Goal: Task Accomplishment & Management: Complete application form

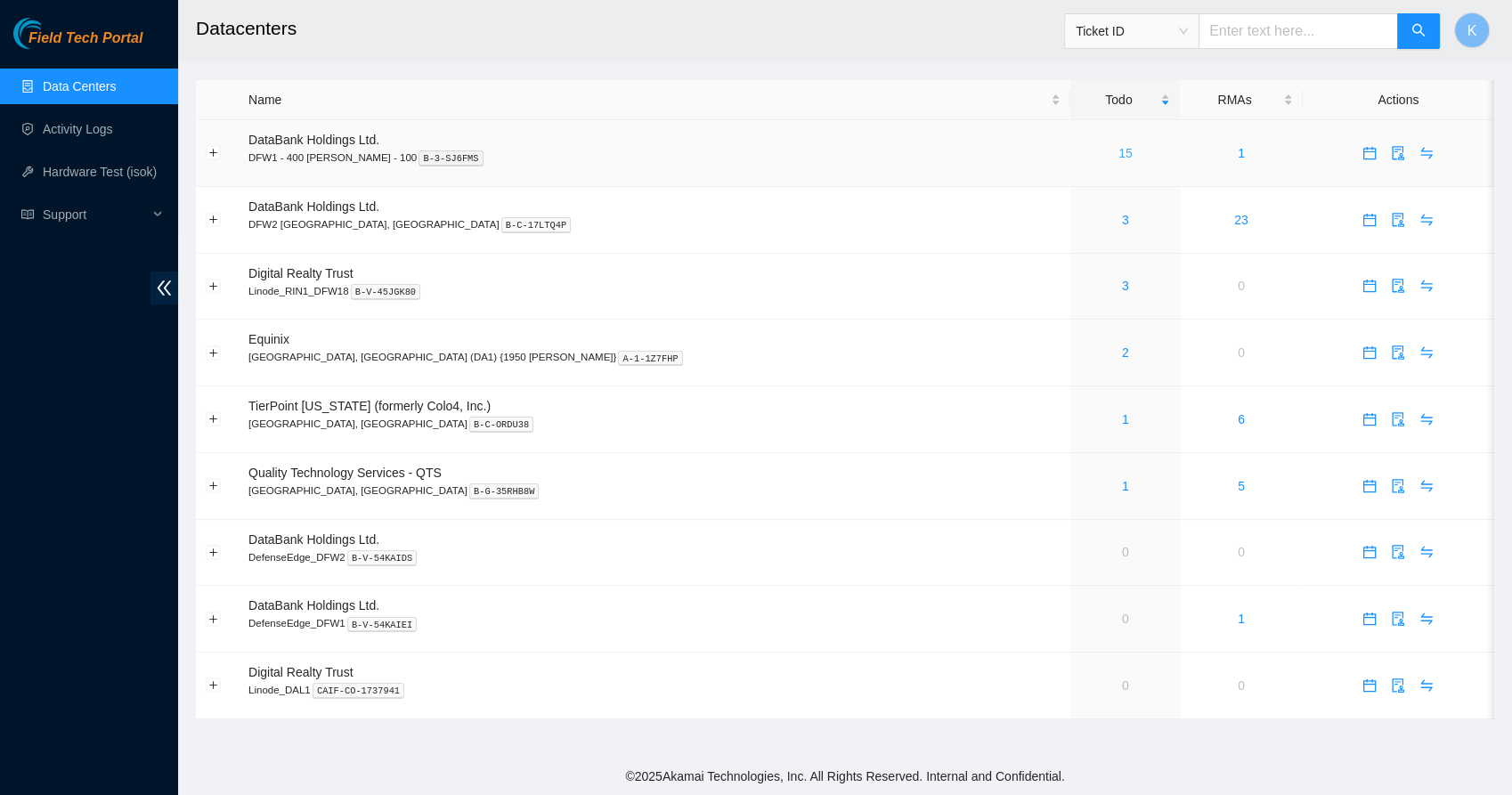
click at [1119, 156] on link "15" at bounding box center [1126, 153] width 14 height 14
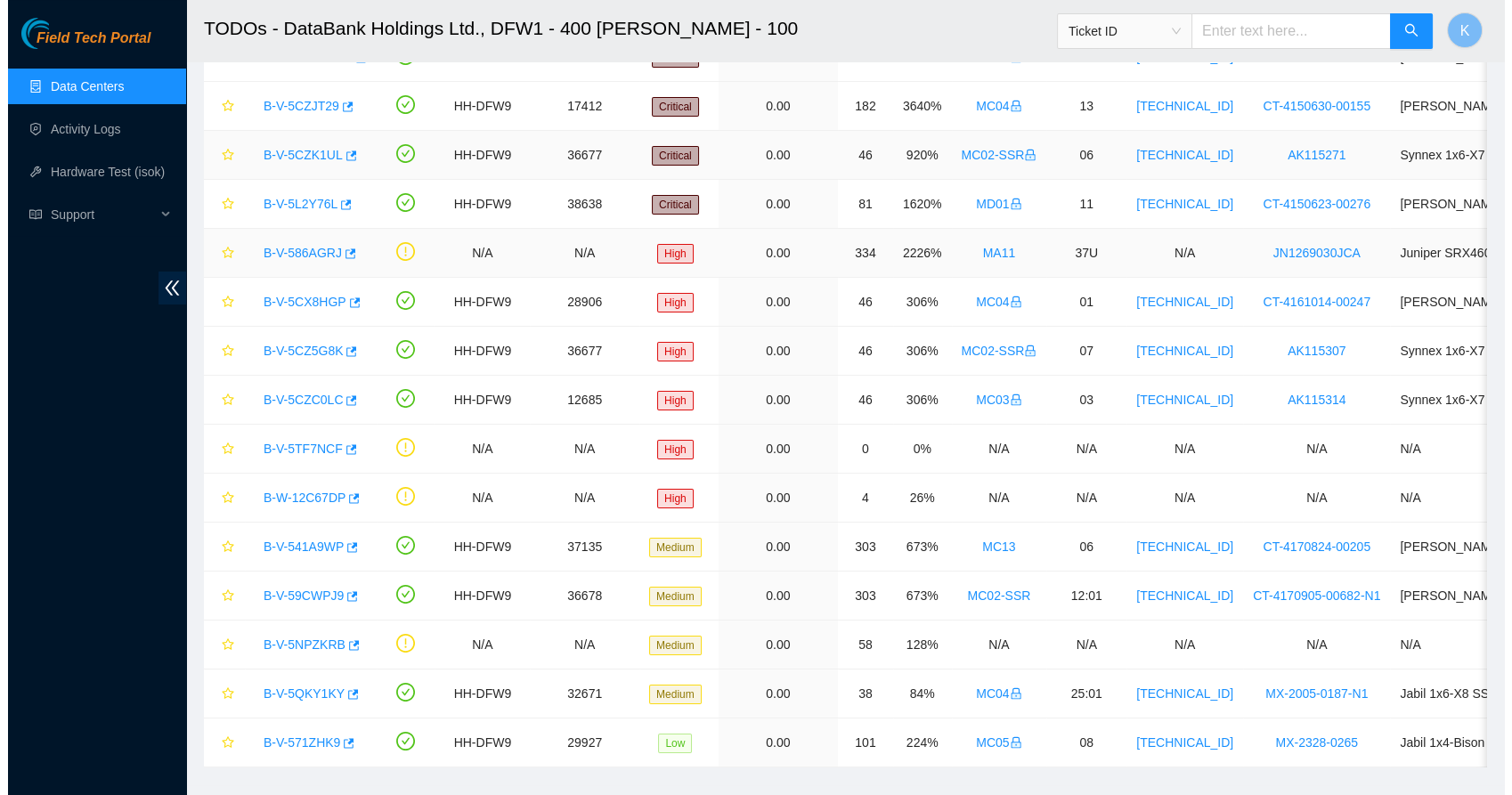
scroll to position [200, 0]
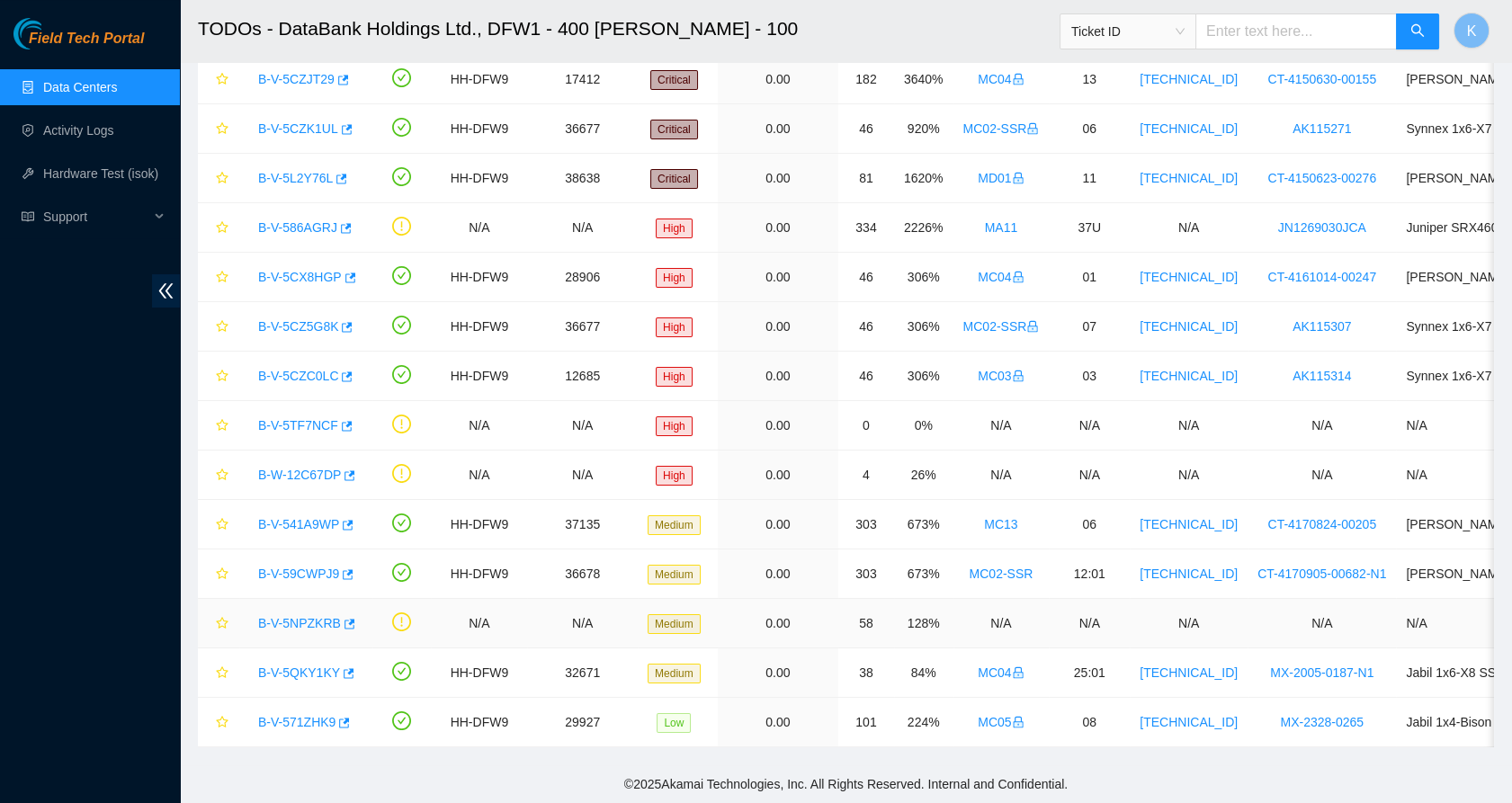
click at [302, 616] on link "B-V-5NPZKRB" at bounding box center [298, 623] width 83 height 14
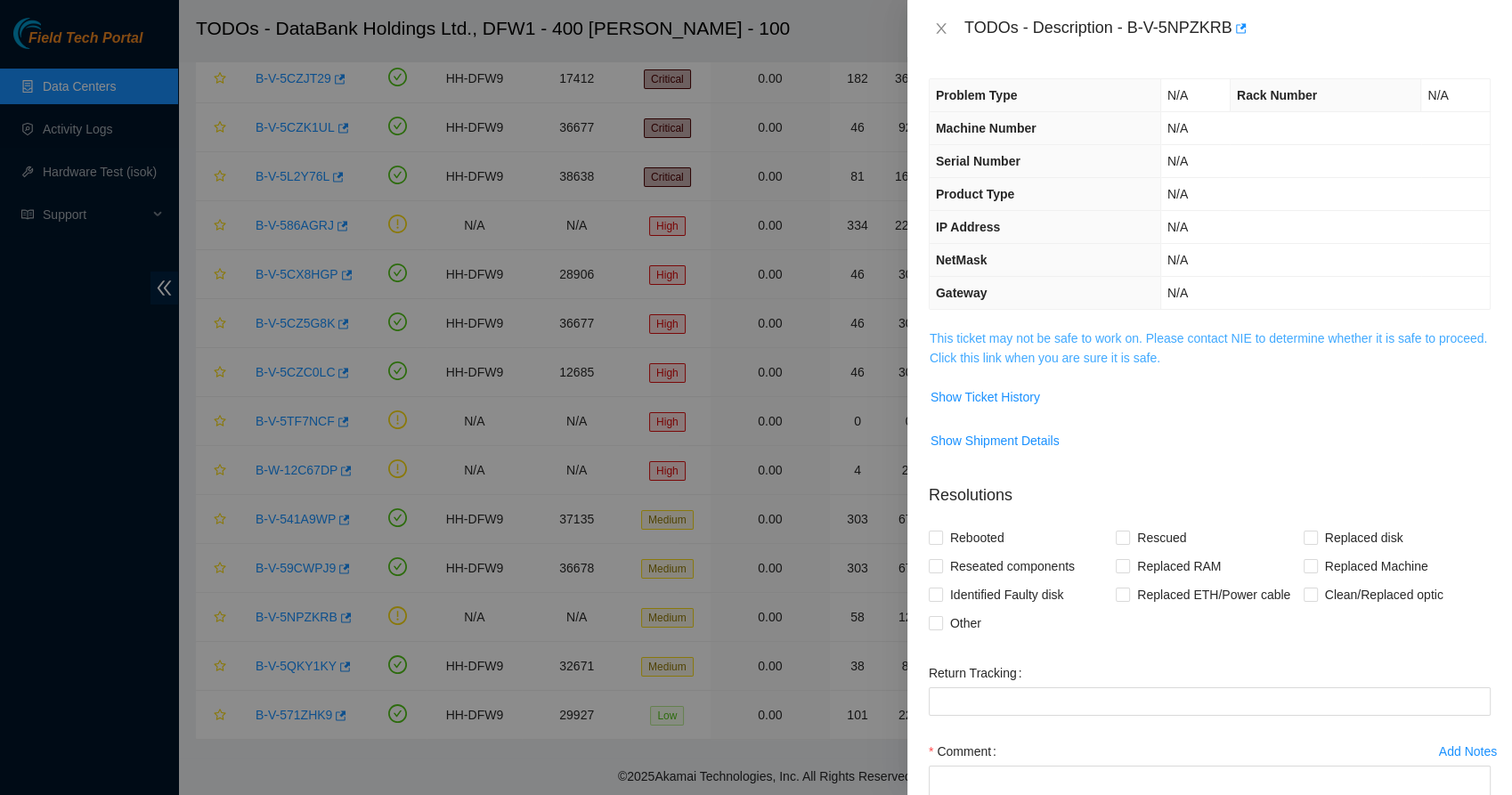
click at [990, 333] on link "This ticket may not be safe to work on. Please contact NIE to determine whether…" at bounding box center [1209, 348] width 558 height 33
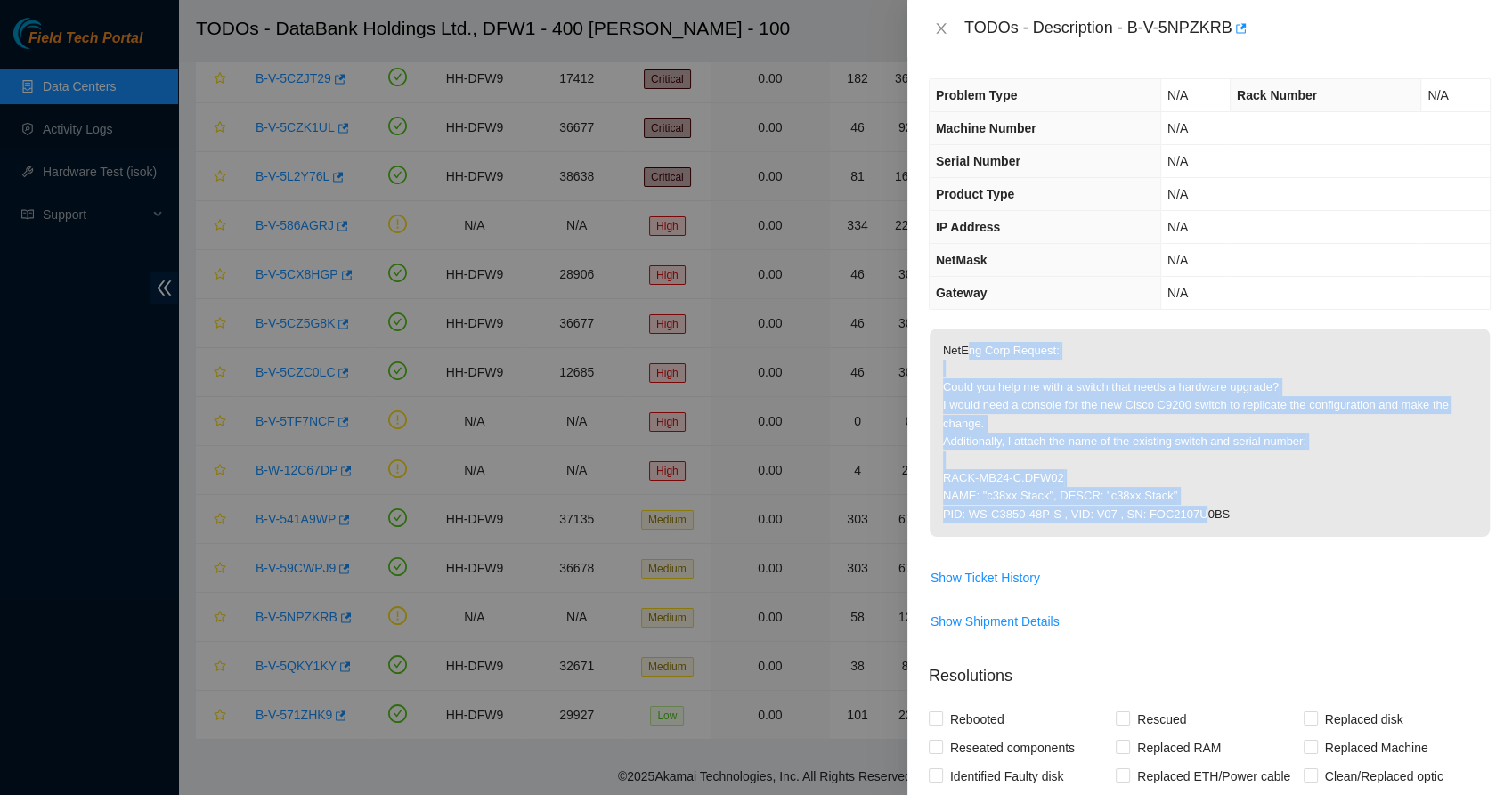
drag, startPoint x: 970, startPoint y: 357, endPoint x: 1188, endPoint y: 518, distance: 271.0
click at [1188, 518] on p "NetEng Corp Request: Could you help me with a switch that needs a hardware upgr…" at bounding box center [1210, 433] width 560 height 209
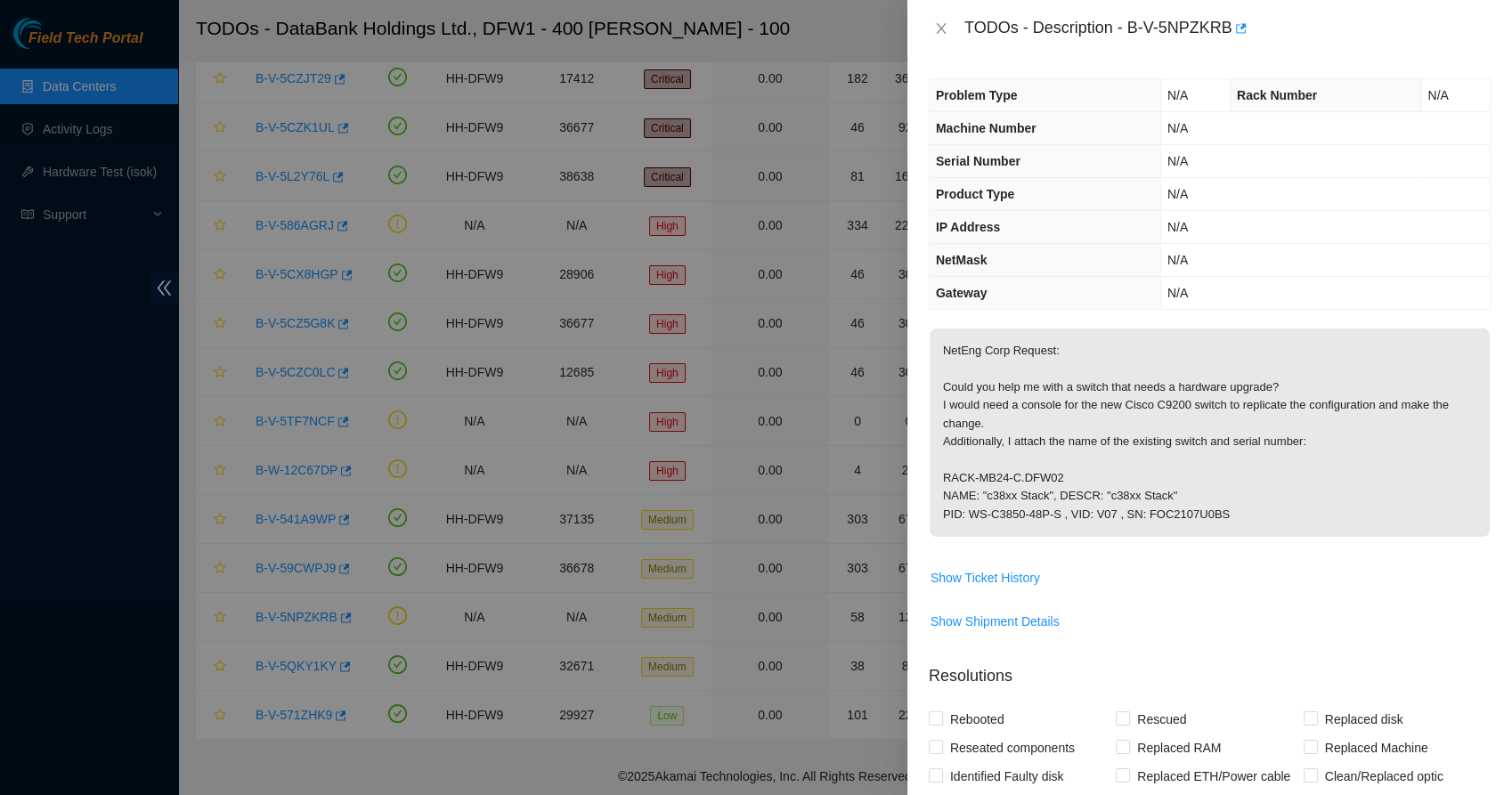
drag, startPoint x: 1188, startPoint y: 518, endPoint x: 1212, endPoint y: 519, distance: 24.0
click at [1212, 519] on p "NetEng Corp Request: Could you help me with a switch that needs a hardware upgr…" at bounding box center [1210, 433] width 560 height 209
drag, startPoint x: 1154, startPoint y: 500, endPoint x: 978, endPoint y: 451, distance: 182.7
click at [978, 451] on p "NetEng Corp Request: Could you help me with a switch that needs a hardware upgr…" at bounding box center [1210, 433] width 560 height 209
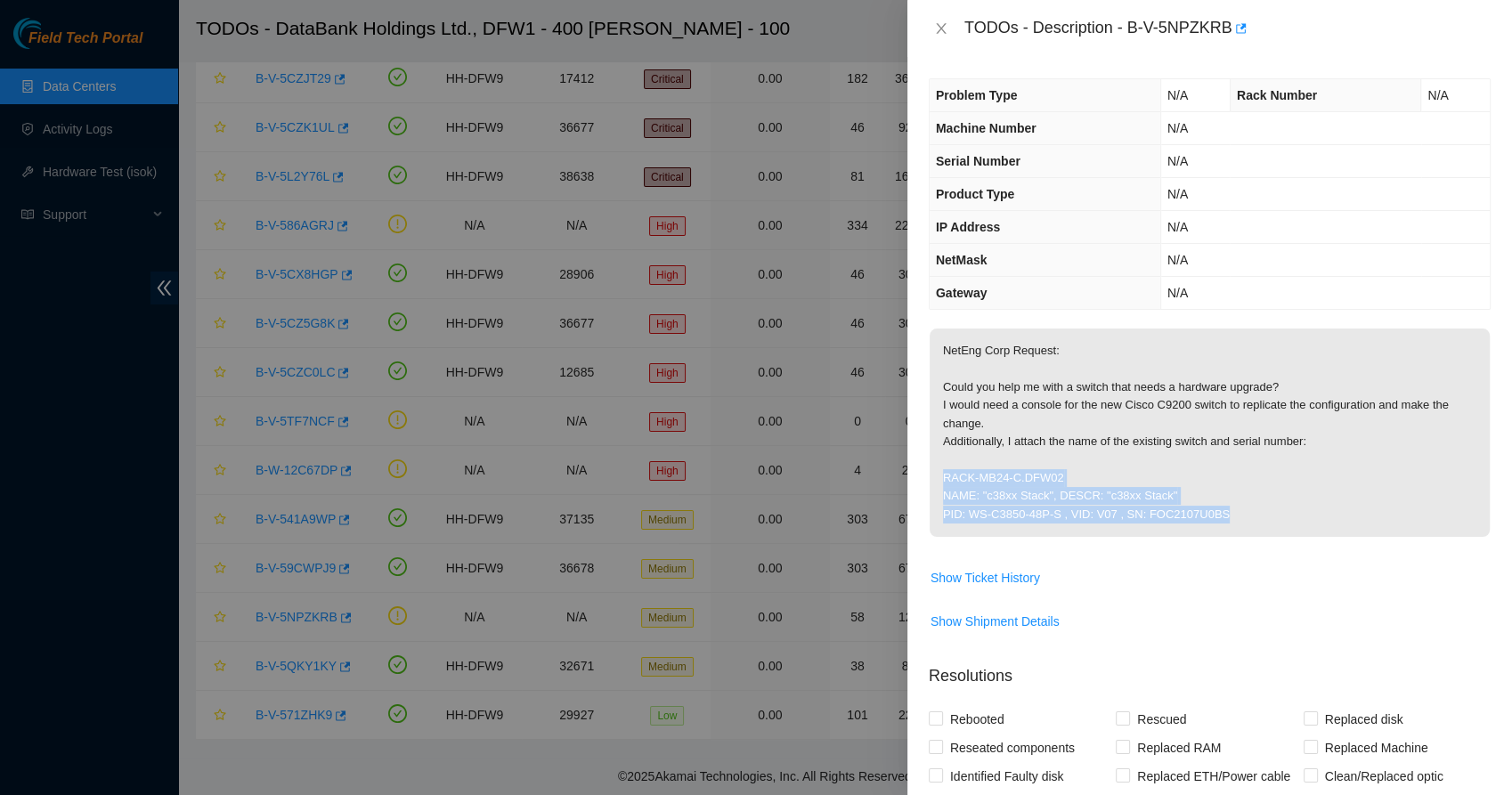
drag, startPoint x: 1003, startPoint y: 461, endPoint x: 1212, endPoint y: 510, distance: 214.7
click at [1212, 510] on p "NetEng Corp Request: Could you help me with a switch that needs a hardware upgr…" at bounding box center [1210, 433] width 560 height 209
click at [1137, 506] on p "NetEng Corp Request: Could you help me with a switch that needs a hardware upgr…" at bounding box center [1210, 433] width 560 height 209
click at [1016, 404] on p "NetEng Corp Request: Could you help me with a switch that needs a hardware upgr…" at bounding box center [1210, 433] width 560 height 209
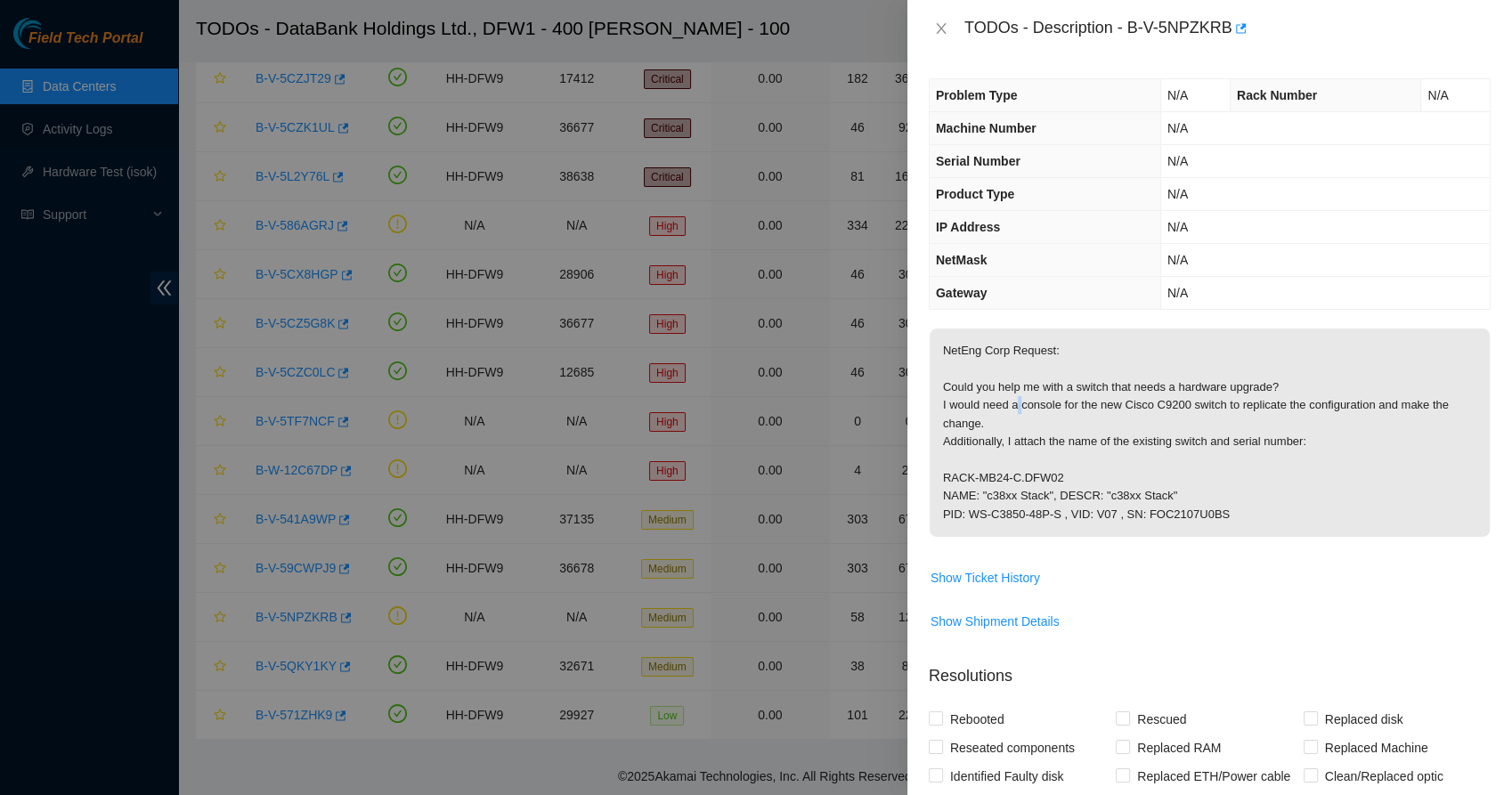
click at [1016, 404] on p "NetEng Corp Request: Could you help me with a switch that needs a hardware upgr…" at bounding box center [1210, 433] width 560 height 209
drag, startPoint x: 1016, startPoint y: 404, endPoint x: 990, endPoint y: 426, distance: 34.1
click at [990, 426] on p "NetEng Corp Request: Could you help me with a switch that needs a hardware upgr…" at bounding box center [1210, 433] width 560 height 209
click at [989, 430] on p "NetEng Corp Request: Could you help me with a switch that needs a hardware upgr…" at bounding box center [1210, 433] width 560 height 209
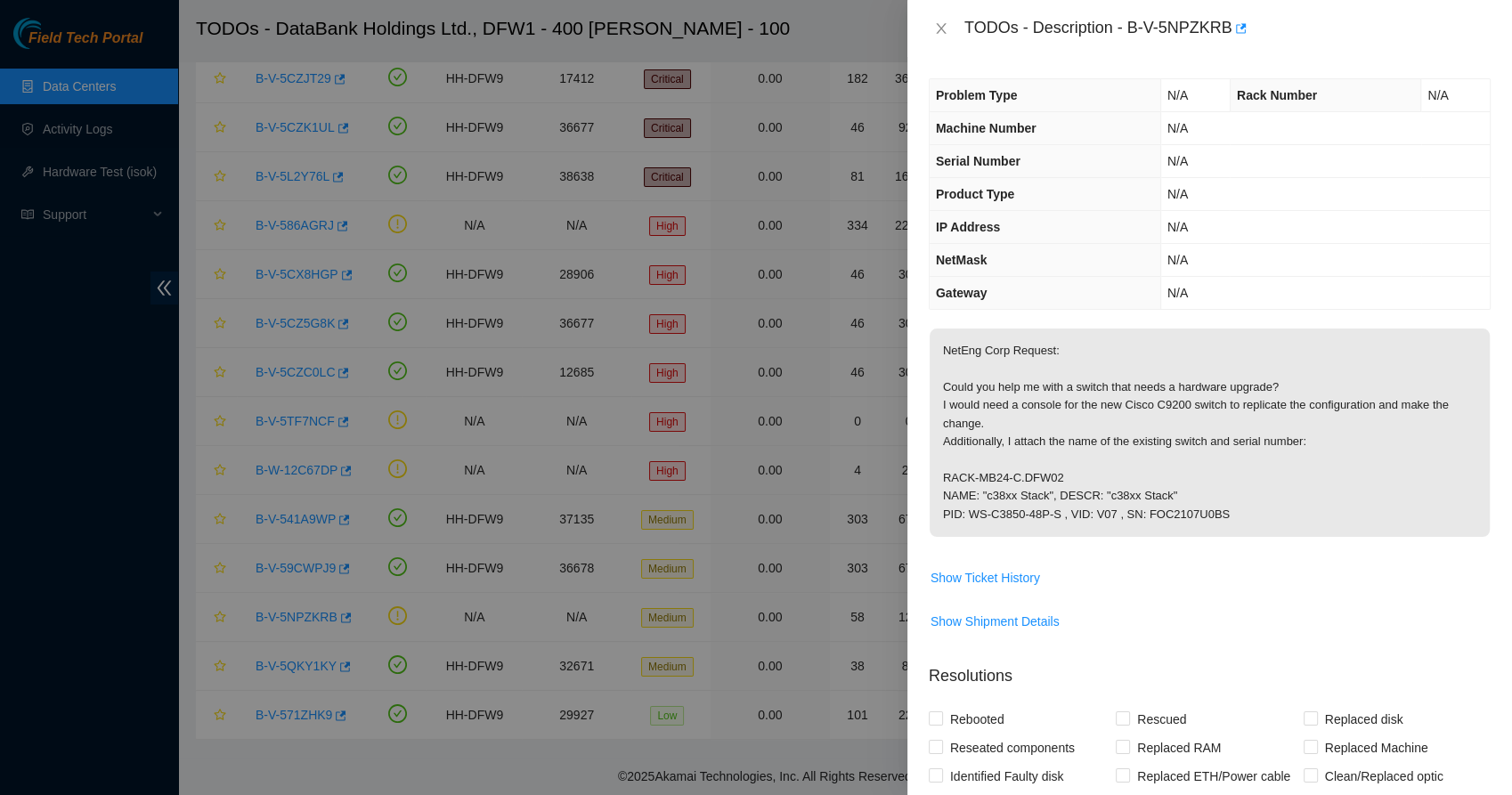
click at [989, 435] on p "NetEng Corp Request: Could you help me with a switch that needs a hardware upgr…" at bounding box center [1210, 433] width 560 height 209
drag, startPoint x: 989, startPoint y: 435, endPoint x: 1017, endPoint y: 450, distance: 31.8
click at [1017, 450] on p "NetEng Corp Request: Could you help me with a switch that needs a hardware upgr…" at bounding box center [1210, 433] width 560 height 209
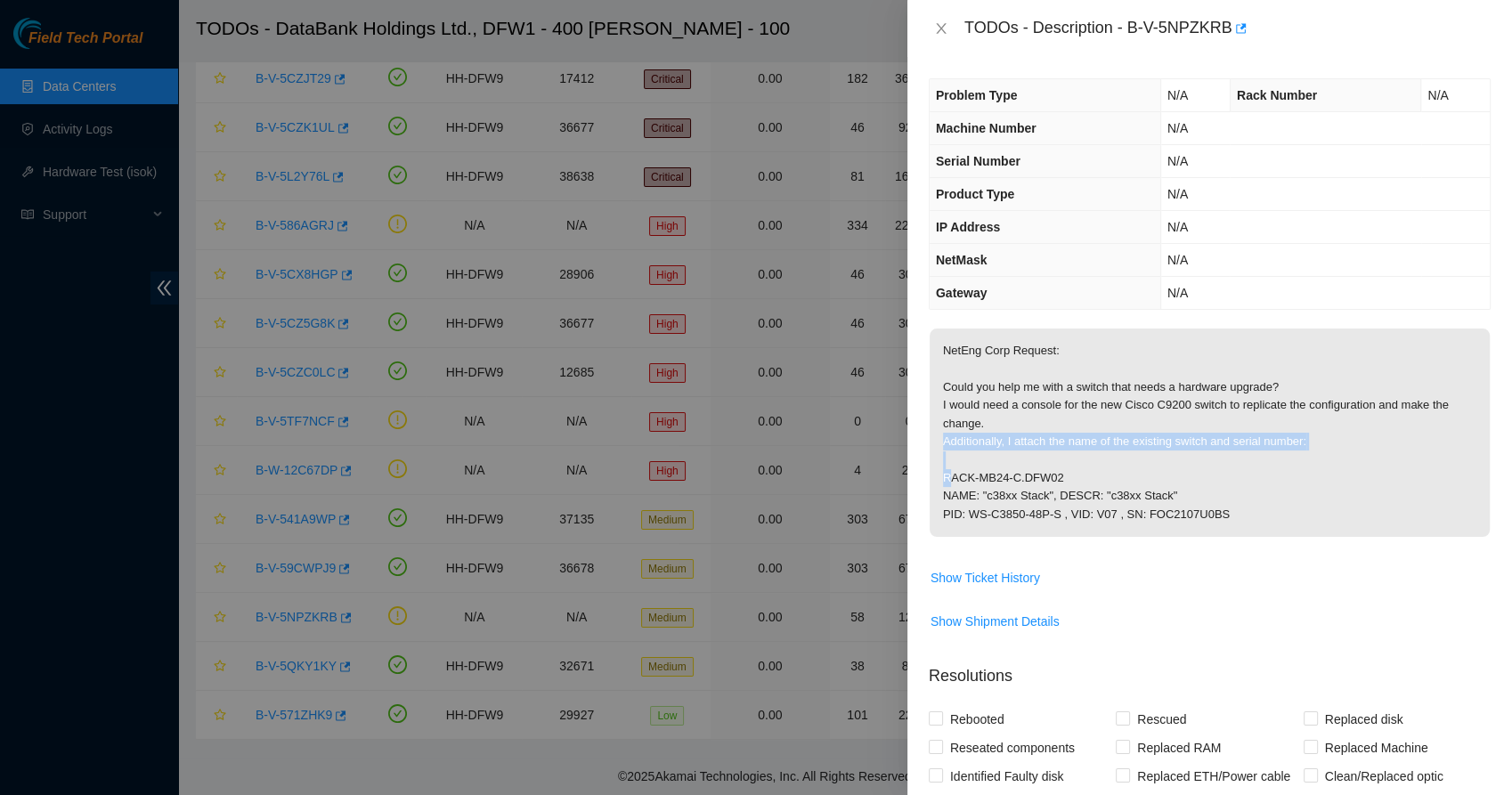
click at [1017, 450] on p "NetEng Corp Request: Could you help me with a switch that needs a hardware upgr…" at bounding box center [1210, 433] width 560 height 209
click at [993, 484] on p "NetEng Corp Request: Could you help me with a switch that needs a hardware upgr…" at bounding box center [1210, 433] width 560 height 209
drag, startPoint x: 993, startPoint y: 484, endPoint x: 975, endPoint y: 497, distance: 22.2
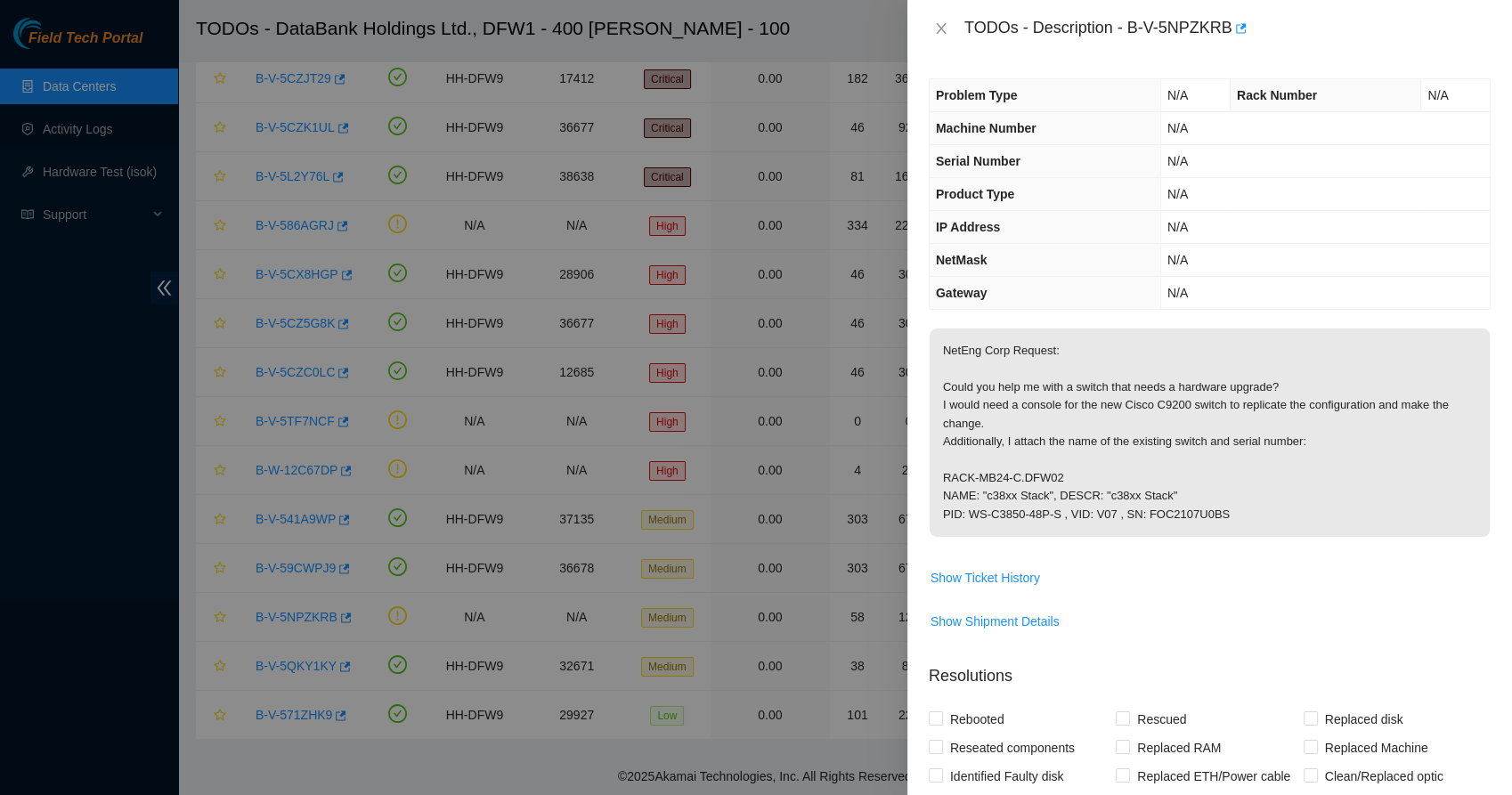
click at [975, 497] on p "NetEng Corp Request: Could you help me with a switch that needs a hardware upgr…" at bounding box center [1210, 433] width 560 height 209
click at [958, 576] on span "Show Ticket History" at bounding box center [985, 578] width 109 height 20
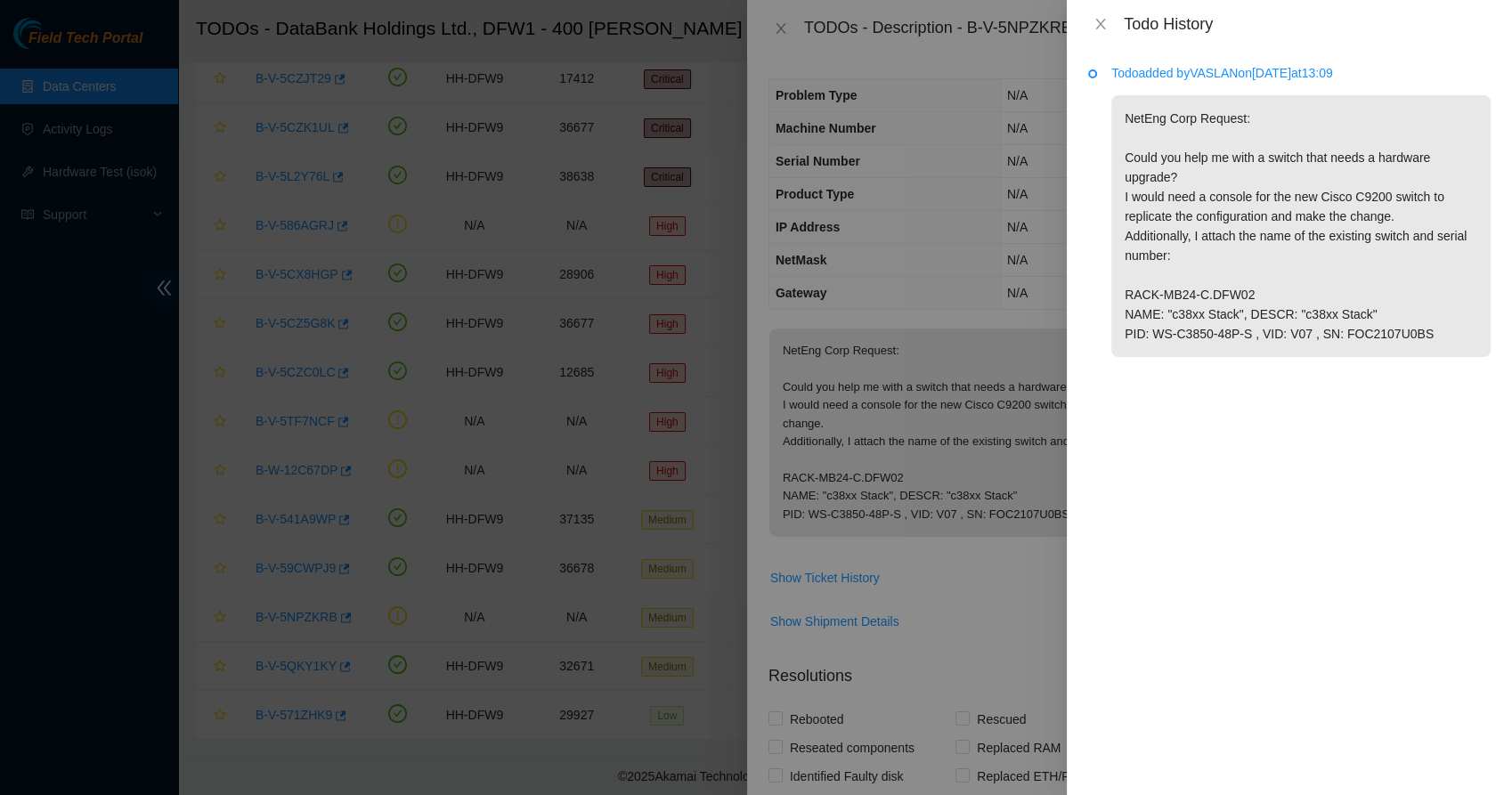
click at [1199, 304] on p "NetEng Corp Request: Could you help me with a switch that needs a hardware upgr…" at bounding box center [1300, 227] width 379 height 262
drag, startPoint x: 1199, startPoint y: 304, endPoint x: 1254, endPoint y: 333, distance: 62.2
click at [1254, 333] on p "NetEng Corp Request: Could you help me with a switch that needs a hardware upgr…" at bounding box center [1300, 227] width 379 height 262
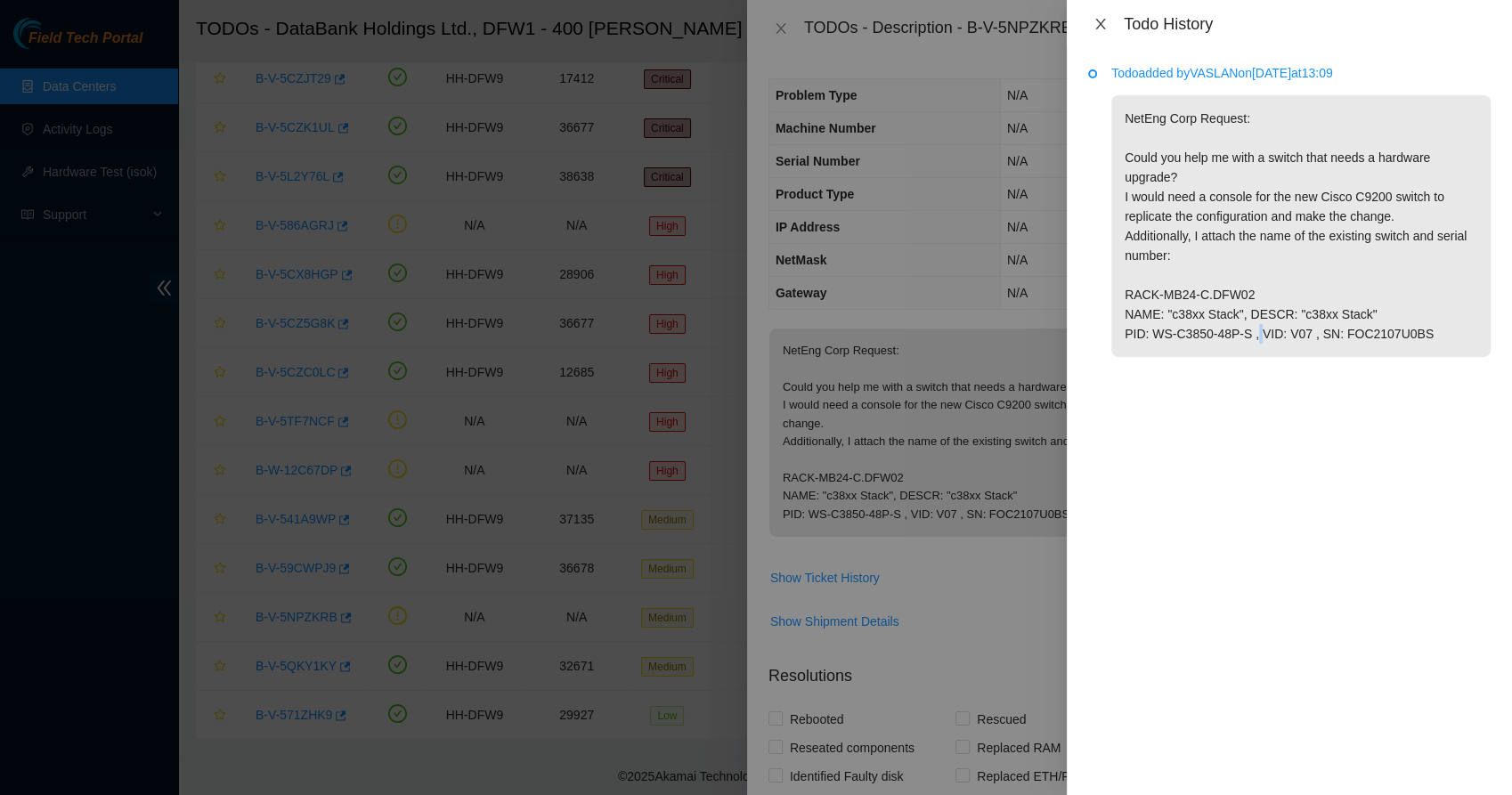
click at [1100, 28] on icon "close" at bounding box center [1100, 24] width 14 height 14
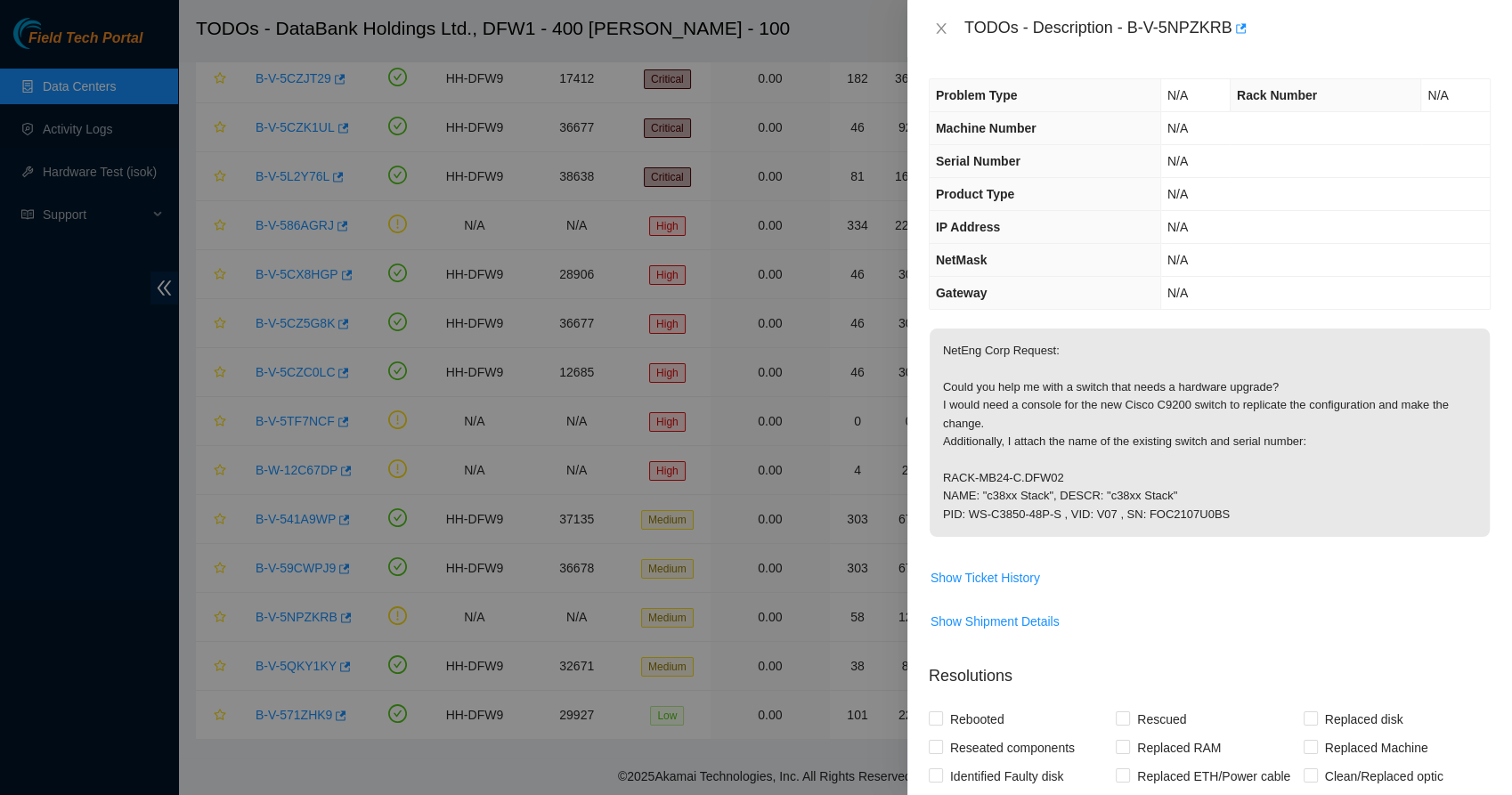
click at [986, 364] on p "NetEng Corp Request: Could you help me with a switch that needs a hardware upgr…" at bounding box center [1210, 433] width 560 height 209
click at [943, 31] on icon "close" at bounding box center [941, 29] width 10 height 11
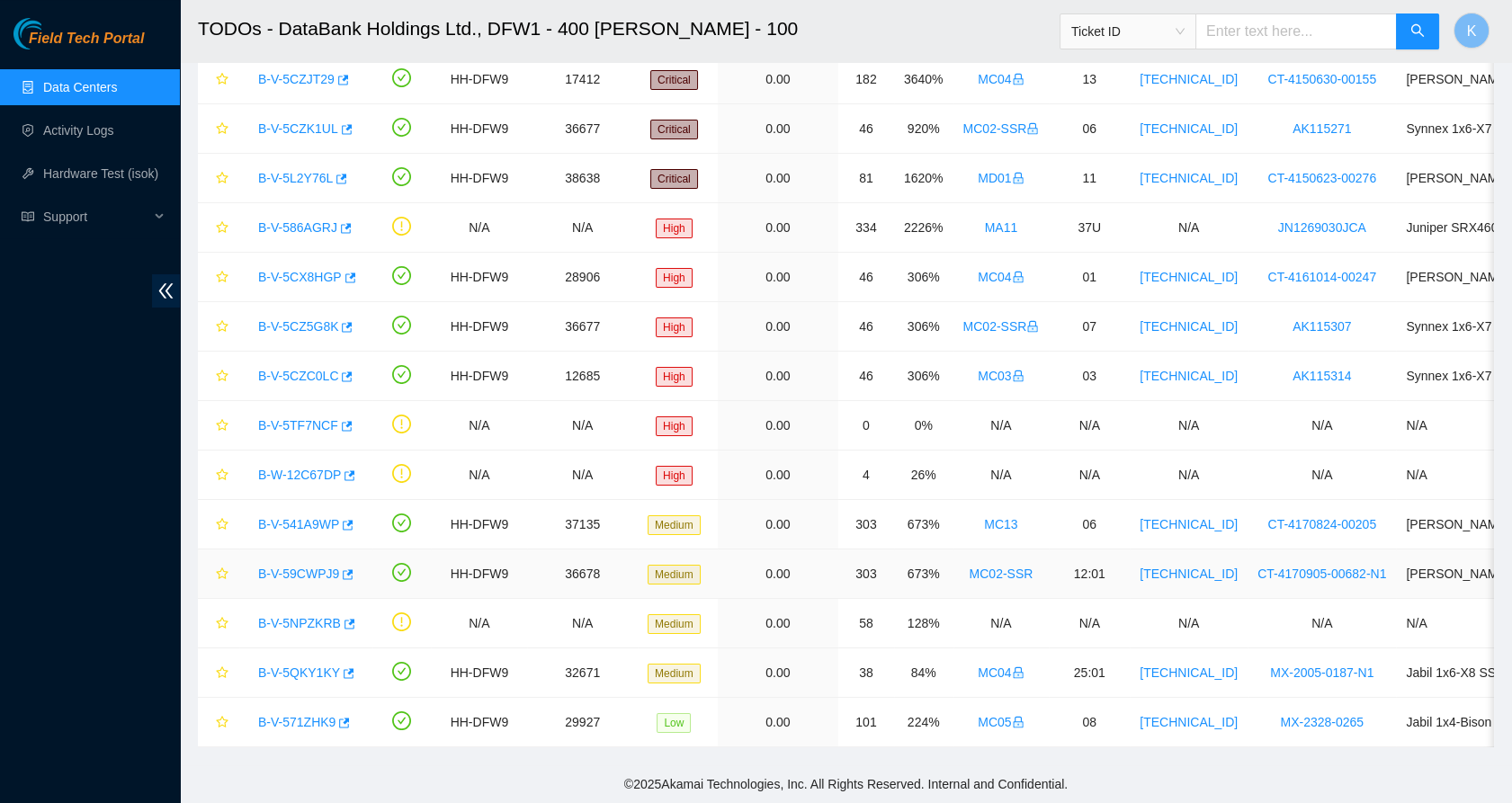
click at [309, 567] on link "B-V-59CWPJ9" at bounding box center [297, 574] width 81 height 14
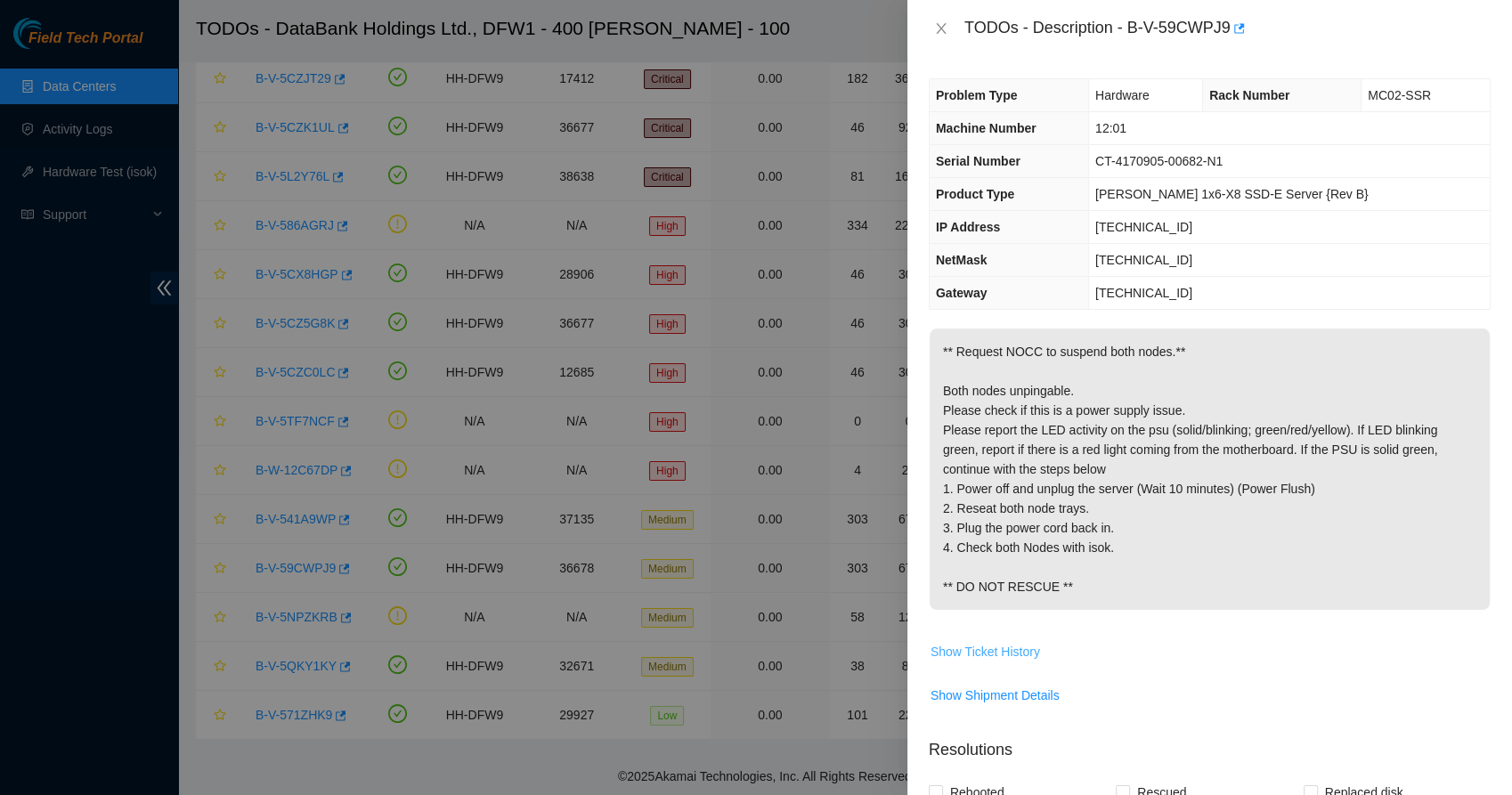
click at [972, 662] on span "Show Ticket History" at bounding box center [985, 652] width 109 height 20
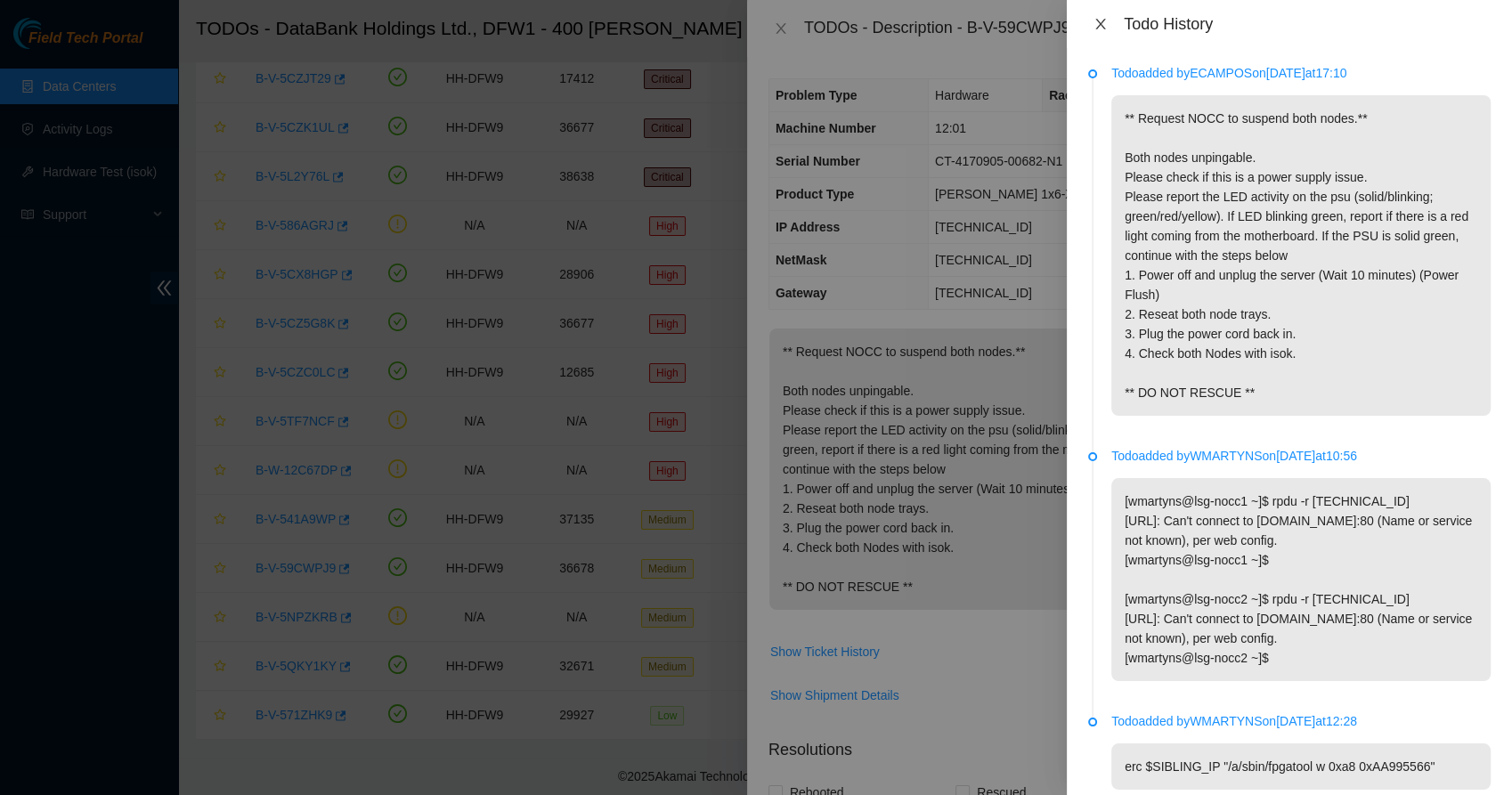
click at [1097, 30] on icon "close" at bounding box center [1100, 24] width 14 height 14
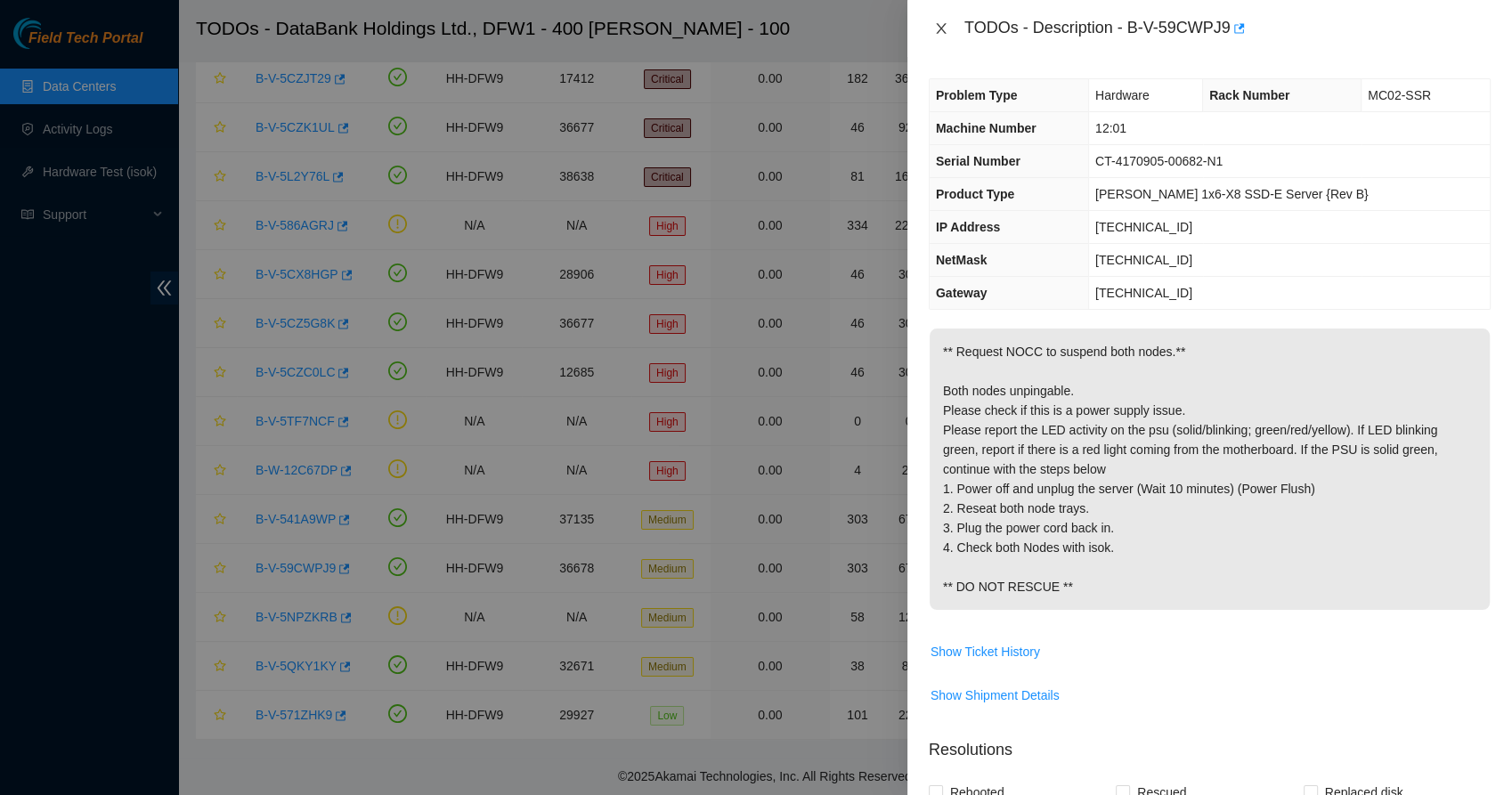
click at [941, 33] on icon "close" at bounding box center [941, 29] width 14 height 14
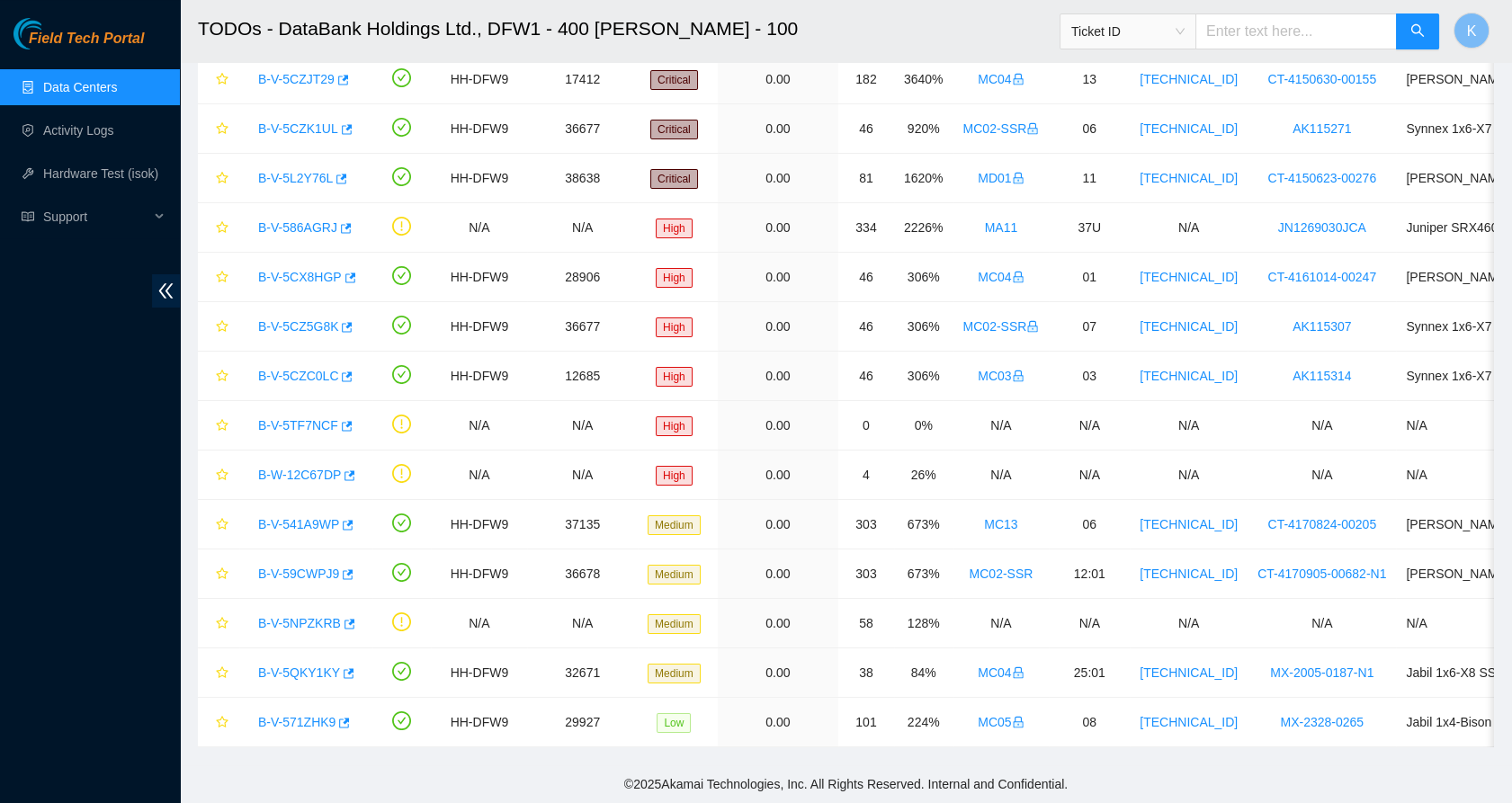
click at [110, 457] on div "Field Tech Portal Data Centers Activity Logs Hardware Test (isok) Support" at bounding box center [90, 410] width 180 height 785
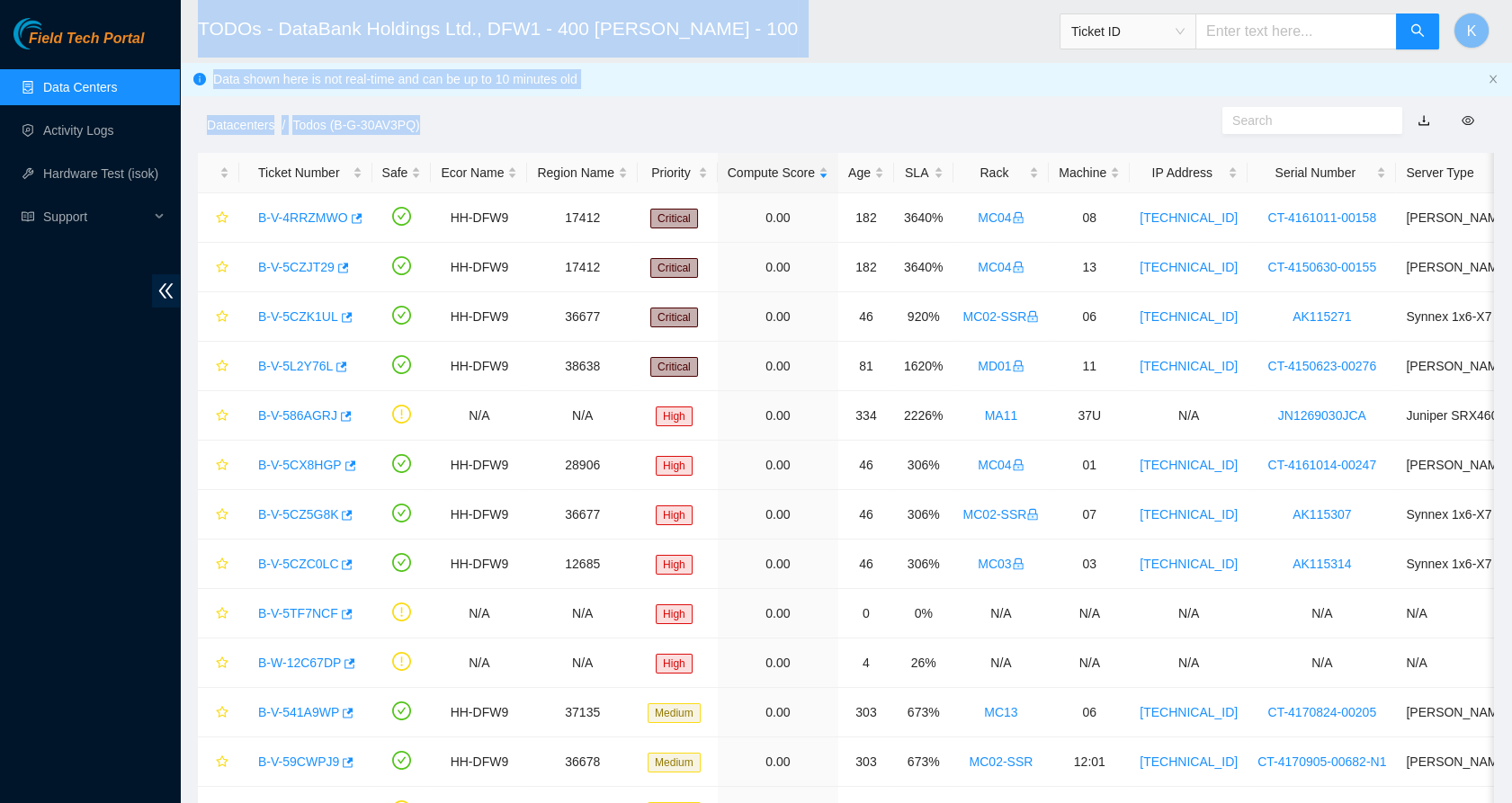
drag, startPoint x: 447, startPoint y: 129, endPoint x: 199, endPoint y: 20, distance: 270.9
click at [199, 20] on main "TODOs - DataBank Holdings Ltd., DFW1 - 400 S. Akard - 100 Ticket ID K Data show…" at bounding box center [846, 477] width 1332 height 953
click at [199, 20] on h2 "TODOs - DataBank Holdings Ltd., DFW1 - 400 S. Akard - 100" at bounding box center [714, 29] width 1034 height 58
click at [549, 42] on h2 "TODOs - DataBank Holdings Ltd., DFW1 - 400 S. Akard - 100" at bounding box center [714, 29] width 1034 height 58
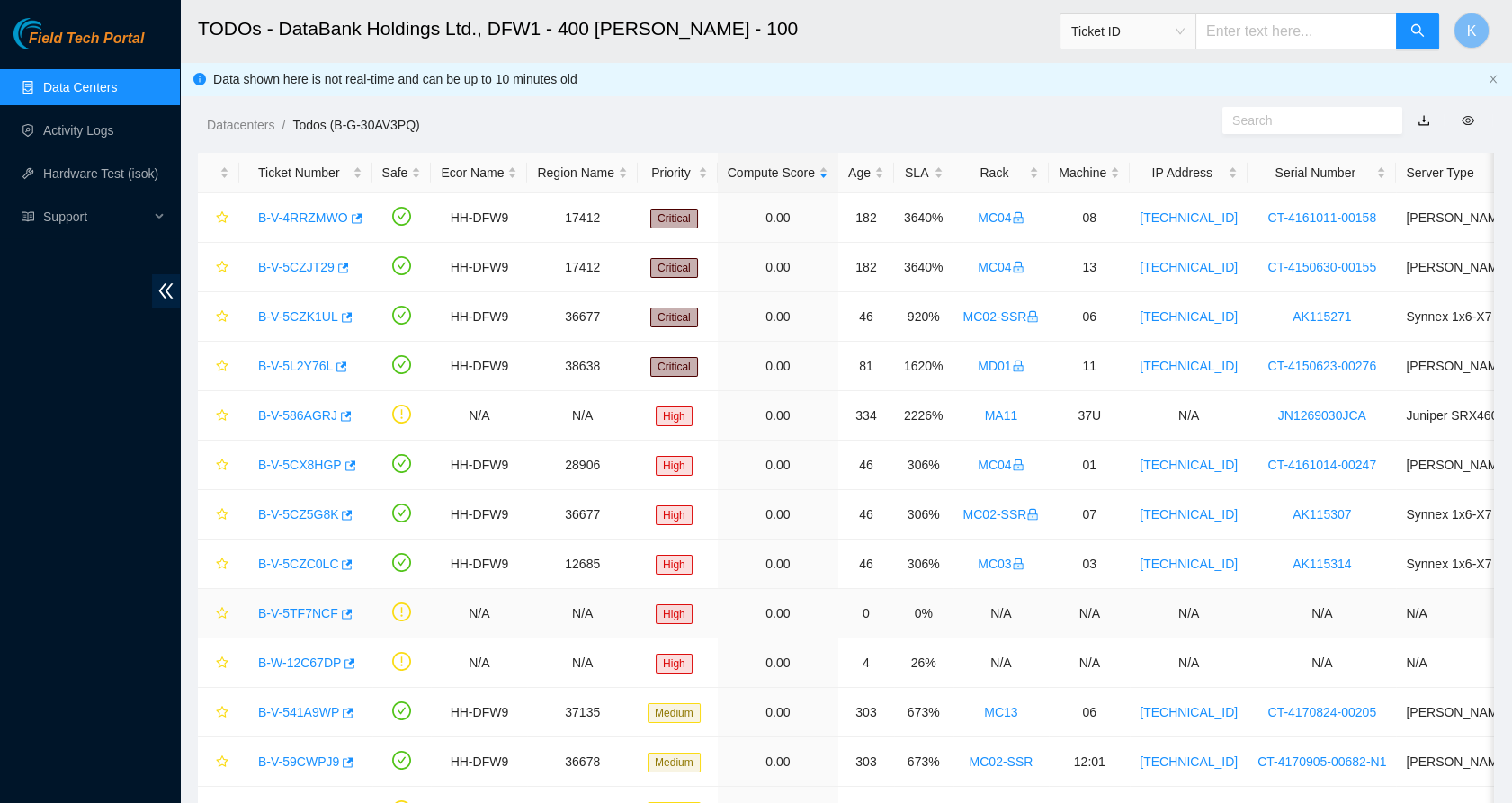
click at [284, 615] on link "B-V-5TF7NCF" at bounding box center [297, 613] width 80 height 14
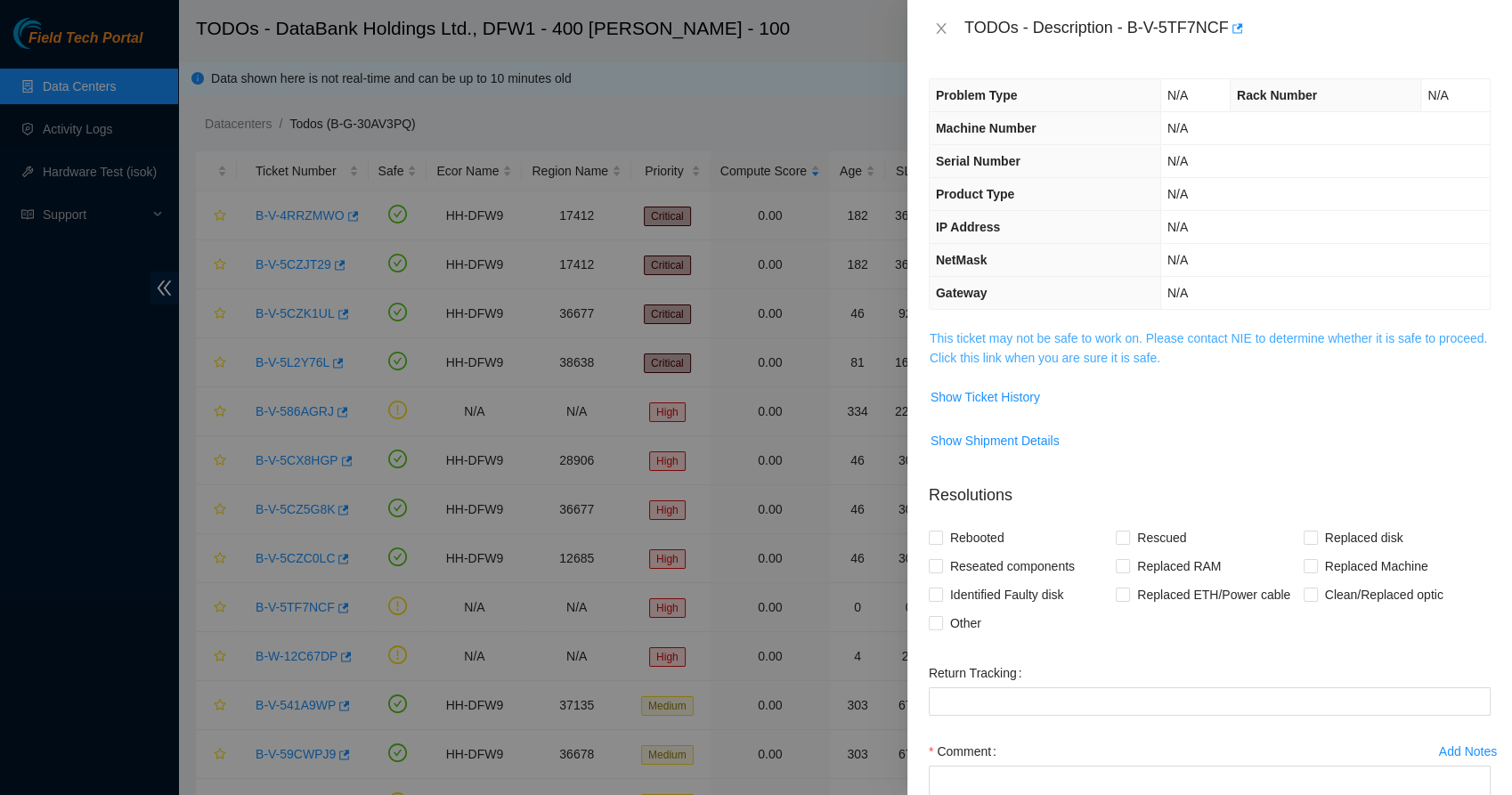
click at [1026, 337] on link "This ticket may not be safe to work on. Please contact NIE to determine whether…" at bounding box center [1209, 348] width 558 height 33
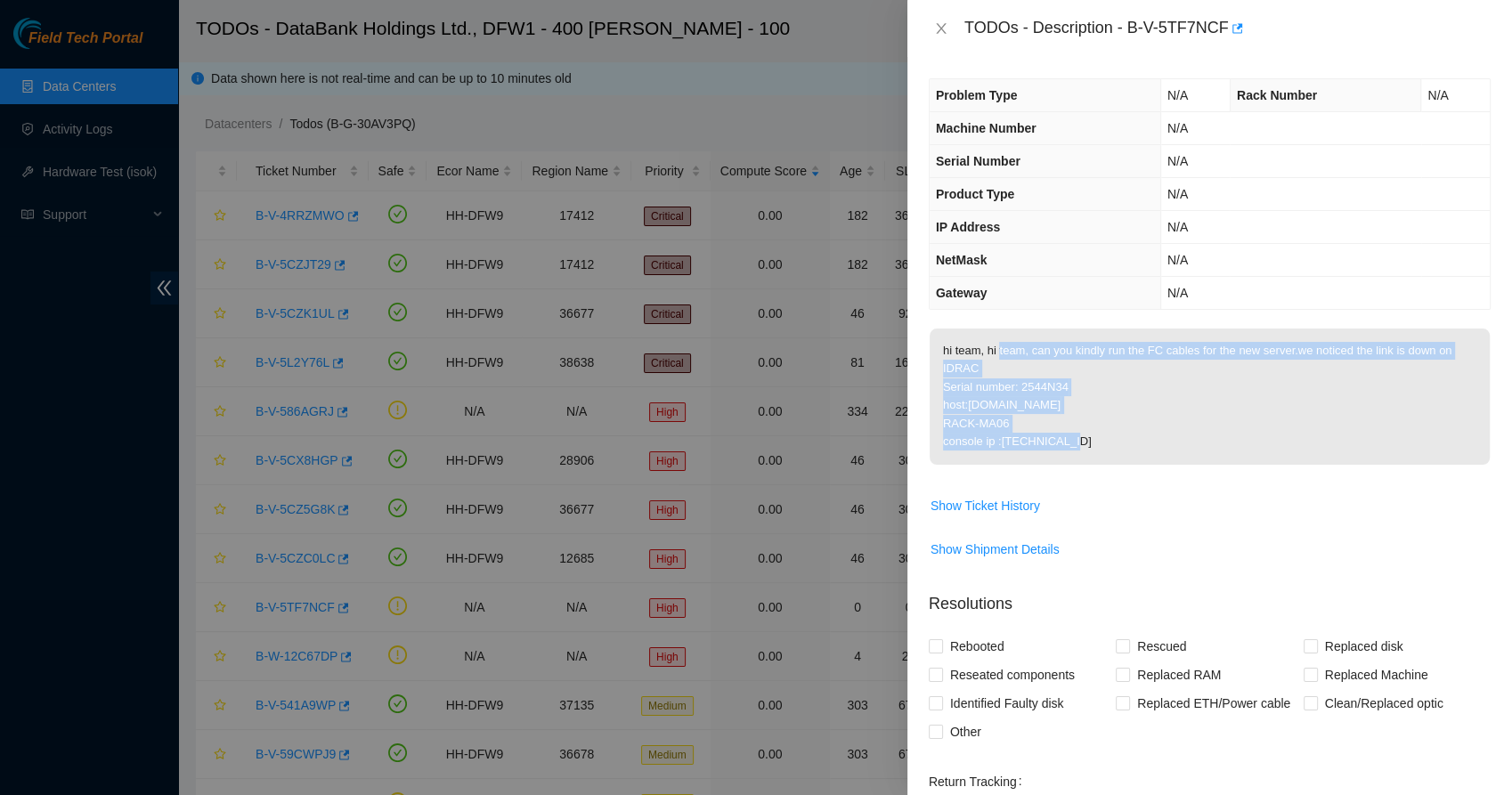
drag, startPoint x: 998, startPoint y: 346, endPoint x: 1073, endPoint y: 429, distance: 111.9
click at [1073, 429] on p "hi team, hi team, can you kindly run the FC cables for the new server.we notice…" at bounding box center [1210, 397] width 560 height 136
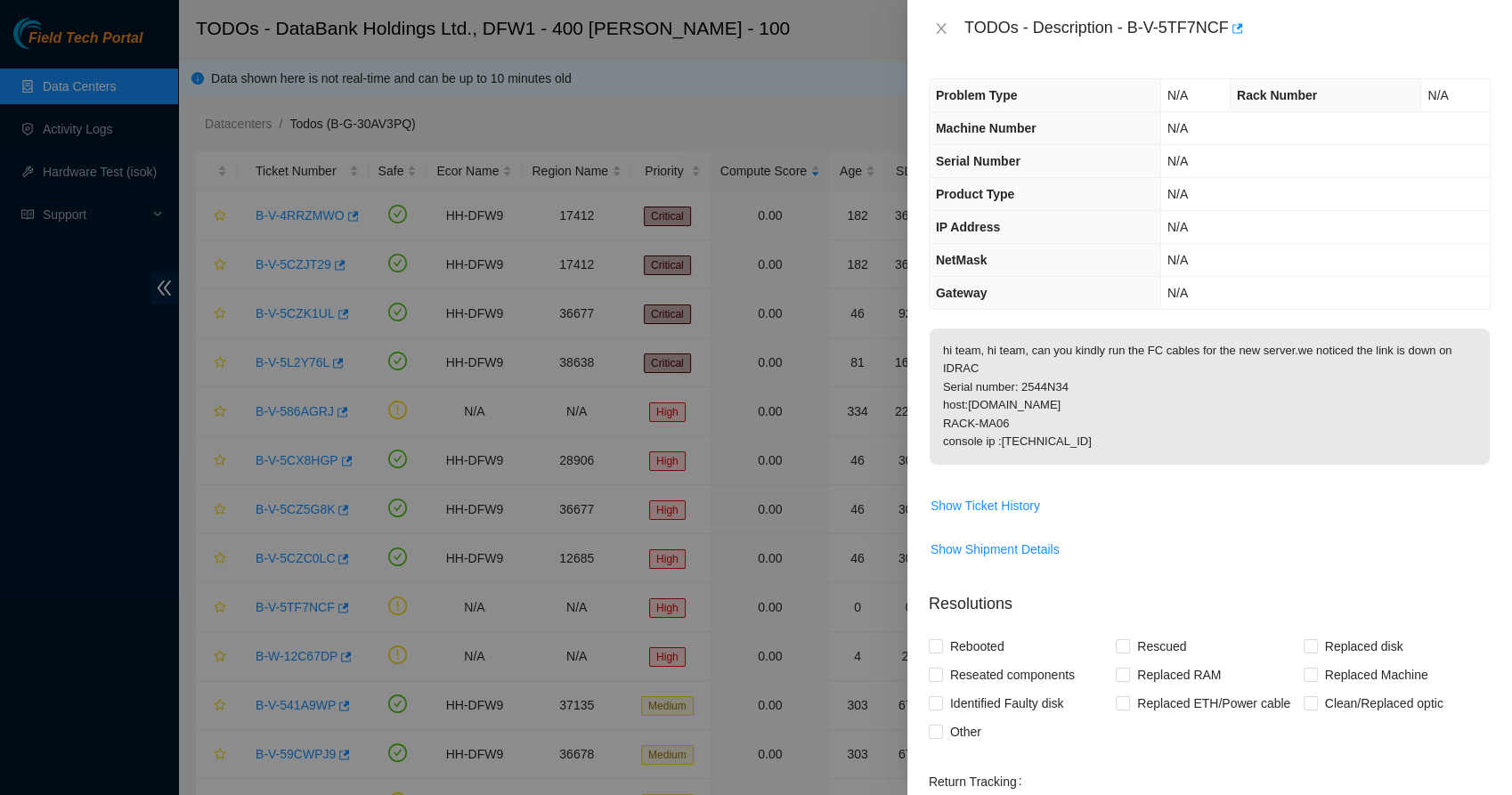
drag, startPoint x: 1073, startPoint y: 429, endPoint x: 1066, endPoint y: 442, distance: 14.8
click at [1066, 442] on p "hi team, hi team, can you kindly run the FC cables for the new server.we notice…" at bounding box center [1210, 397] width 560 height 136
click at [938, 28] on icon "close" at bounding box center [941, 29] width 14 height 14
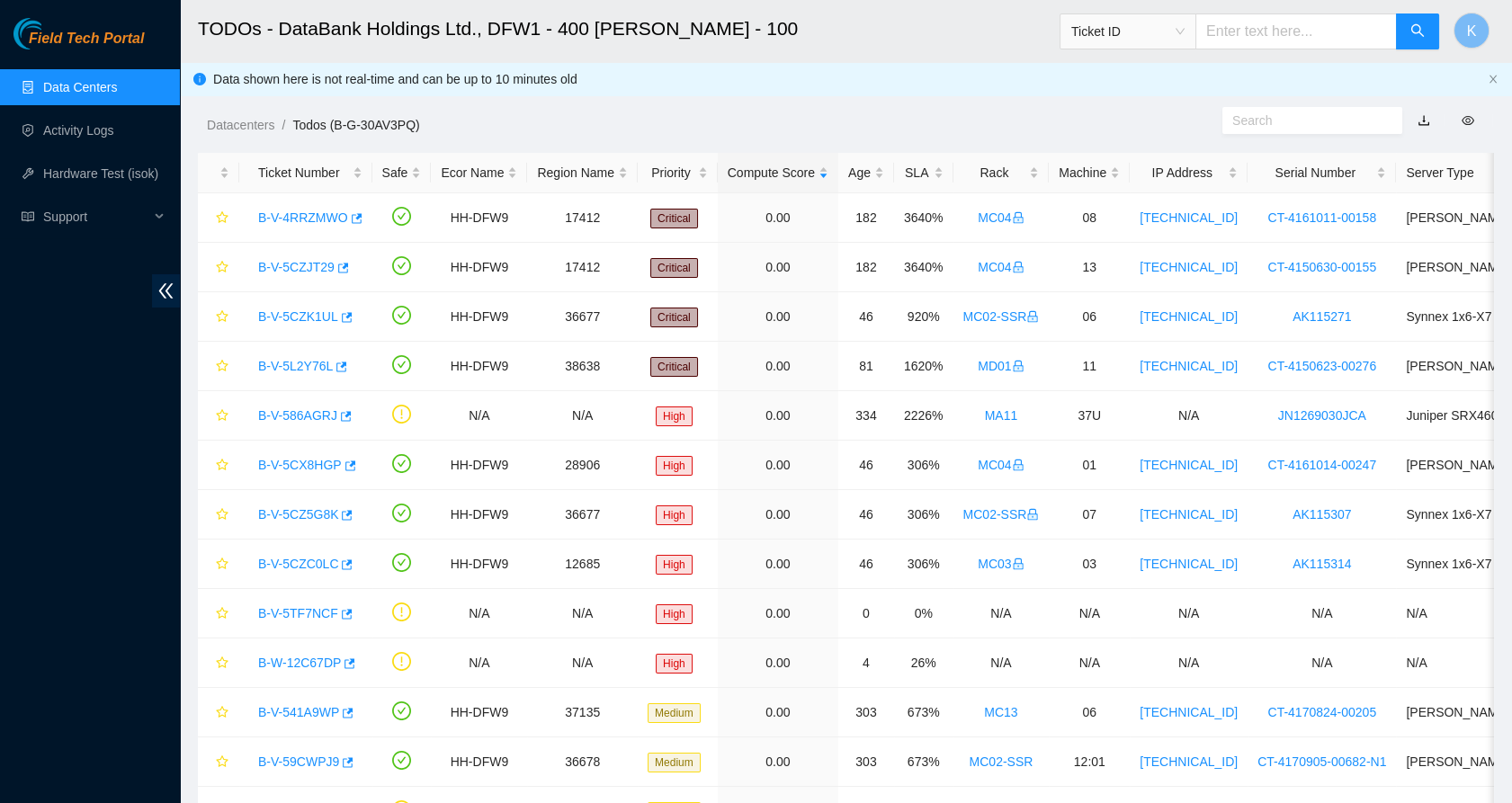
click at [857, 69] on div "Datacenters / Todos (B-G-30AV3PQ) /" at bounding box center [679, 84] width 999 height 100
click at [301, 421] on link "B-V-586AGRJ" at bounding box center [297, 415] width 80 height 14
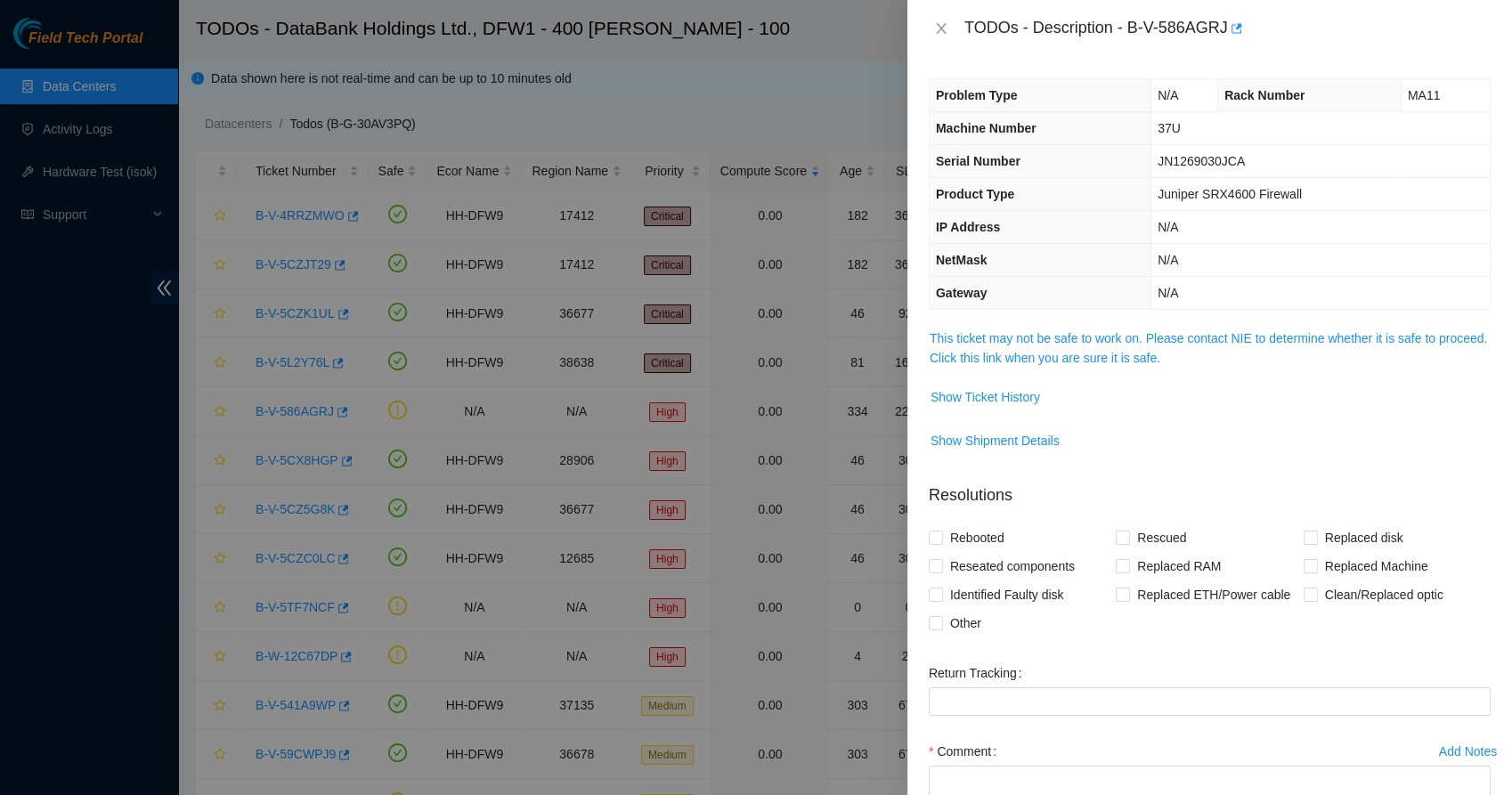
click at [1064, 369] on td "This ticket may not be safe to work on. Please contact NIE to determine whether…" at bounding box center [1210, 355] width 561 height 54
click at [1069, 366] on span "This ticket may not be safe to work on. Please contact NIE to determine whether…" at bounding box center [1210, 349] width 560 height 39
click at [1083, 357] on link "This ticket may not be safe to work on. Please contact NIE to determine whether…" at bounding box center [1209, 348] width 558 height 33
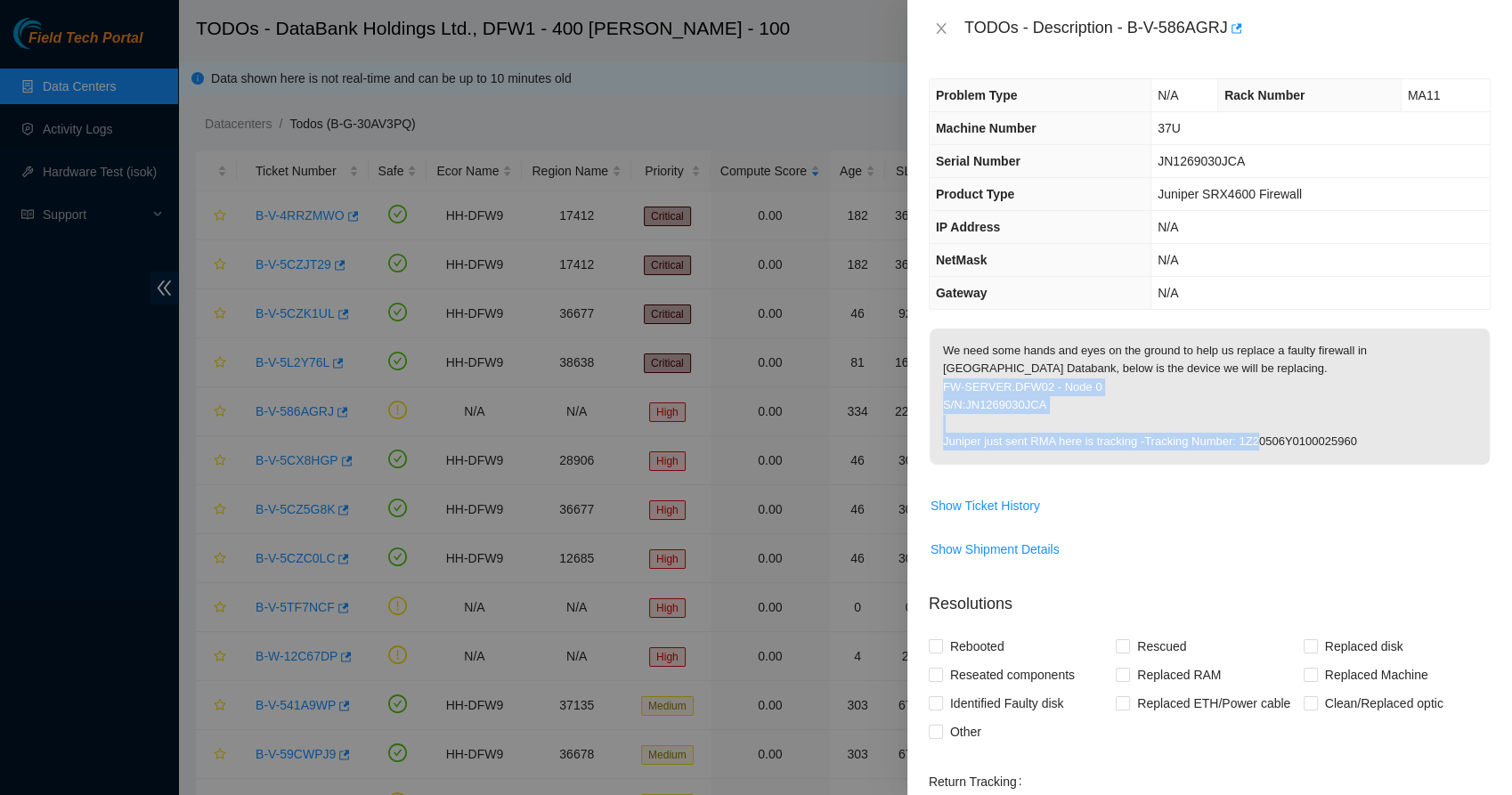
drag, startPoint x: 1014, startPoint y: 387, endPoint x: 1321, endPoint y: 449, distance: 313.2
click at [1321, 449] on p "We need some hands and eyes on the ground to help us replace a faulty firewall …" at bounding box center [1210, 397] width 560 height 136
click at [1011, 381] on p "We need some hands and eyes on the ground to help us replace a faulty firewall …" at bounding box center [1210, 397] width 560 height 136
click at [961, 500] on span "Show Ticket History" at bounding box center [985, 506] width 109 height 20
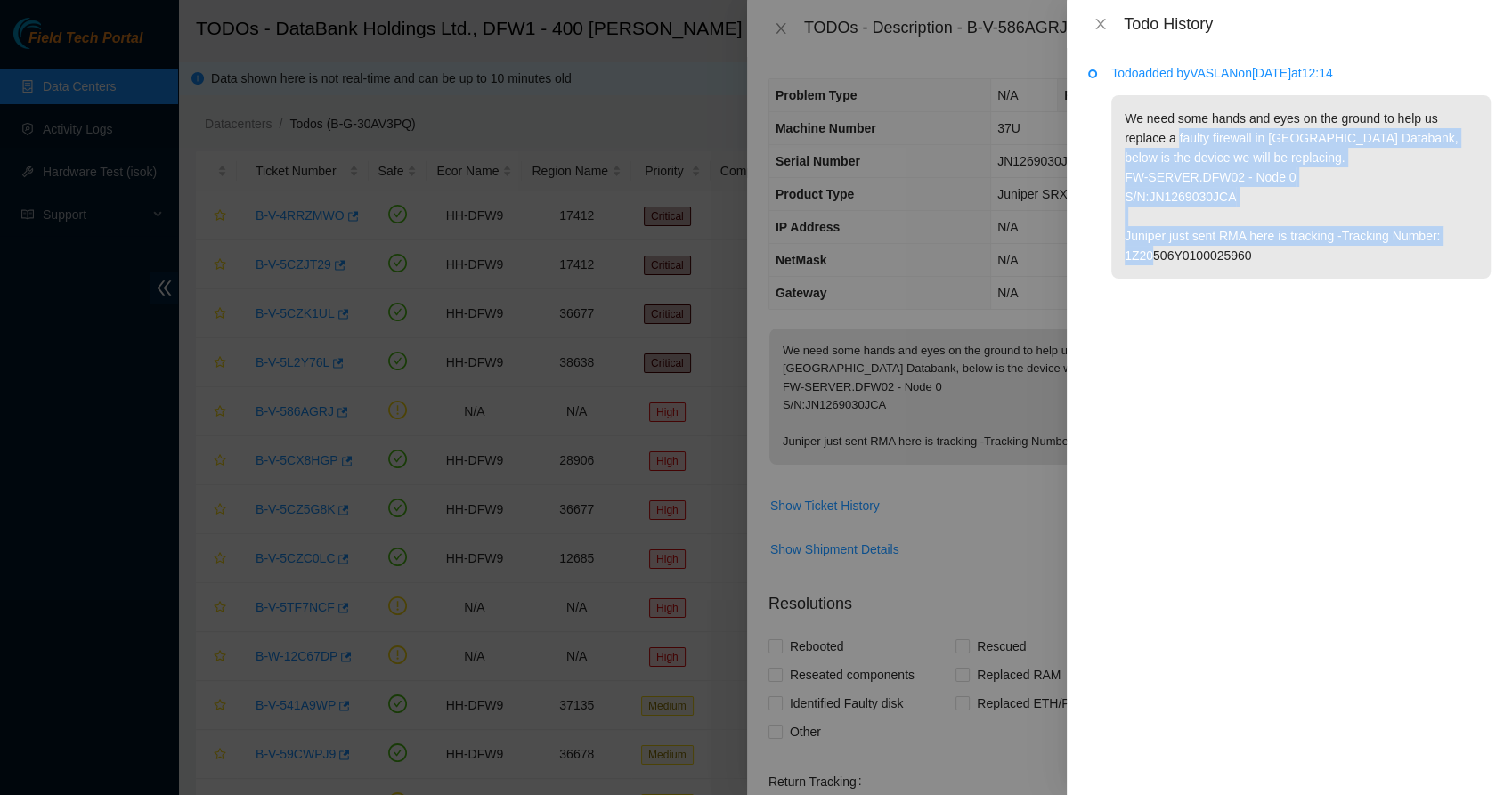
drag, startPoint x: 1194, startPoint y: 170, endPoint x: 1223, endPoint y: 256, distance: 90.8
click at [1223, 256] on p "We need some hands and eyes on the ground to help us replace a faulty firewall …" at bounding box center [1300, 187] width 379 height 183
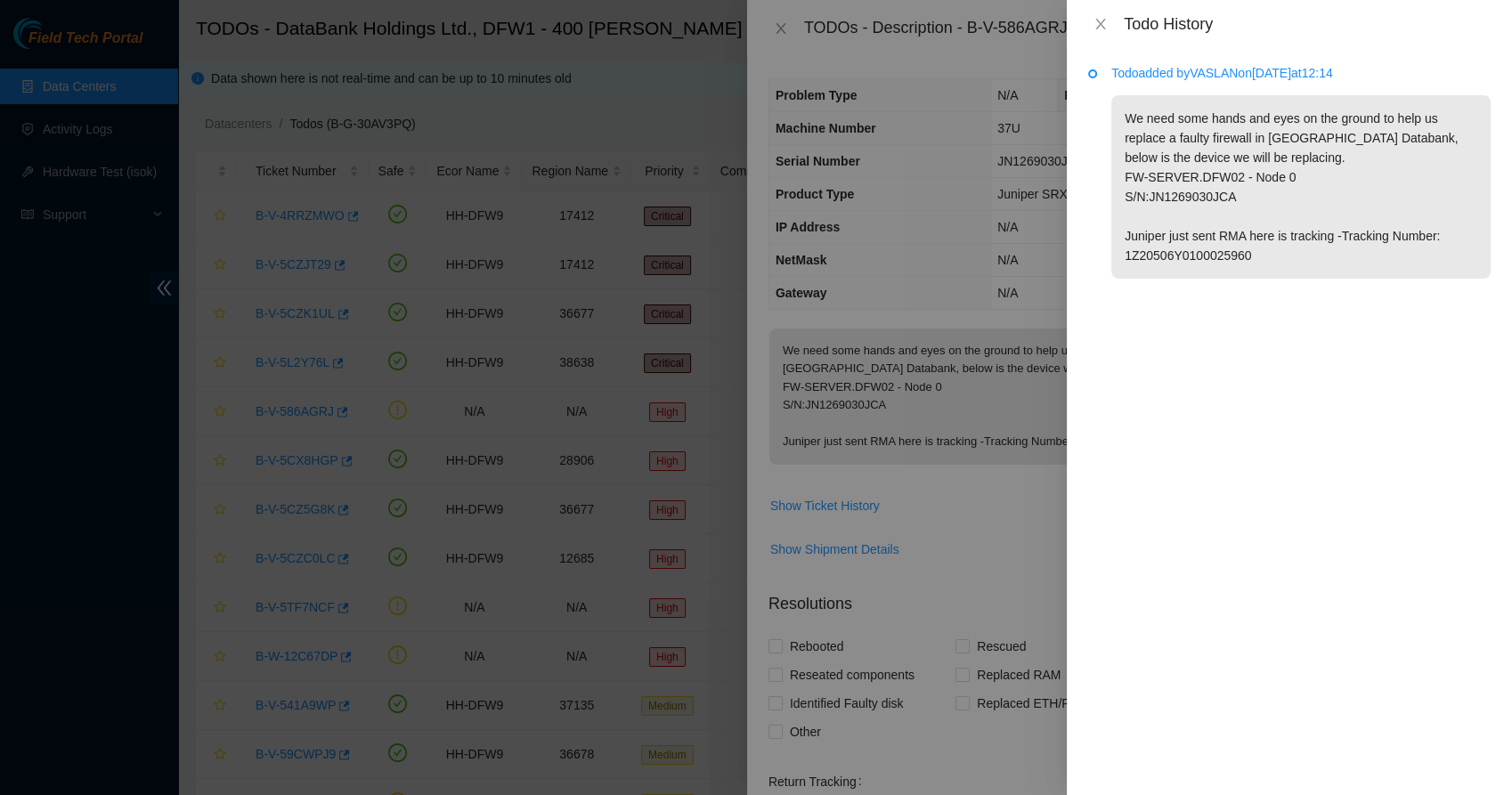
click at [1255, 255] on p "We need some hands and eyes on the ground to help us replace a faulty firewall …" at bounding box center [1300, 187] width 379 height 183
drag, startPoint x: 1264, startPoint y: 254, endPoint x: 1128, endPoint y: 232, distance: 137.8
click at [1128, 232] on p "We need some hands and eyes on the ground to help us replace a faulty firewall …" at bounding box center [1300, 187] width 379 height 183
drag, startPoint x: 1128, startPoint y: 232, endPoint x: 1140, endPoint y: 246, distance: 18.4
click at [1140, 246] on p "We need some hands and eyes on the ground to help us replace a faulty firewall …" at bounding box center [1300, 187] width 379 height 183
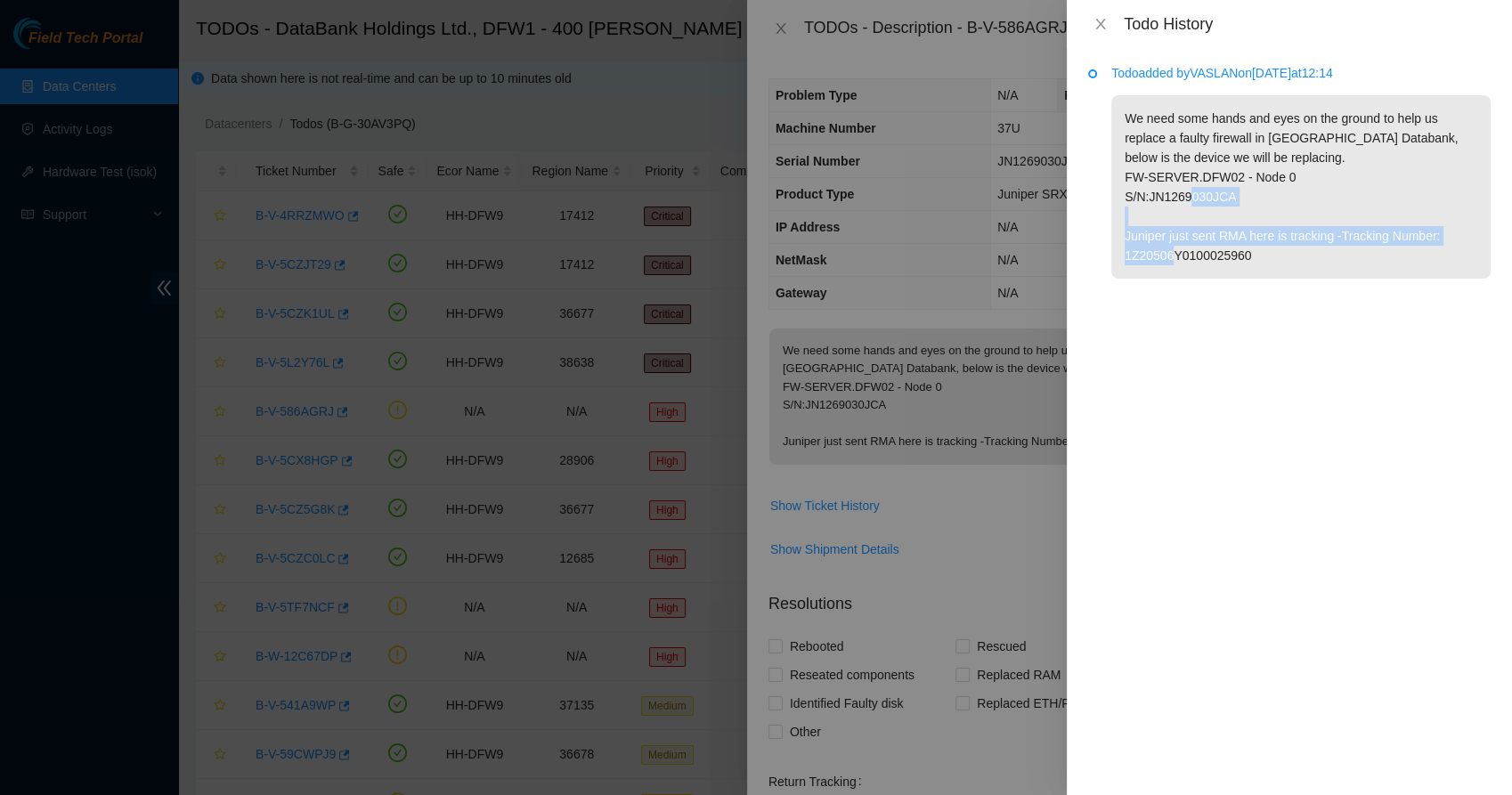
click at [1140, 246] on p "We need some hands and eyes on the ground to help us replace a faulty firewall …" at bounding box center [1300, 187] width 379 height 183
drag, startPoint x: 1140, startPoint y: 246, endPoint x: 1164, endPoint y: 257, distance: 26.4
click at [1164, 257] on p "We need some hands and eyes on the ground to help us replace a faulty firewall …" at bounding box center [1300, 187] width 379 height 183
drag, startPoint x: 1164, startPoint y: 257, endPoint x: 1119, endPoint y: 329, distance: 84.9
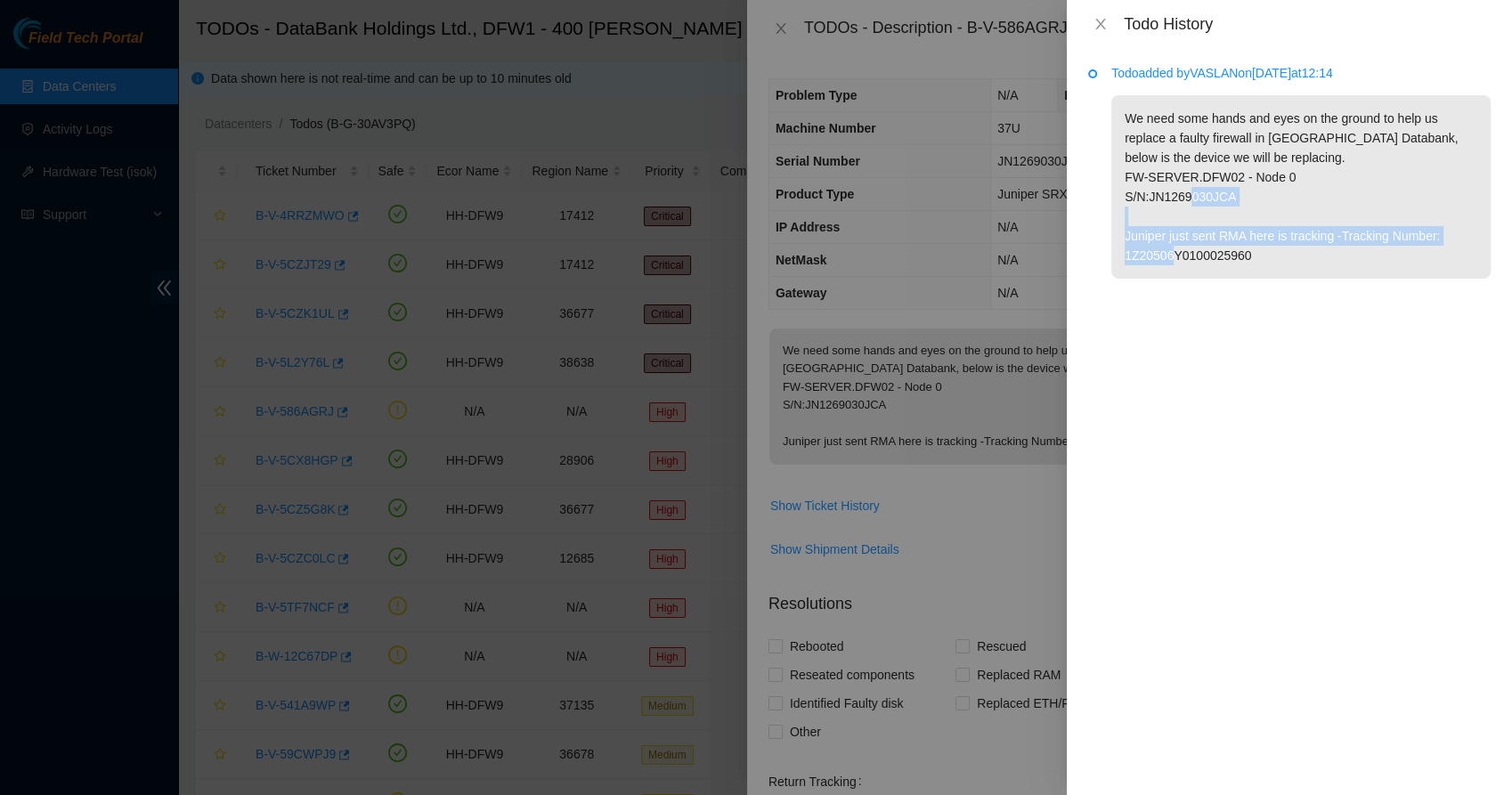
click at [1119, 329] on div "Todo added by VASLAN on 2024-08-29 at 12:14 We need some hands and eyes on the …" at bounding box center [1289, 422] width 445 height 748
drag, startPoint x: 1119, startPoint y: 329, endPoint x: 1269, endPoint y: 398, distance: 165.1
click at [1269, 398] on div "Todo added by VASLAN on 2024-08-29 at 12:14 We need some hands and eyes on the …" at bounding box center [1289, 422] width 445 height 748
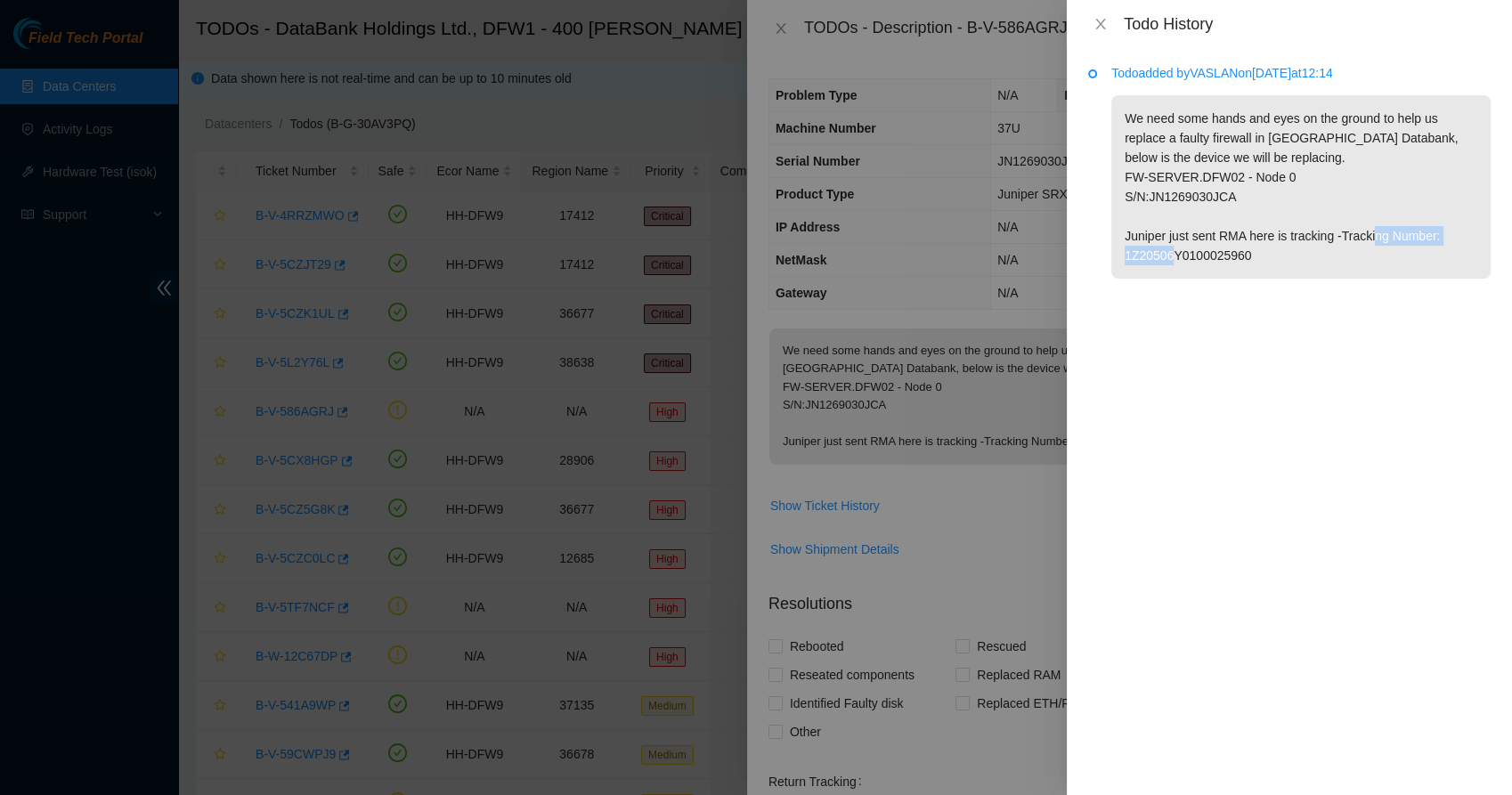
click at [1269, 398] on div "Todo added by VASLAN on 2024-08-29 at 12:14 We need some hands and eyes on the …" at bounding box center [1289, 422] width 445 height 748
click at [1097, 21] on icon "close" at bounding box center [1100, 24] width 14 height 14
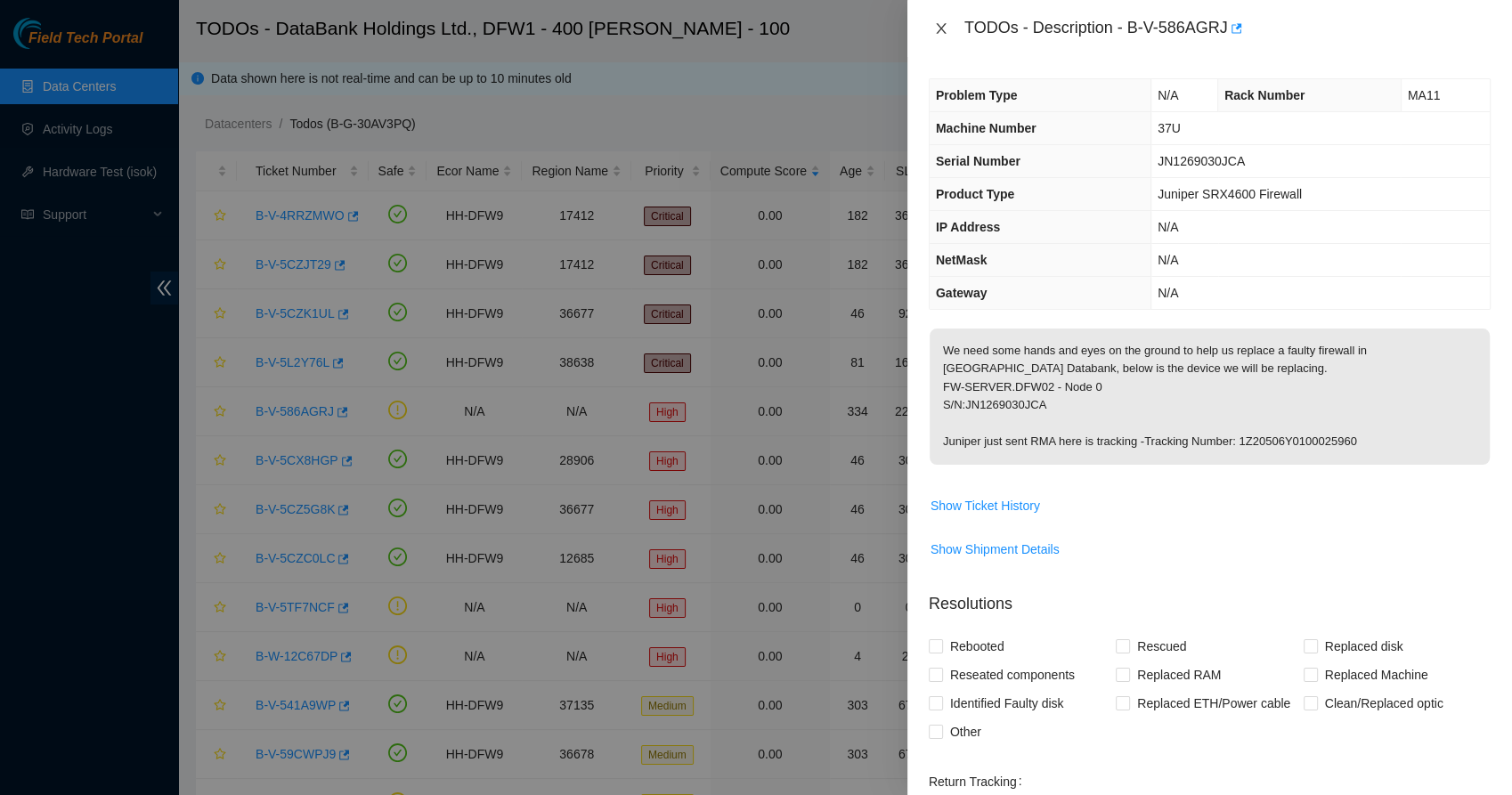
click at [942, 22] on icon "close" at bounding box center [941, 29] width 14 height 14
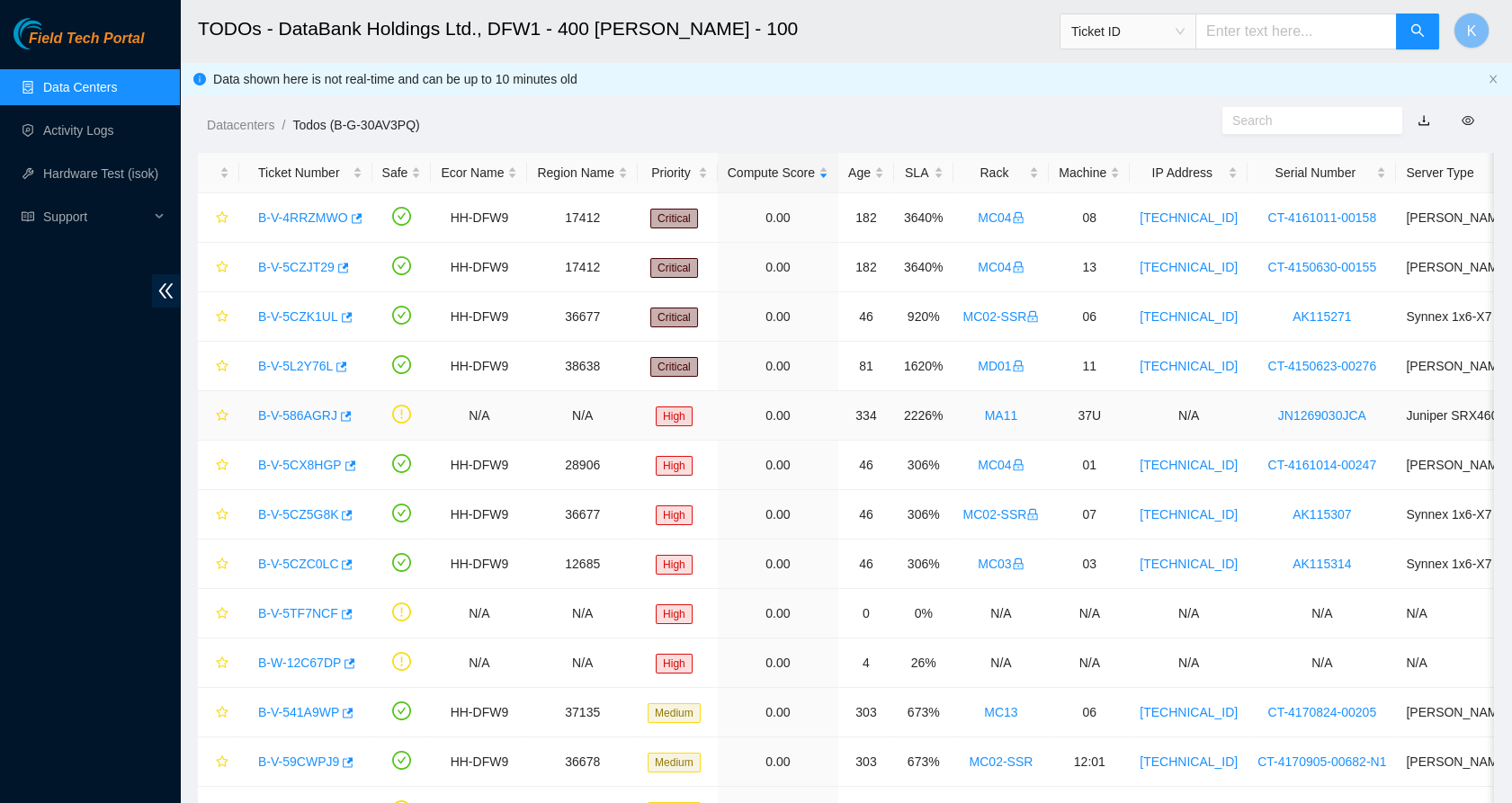
click at [299, 409] on link "B-V-586AGRJ" at bounding box center [297, 415] width 80 height 14
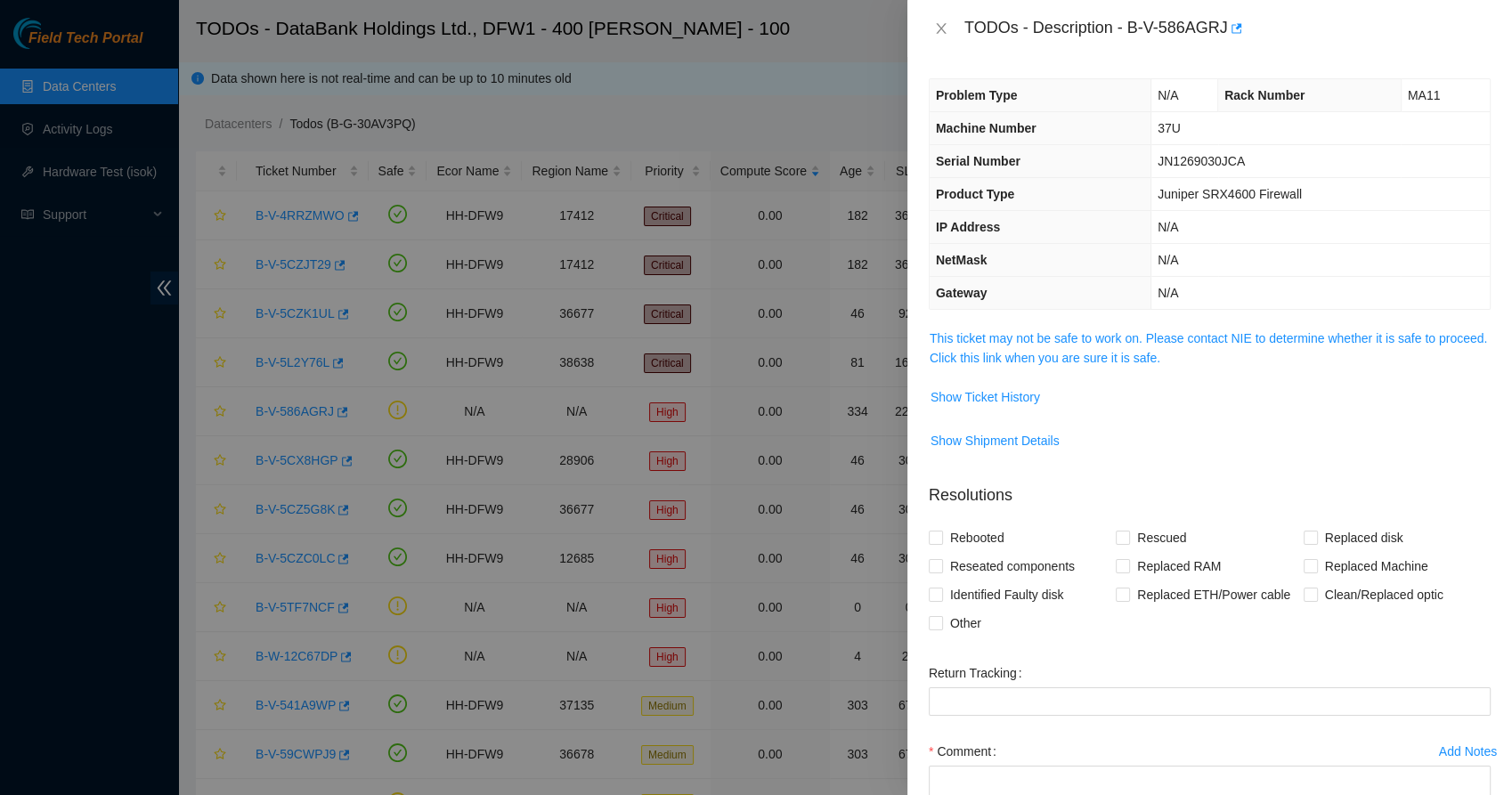
click at [993, 326] on div "Problem Type N/A Rack Number MA11 Machine Number 37U Serial Number JN1269030JCA…" at bounding box center [1210, 426] width 605 height 738
click at [1002, 340] on link "This ticket may not be safe to work on. Please contact NIE to determine whether…" at bounding box center [1209, 348] width 558 height 33
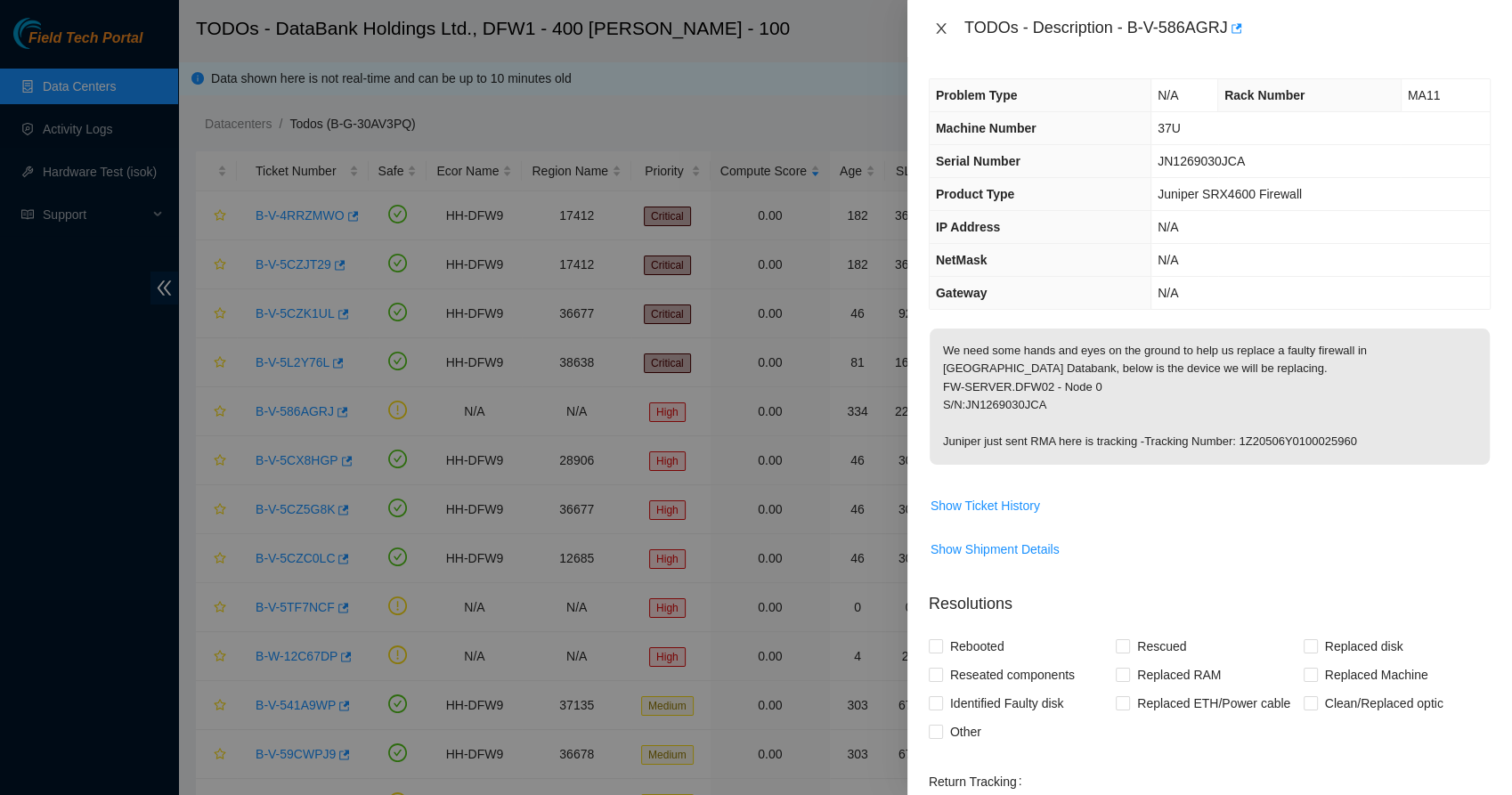
click at [938, 25] on icon "close" at bounding box center [941, 29] width 10 height 11
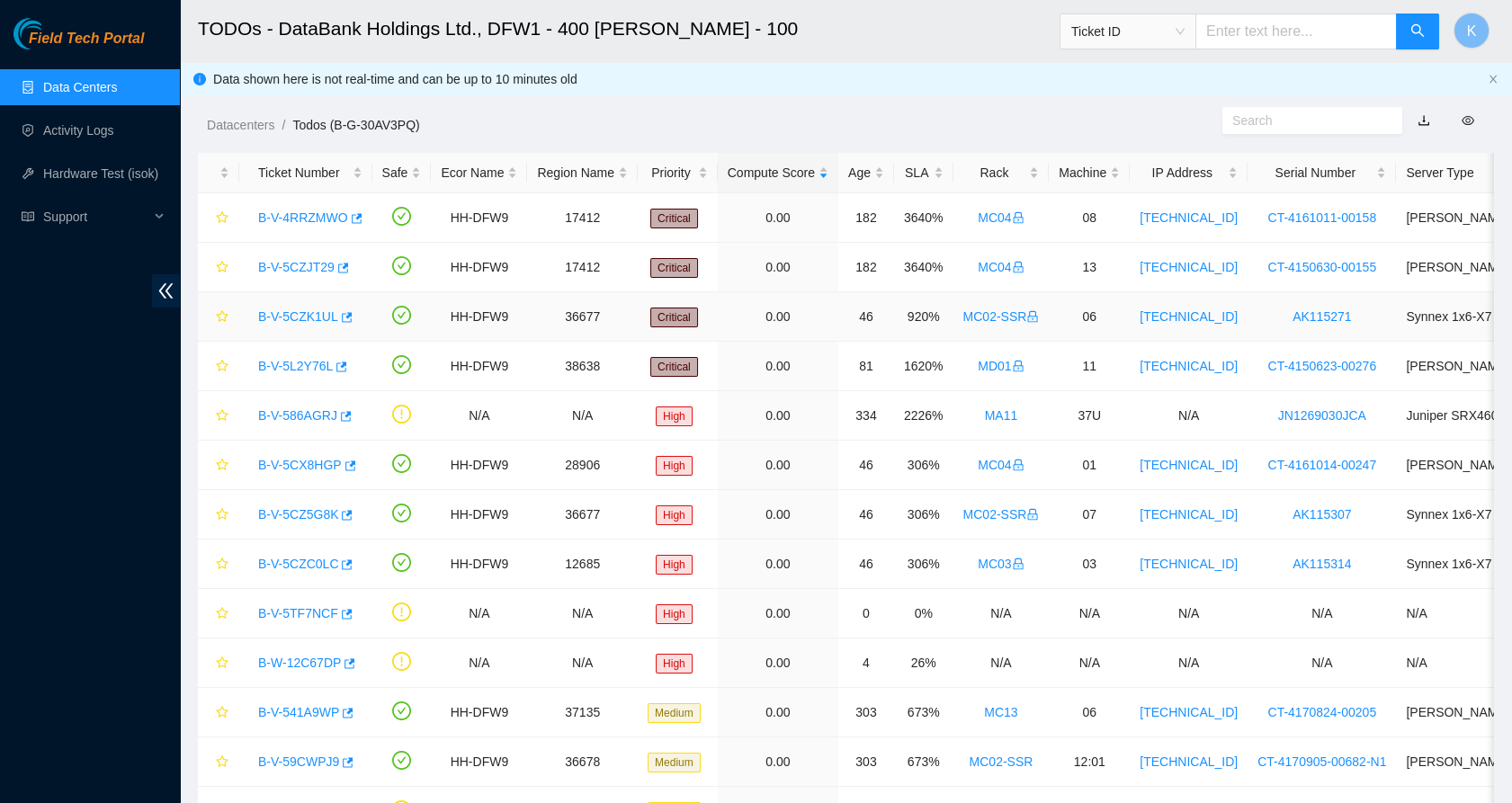
click at [303, 314] on link "B-V-5CZK1UL" at bounding box center [297, 316] width 80 height 14
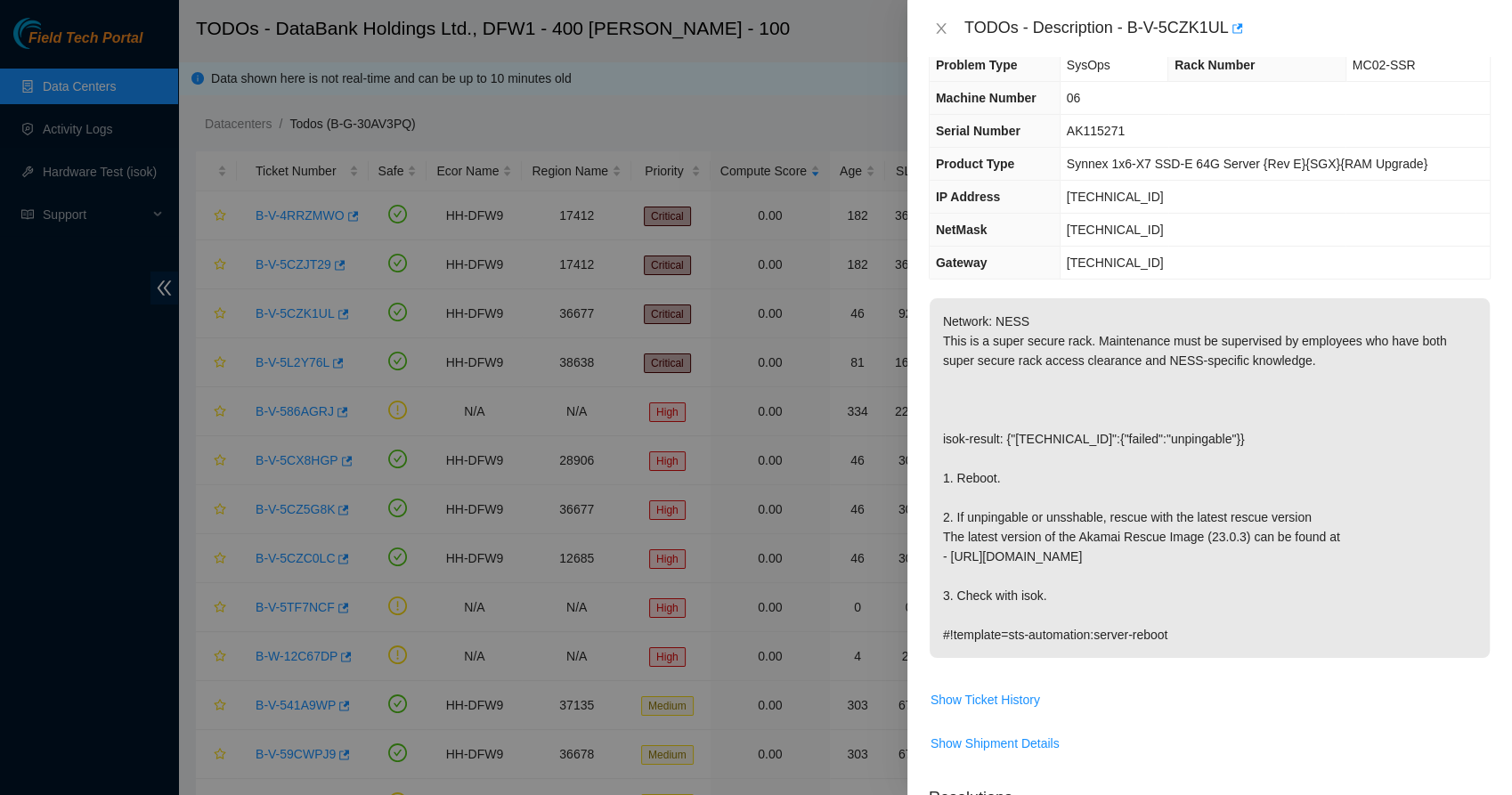
scroll to position [32, 0]
drag, startPoint x: 1074, startPoint y: 387, endPoint x: 1190, endPoint y: 630, distance: 269.3
click at [1190, 630] on p "Network: NESS This is a super secure rack. Maintenance must be supervised by em…" at bounding box center [1210, 477] width 560 height 360
click at [1129, 593] on p "Network: NESS This is a super secure rack. Maintenance must be supervised by em…" at bounding box center [1210, 477] width 560 height 360
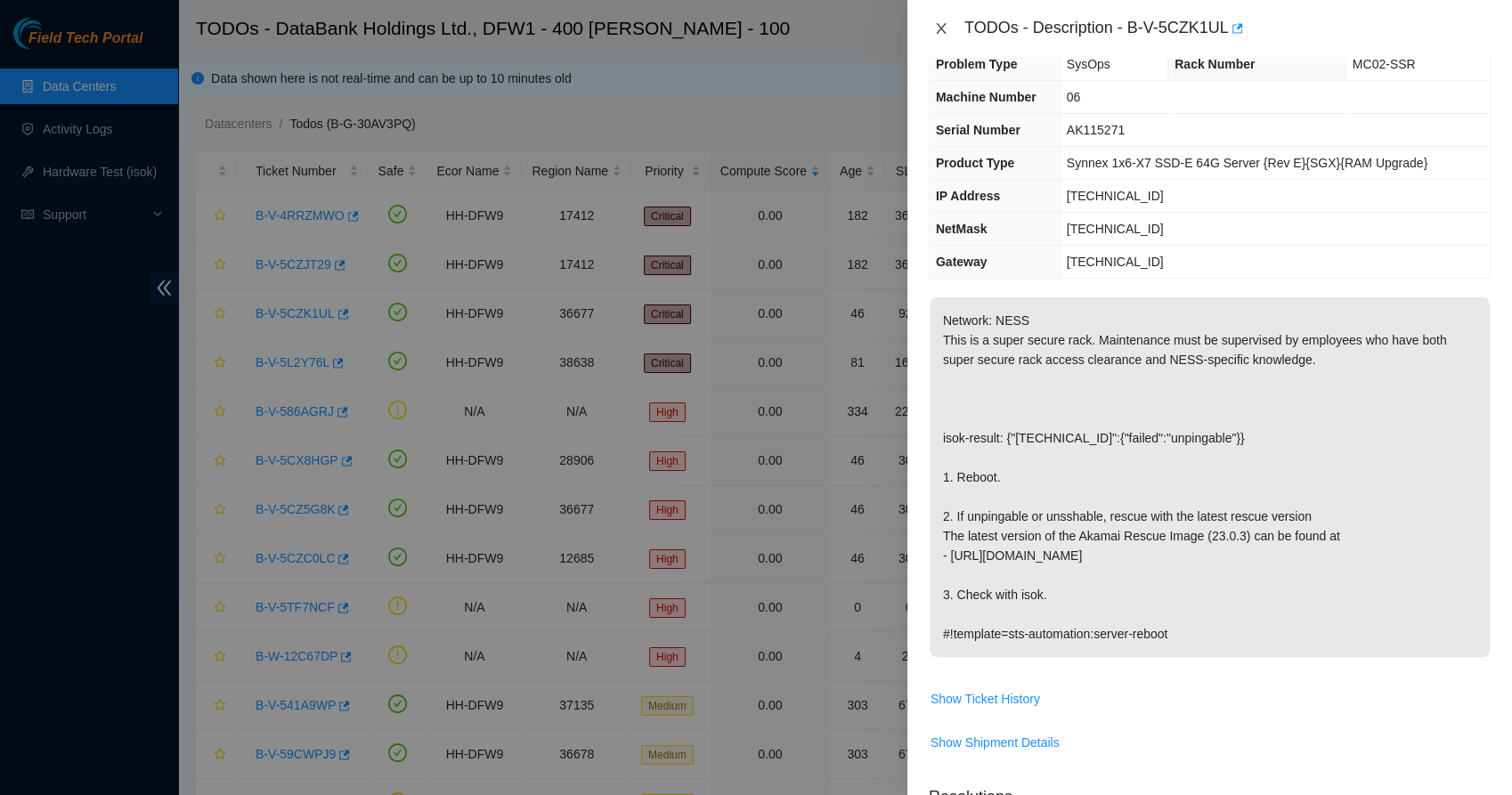
click at [936, 25] on icon "close" at bounding box center [941, 29] width 14 height 14
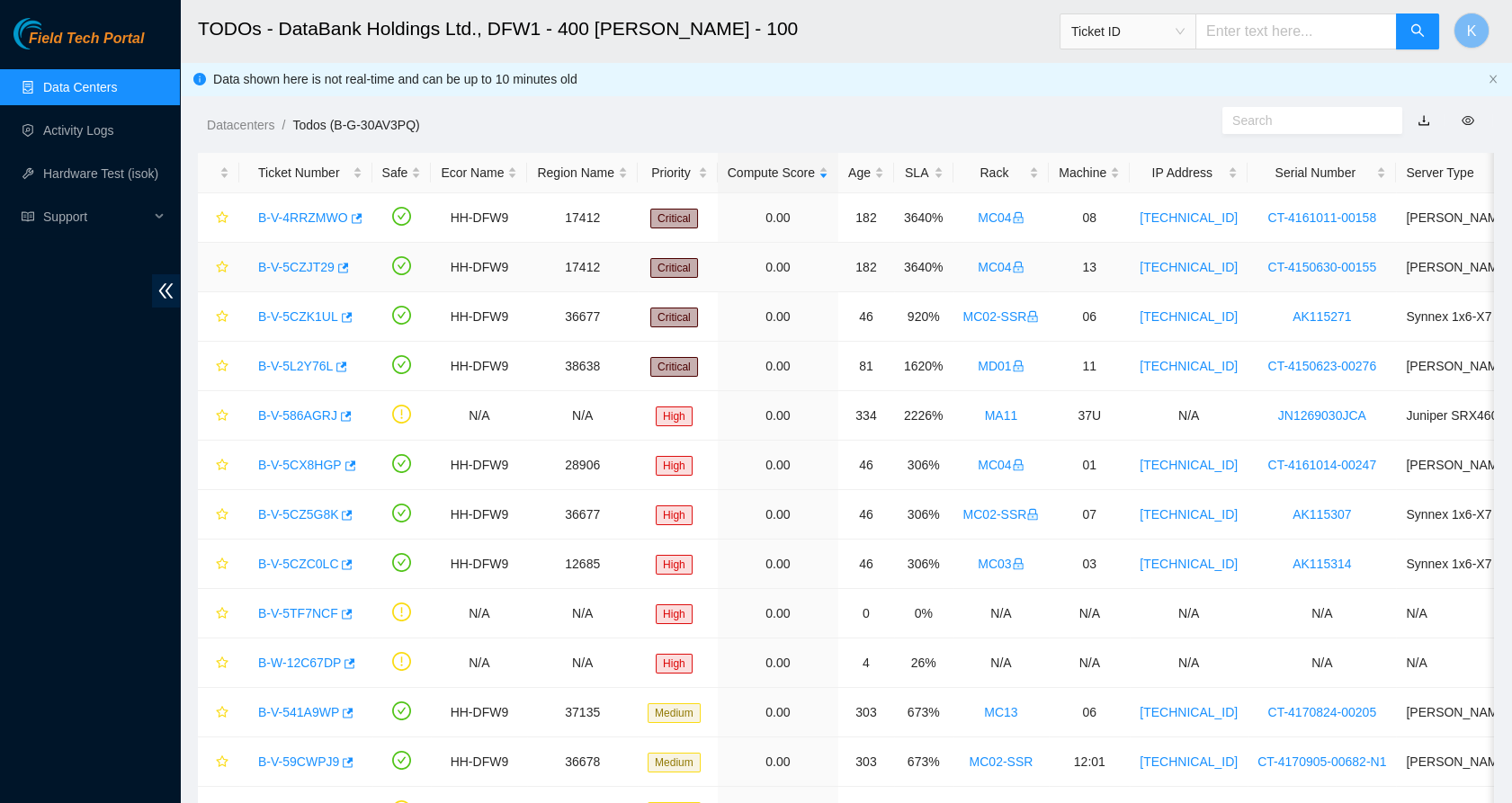
click at [287, 269] on link "B-V-5CZJT29" at bounding box center [295, 267] width 77 height 14
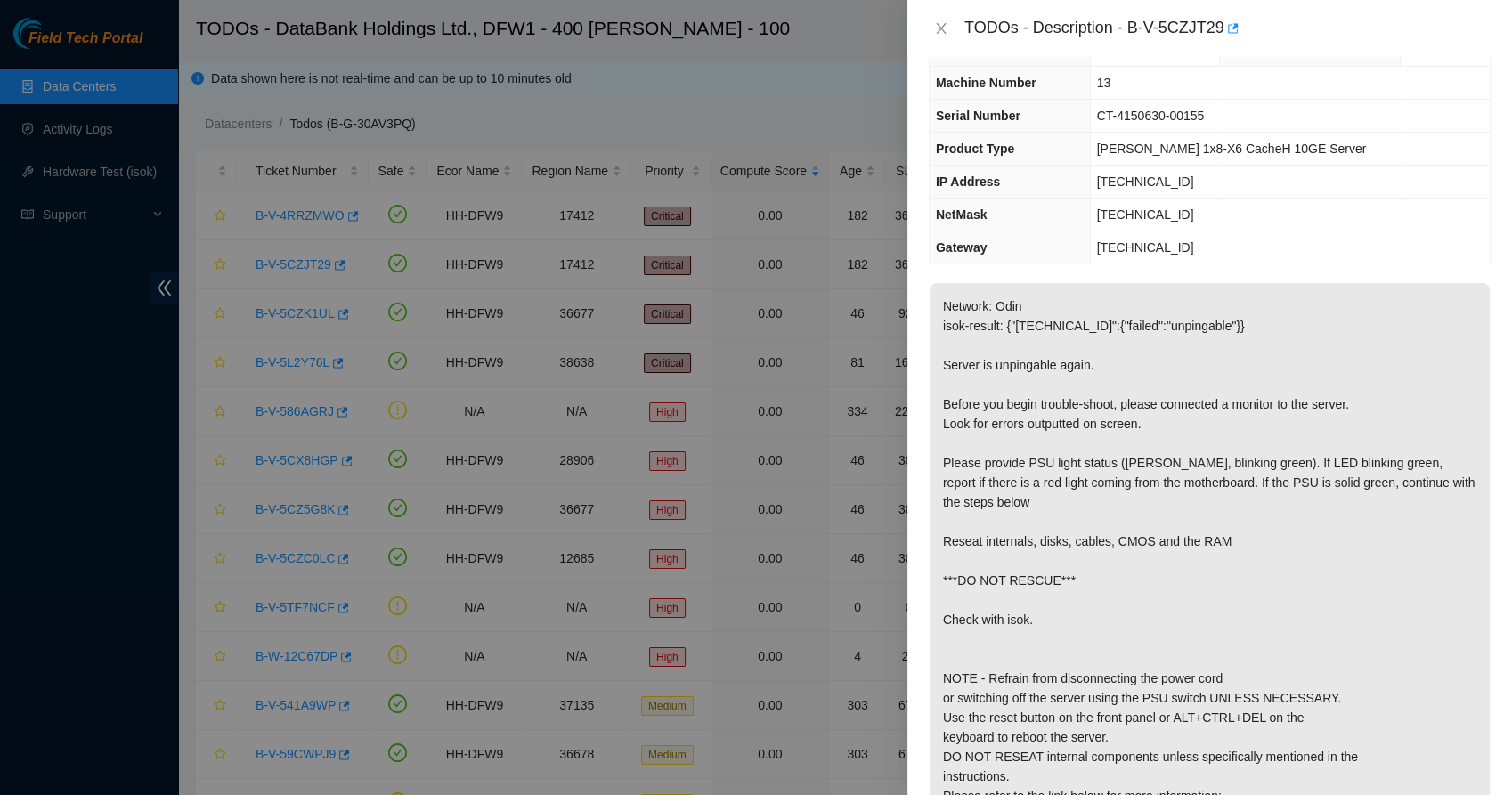
scroll to position [46, 0]
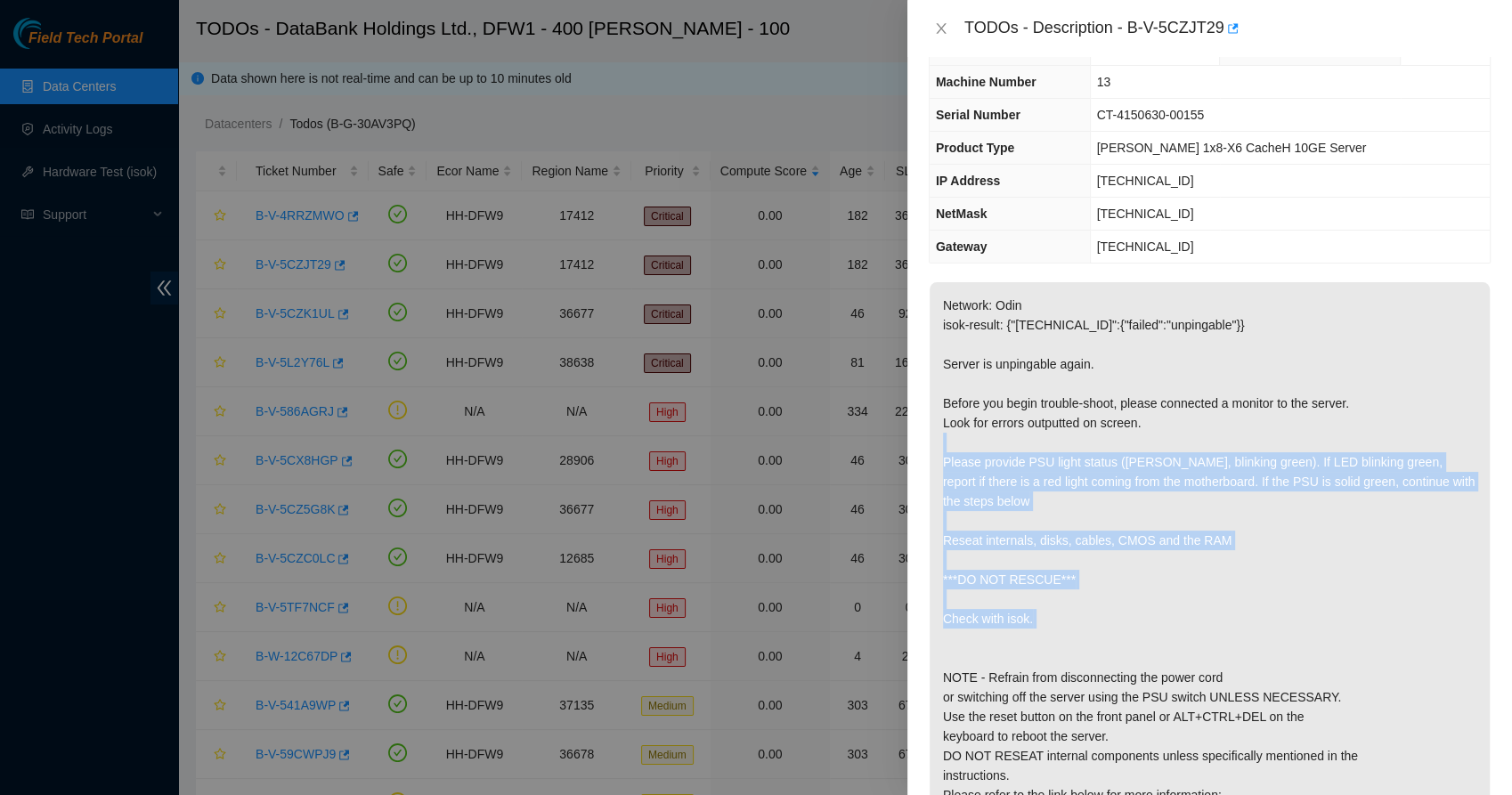
drag, startPoint x: 983, startPoint y: 433, endPoint x: 993, endPoint y: 658, distance: 225.2
click at [993, 658] on p "Network: Odin isok-result: {"72.246.50.48":{"failed":"unpingable"}} Server is u…" at bounding box center [1210, 570] width 560 height 575
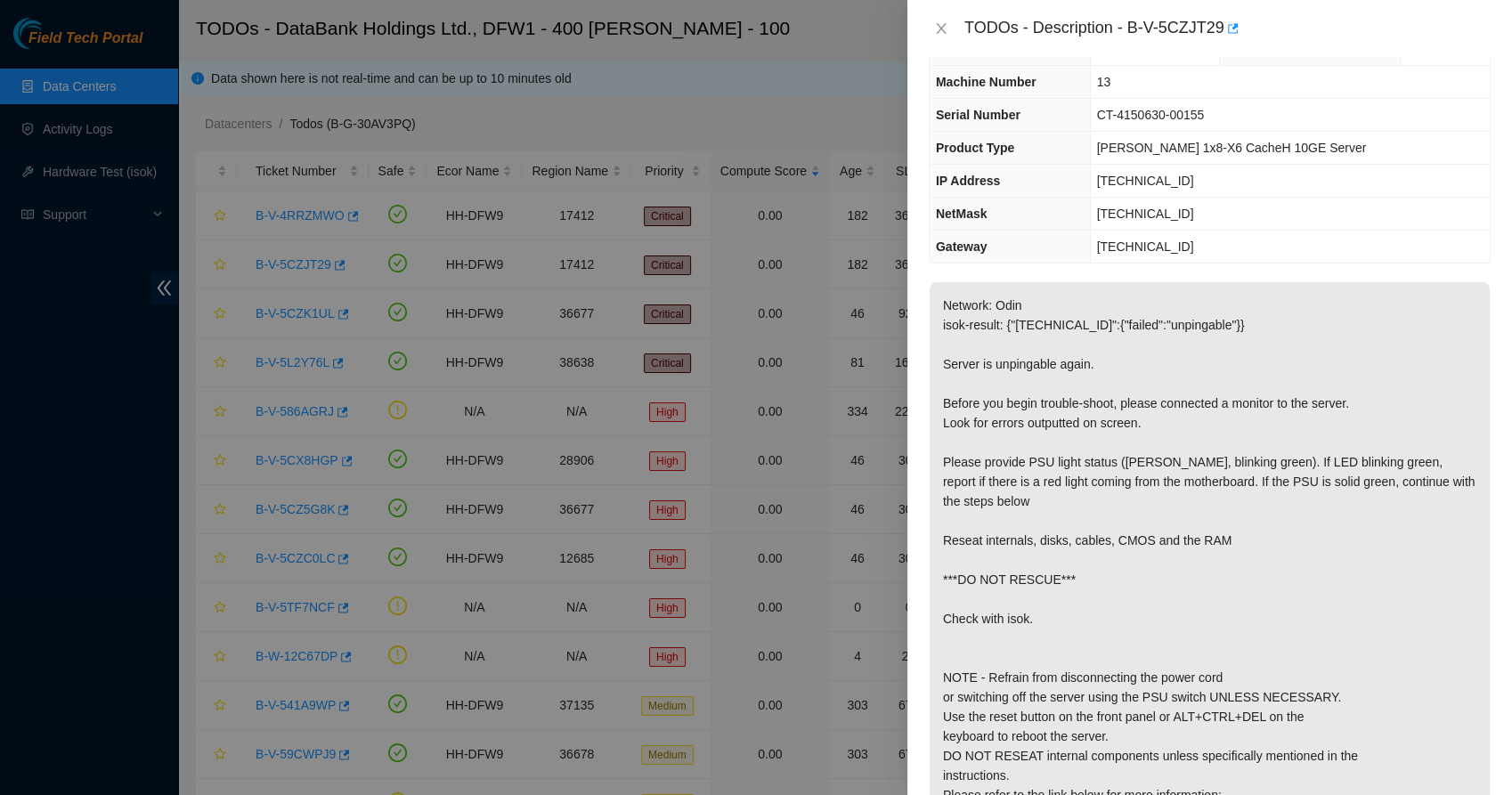
drag, startPoint x: 993, startPoint y: 658, endPoint x: 998, endPoint y: 727, distance: 69.2
click at [998, 727] on p "Network: Odin isok-result: {"72.246.50.48":{"failed":"unpingable"}} Server is u…" at bounding box center [1210, 570] width 560 height 575
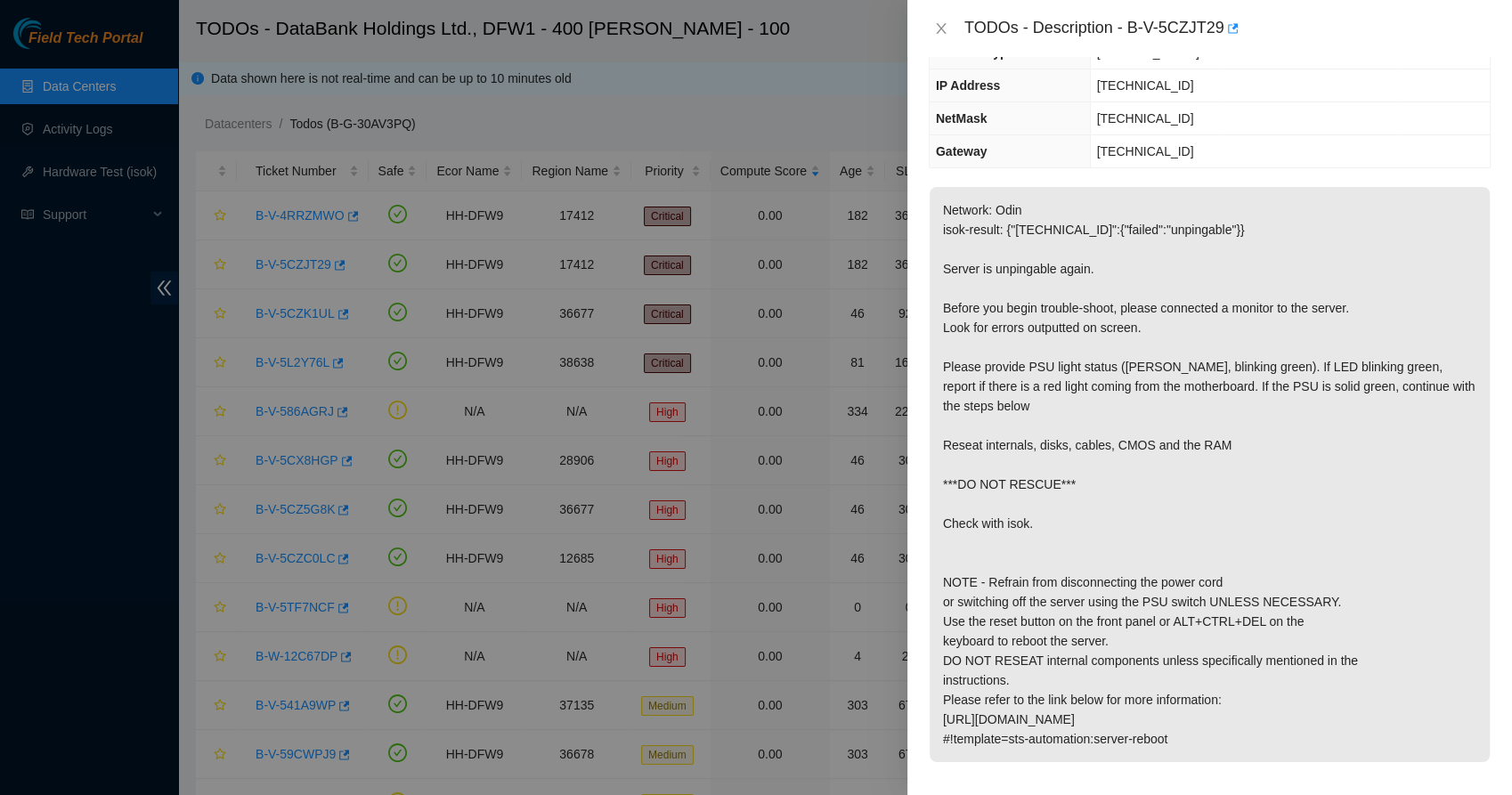
scroll to position [463, 0]
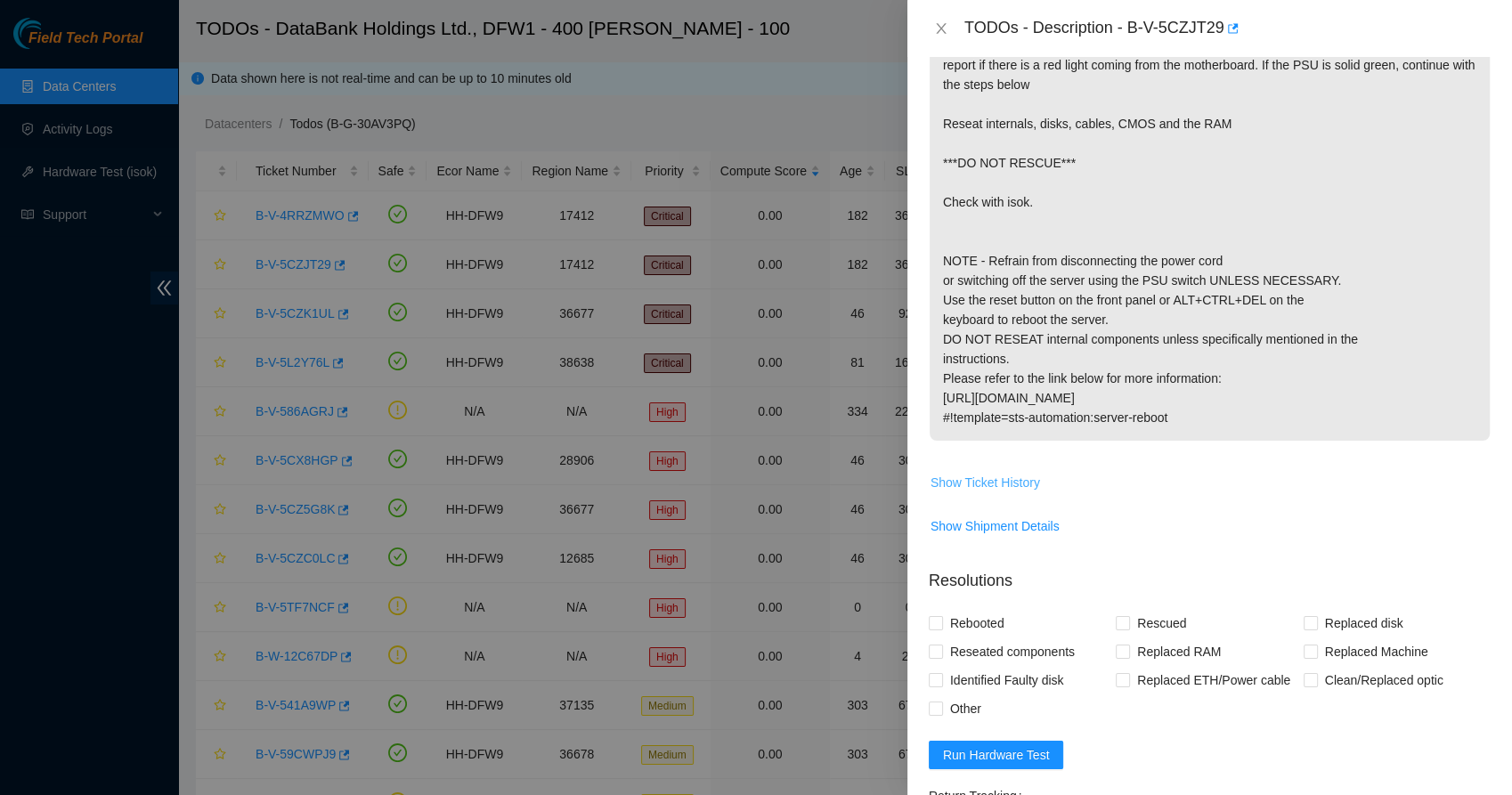
click at [966, 478] on span "Show Ticket History" at bounding box center [985, 483] width 109 height 20
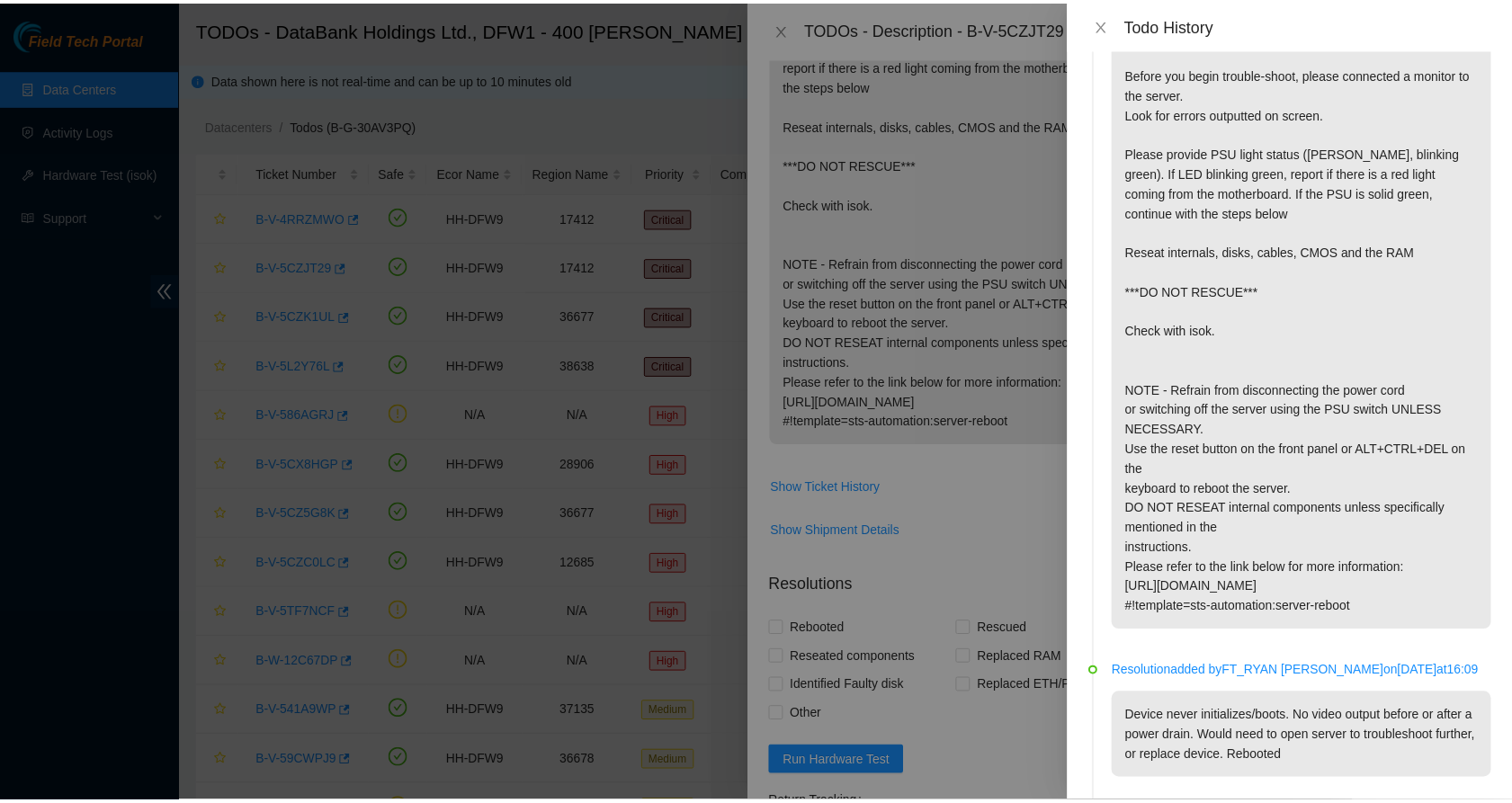
scroll to position [0, 0]
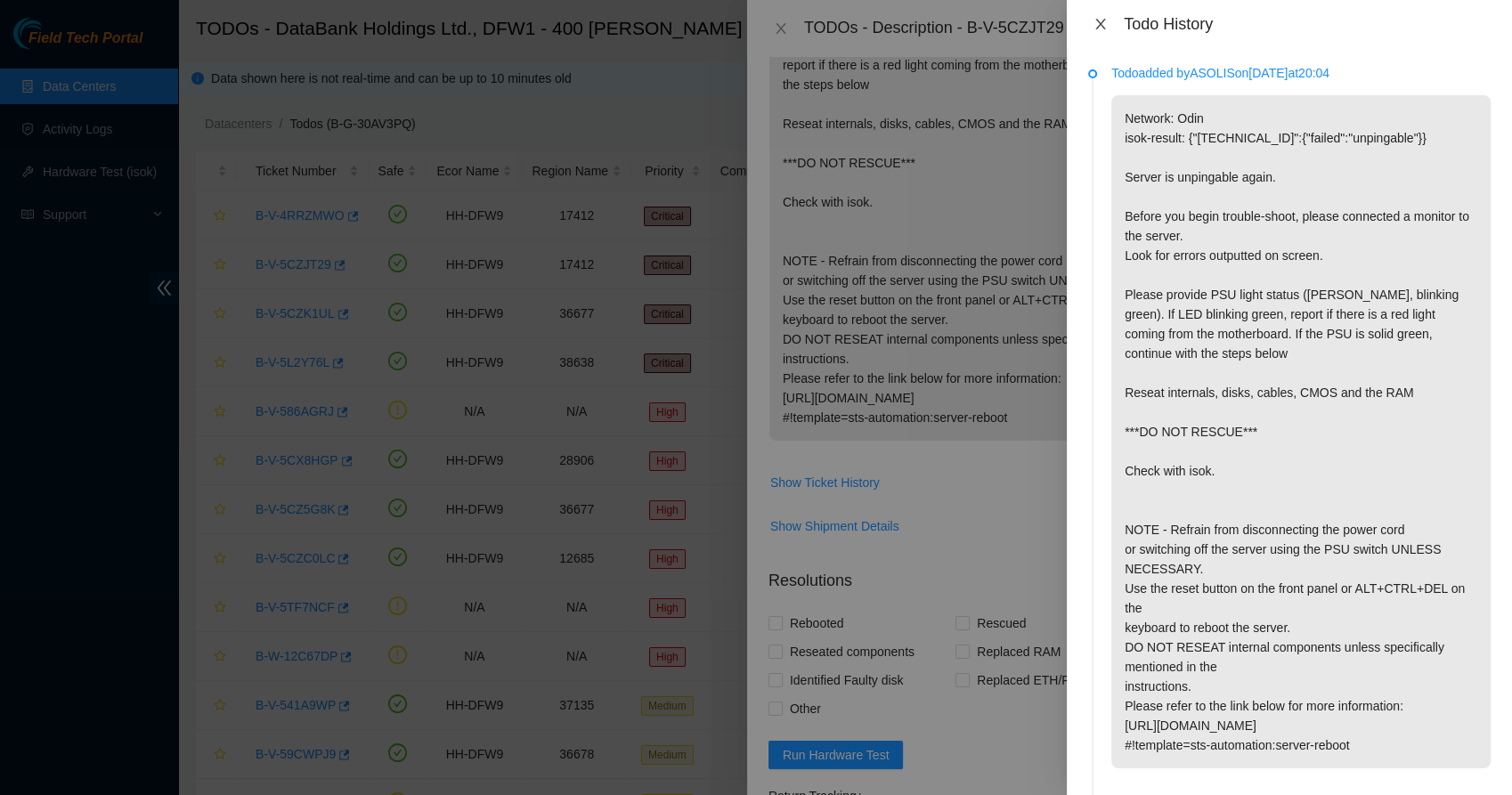
click at [1100, 28] on icon "close" at bounding box center [1100, 24] width 14 height 14
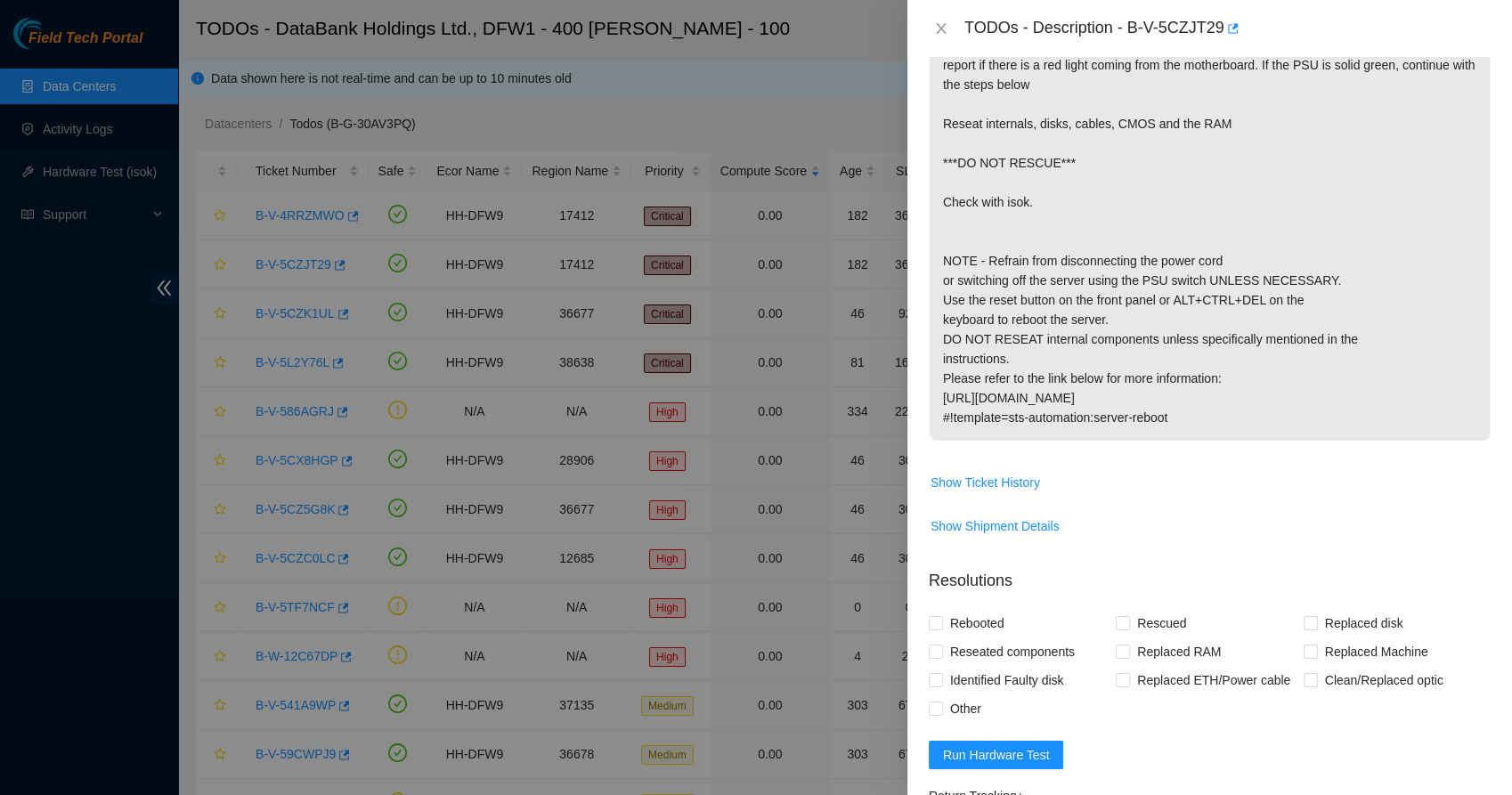
click at [940, 213] on p "Network: Odin isok-result: {"72.246.50.48":{"failed":"unpingable"}} Server is u…" at bounding box center [1210, 153] width 560 height 575
click at [941, 29] on icon "close" at bounding box center [941, 29] width 10 height 11
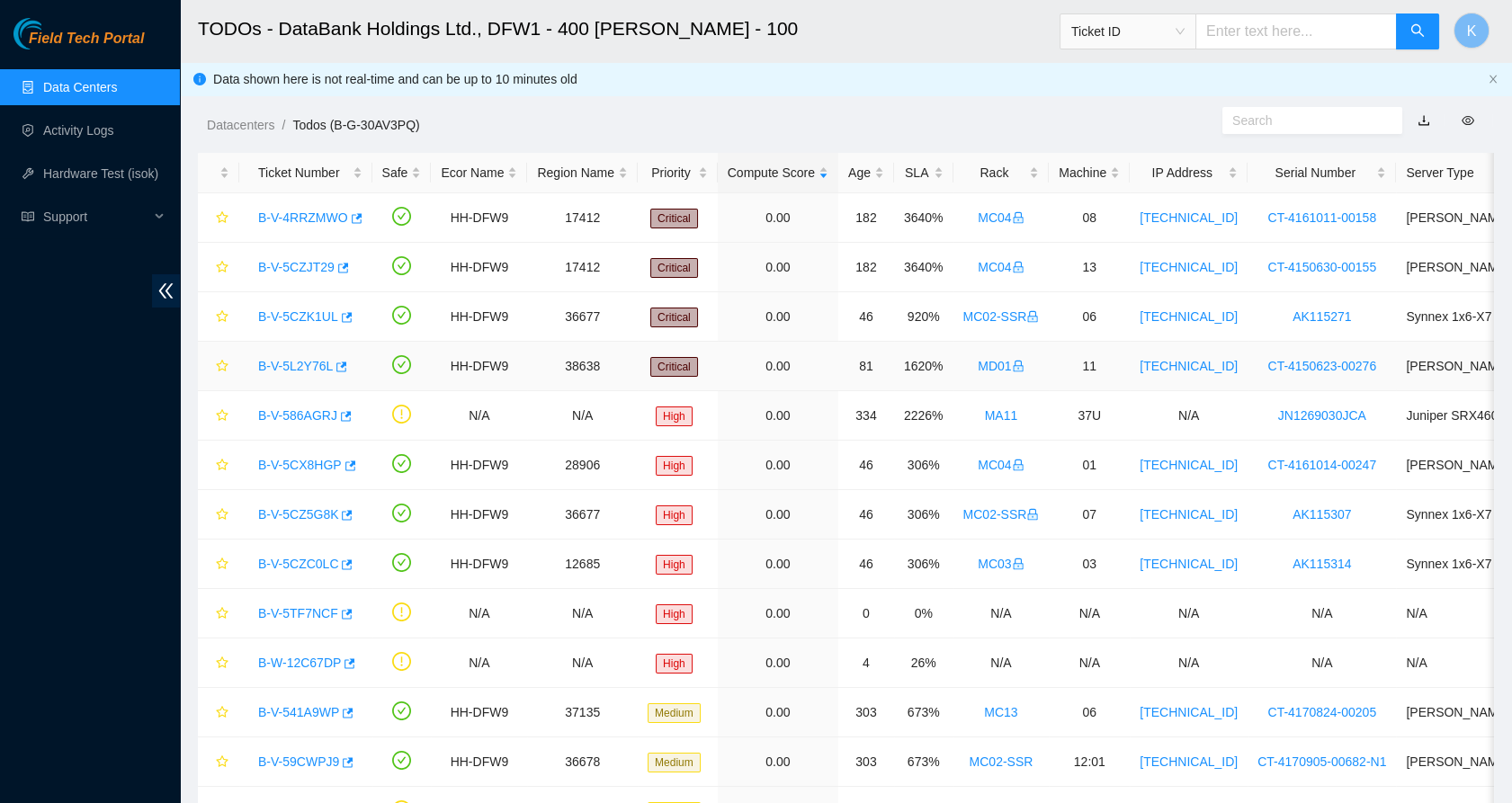
scroll to position [202, 0]
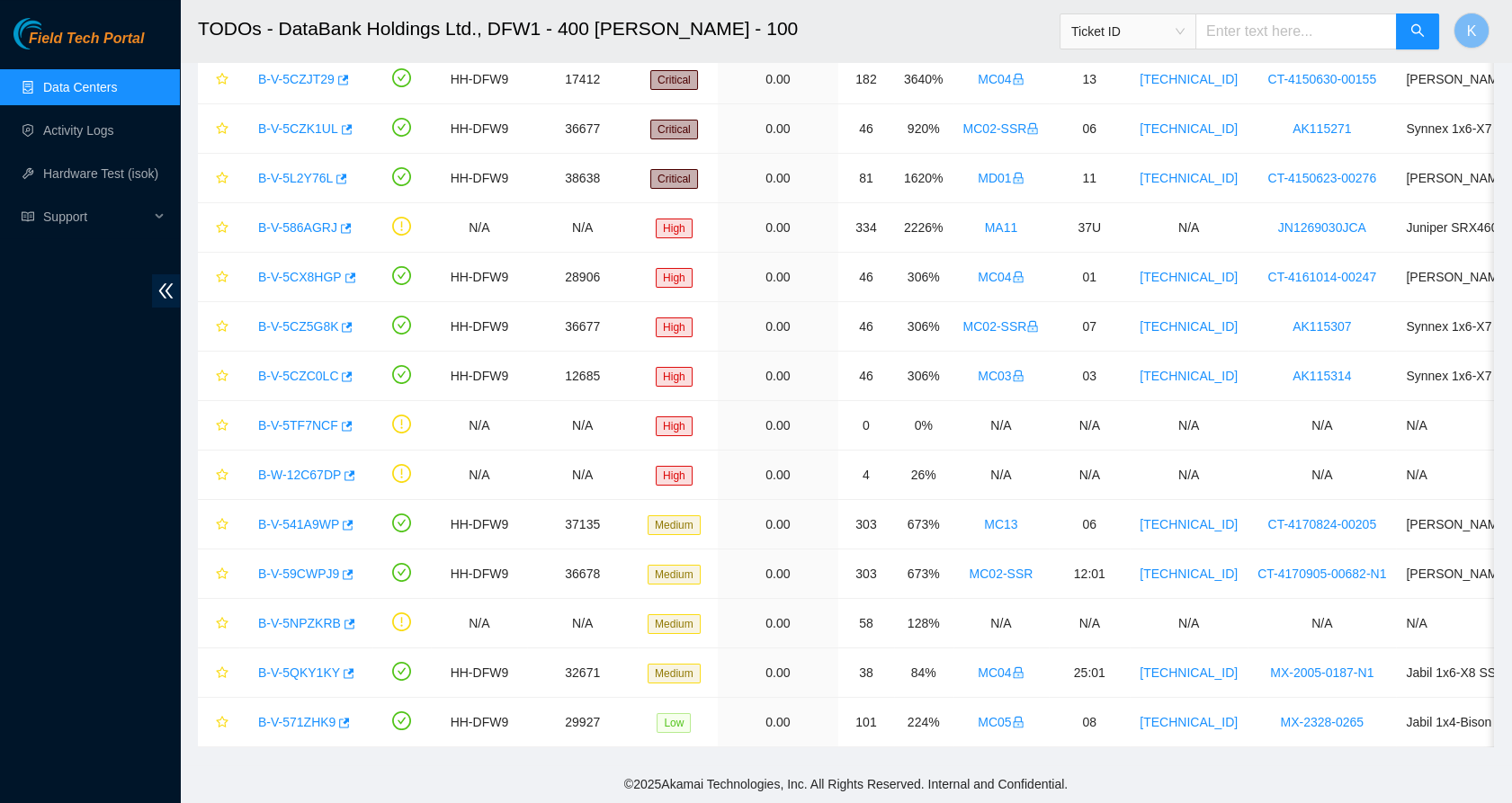
click at [85, 82] on link "Data Centers" at bounding box center [80, 87] width 74 height 14
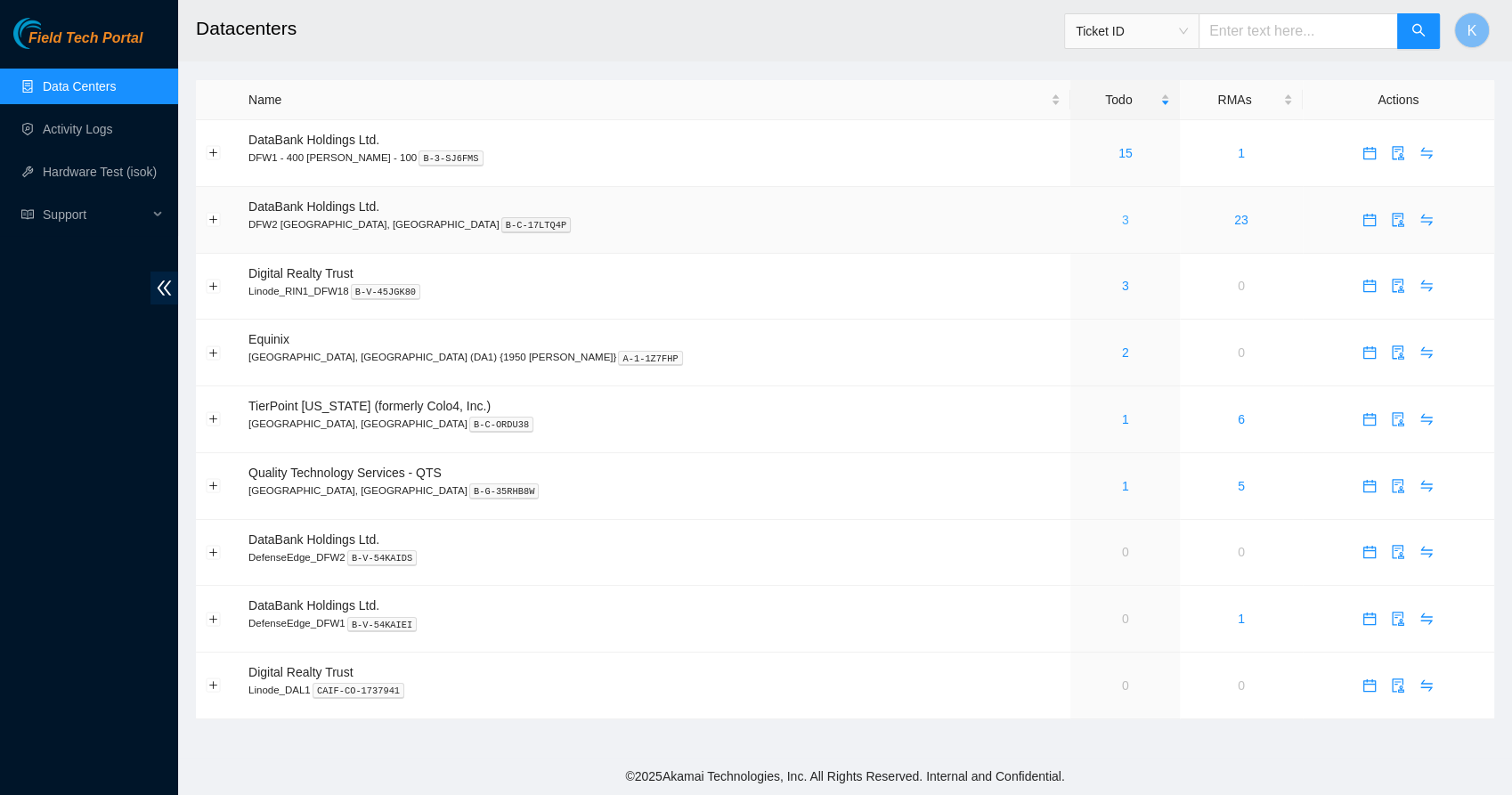
click at [1122, 221] on link "3" at bounding box center [1125, 220] width 7 height 14
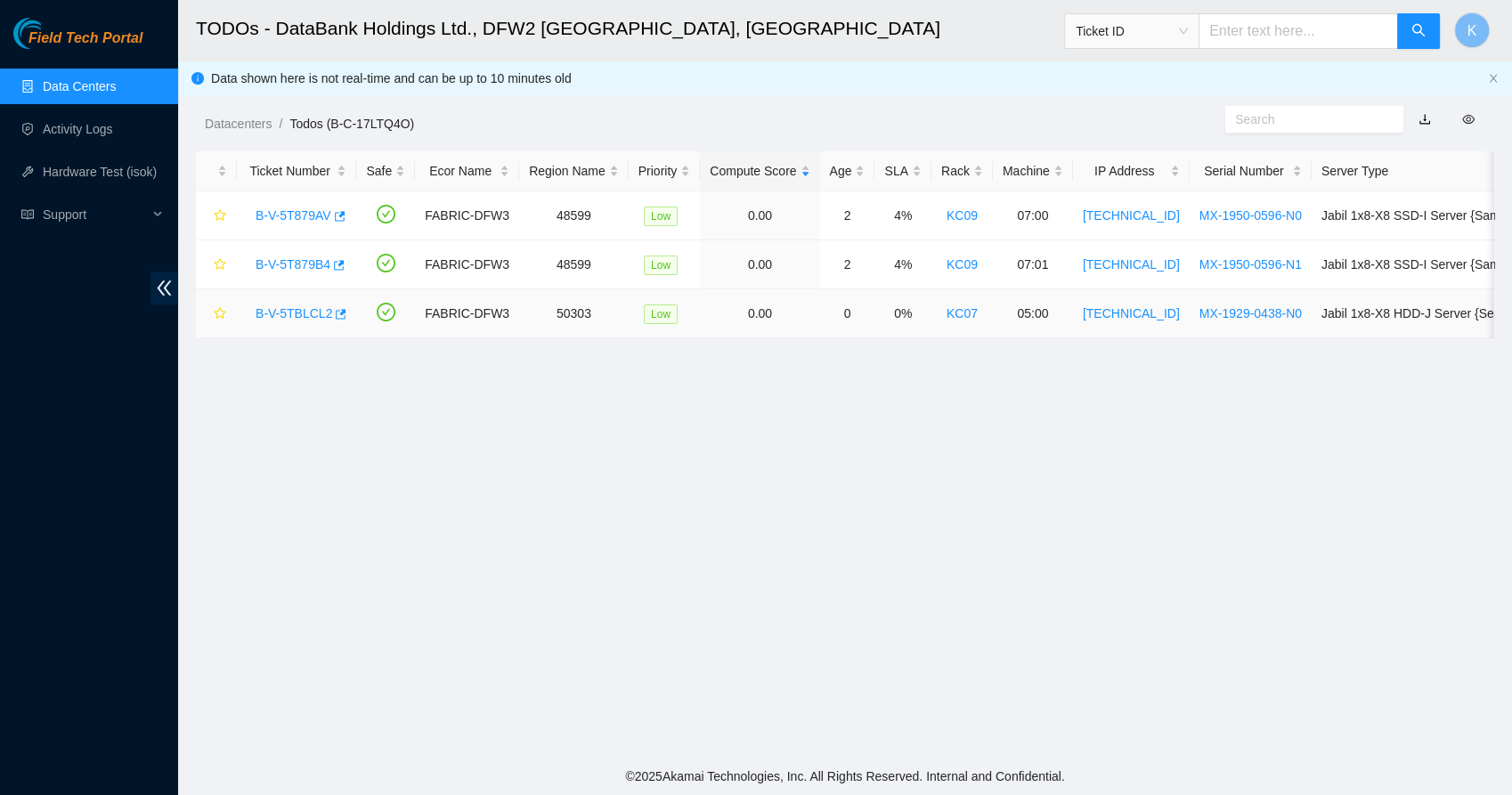
click at [299, 317] on link "B-V-5TBLCL2" at bounding box center [294, 313] width 77 height 14
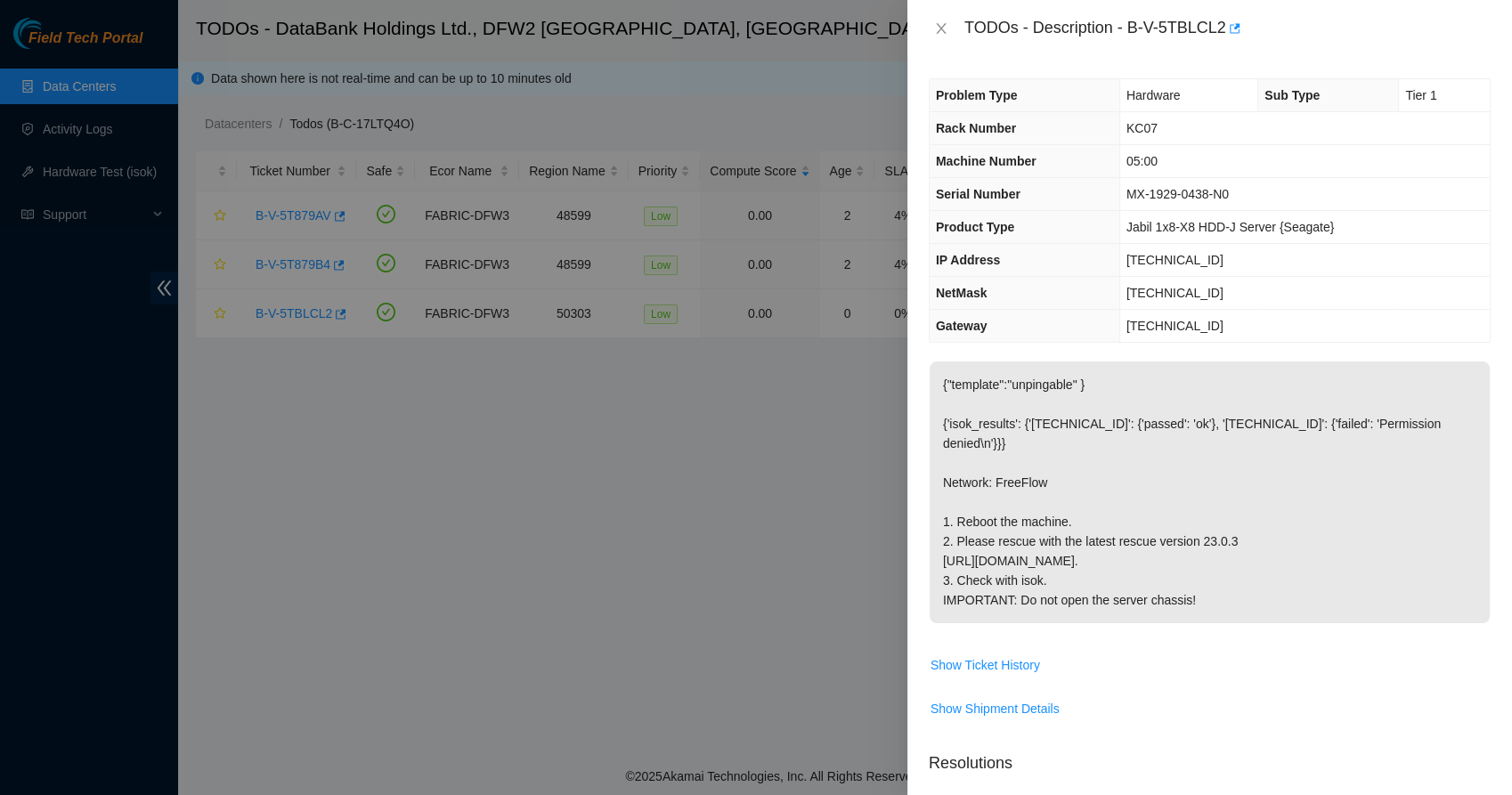
drag, startPoint x: 998, startPoint y: 497, endPoint x: 1073, endPoint y: 606, distance: 132.3
click at [1073, 606] on p "{"template":"unpingable" } {'isok_results': {'23.55.177.140': {'passed': 'ok'},…" at bounding box center [1210, 493] width 560 height 262
click at [1019, 596] on p "{"template":"unpingable" } {'isok_results': {'23.55.177.140': {'passed': 'ok'},…" at bounding box center [1210, 493] width 560 height 262
click at [939, 33] on icon "close" at bounding box center [941, 29] width 14 height 14
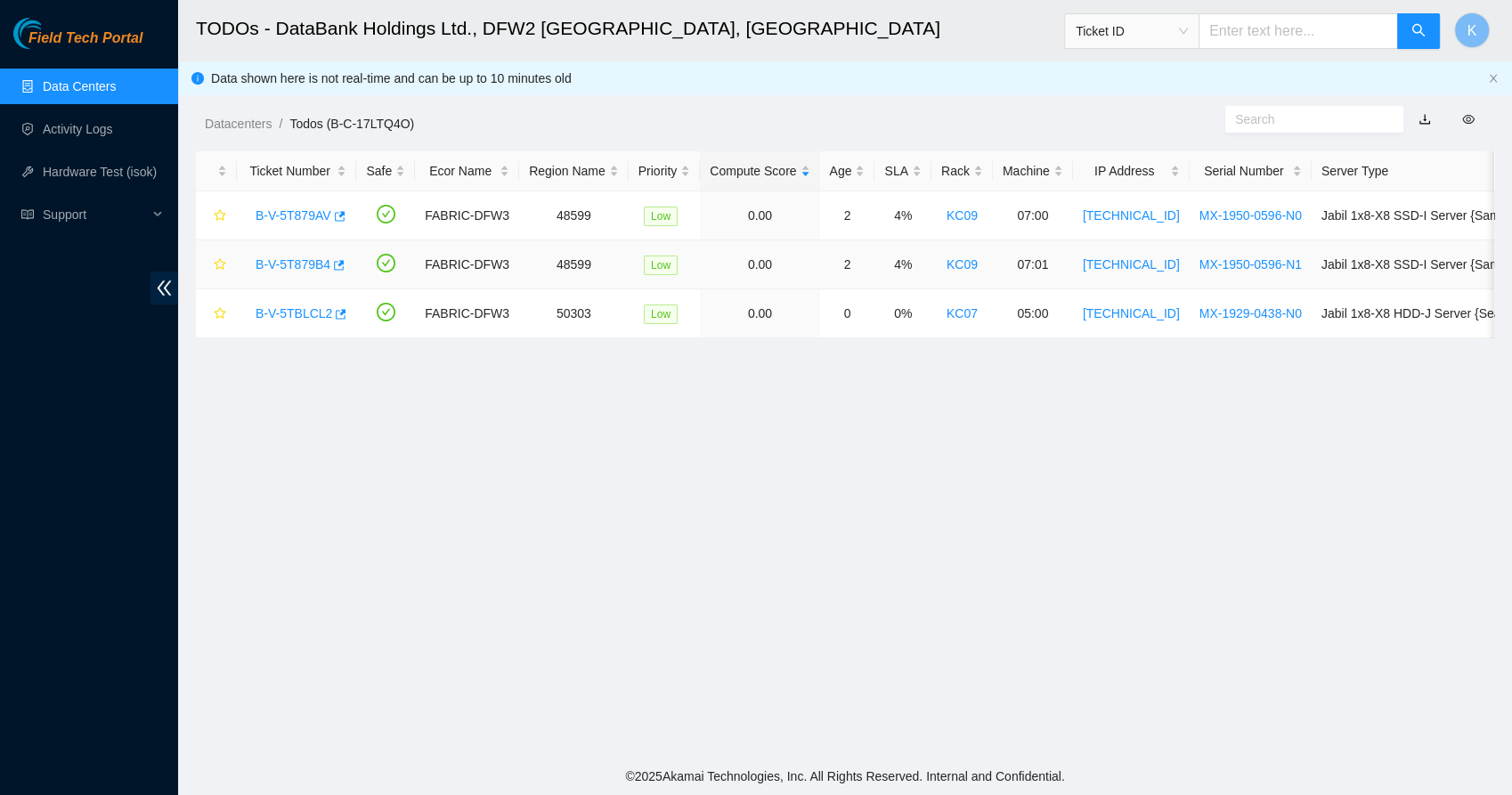
click at [288, 271] on link "B-V-5T879B4" at bounding box center [293, 264] width 75 height 14
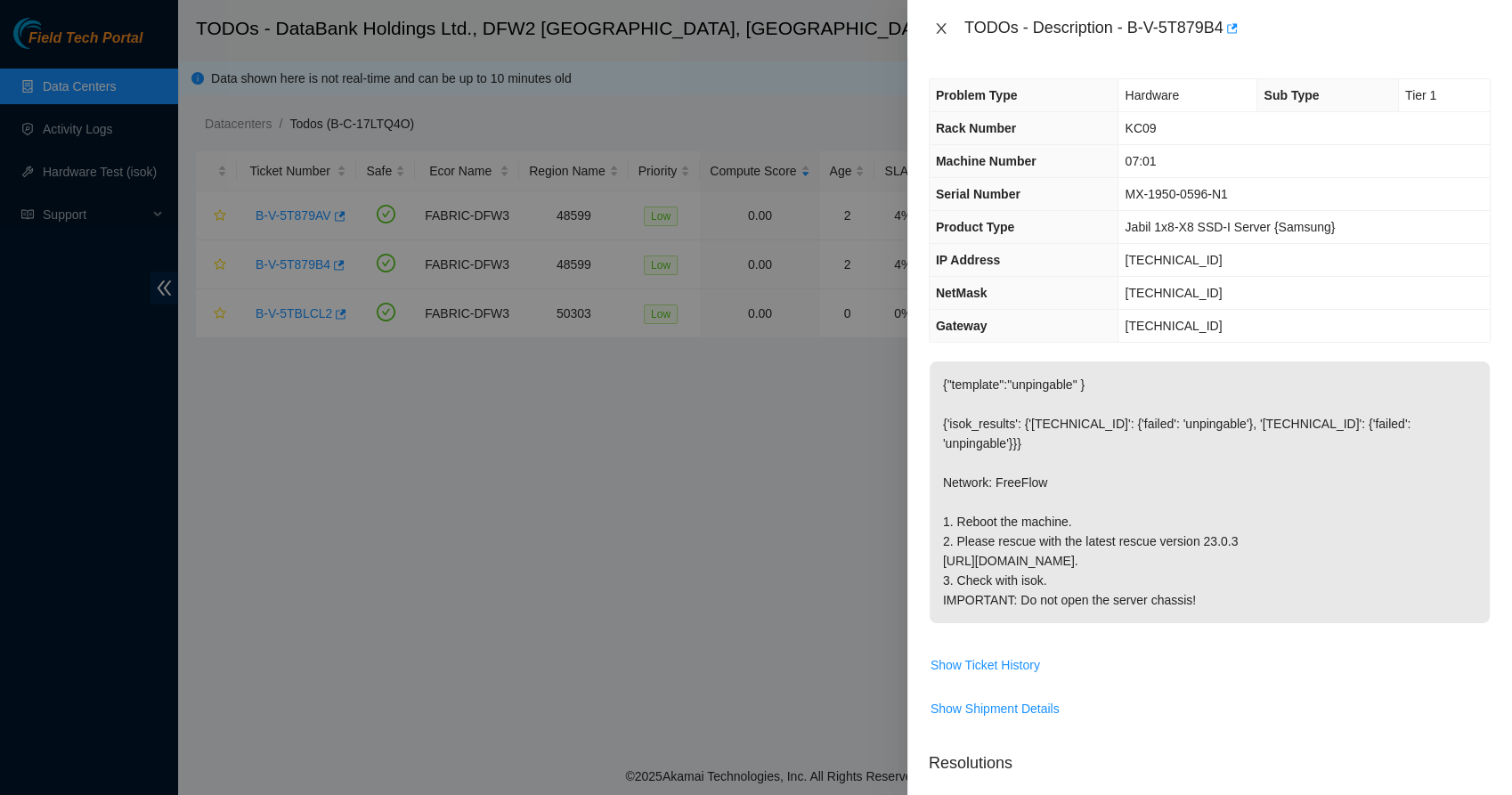
click at [937, 27] on icon "close" at bounding box center [941, 29] width 14 height 14
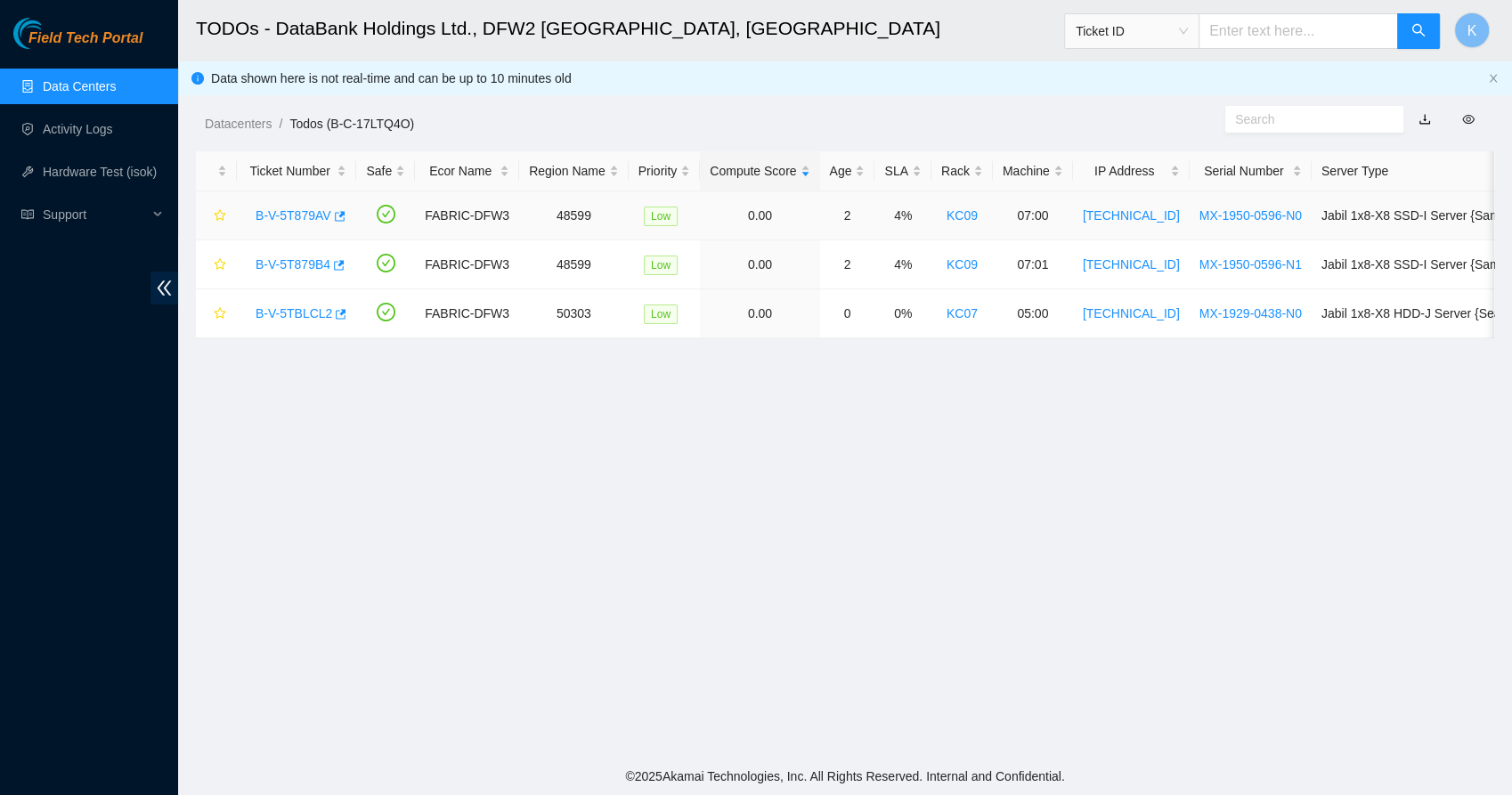
click at [242, 221] on td "B-V-5T879AV" at bounding box center [296, 216] width 119 height 49
click at [280, 217] on link "B-V-5T879AV" at bounding box center [293, 216] width 76 height 14
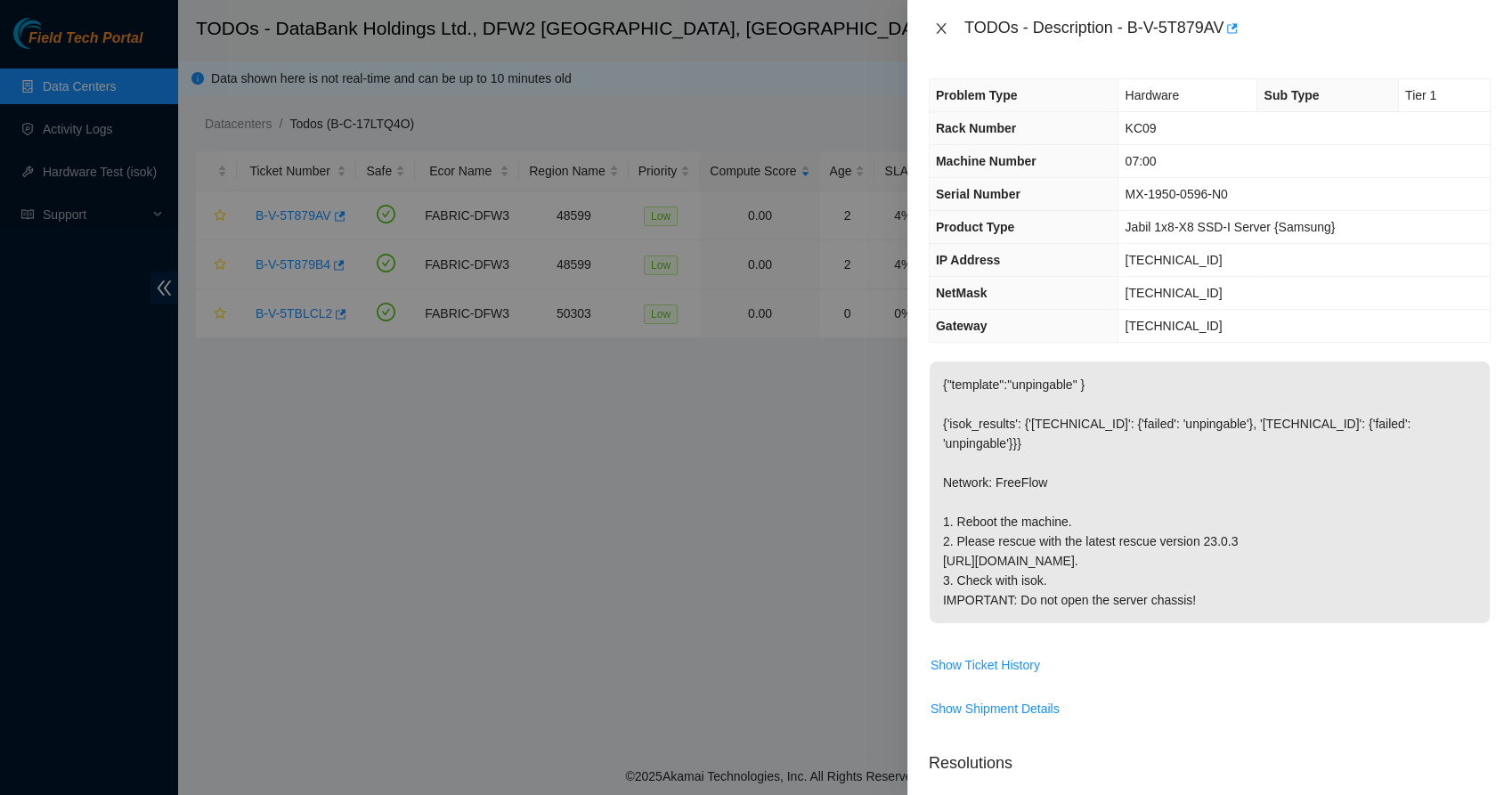
click at [941, 30] on icon "close" at bounding box center [941, 29] width 10 height 11
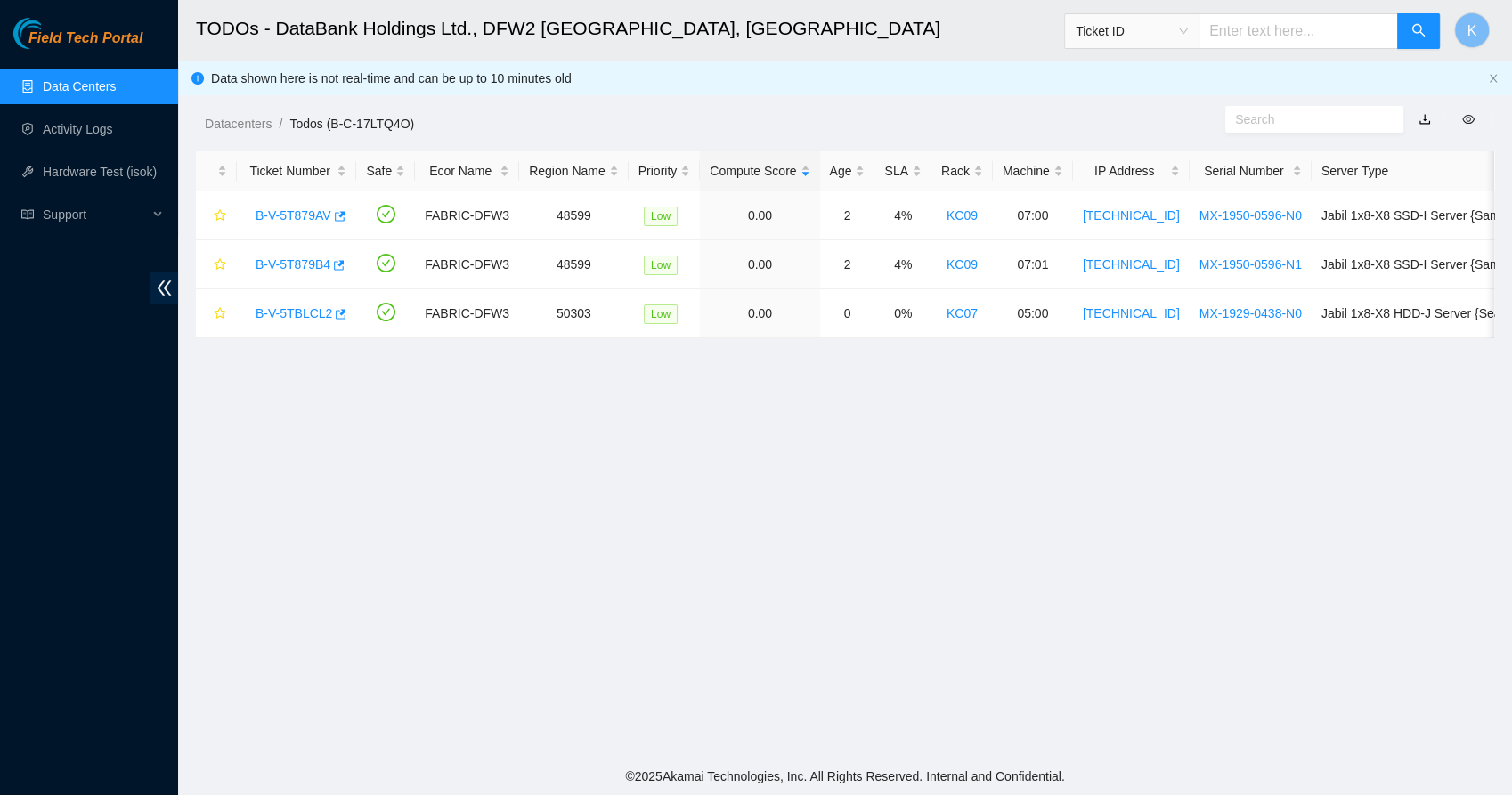
click at [785, 93] on div "Datacenters / Todos (B-C-17LTQ4O) /" at bounding box center [679, 83] width 1001 height 99
click at [543, 492] on main "TODOs - DataBank Holdings Ltd., DFW2 Richardson, TX Ticket ID K Data shown here…" at bounding box center [845, 378] width 1334 height 758
click at [79, 129] on link "Activity Logs" at bounding box center [77, 129] width 70 height 14
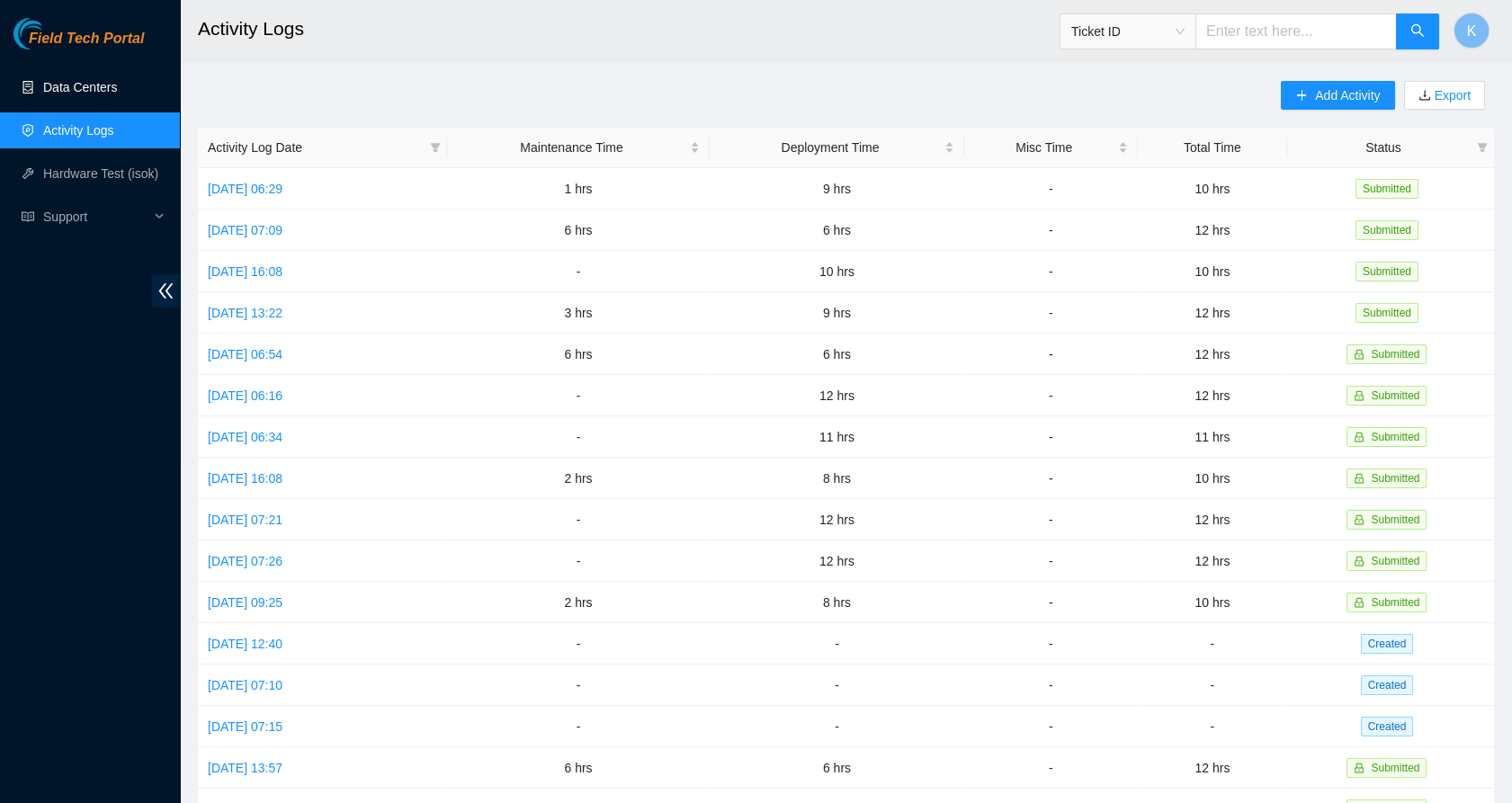
click at [82, 86] on link "Data Centers" at bounding box center [80, 87] width 74 height 14
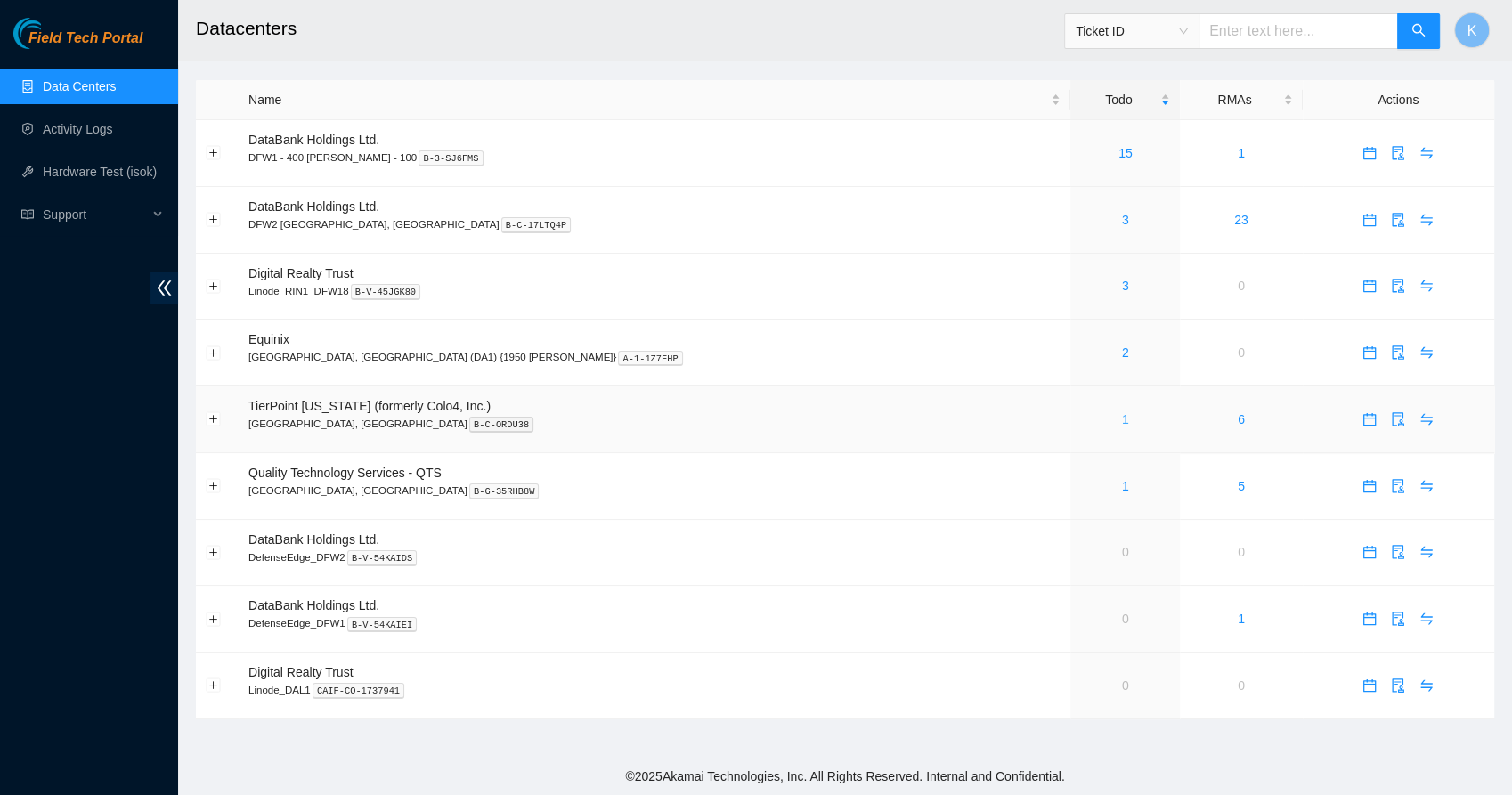
click at [1122, 417] on link "1" at bounding box center [1125, 420] width 7 height 14
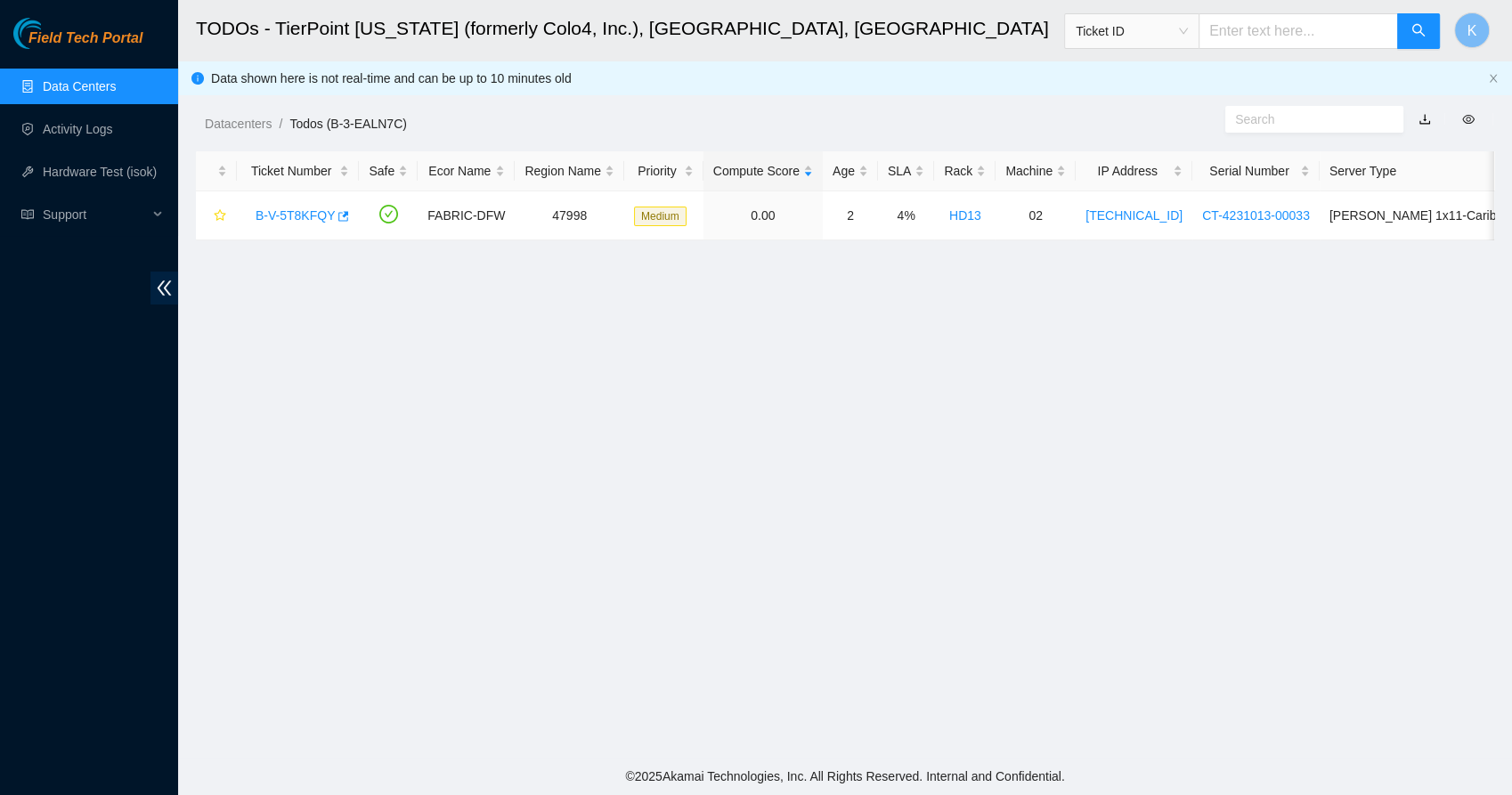
click at [98, 92] on link "Data Centers" at bounding box center [79, 86] width 73 height 14
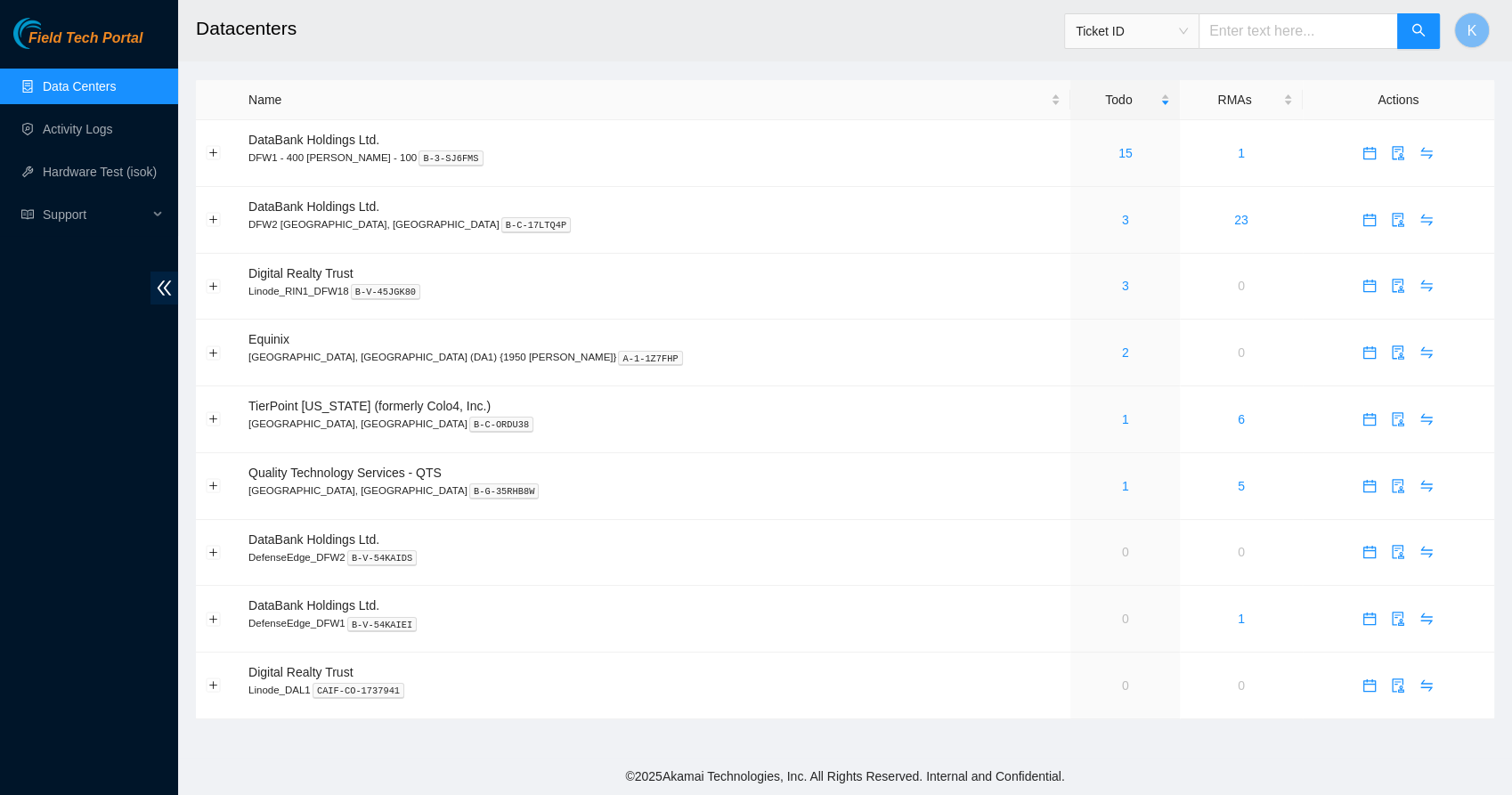
click at [98, 92] on link "Data Centers" at bounding box center [79, 86] width 73 height 14
click at [1122, 350] on link "2" at bounding box center [1125, 353] width 7 height 14
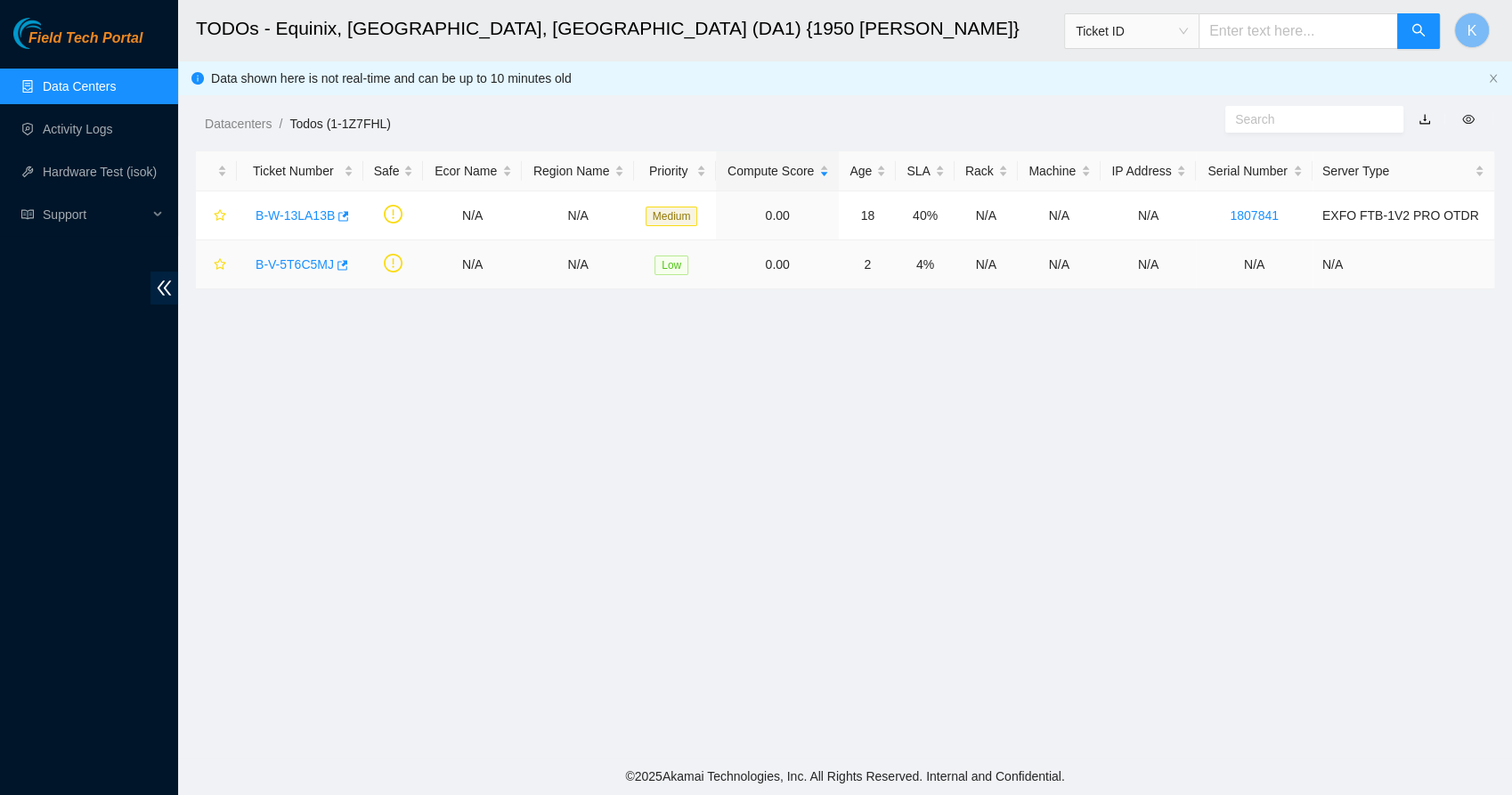
click at [296, 257] on link "B-V-5T6C5MJ" at bounding box center [295, 264] width 79 height 14
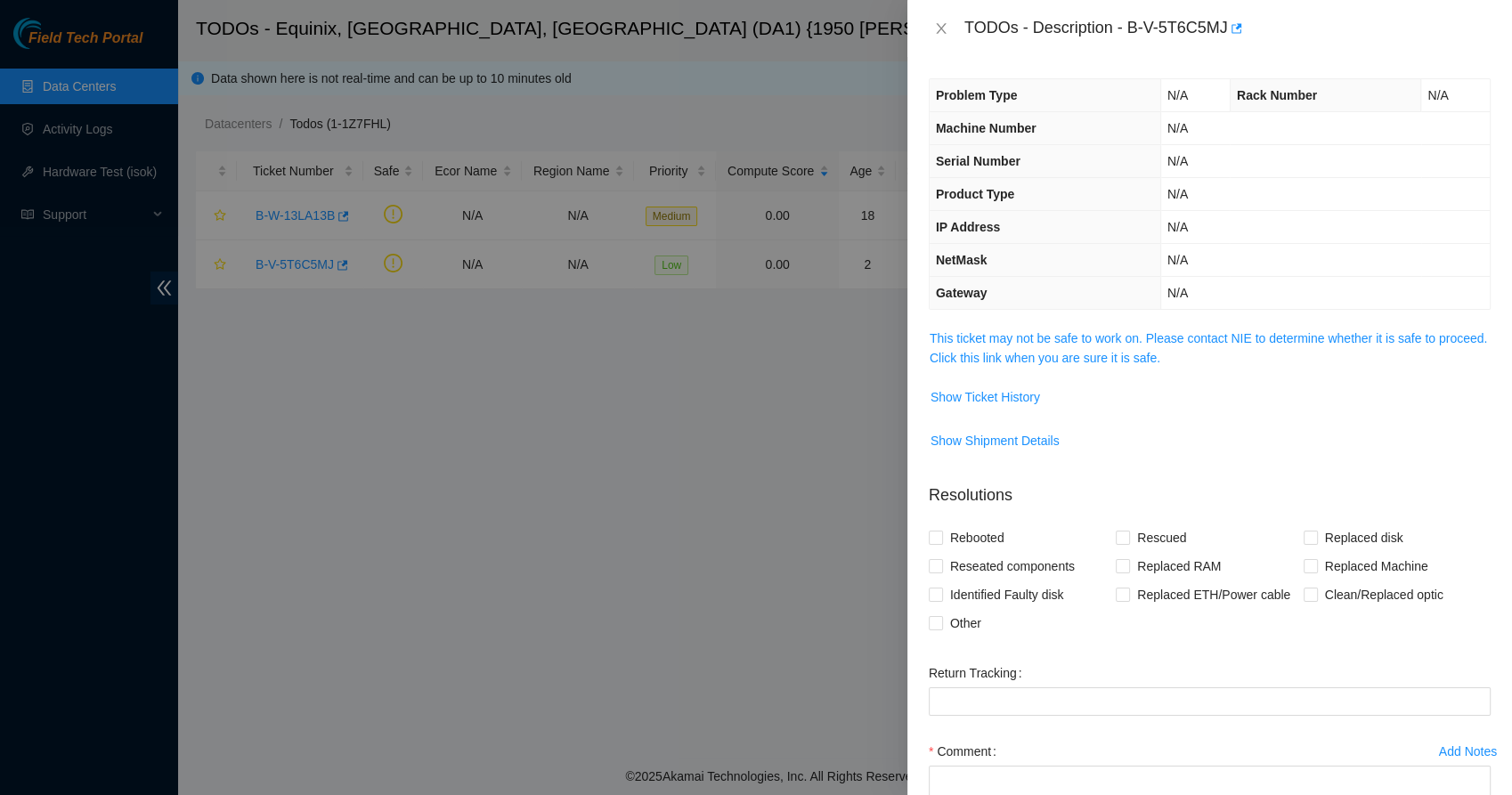
click at [993, 319] on div "Problem Type N/A Rack Number N/A Machine Number N/A Serial Number N/A Product T…" at bounding box center [1210, 426] width 605 height 738
click at [1005, 347] on span "This ticket may not be safe to work on. Please contact NIE to determine whether…" at bounding box center [1210, 349] width 560 height 39
click at [980, 376] on td "This ticket may not be safe to work on. Please contact NIE to determine whether…" at bounding box center [1210, 355] width 561 height 54
click at [975, 362] on link "This ticket may not be safe to work on. Please contact NIE to determine whether…" at bounding box center [1209, 348] width 558 height 33
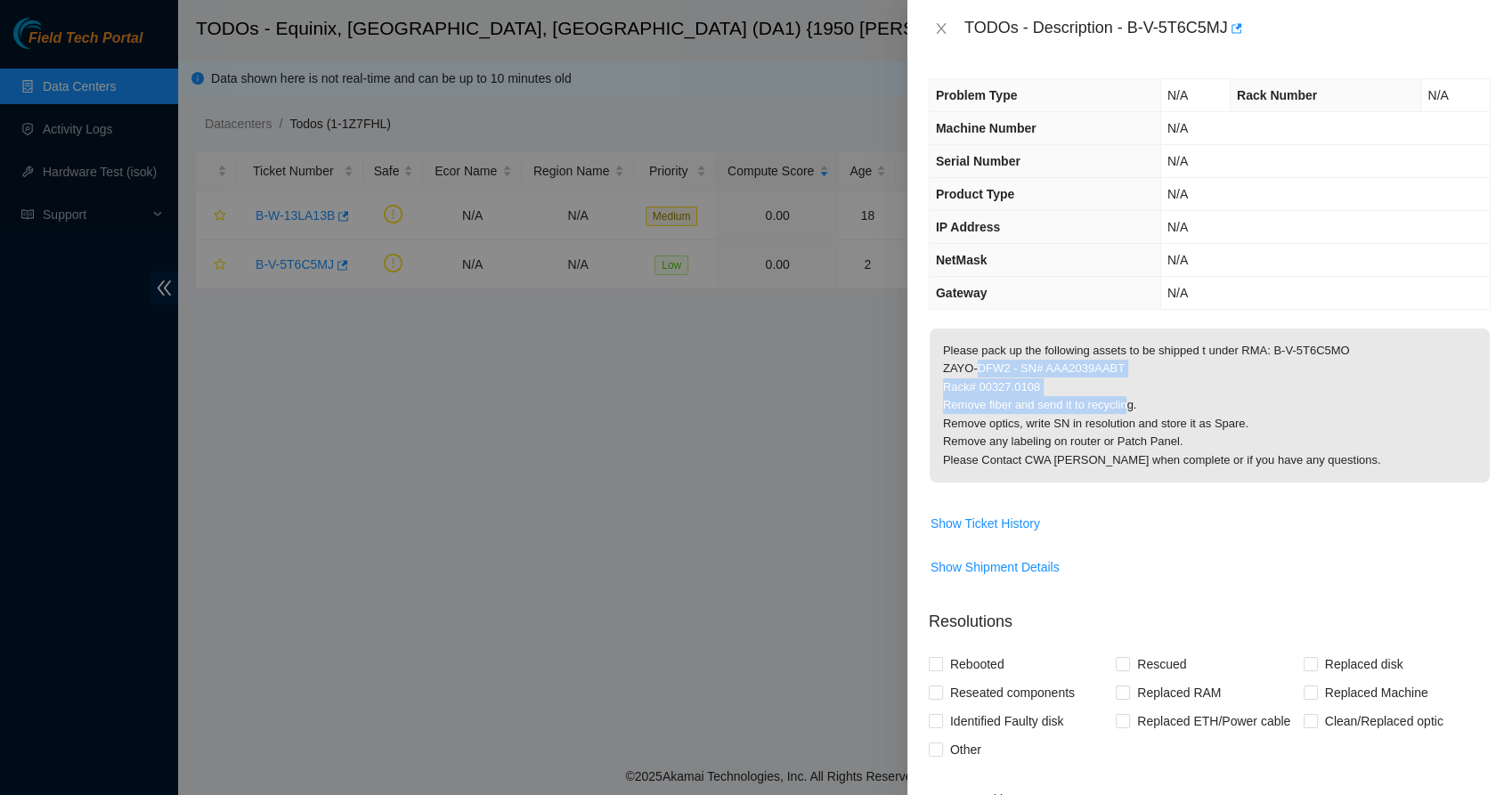
drag, startPoint x: 975, startPoint y: 362, endPoint x: 1127, endPoint y: 407, distance: 158.5
click at [1127, 407] on p "Please pack up the following assets to be shipped t under RMA: B-V-5T6C5MO ZAYO…" at bounding box center [1210, 406] width 560 height 154
click at [1056, 233] on th "IP Address" at bounding box center [1045, 227] width 230 height 33
click at [945, 27] on icon "close" at bounding box center [941, 29] width 14 height 14
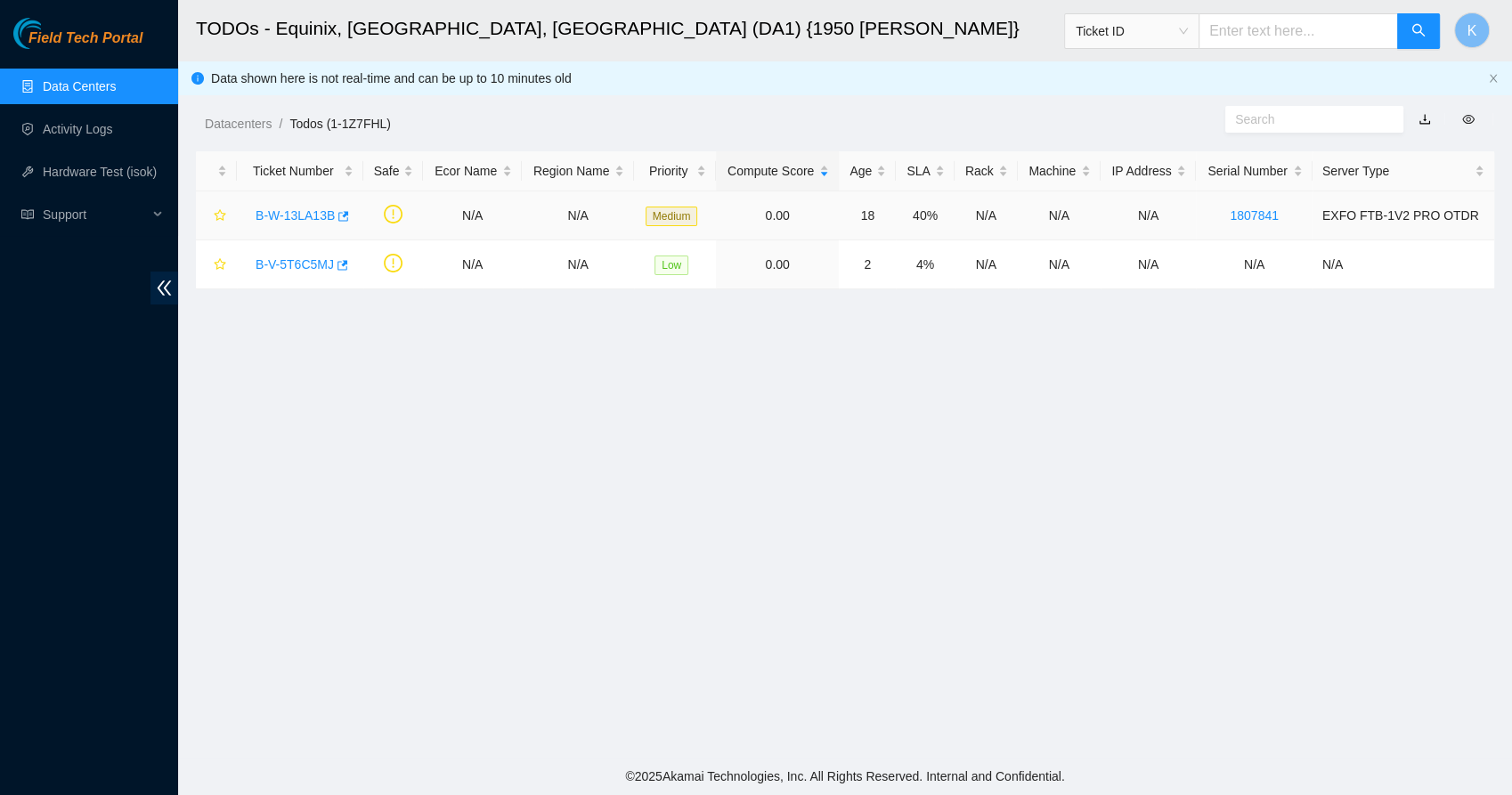
click at [276, 218] on link "B-W-13LA13B" at bounding box center [295, 216] width 79 height 14
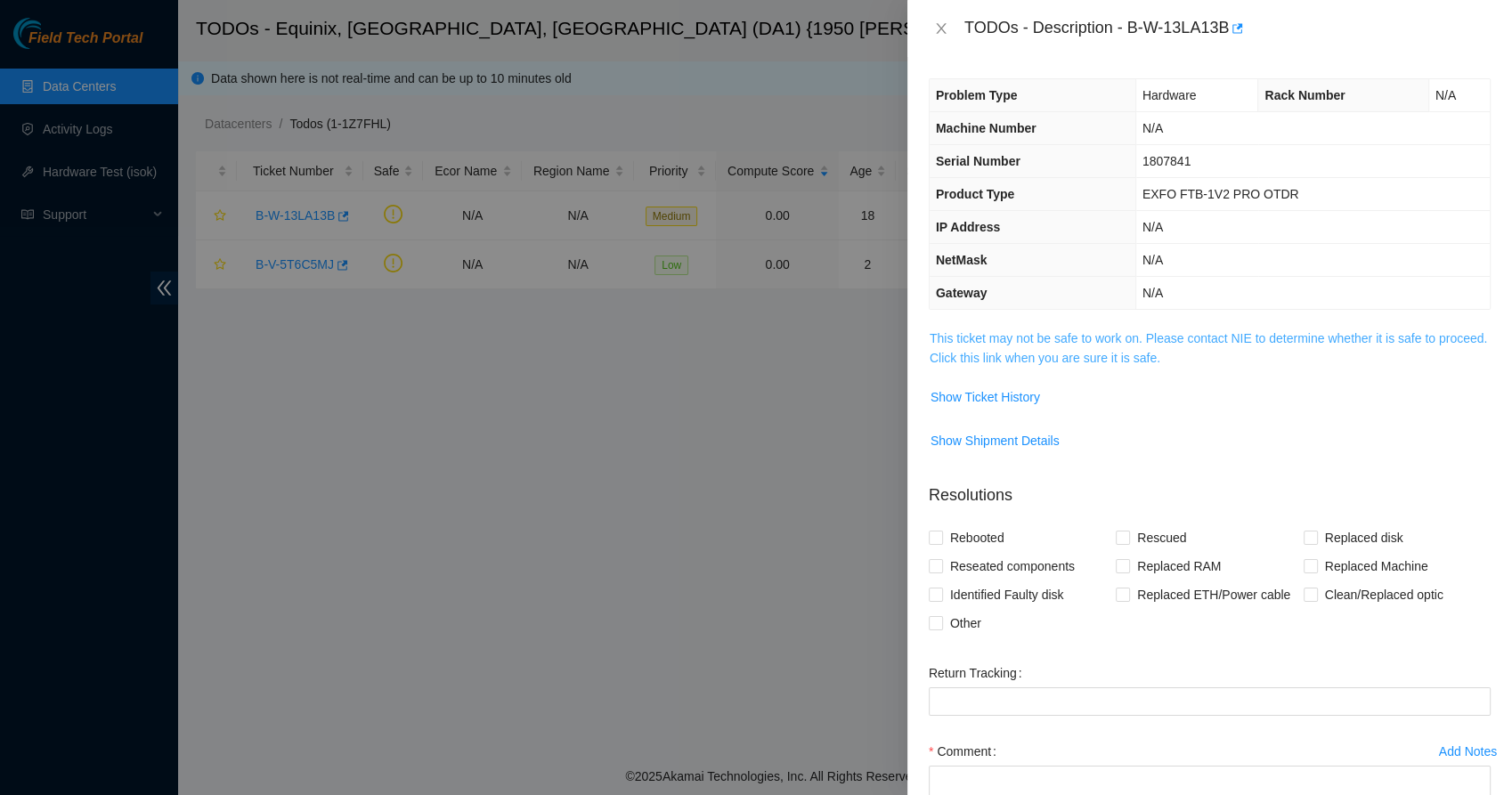
click at [1006, 336] on link "This ticket may not be safe to work on. Please contact NIE to determine whether…" at bounding box center [1209, 348] width 558 height 33
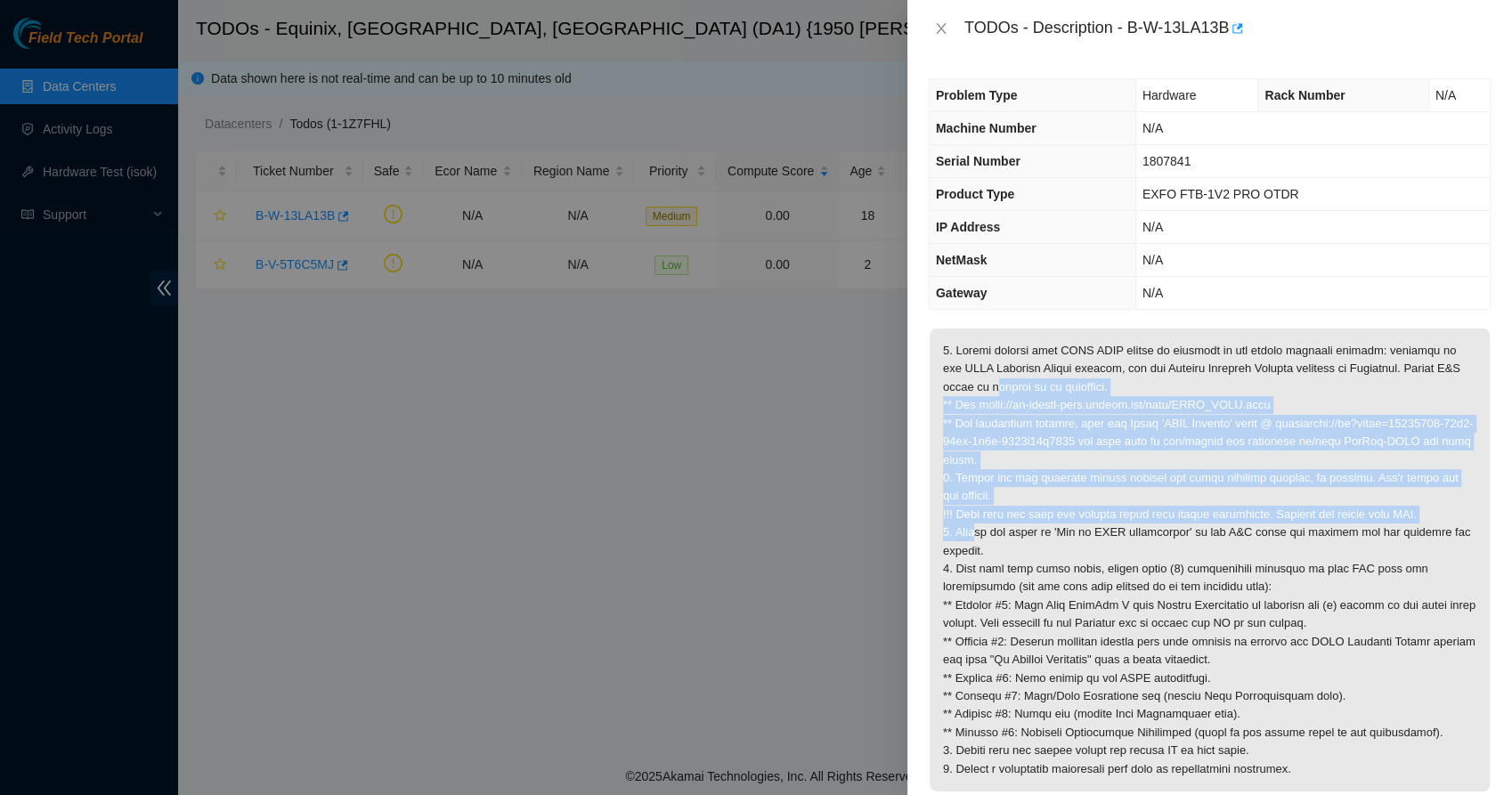
drag, startPoint x: 995, startPoint y: 384, endPoint x: 974, endPoint y: 525, distance: 142.6
click at [974, 525] on p at bounding box center [1210, 561] width 560 height 463
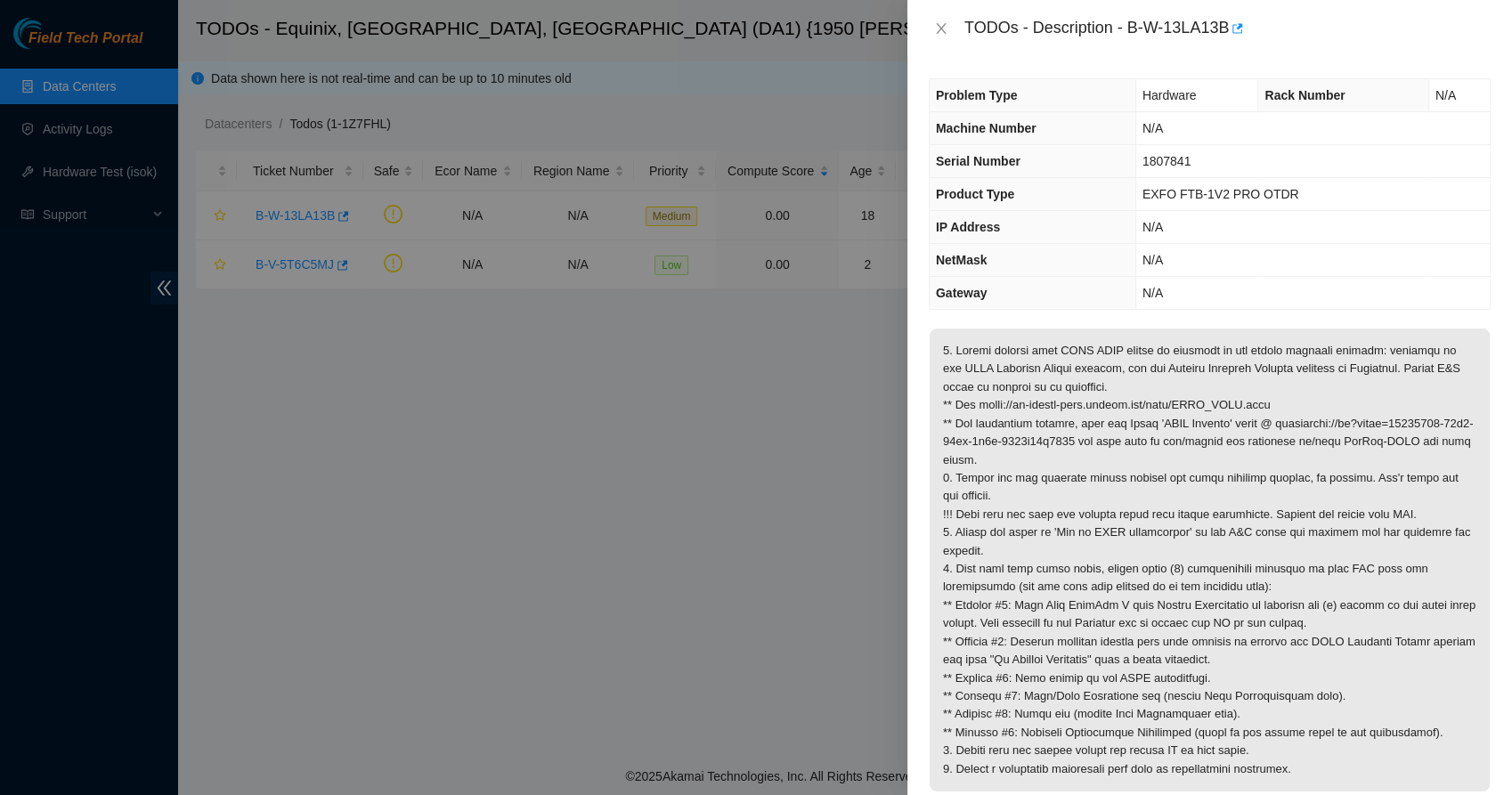
click at [965, 601] on p at bounding box center [1210, 561] width 560 height 463
drag, startPoint x: 1275, startPoint y: 404, endPoint x: 977, endPoint y: 411, distance: 298.1
click at [977, 411] on p at bounding box center [1210, 561] width 560 height 463
copy p "https://ft-portal-docs.akamai.com/wiki/EXFO_OTDR.html"
click at [1074, 643] on p at bounding box center [1210, 561] width 560 height 463
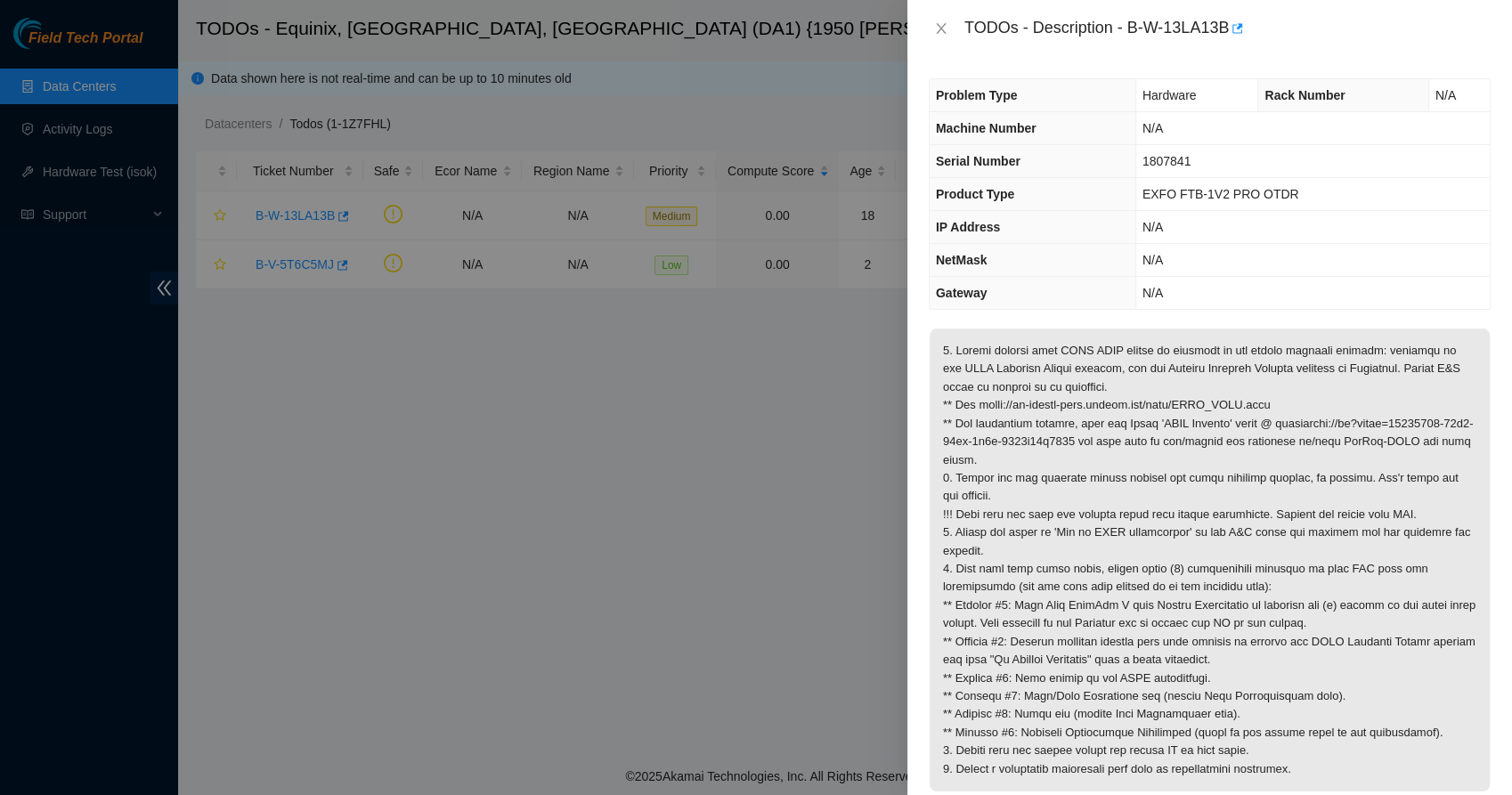
click at [1107, 619] on p at bounding box center [1210, 561] width 560 height 463
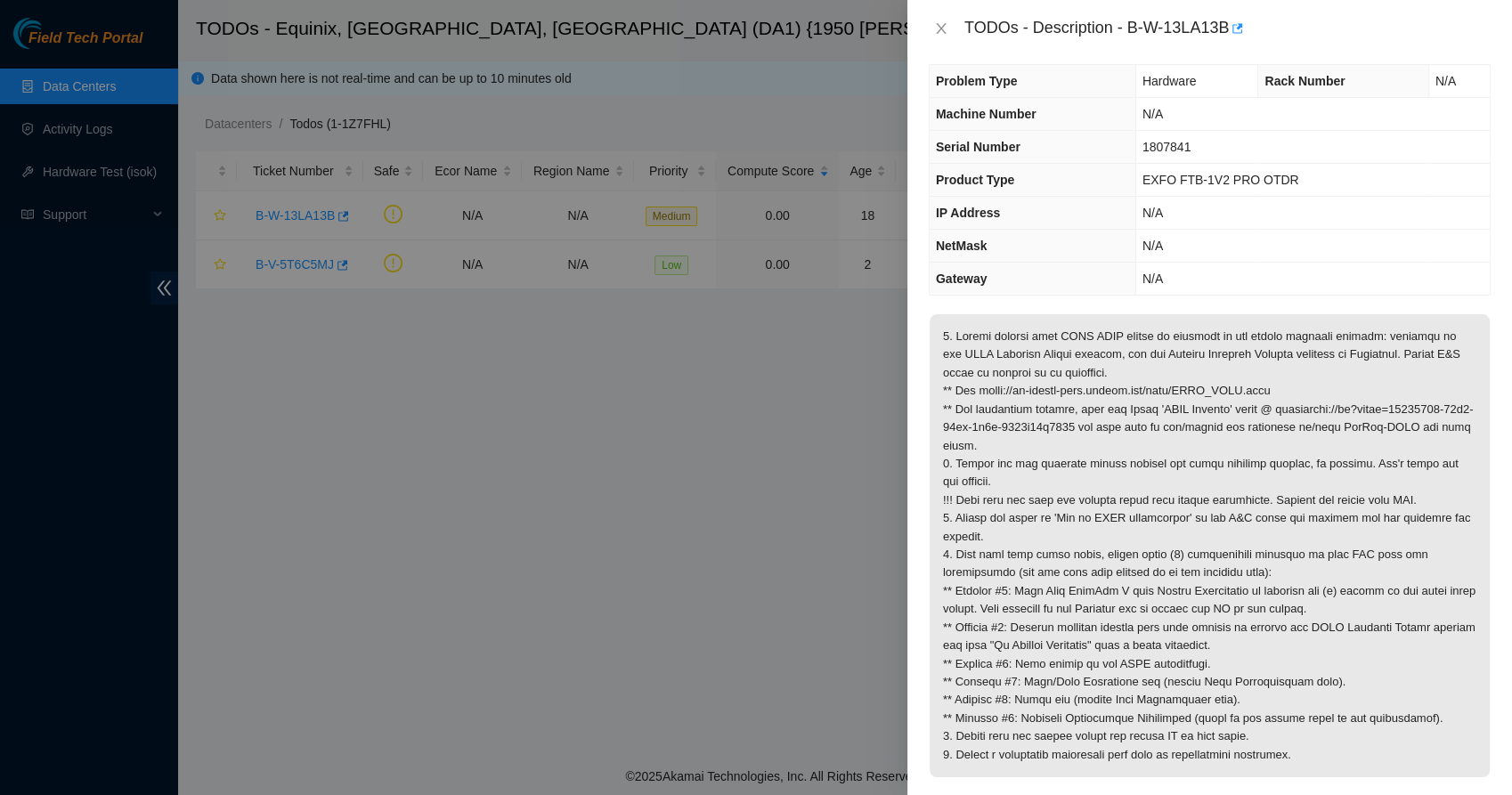
scroll to position [100, 0]
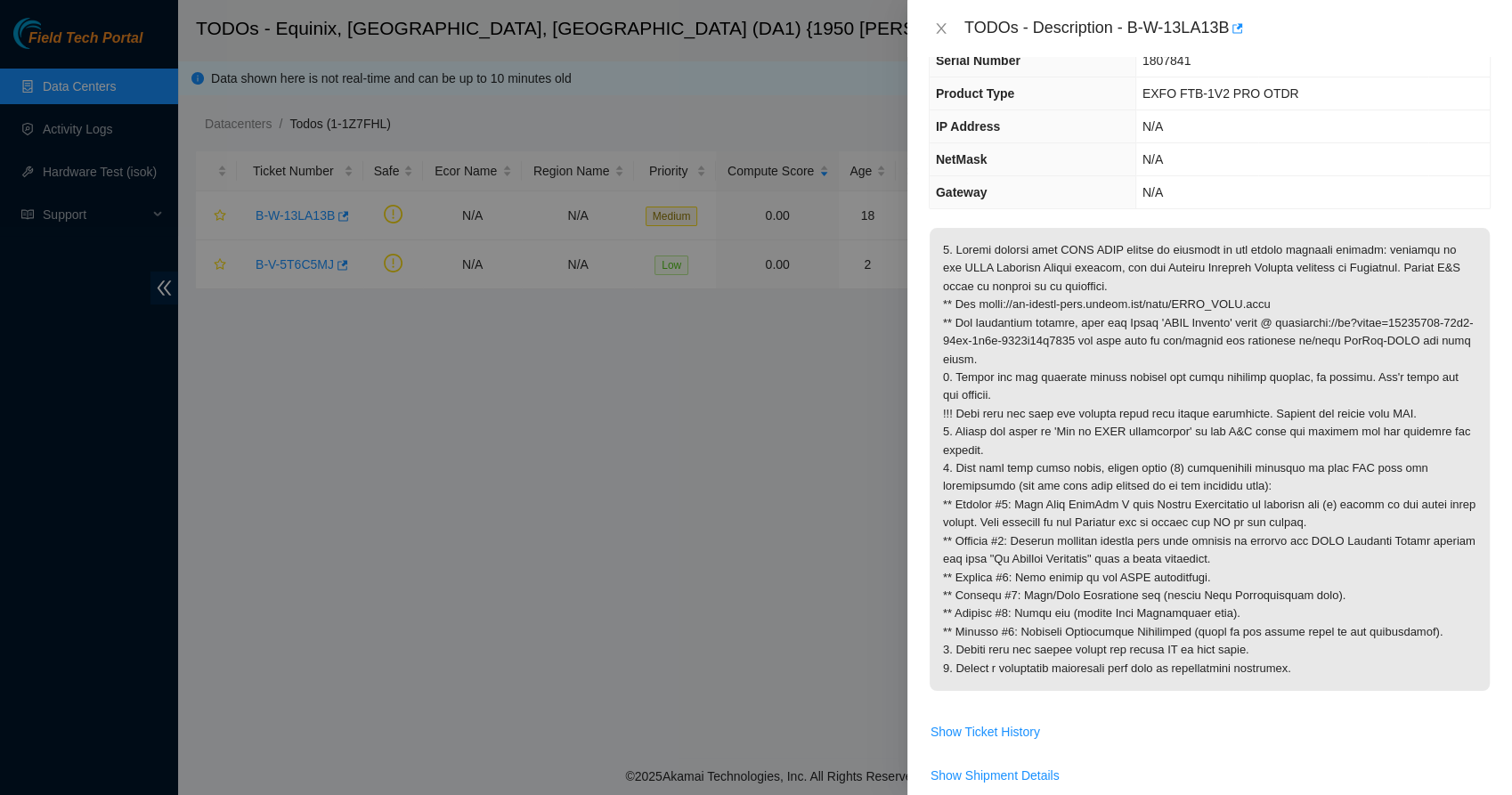
click at [1064, 671] on p at bounding box center [1210, 459] width 560 height 463
click at [1005, 728] on span "Show Ticket History" at bounding box center [985, 732] width 109 height 20
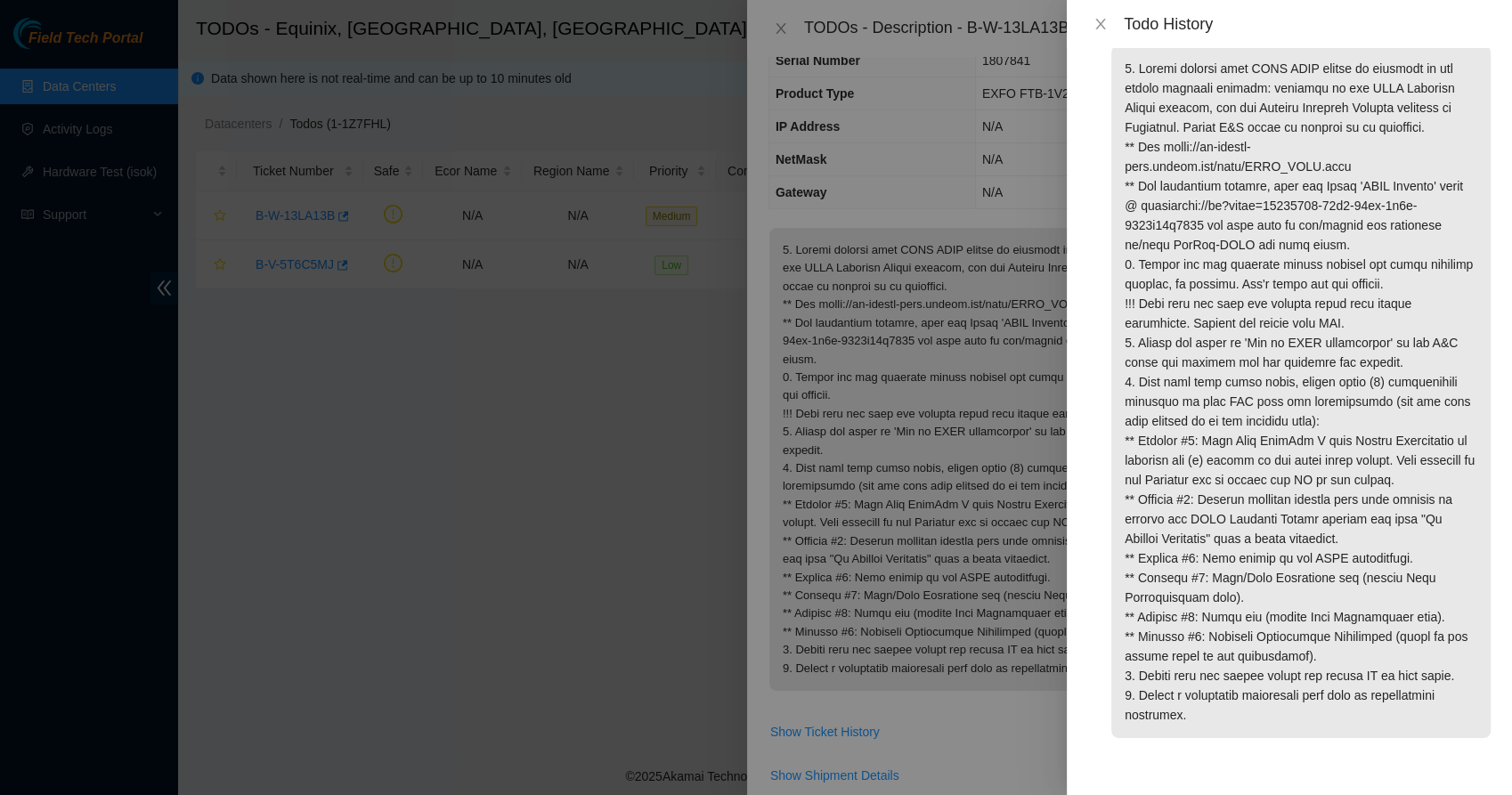
scroll to position [0, 0]
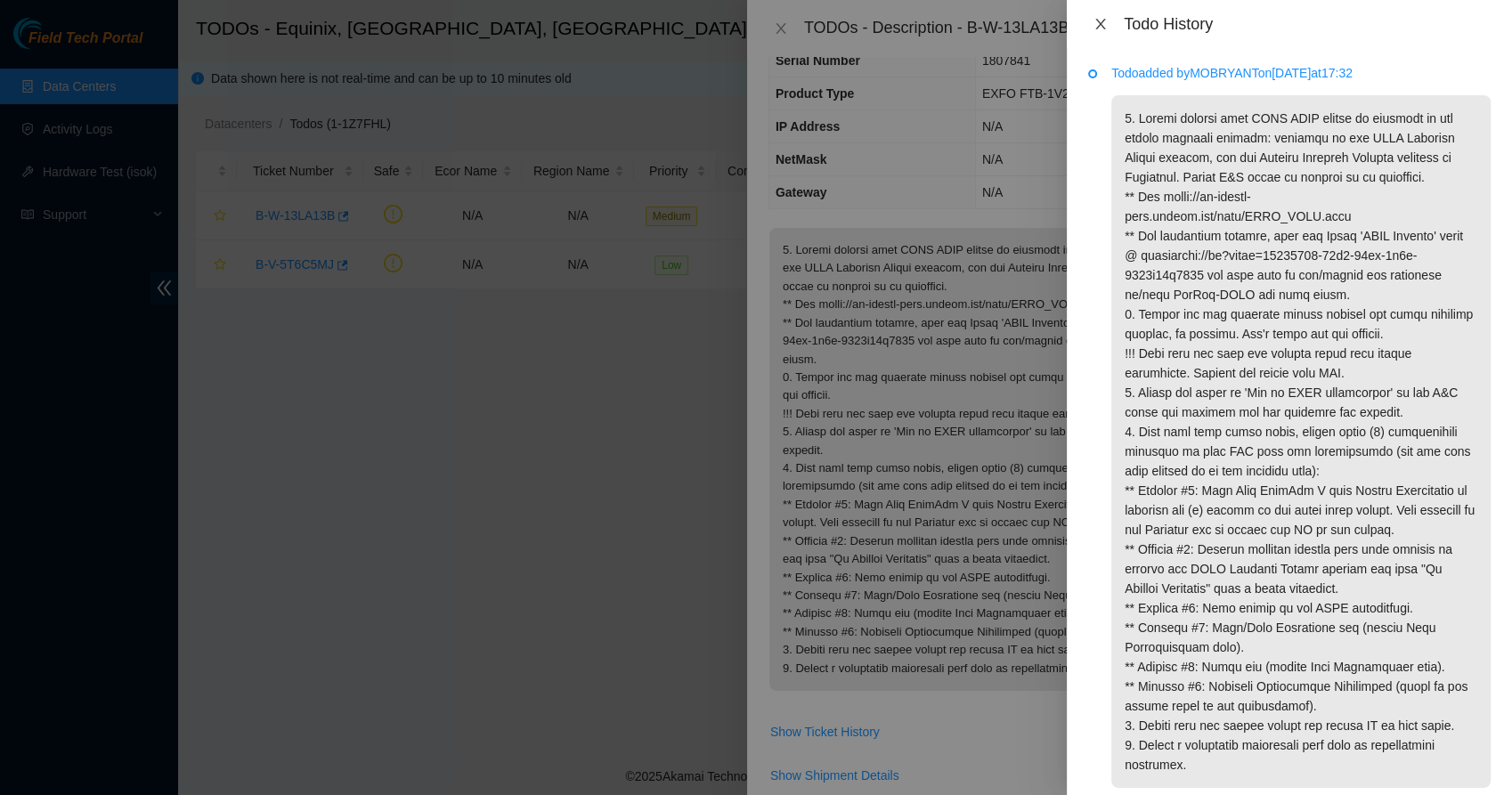
click at [1102, 27] on icon "close" at bounding box center [1100, 24] width 10 height 11
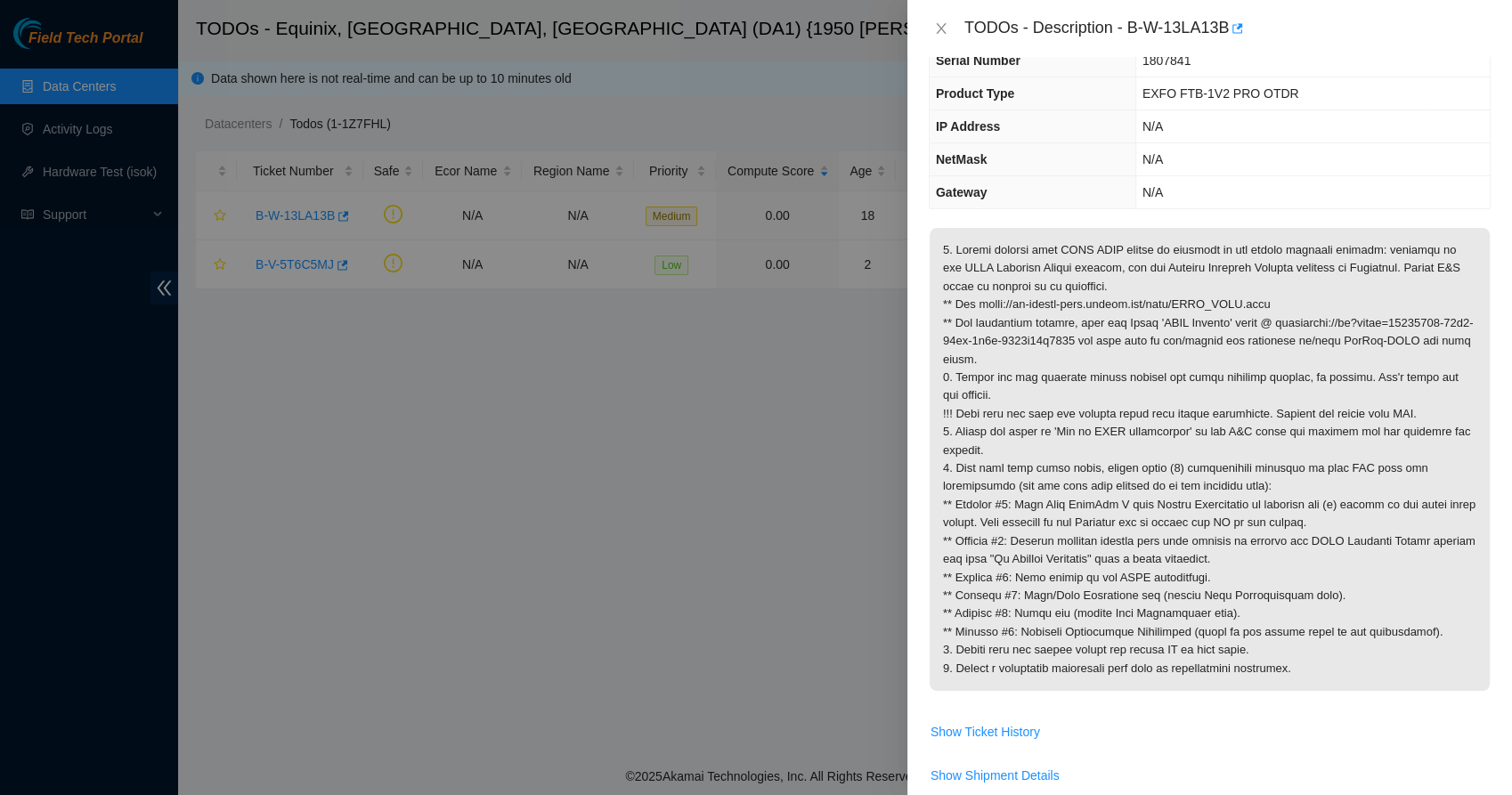
scroll to position [176, 0]
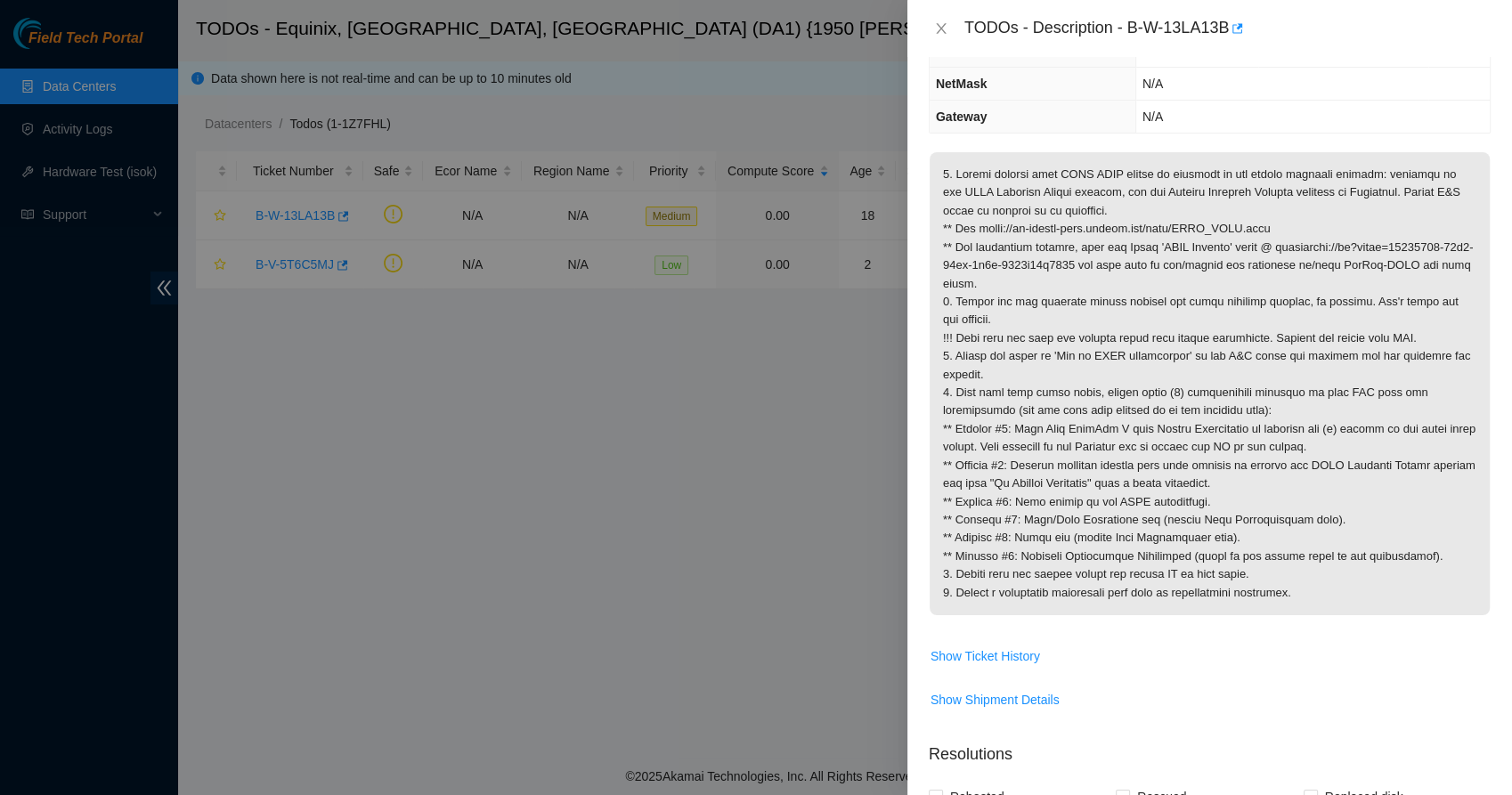
click at [1025, 437] on p at bounding box center [1210, 384] width 560 height 463
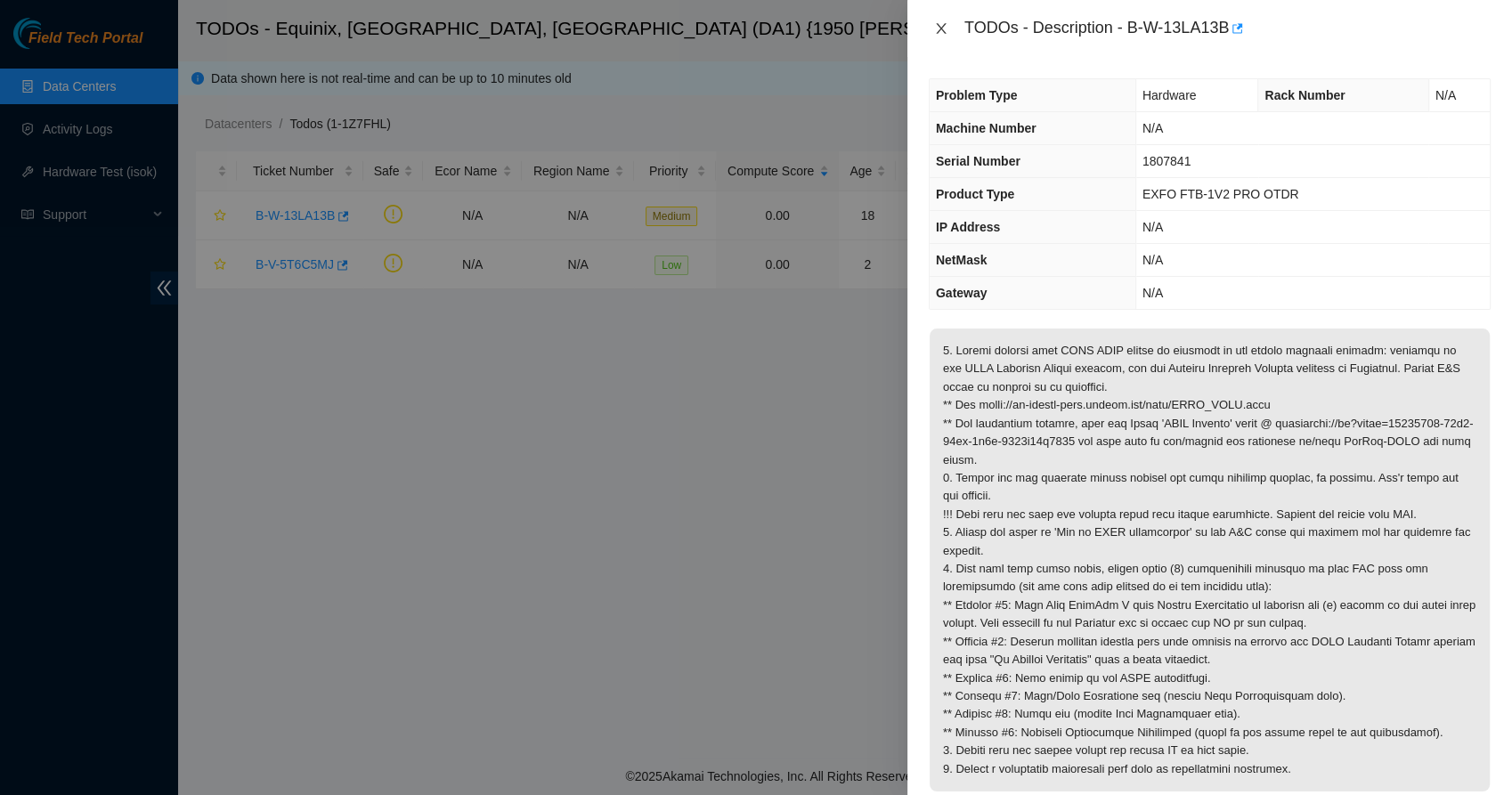
click at [947, 25] on icon "close" at bounding box center [941, 29] width 14 height 14
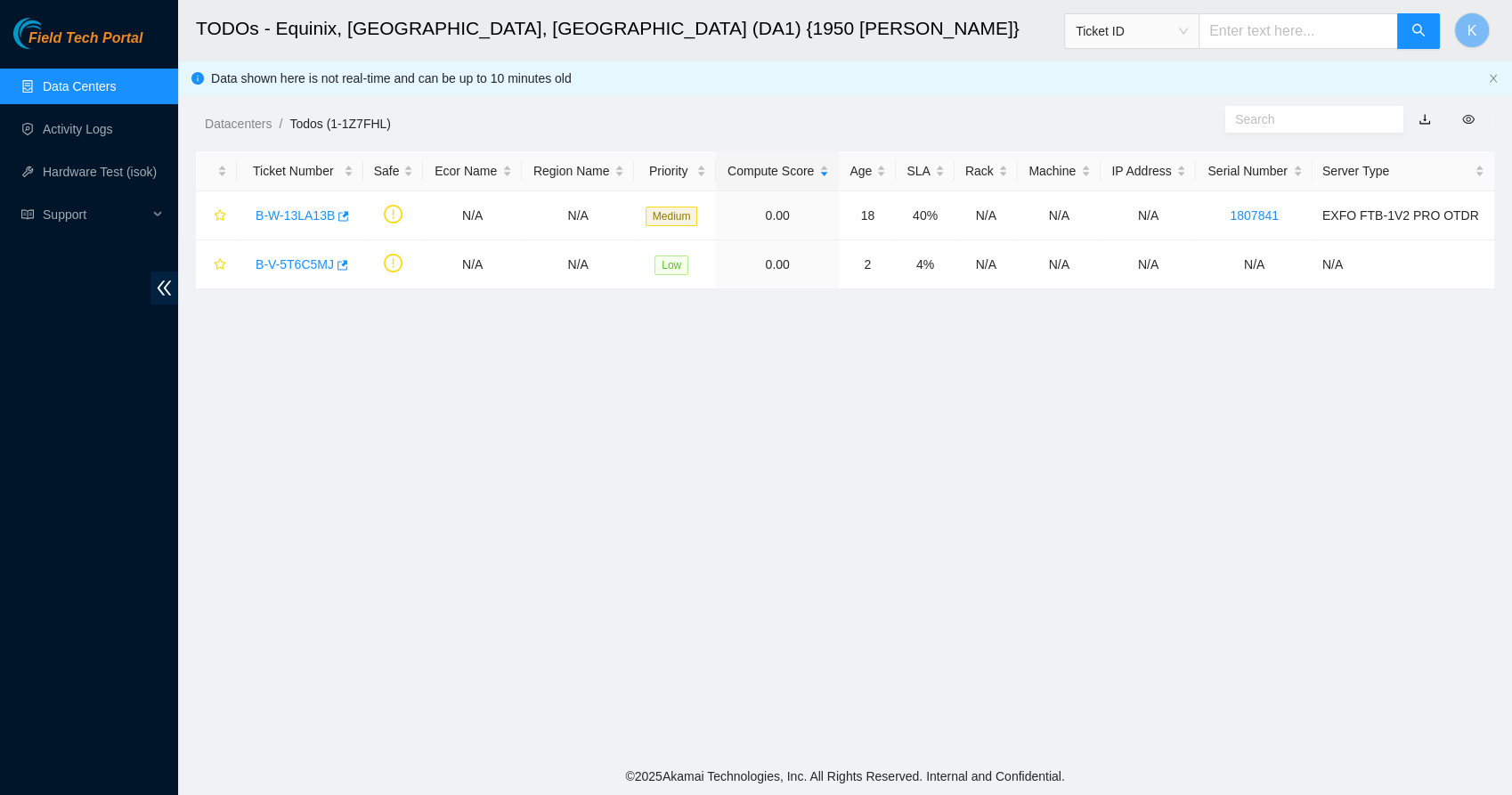
click at [615, 362] on main "TODOs - Equinix, Dallas, TX (DA1) {1950 N. Stemmons} Ticket ID K Data shown her…" at bounding box center [845, 378] width 1334 height 758
click at [57, 94] on link "Data Centers" at bounding box center [79, 86] width 73 height 14
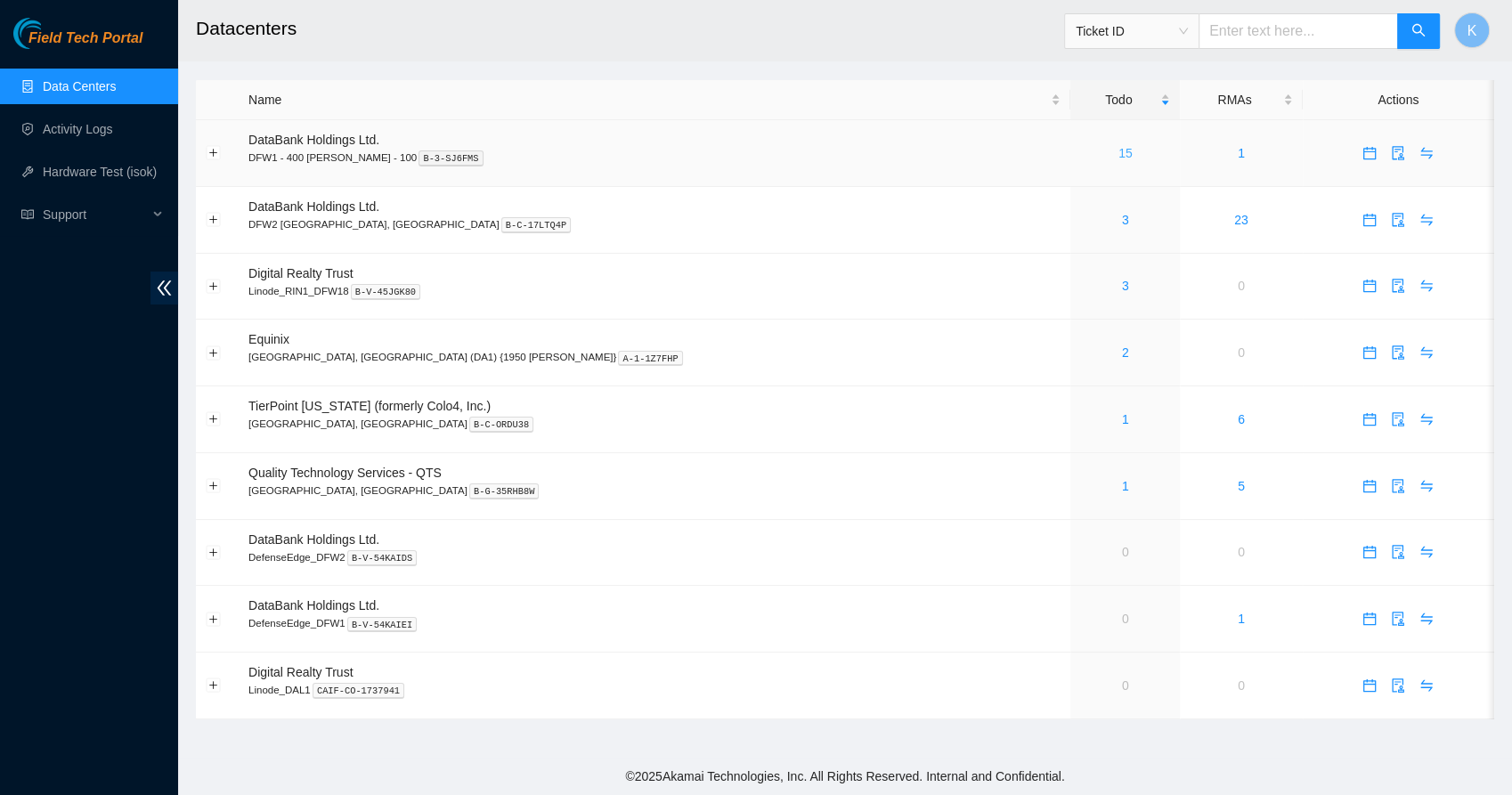
click at [1119, 153] on link "15" at bounding box center [1126, 153] width 14 height 14
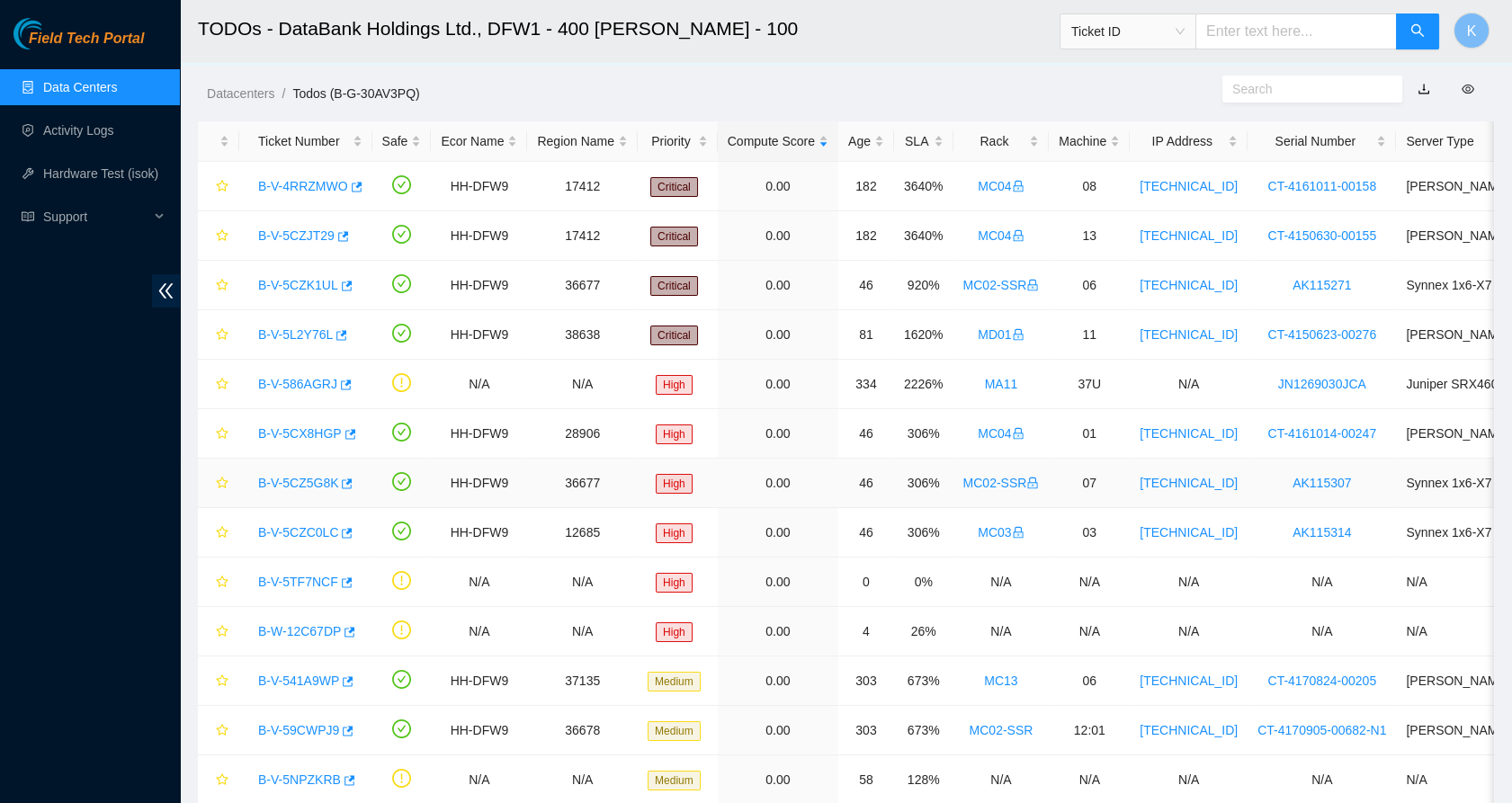
scroll to position [202, 0]
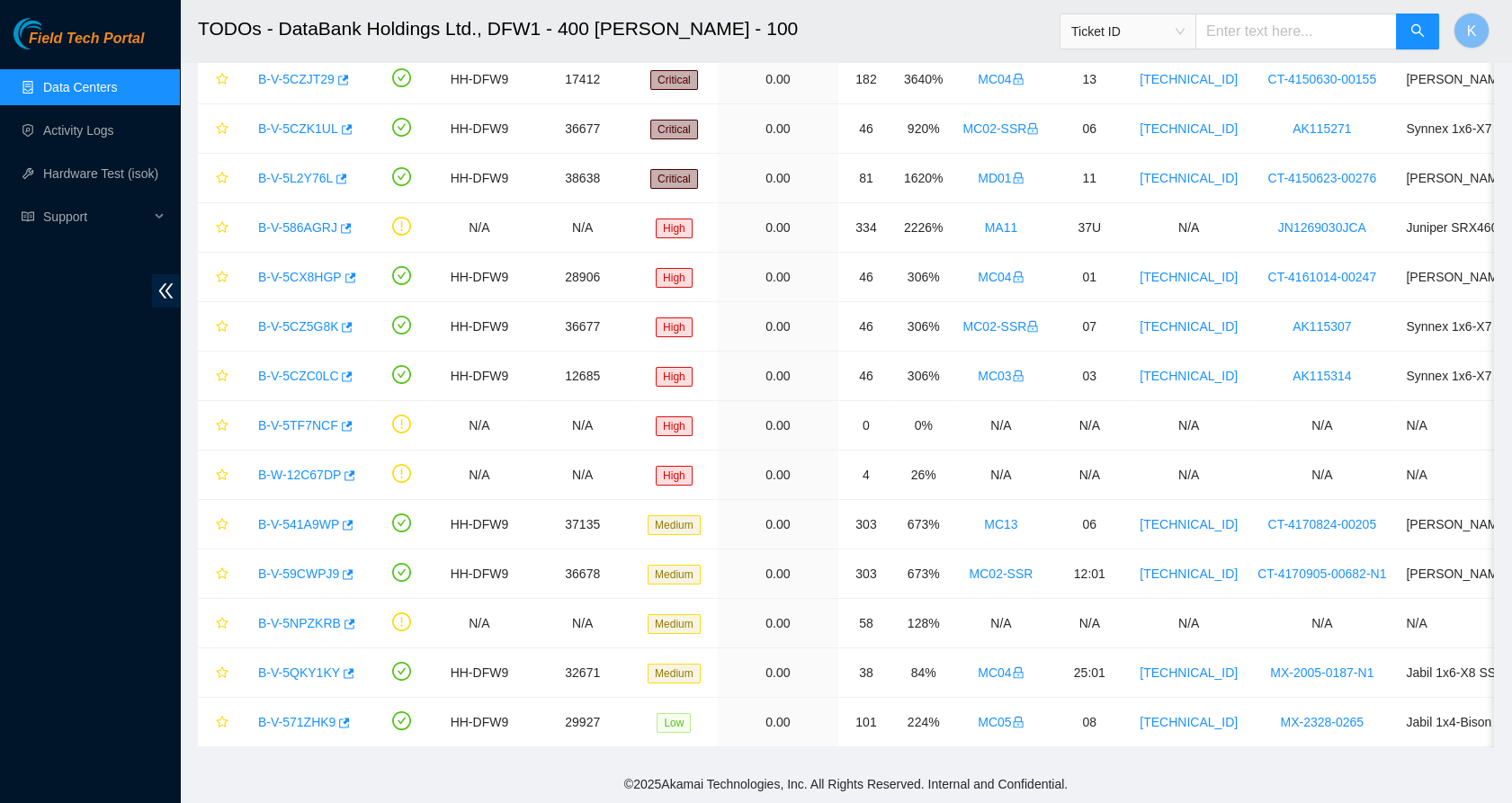
click at [100, 626] on div "Field Tech Portal Data Centers Activity Logs Hardware Test (isok) Support" at bounding box center [90, 410] width 180 height 785
click at [137, 602] on div "Field Tech Portal Data Centers Activity Logs Hardware Test (isok) Support" at bounding box center [90, 410] width 180 height 785
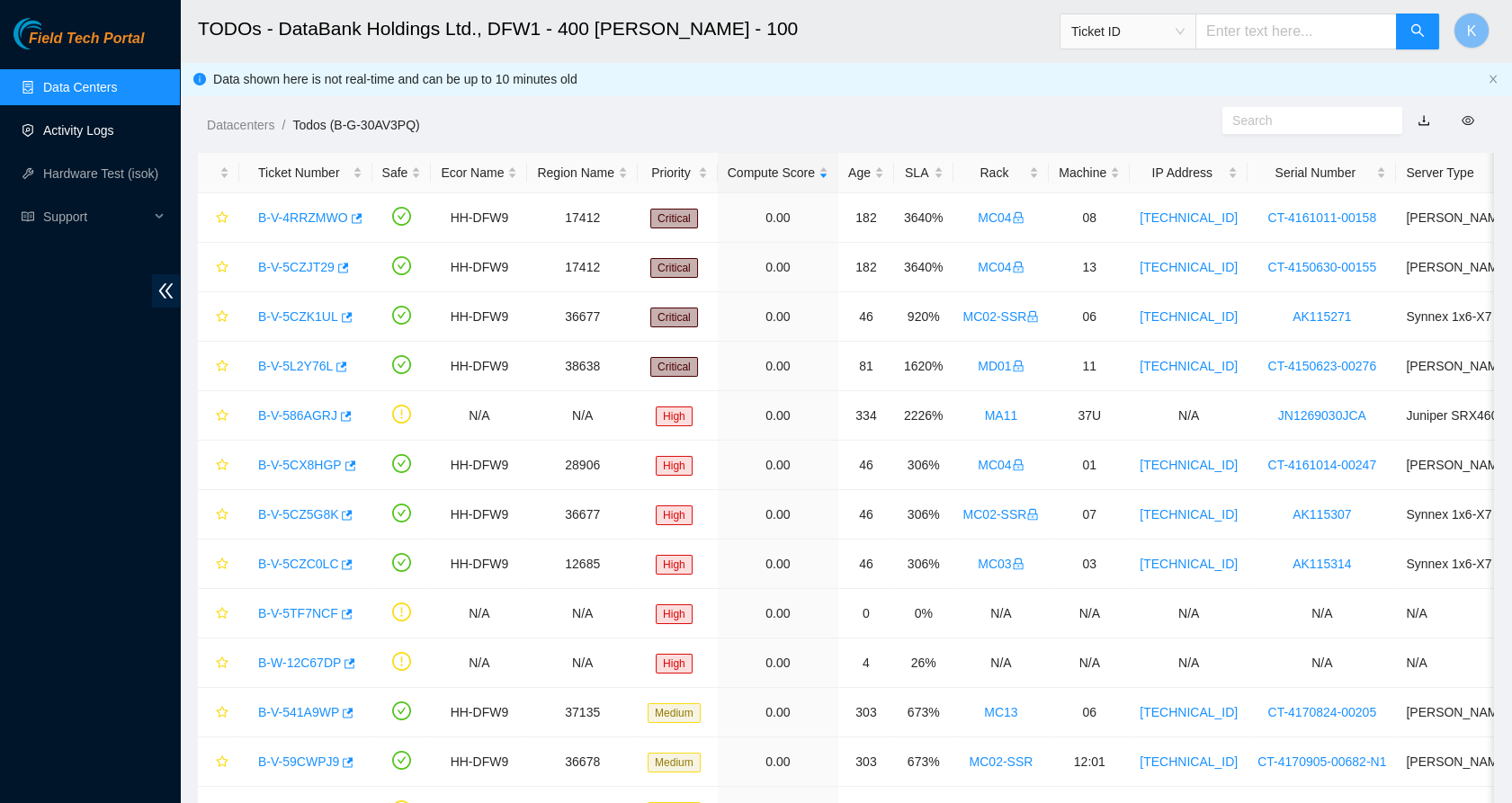
click at [85, 137] on link "Activity Logs" at bounding box center [78, 130] width 71 height 14
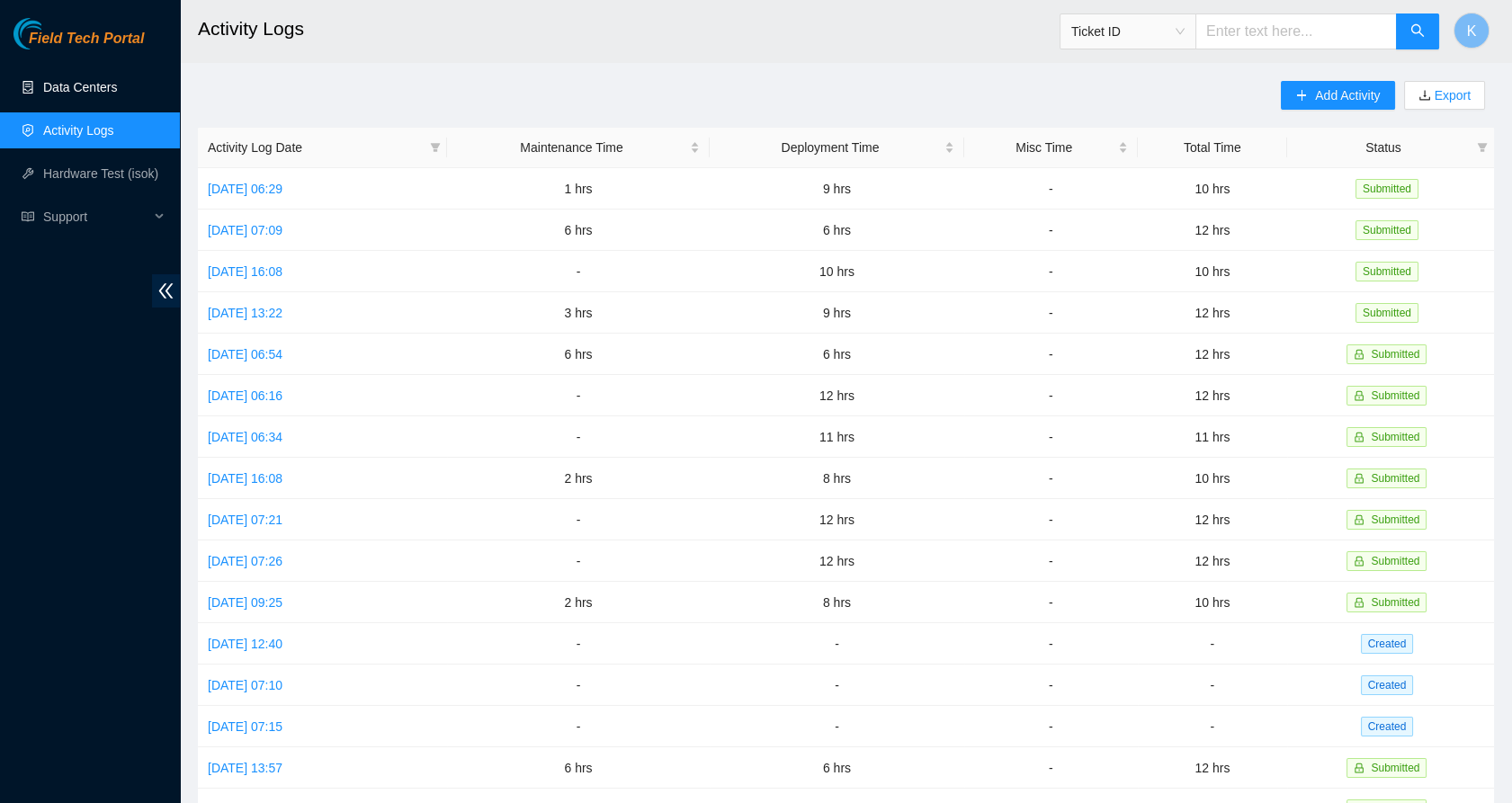
click at [100, 94] on link "Data Centers" at bounding box center [80, 87] width 74 height 14
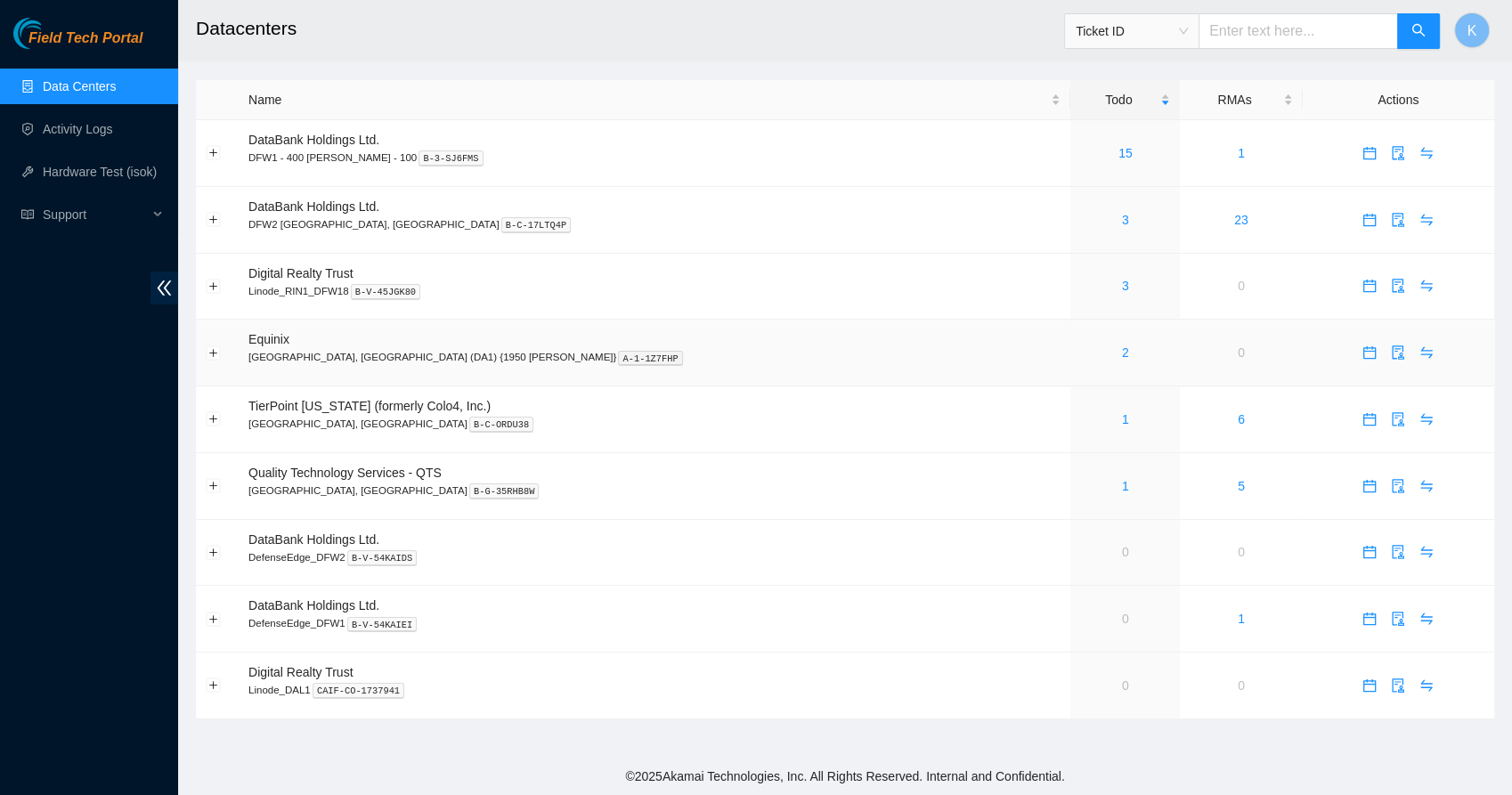
click at [1081, 349] on div "2" at bounding box center [1125, 353] width 90 height 20
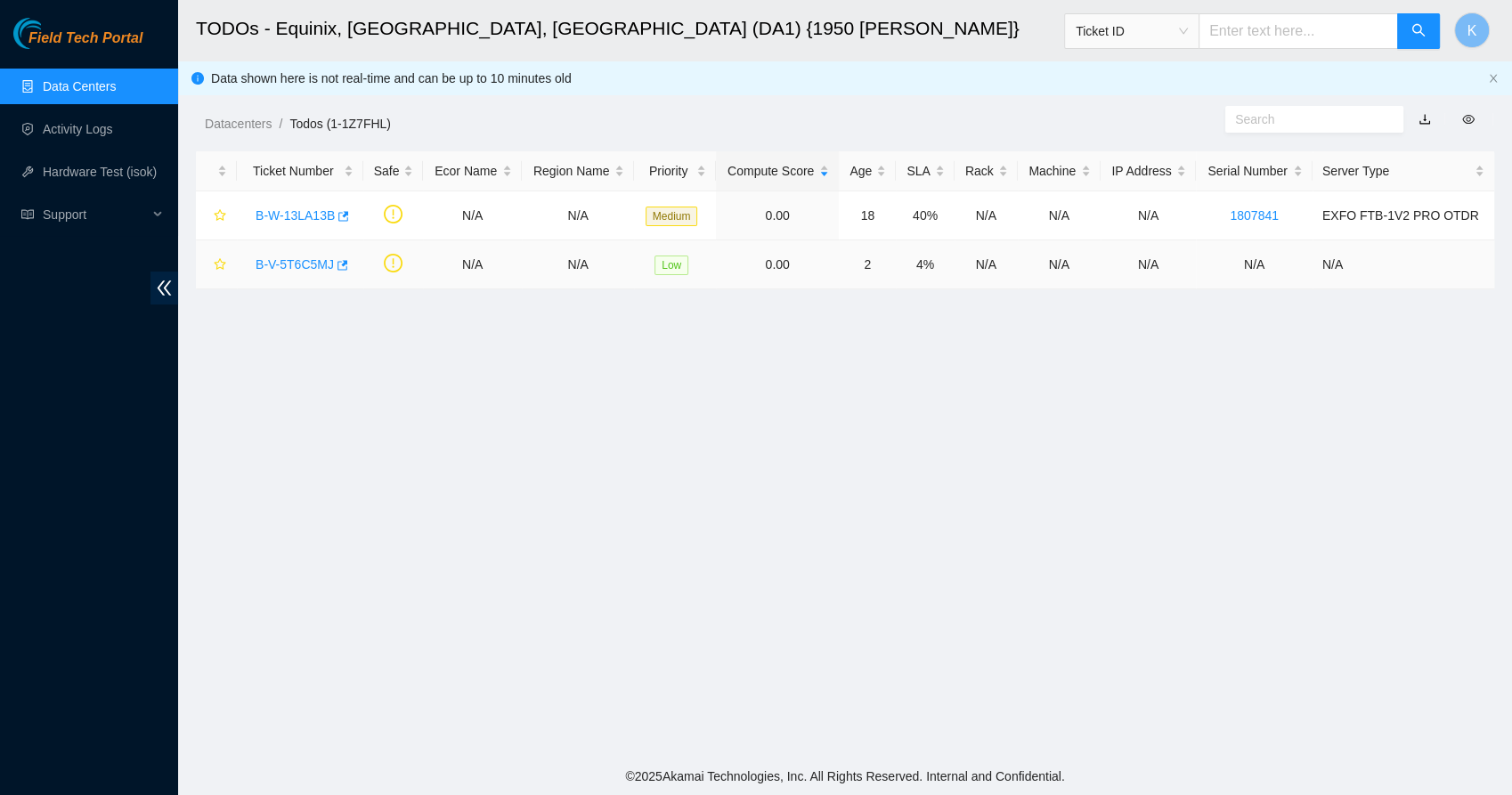
click at [313, 268] on link "B-V-5T6C5MJ" at bounding box center [295, 264] width 79 height 14
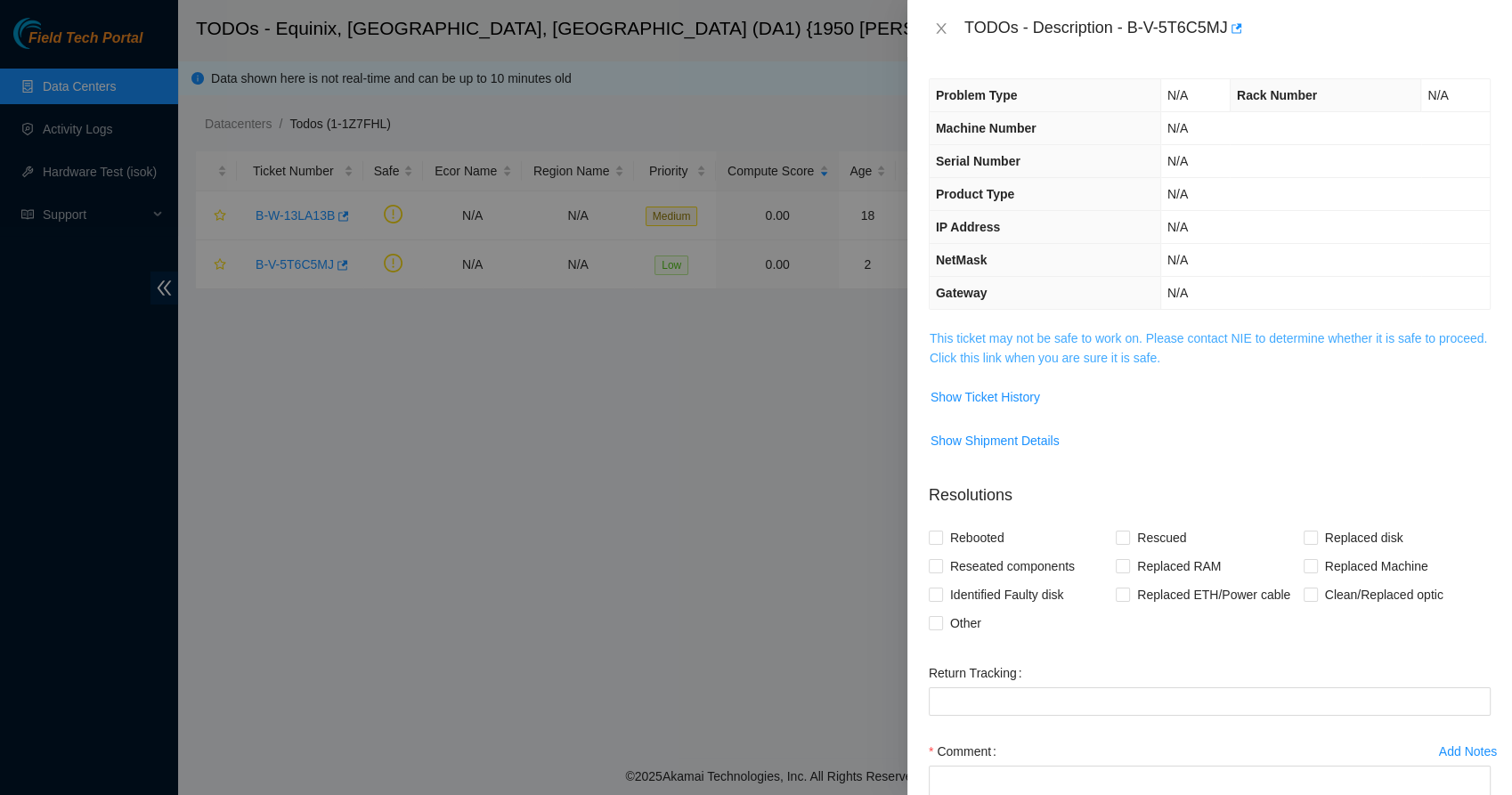
click at [1022, 356] on link "This ticket may not be safe to work on. Please contact NIE to determine whether…" at bounding box center [1209, 348] width 558 height 33
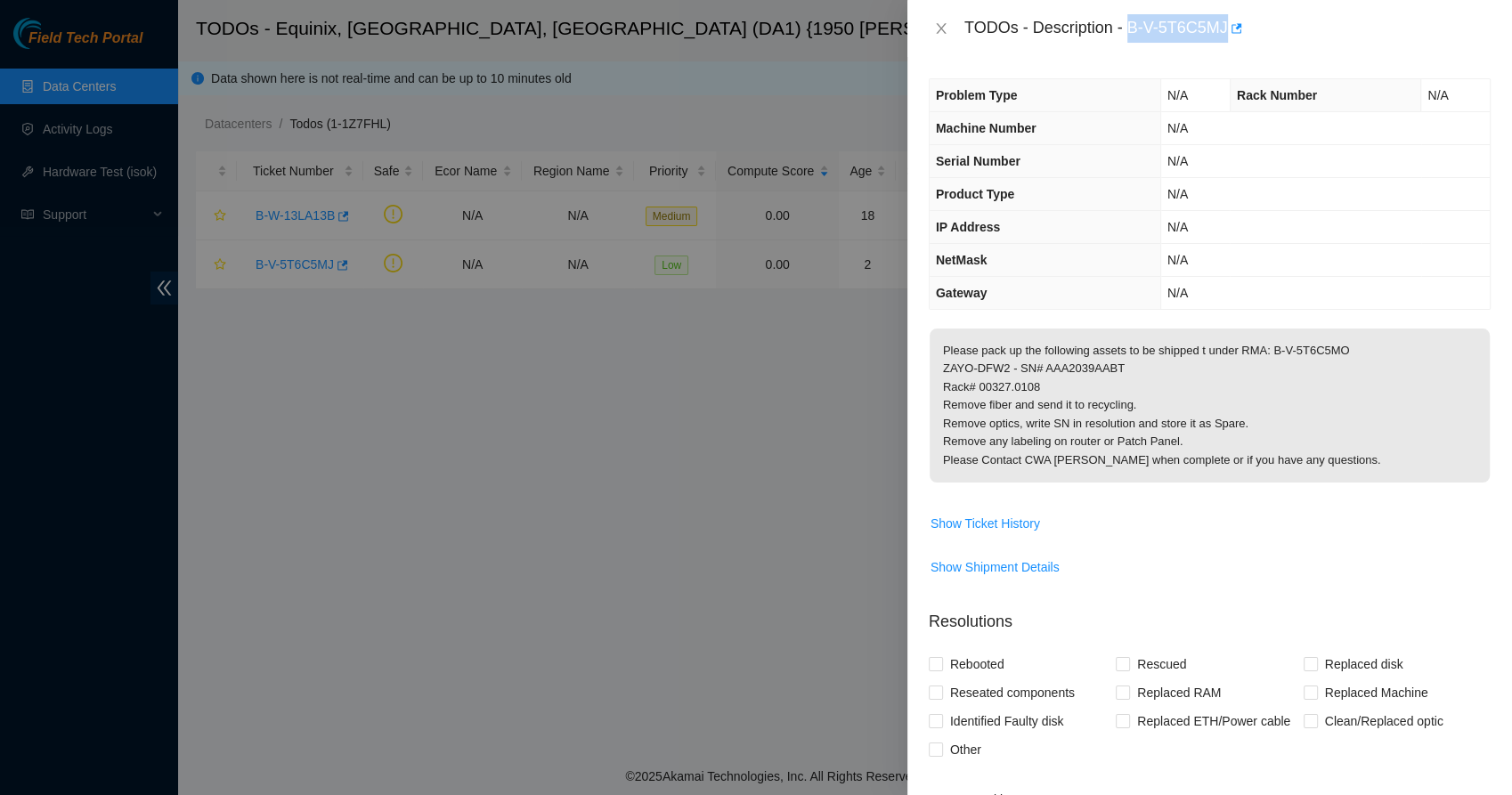
drag, startPoint x: 1129, startPoint y: 26, endPoint x: 1226, endPoint y: 41, distance: 98.2
click at [1226, 41] on div "TODOs - Description - B-V-5T6C5MJ" at bounding box center [1210, 29] width 605 height 57
copy div "B-V-5T6C5MJ"
click at [951, 33] on button "Close" at bounding box center [941, 29] width 25 height 17
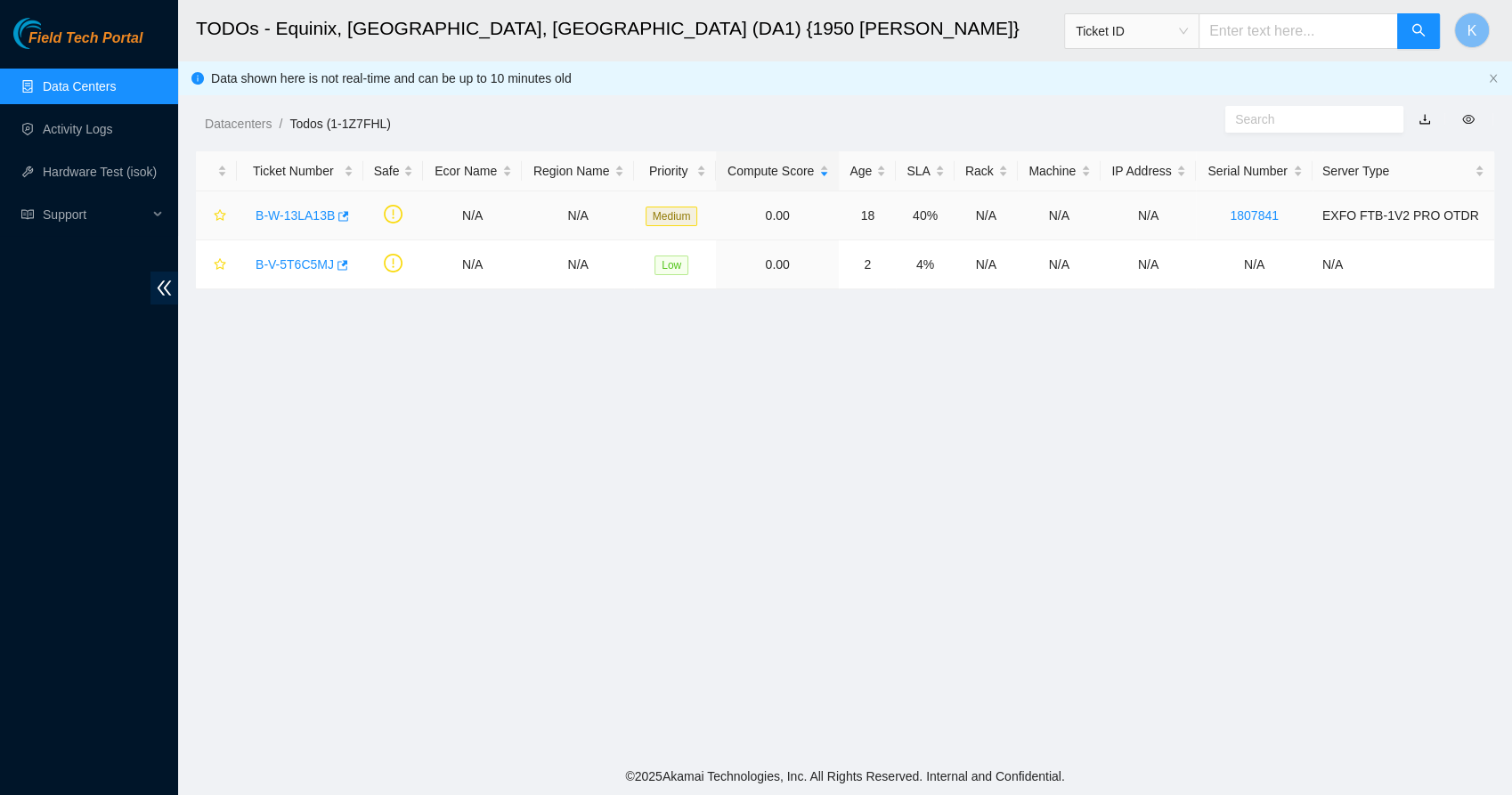
click at [312, 221] on link "B-W-13LA13B" at bounding box center [295, 216] width 79 height 14
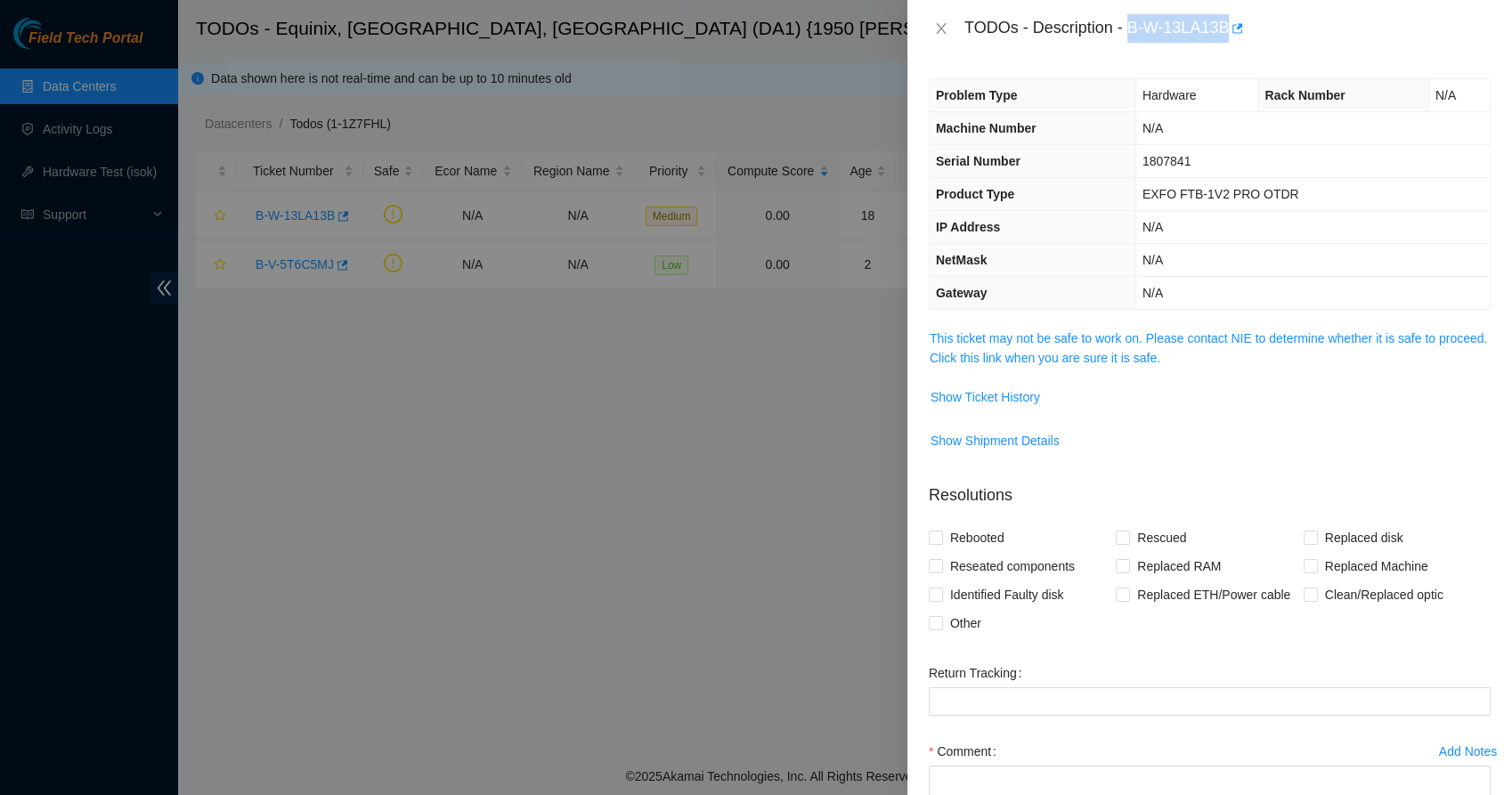
drag, startPoint x: 1131, startPoint y: 29, endPoint x: 1225, endPoint y: 41, distance: 94.8
click at [1225, 41] on div "TODOs - Description - B-W-13LA13B" at bounding box center [1227, 28] width 526 height 29
copy div "B-W-13LA13B"
click at [1088, 348] on link "This ticket may not be safe to work on. Please contact NIE to determine whether…" at bounding box center [1209, 348] width 558 height 33
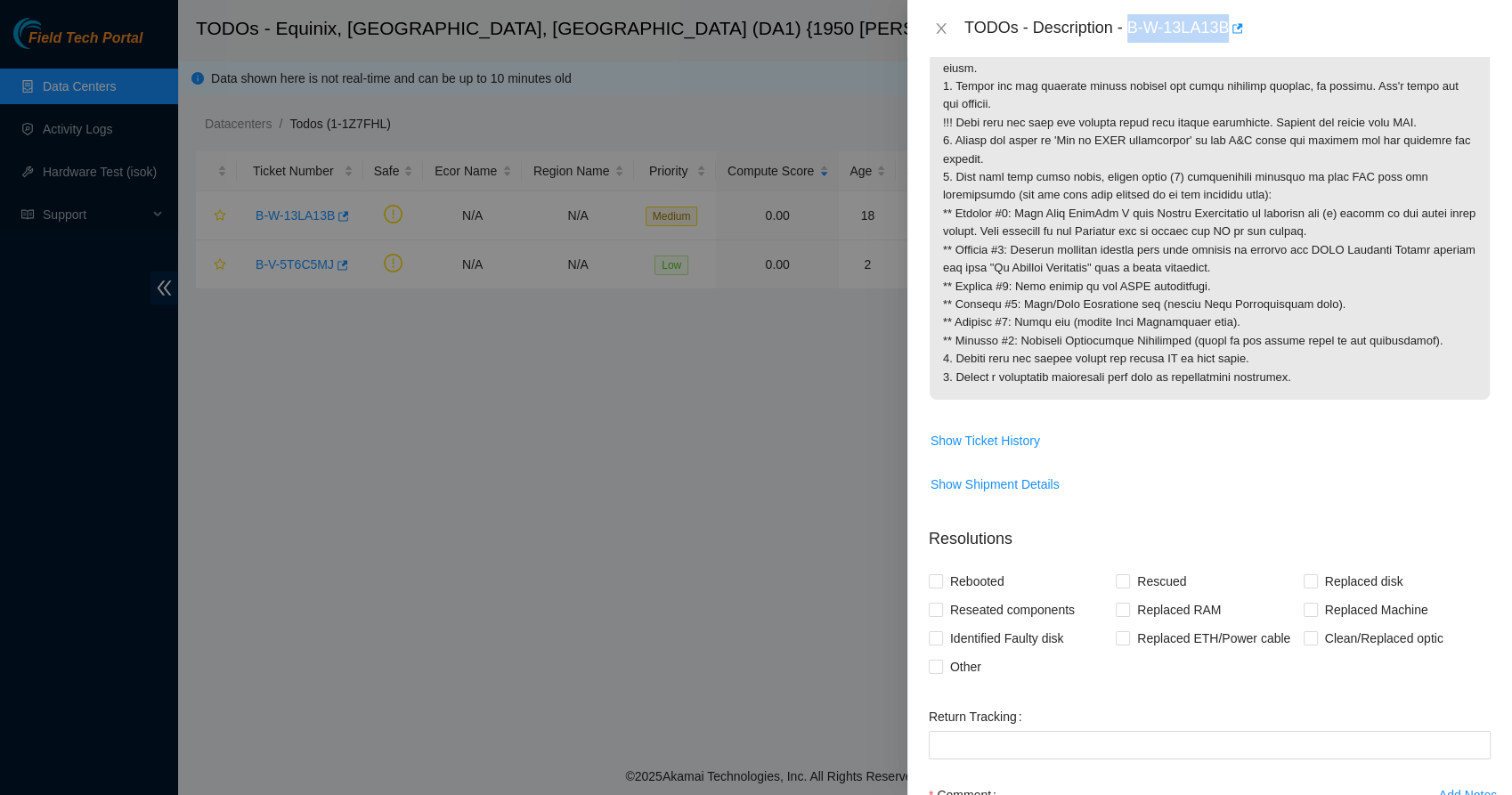
scroll to position [392, 0]
click at [1012, 447] on span "Show Ticket History" at bounding box center [985, 441] width 109 height 20
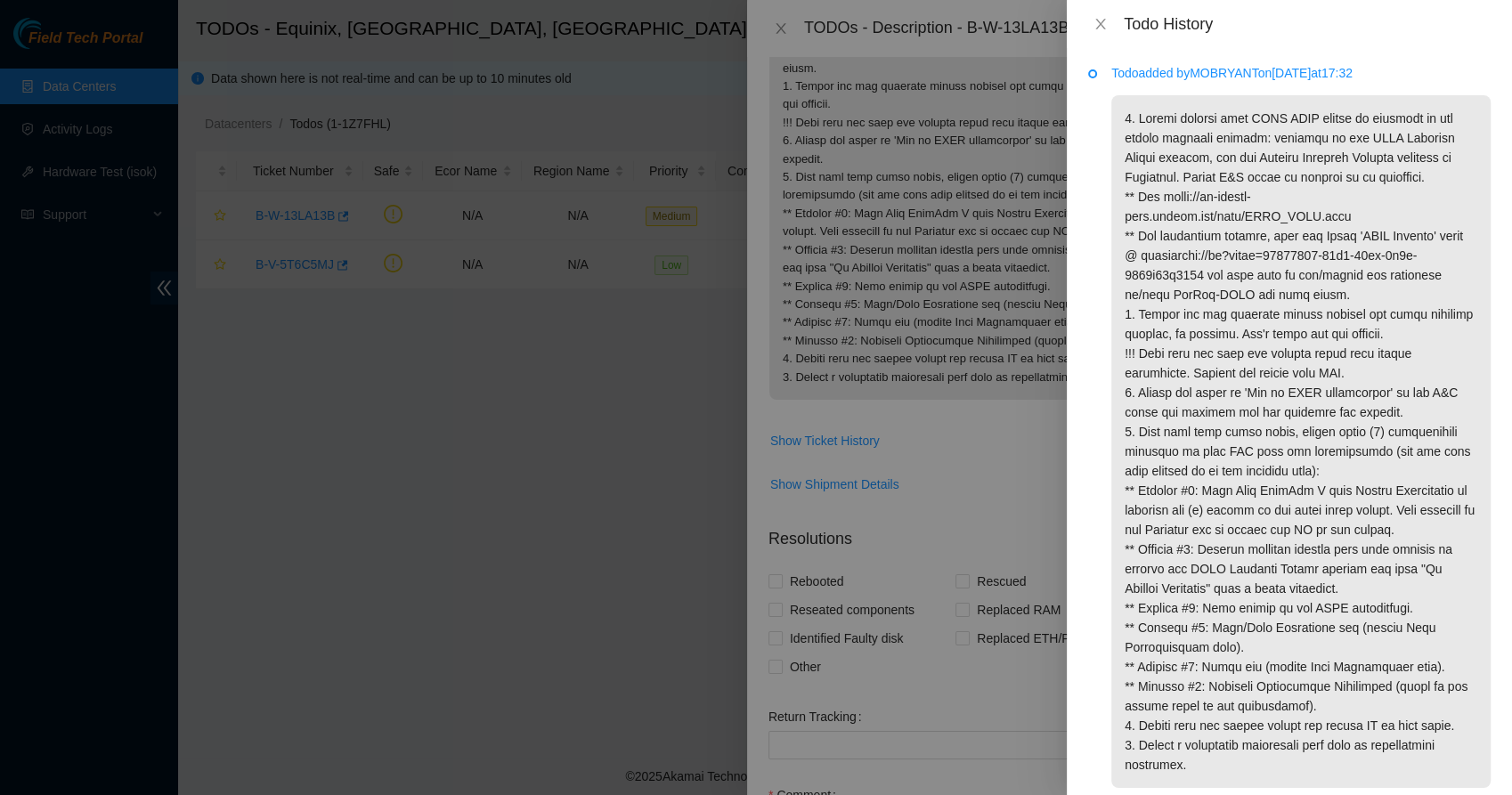
click at [1229, 77] on p "Todo added by MOBRYANT on 2025-07-23 at 17:32" at bounding box center [1300, 73] width 379 height 20
click at [1221, 71] on p "Todo added by MOBRYANT on 2025-07-23 at 17:32" at bounding box center [1300, 73] width 379 height 20
copy p "MOBRYANT"
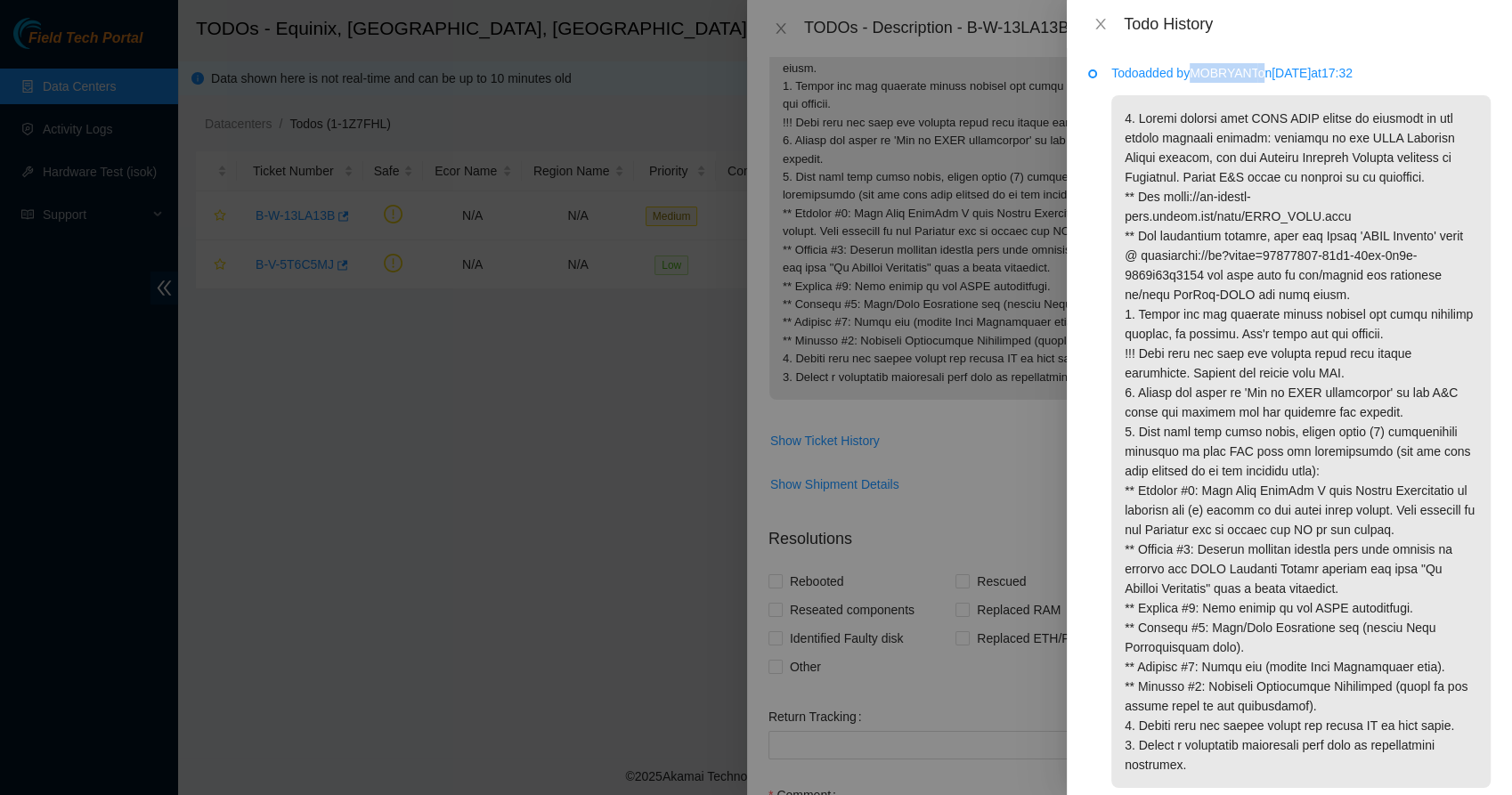
click at [1225, 72] on p "Todo added by MOBRYANT on 2025-07-23 at 17:32" at bounding box center [1300, 73] width 379 height 20
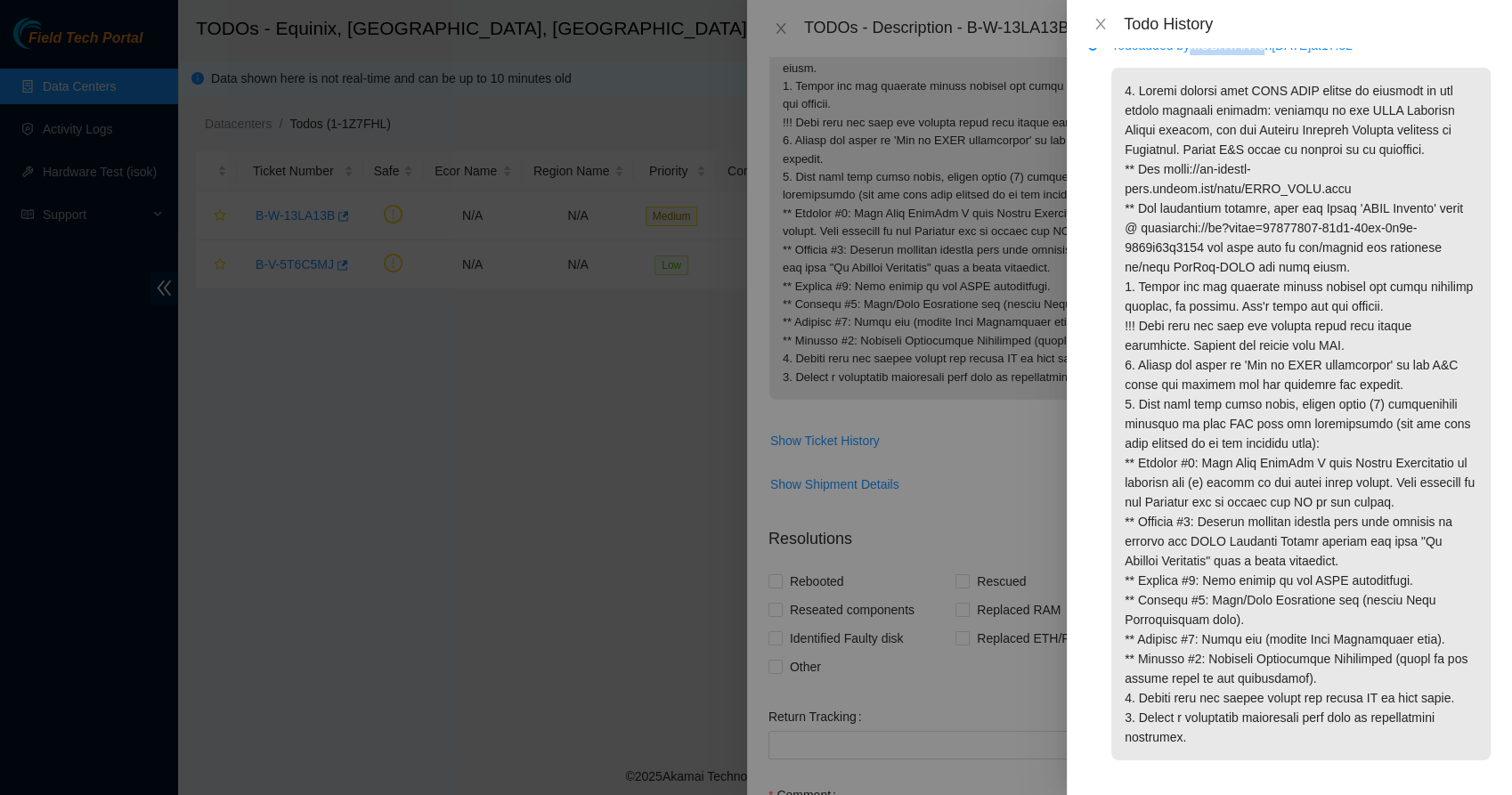
scroll to position [0, 0]
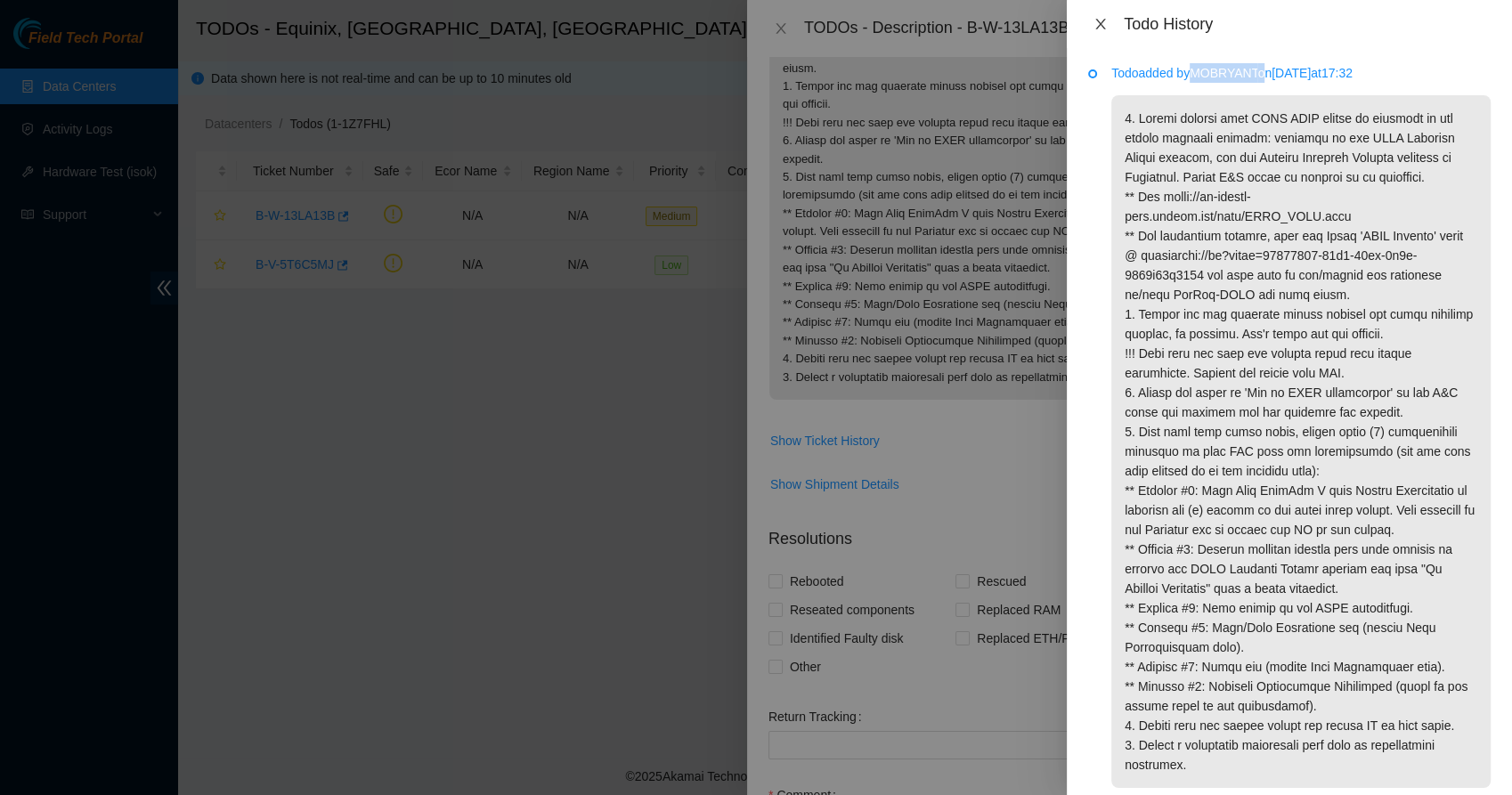
click at [1097, 31] on icon "close" at bounding box center [1100, 24] width 14 height 14
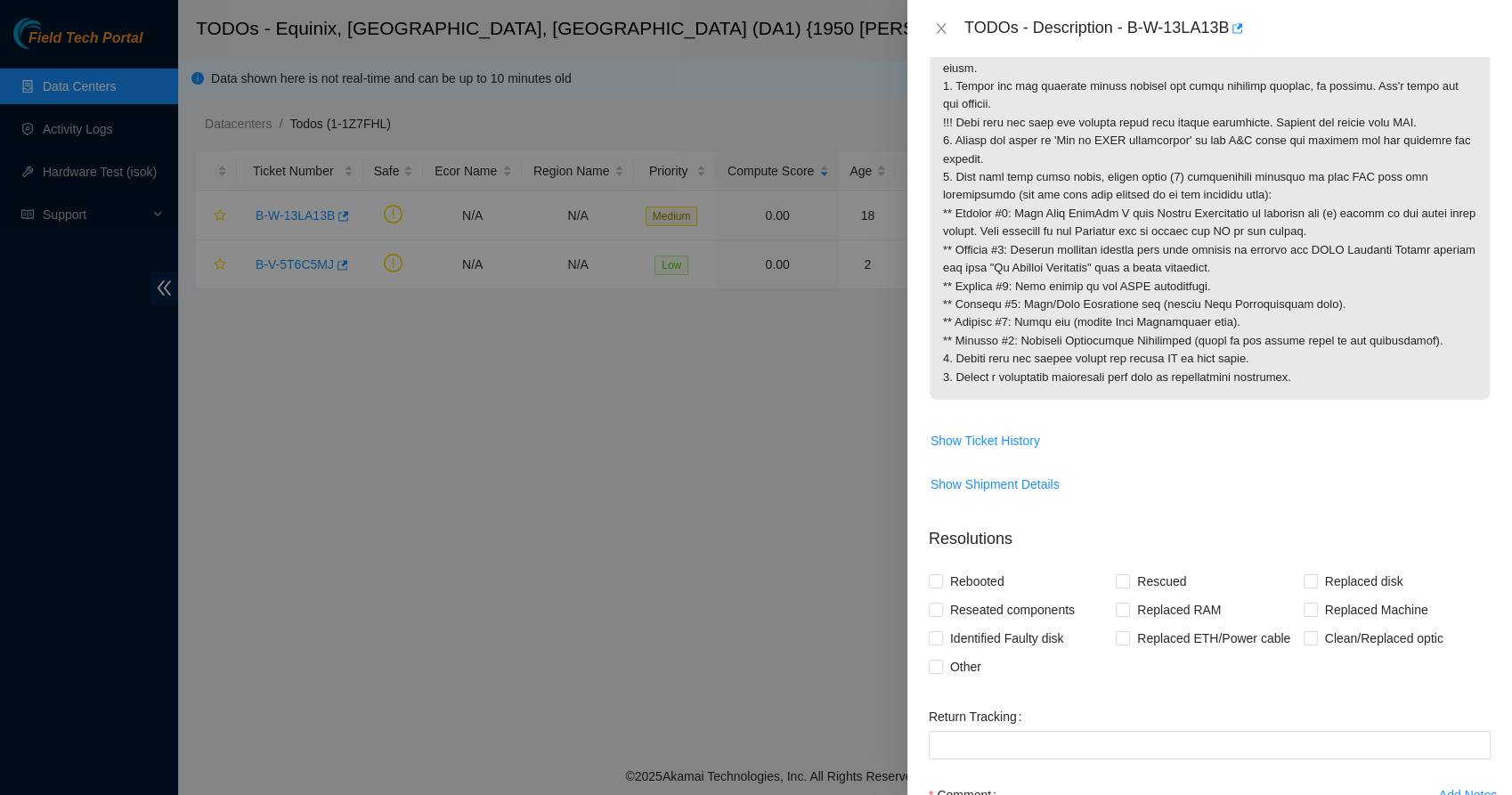
click at [1030, 220] on p at bounding box center [1210, 168] width 560 height 463
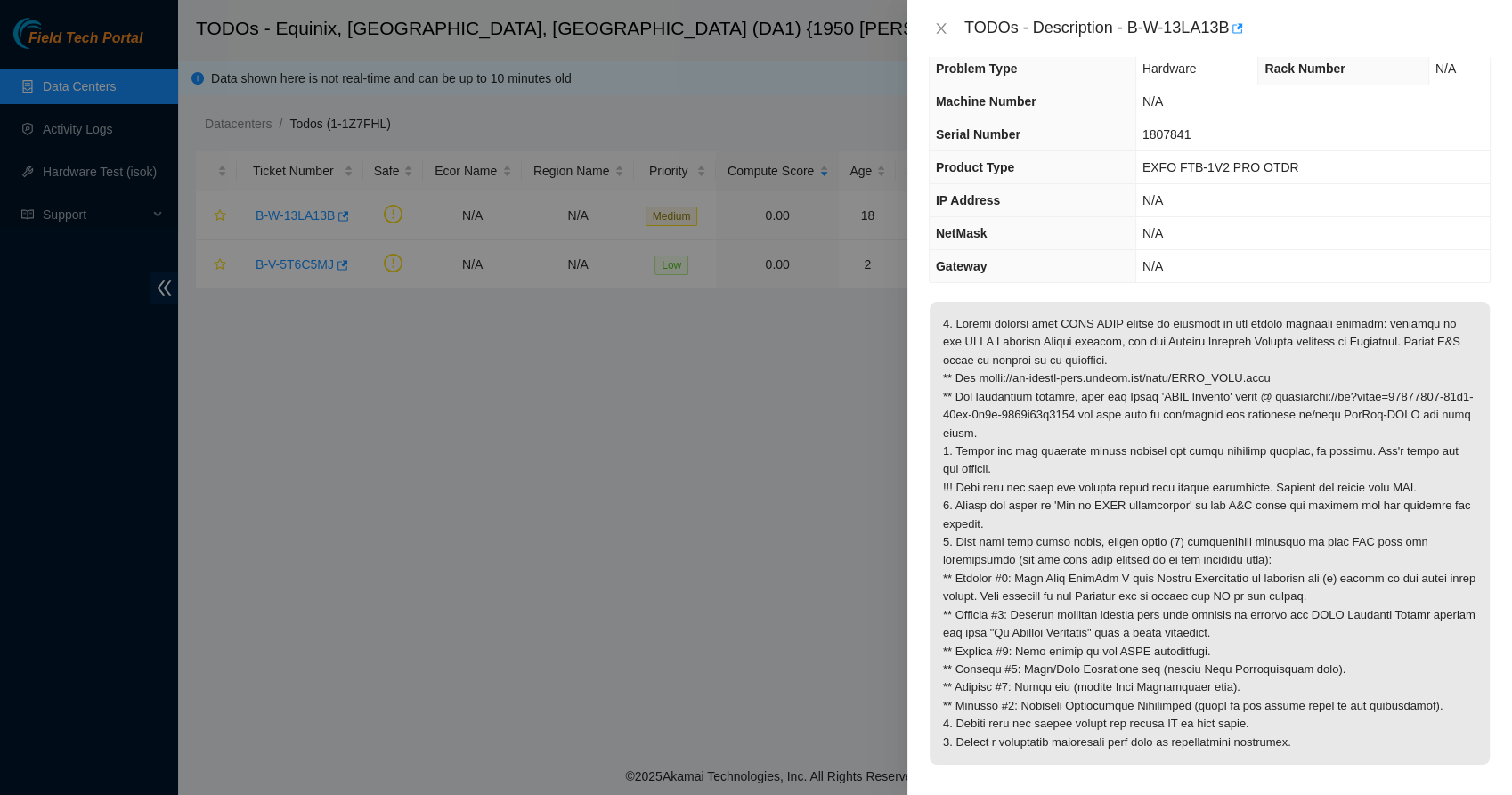
scroll to position [100, 0]
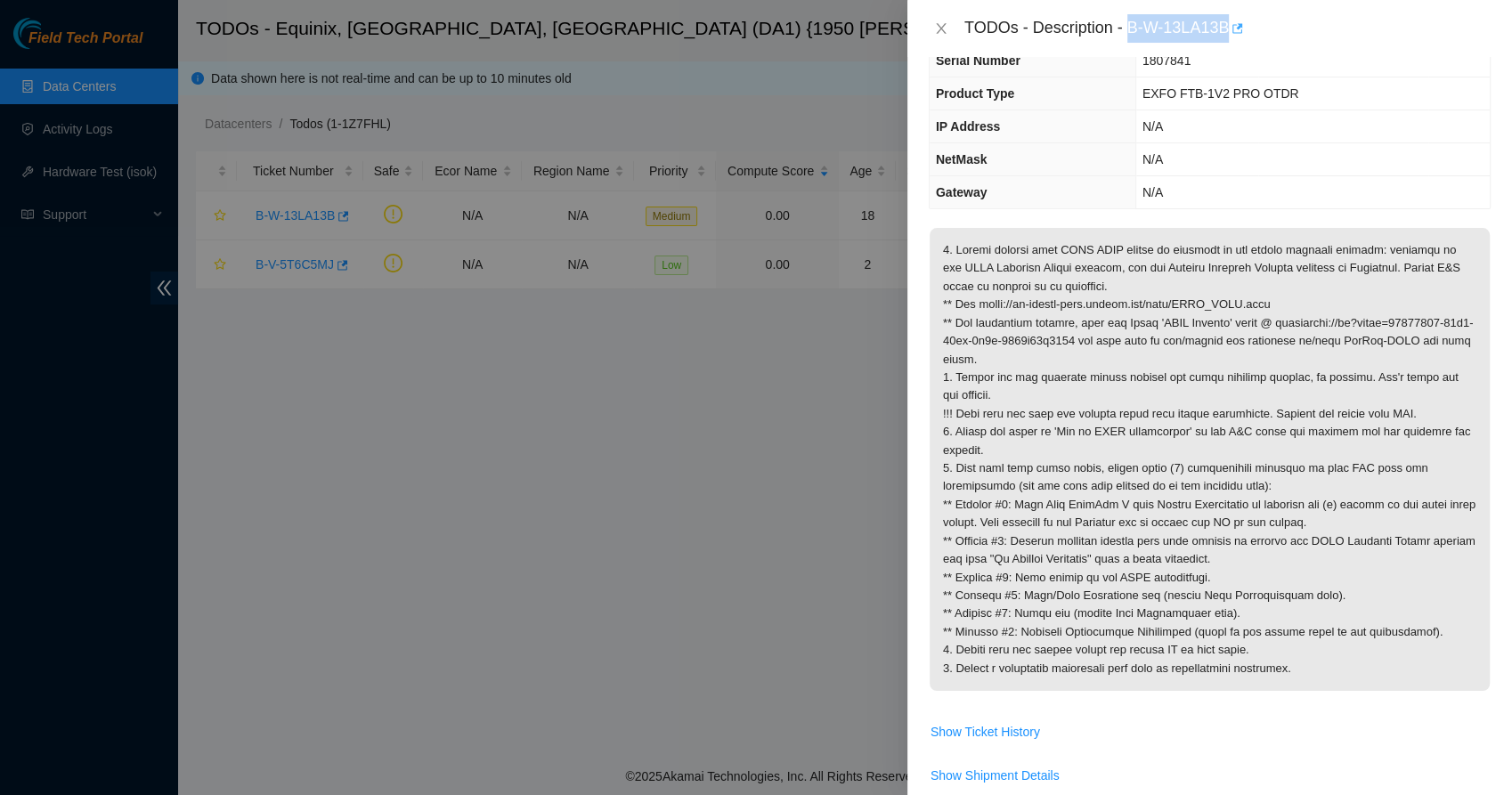
click at [1231, 40] on body "Field Tech Portal Data Centers Activity Logs Hardware Test (isok) Support TODOs…" at bounding box center [756, 397] width 1512 height 795
copy div "B-W-13LA13B"
click at [934, 33] on icon "close" at bounding box center [941, 29] width 14 height 14
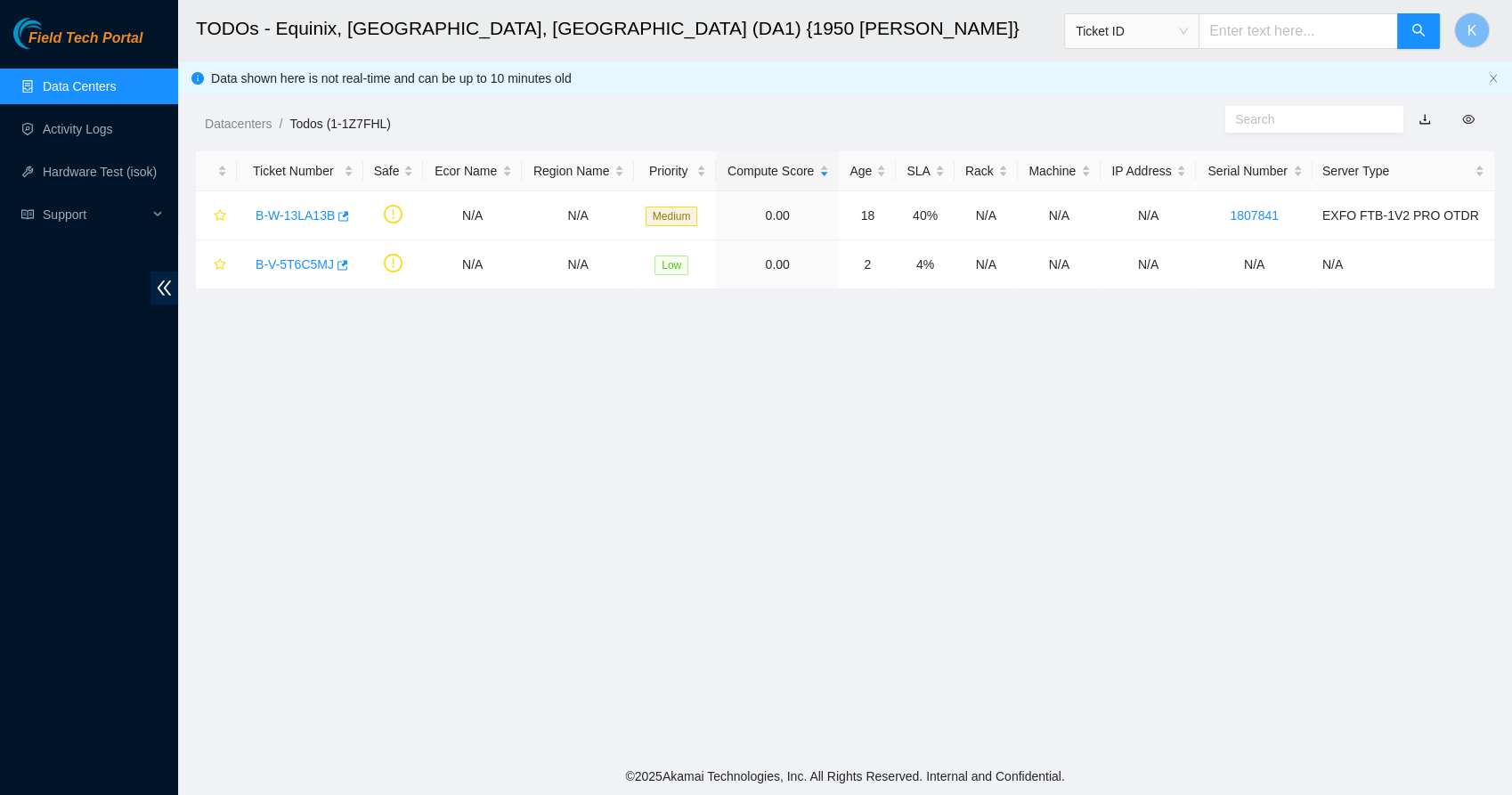
scroll to position [140, 0]
click at [63, 79] on link "Data Centers" at bounding box center [79, 86] width 73 height 14
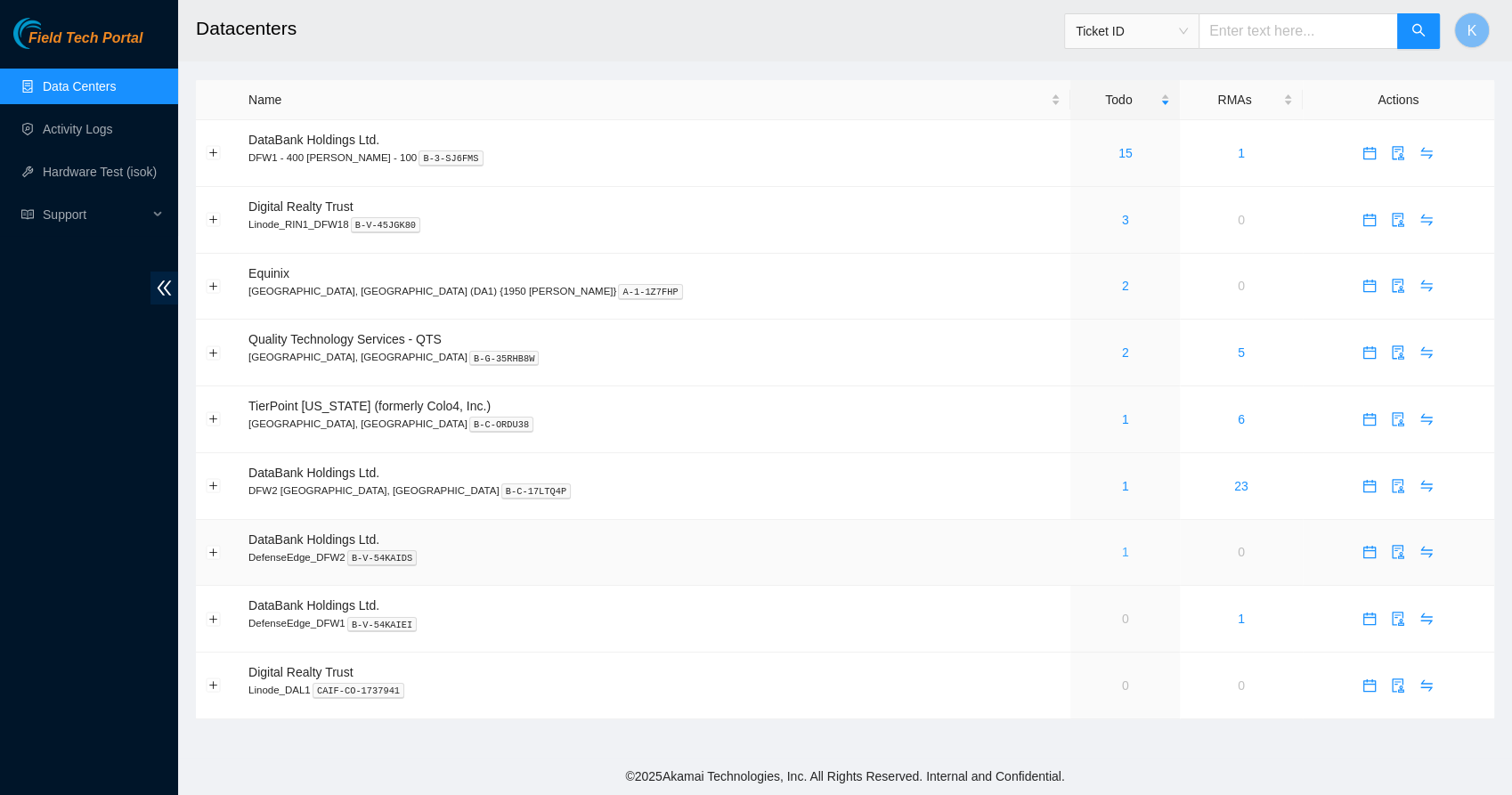
click at [1122, 548] on link "1" at bounding box center [1125, 552] width 7 height 14
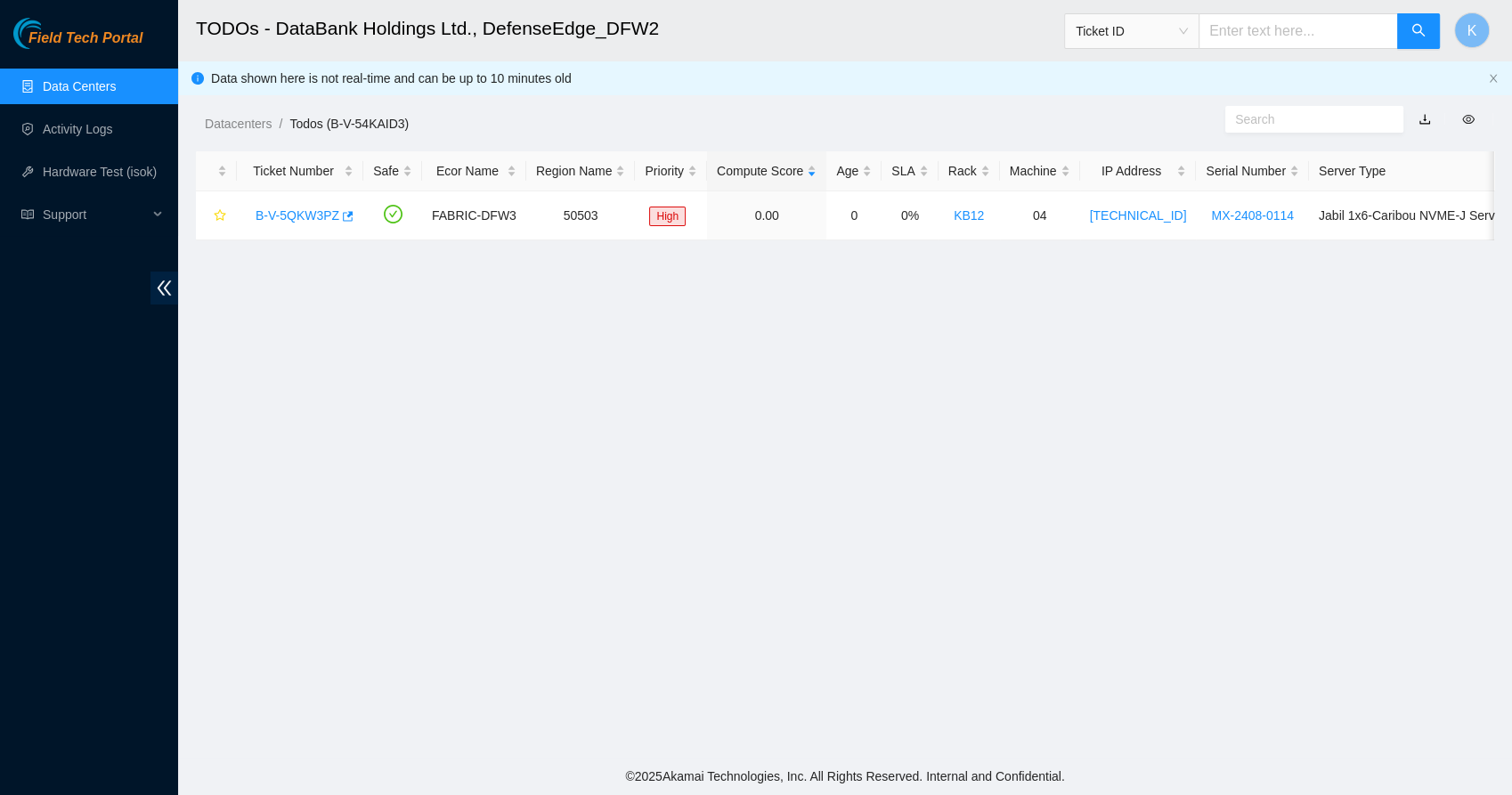
click at [42, 79] on link "Data Centers" at bounding box center [79, 86] width 73 height 14
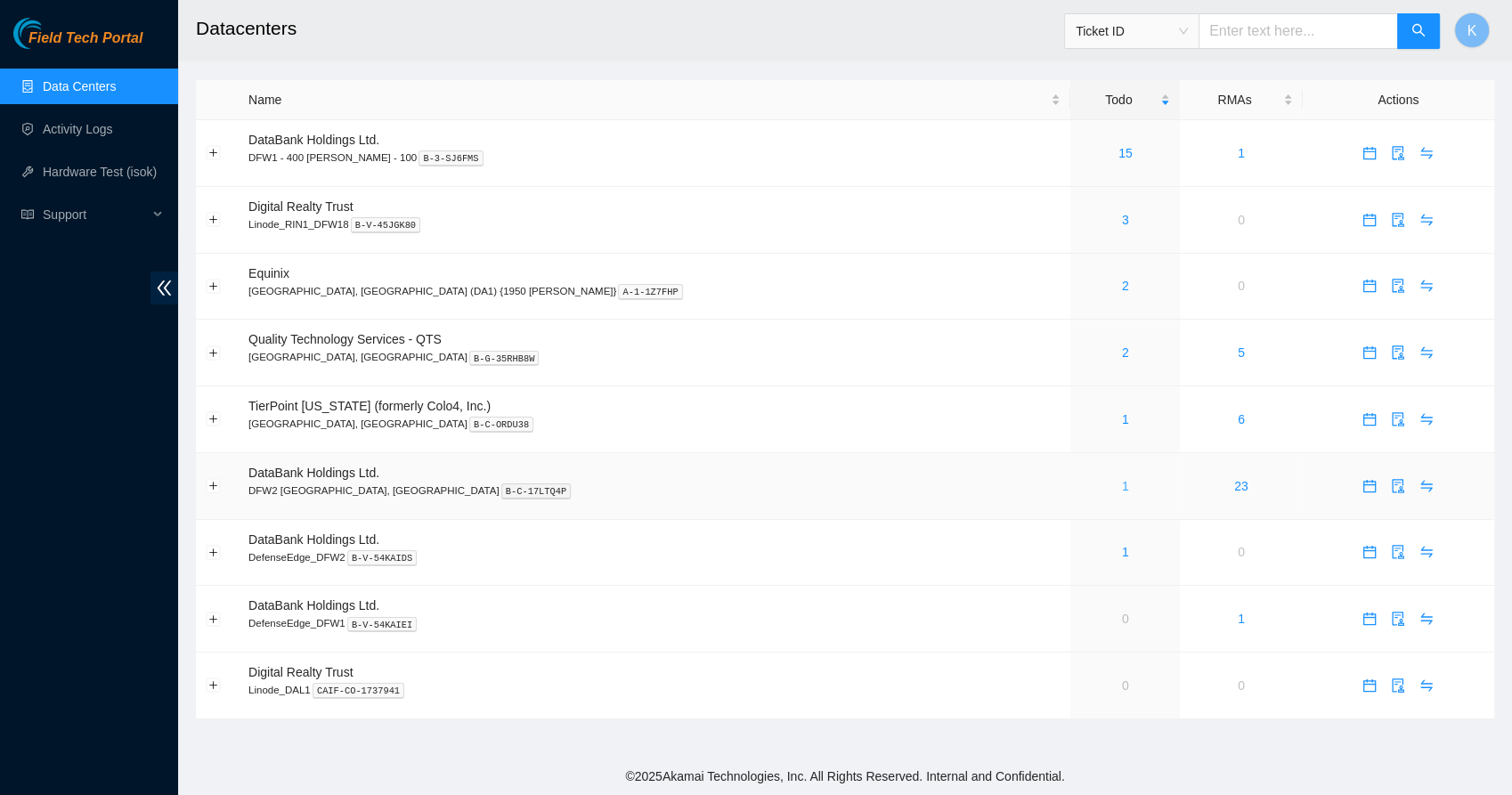
click at [1122, 485] on link "1" at bounding box center [1125, 486] width 7 height 14
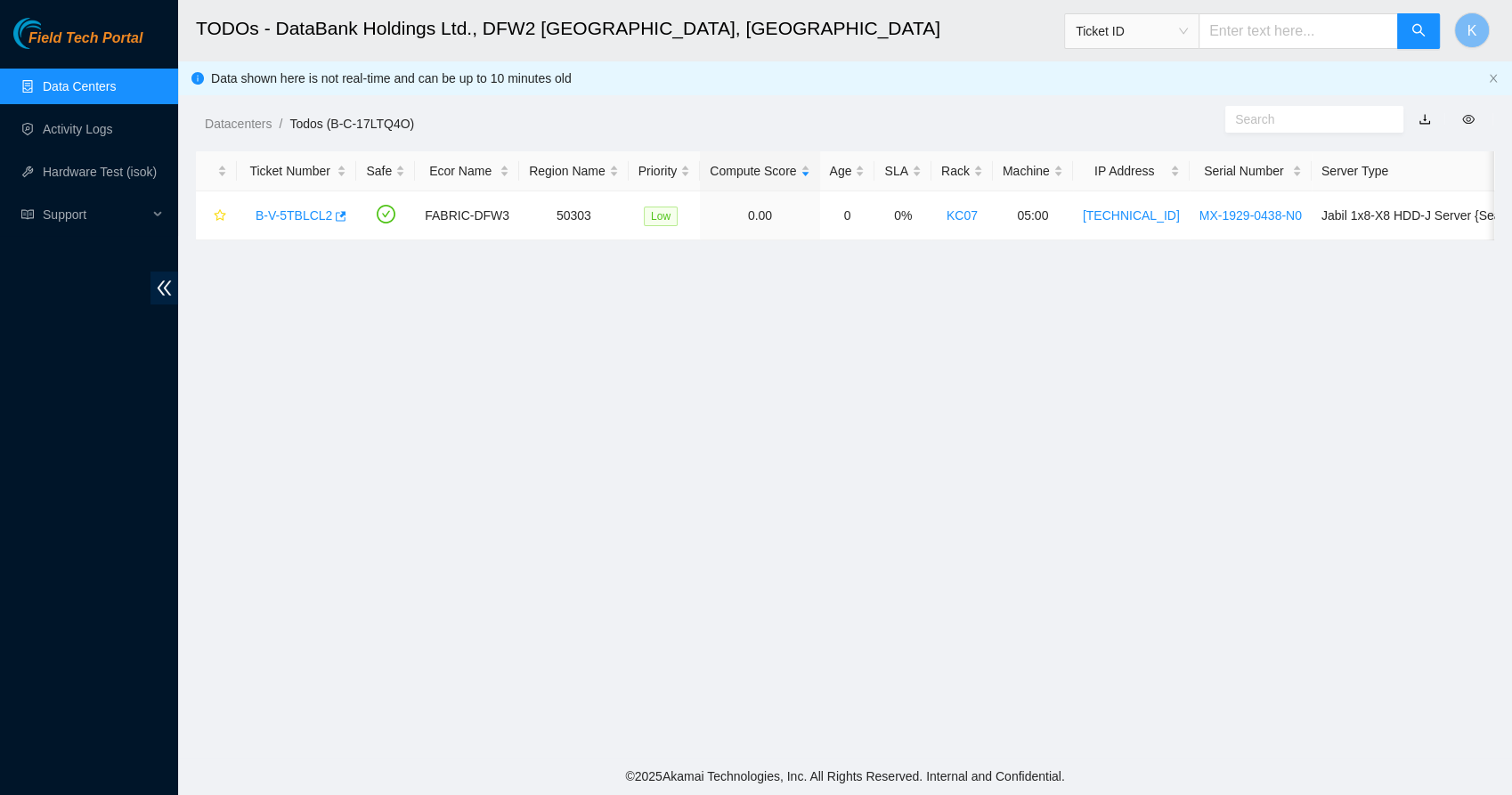
click at [74, 89] on link "Data Centers" at bounding box center [79, 86] width 73 height 14
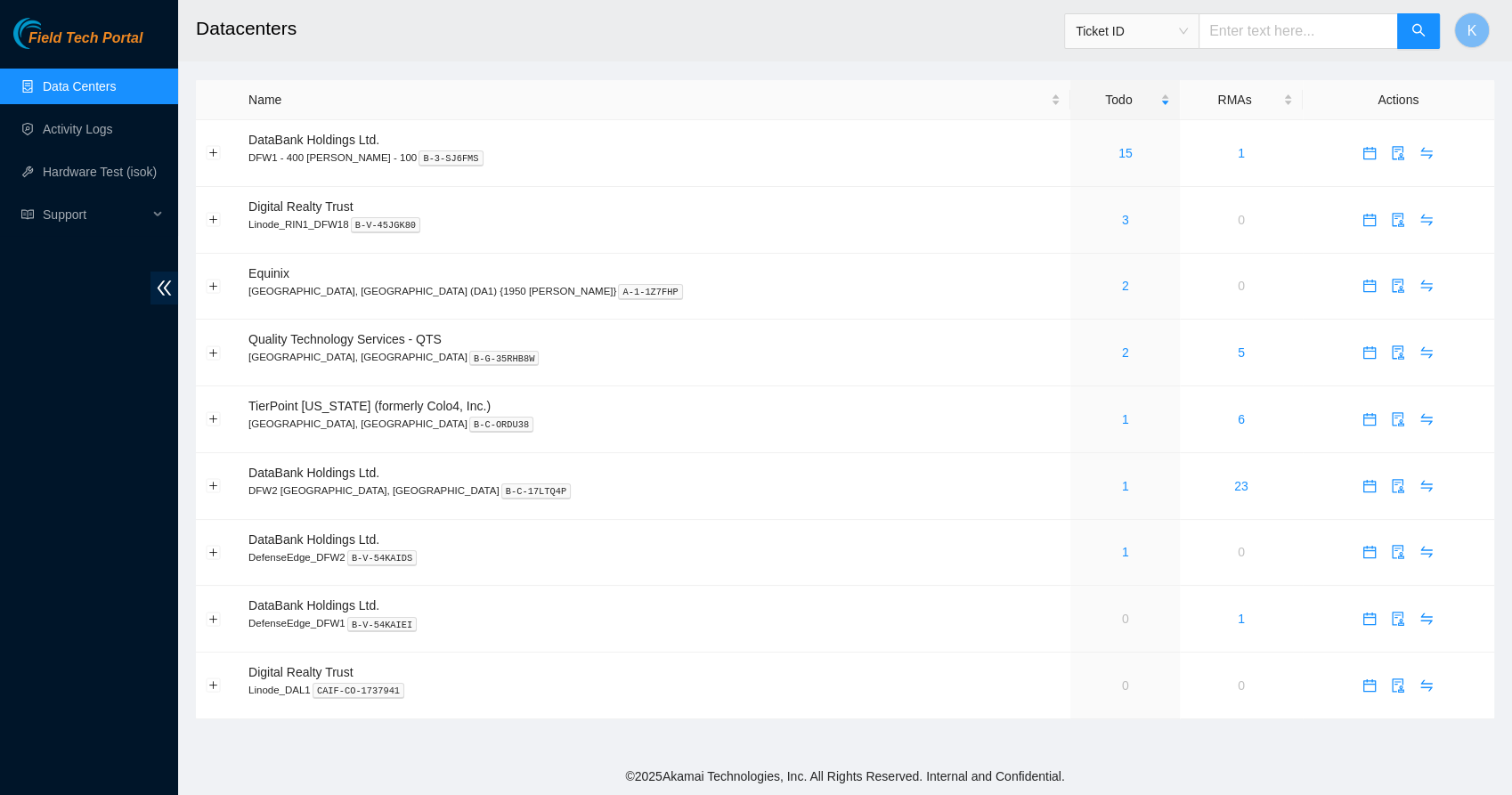
click at [79, 478] on div "Field Tech Portal Data Centers Activity Logs Hardware Test (isok) Support" at bounding box center [89, 406] width 178 height 777
click at [1122, 226] on link "3" at bounding box center [1125, 220] width 7 height 14
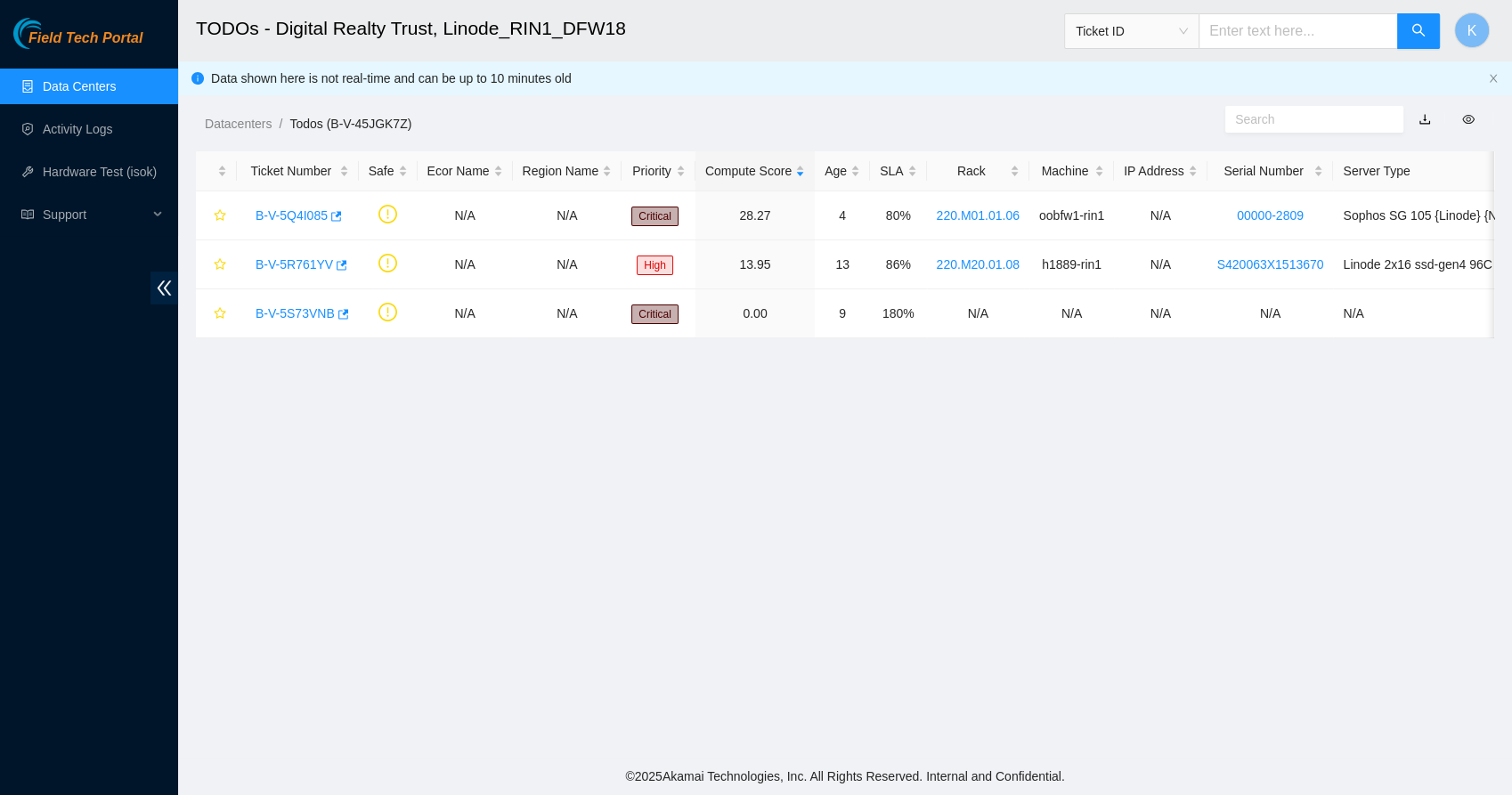
click at [106, 81] on link "Data Centers" at bounding box center [79, 86] width 73 height 14
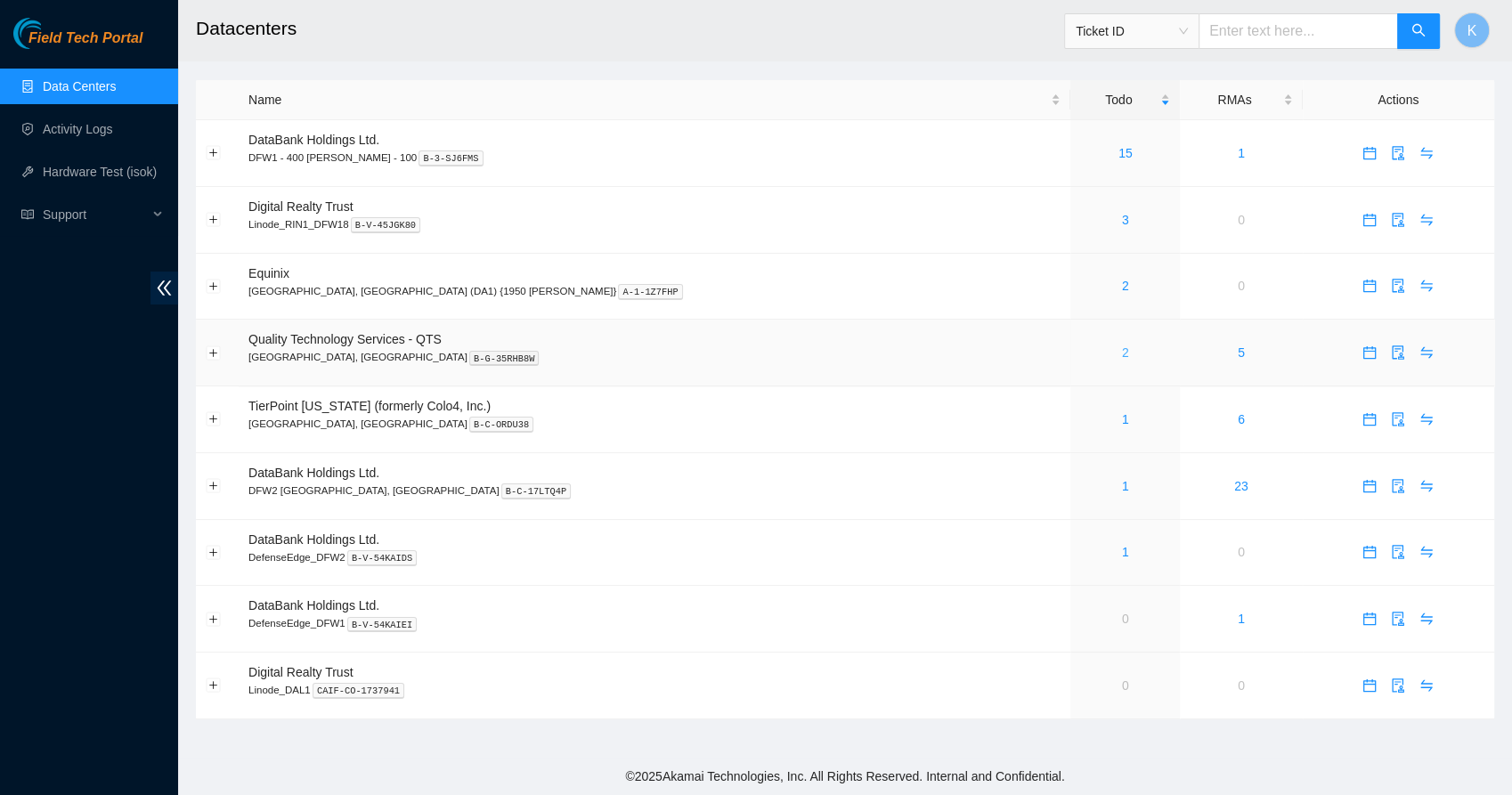
click at [1122, 355] on link "2" at bounding box center [1125, 353] width 7 height 14
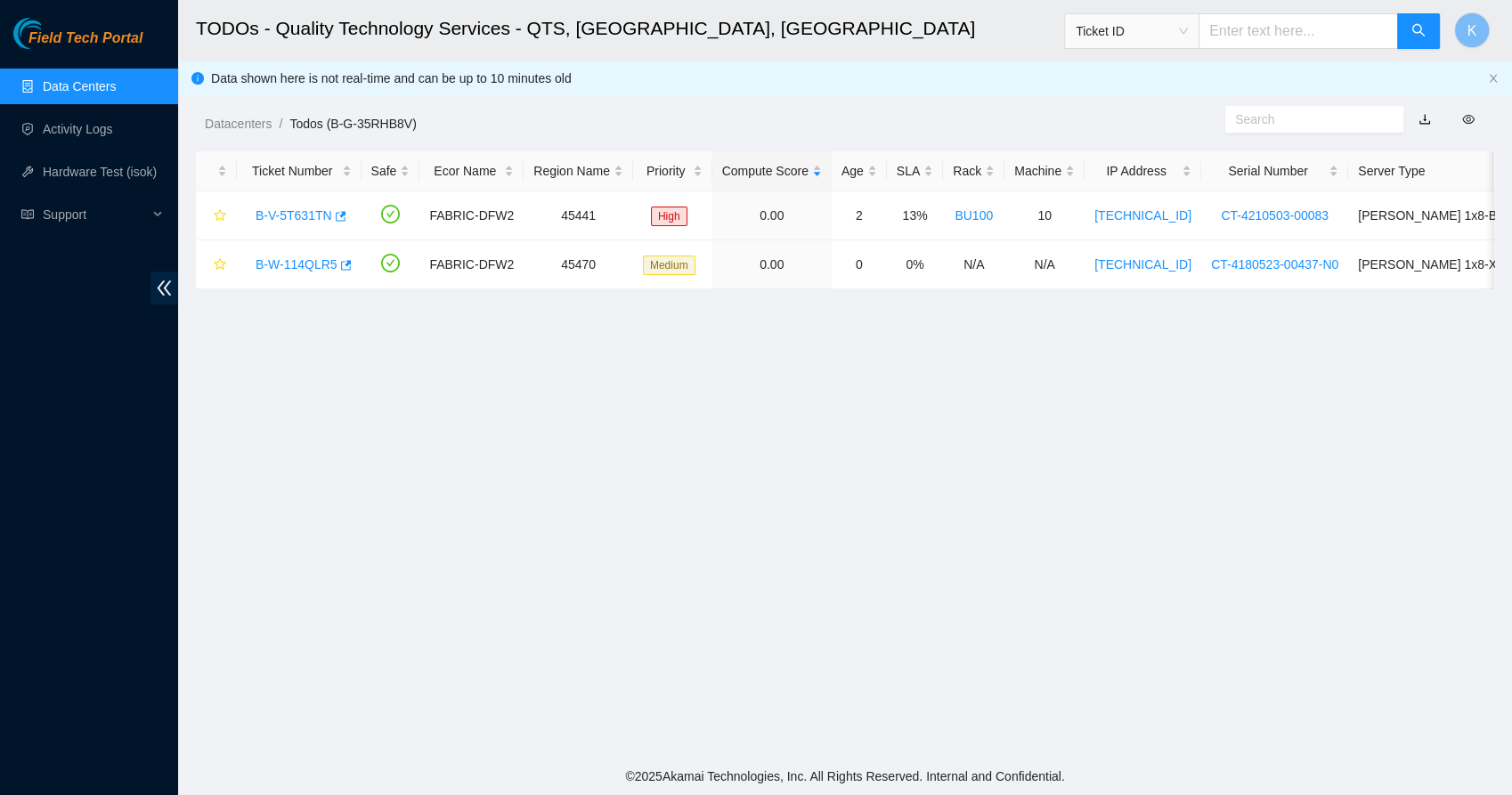
click at [106, 86] on link "Data Centers" at bounding box center [79, 86] width 73 height 14
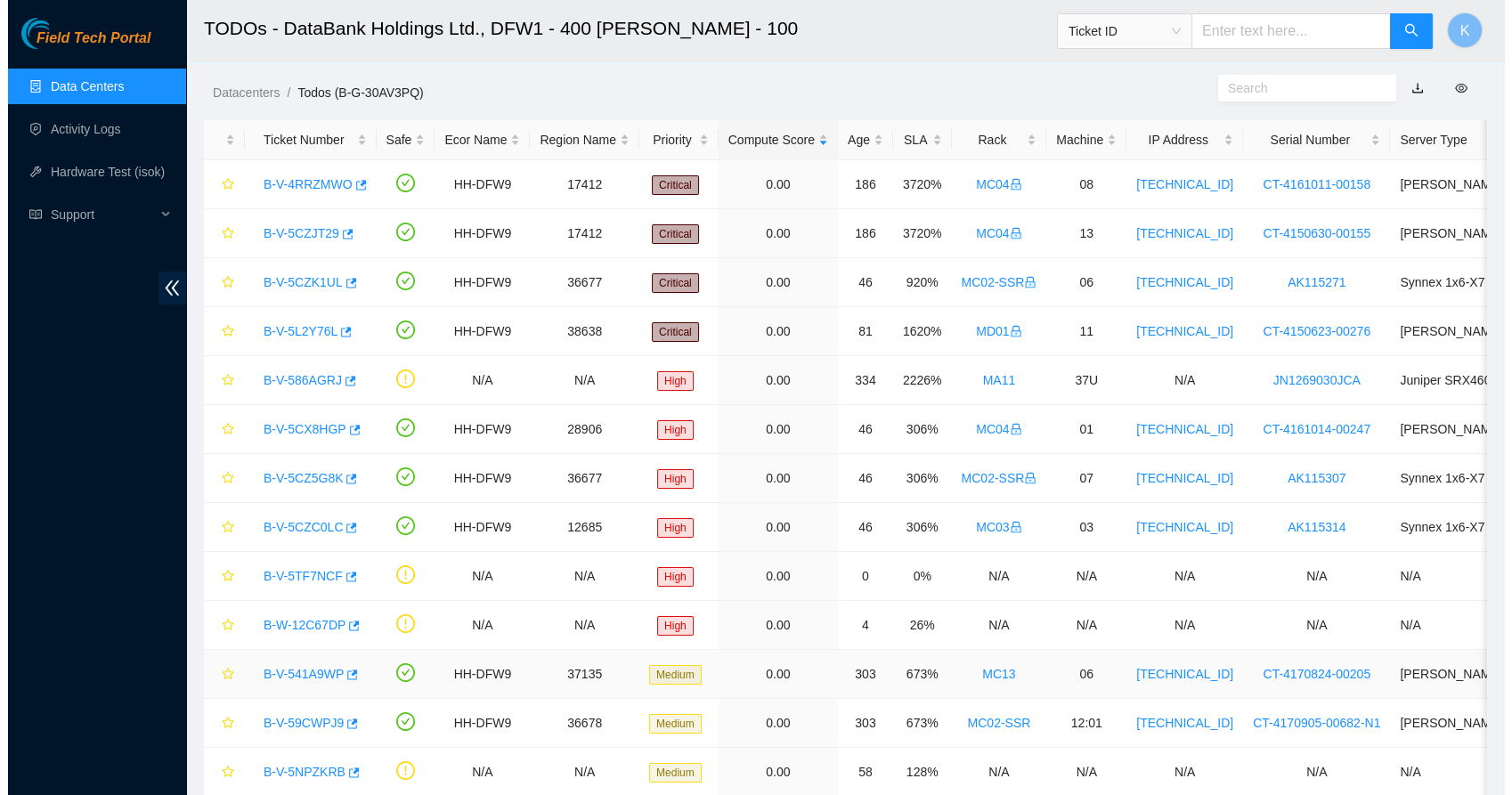
scroll to position [200, 0]
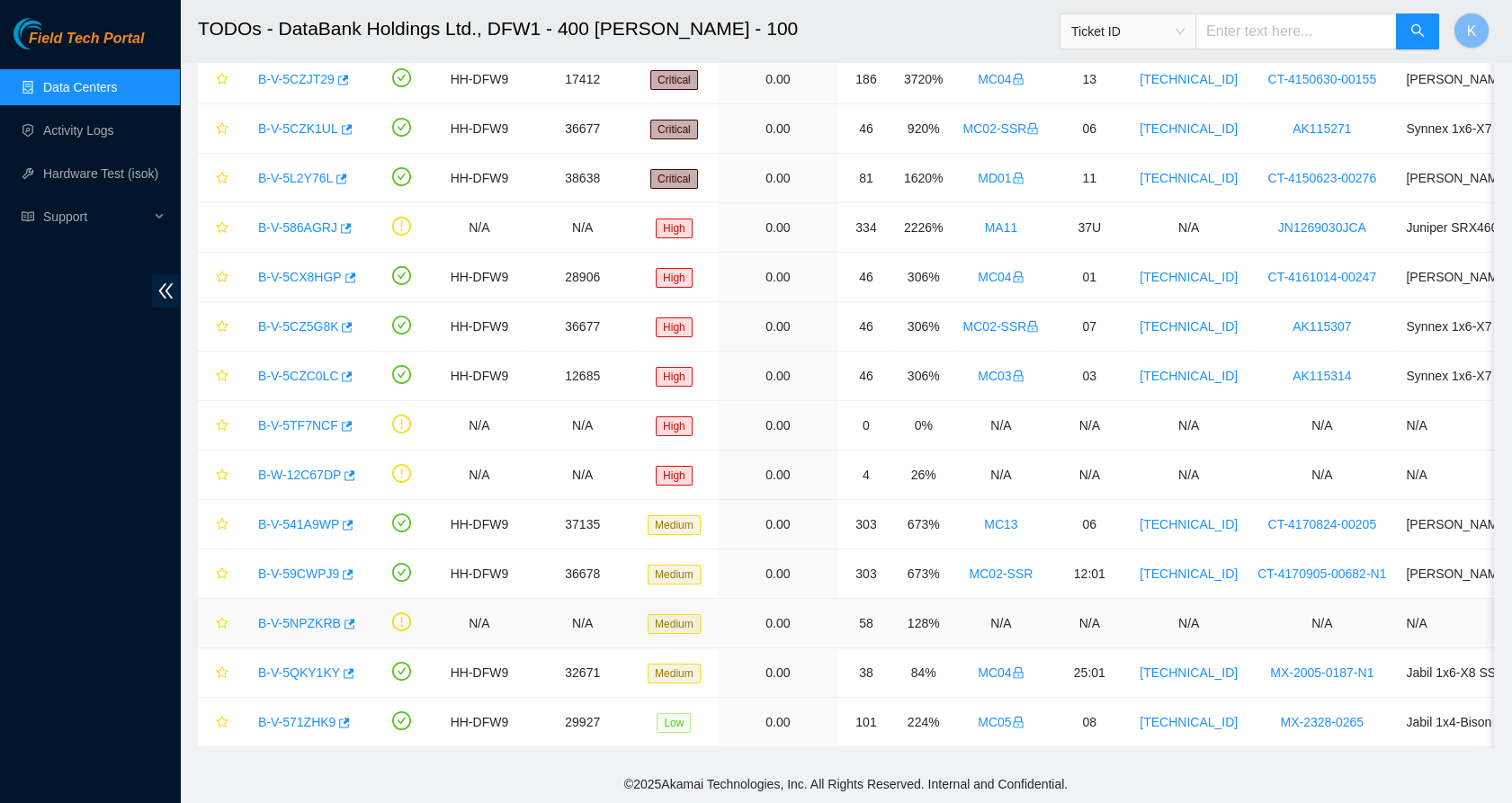
click at [299, 616] on div "B-V-5NPZKRB" at bounding box center [305, 623] width 113 height 29
click at [299, 616] on link "B-V-5NPZKRB" at bounding box center [298, 623] width 83 height 14
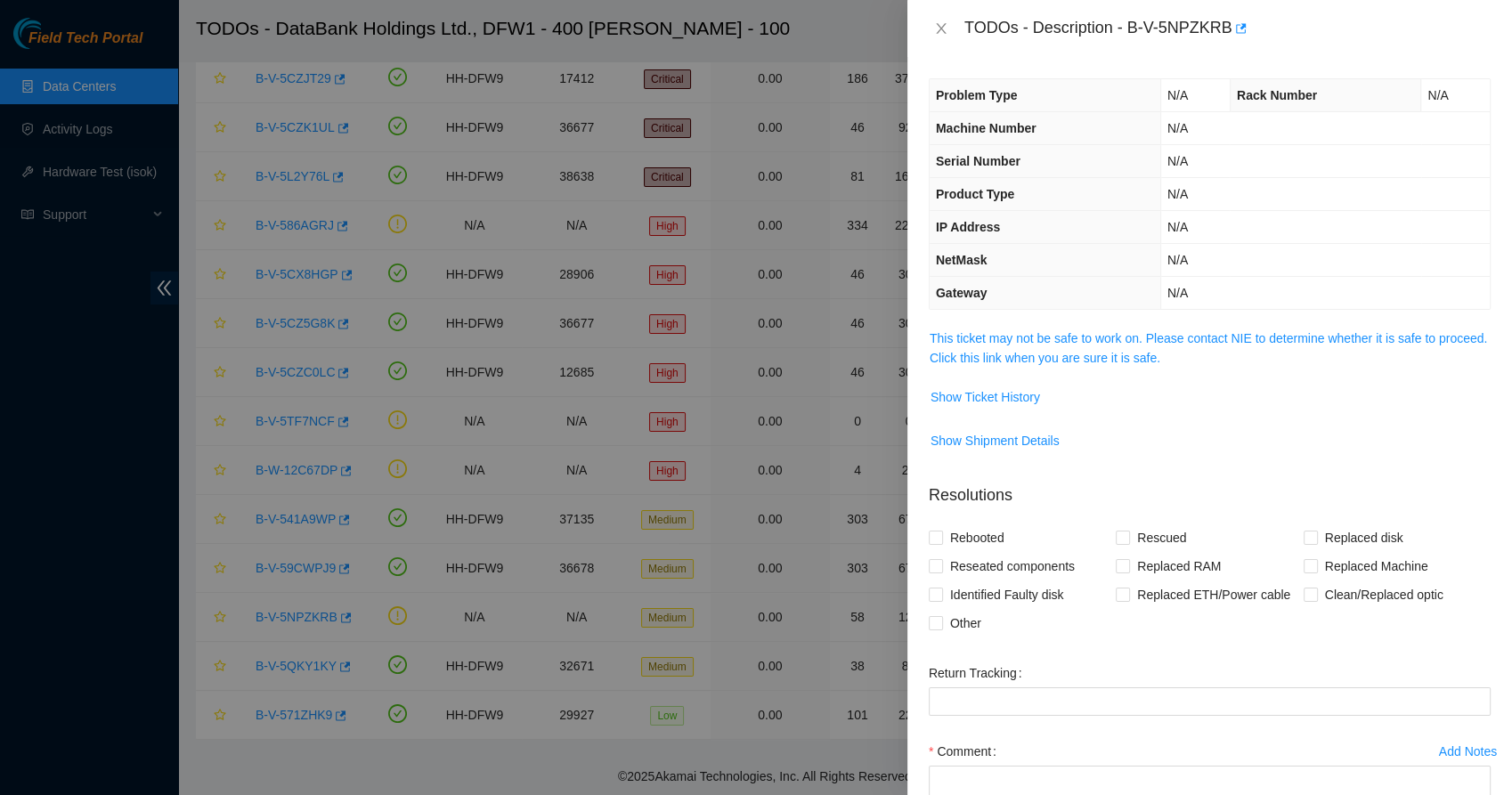
click at [1006, 376] on td "This ticket may not be safe to work on. Please contact NIE to determine whether…" at bounding box center [1210, 355] width 561 height 54
click at [1058, 331] on link "This ticket may not be safe to work on. Please contact NIE to determine whether…" at bounding box center [1209, 348] width 558 height 33
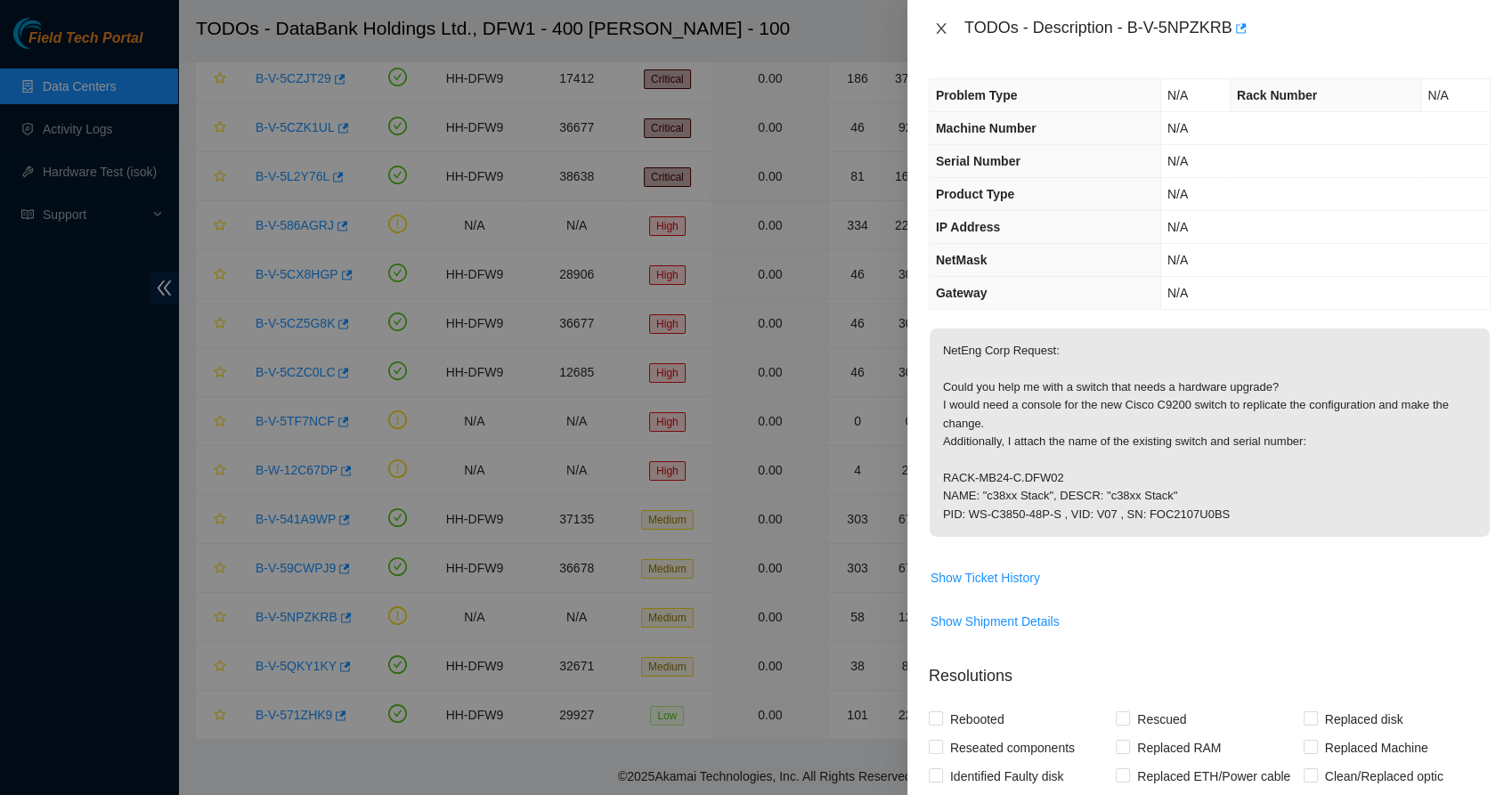
click at [945, 24] on icon "close" at bounding box center [941, 29] width 10 height 11
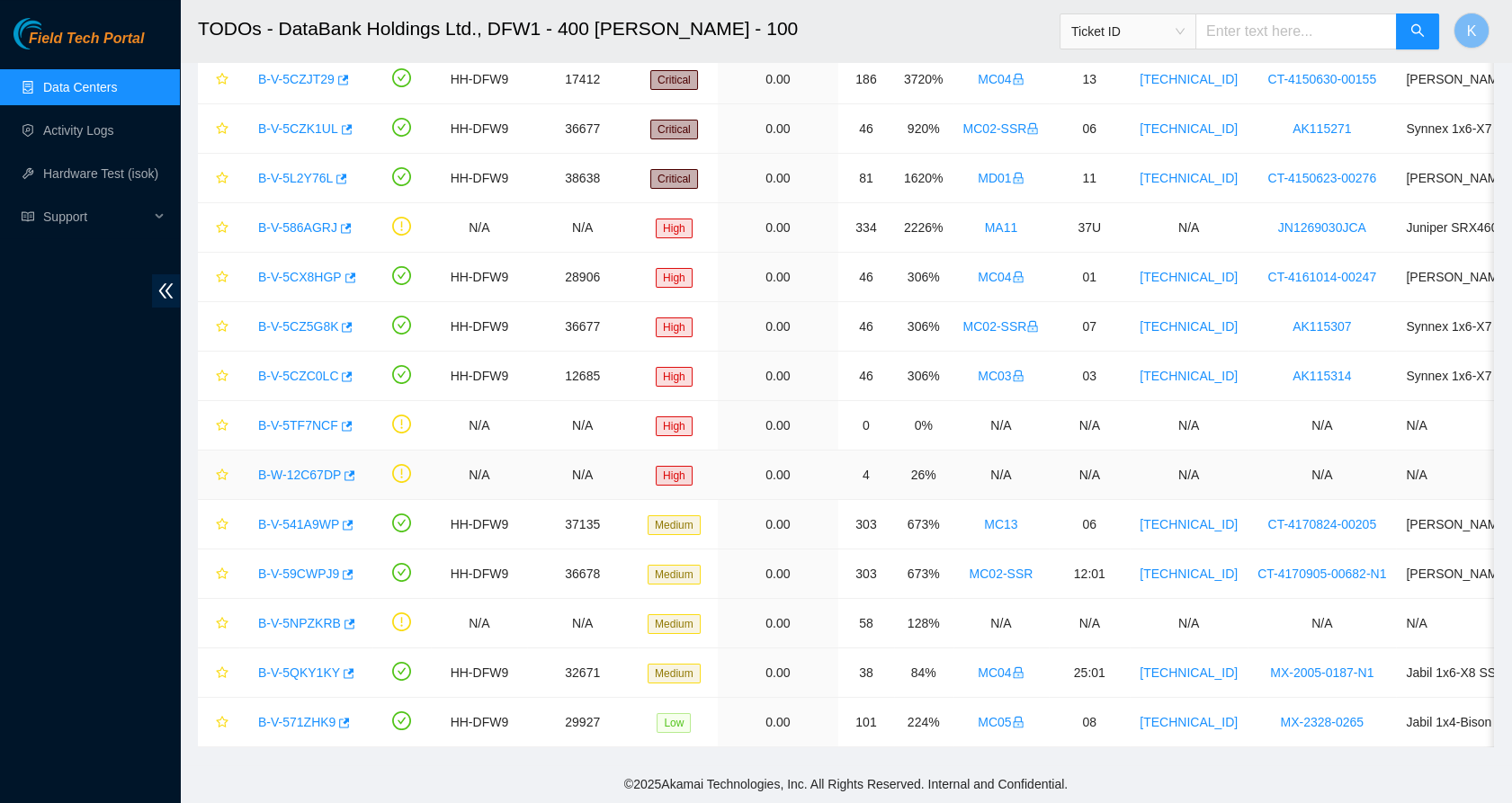
click at [303, 468] on link "B-W-12C67DP" at bounding box center [298, 475] width 83 height 14
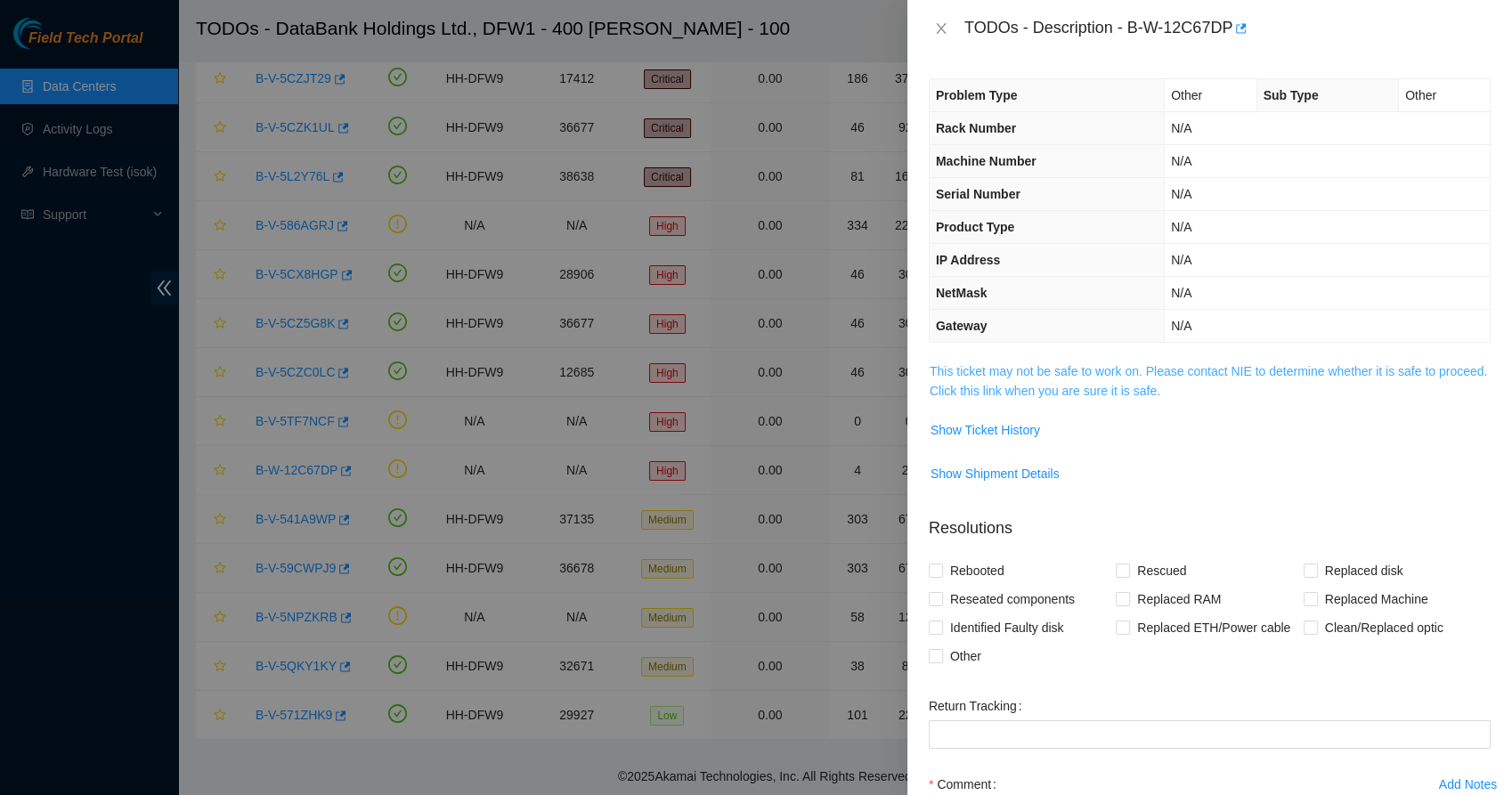
click at [1014, 392] on link "This ticket may not be safe to work on. Please contact NIE to determine whether…" at bounding box center [1209, 381] width 558 height 33
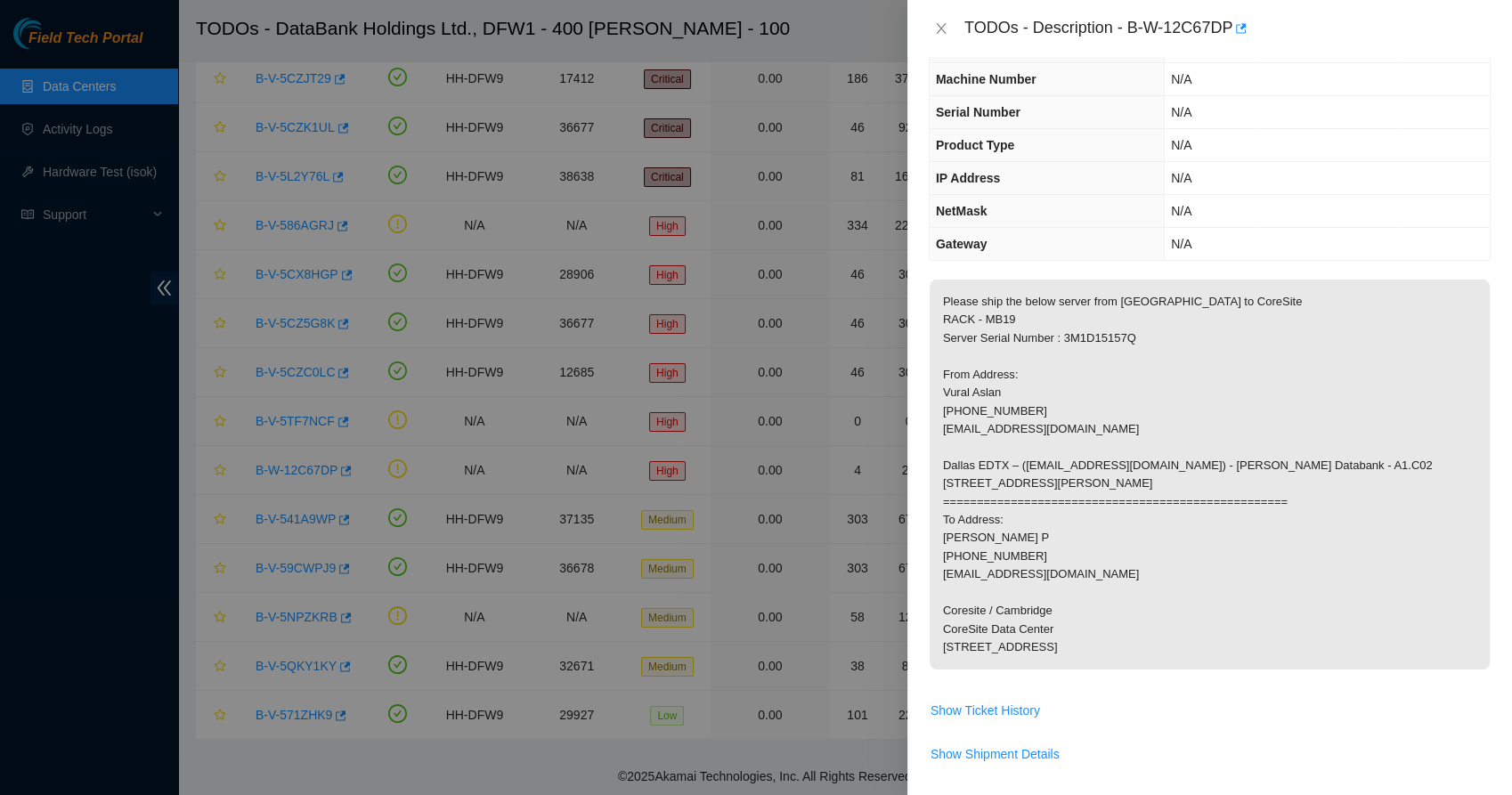
scroll to position [99, 0]
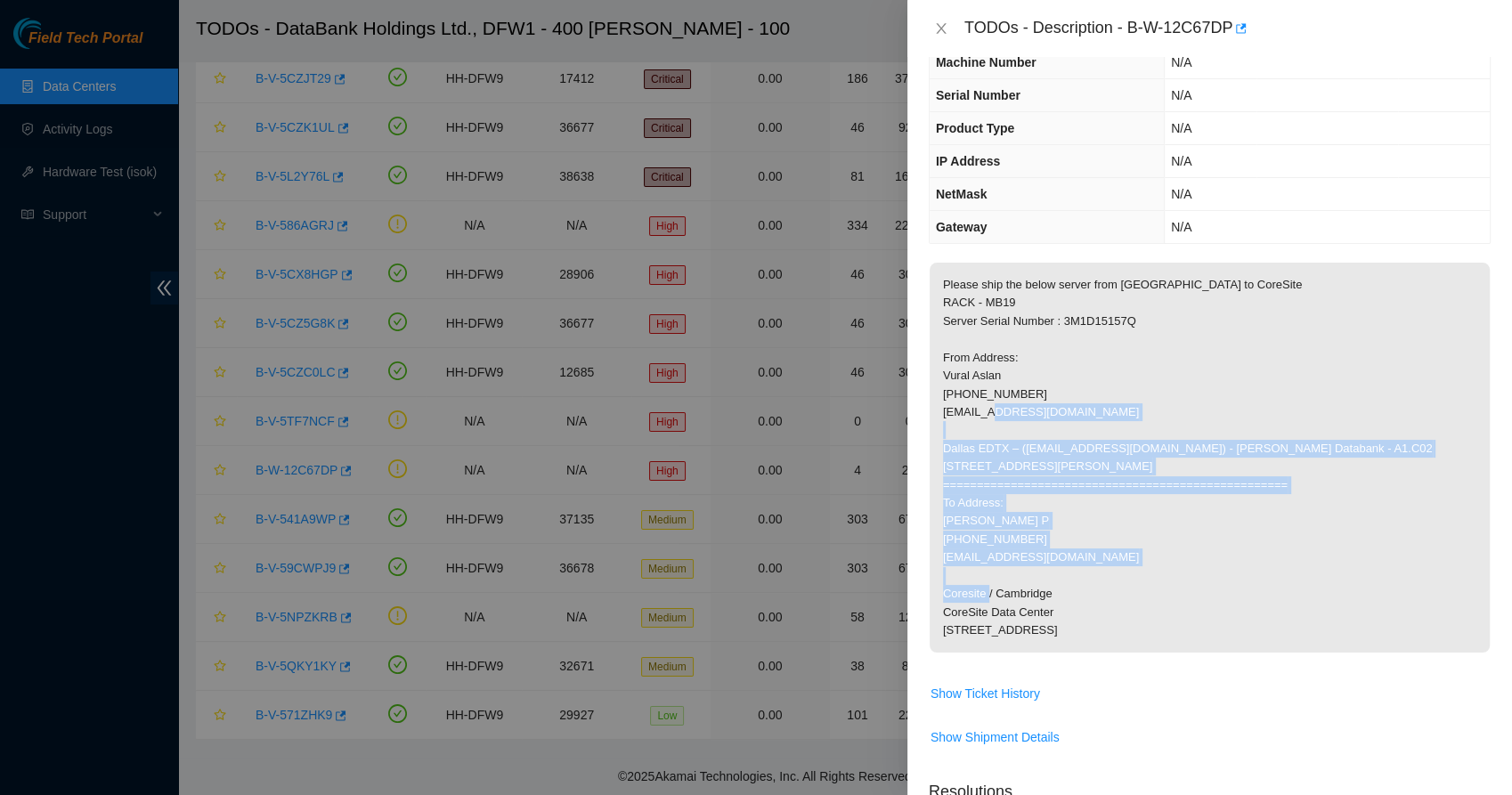
drag, startPoint x: 993, startPoint y: 449, endPoint x: 998, endPoint y: 641, distance: 192.1
click at [998, 641] on p "Please ship the below server from Dallas to CoreSite RACK - MB19 Server Serial …" at bounding box center [1210, 458] width 560 height 390
drag, startPoint x: 998, startPoint y: 641, endPoint x: 1128, endPoint y: 527, distance: 172.9
click at [1128, 527] on p "Please ship the below server from Dallas to CoreSite RACK - MB19 Server Serial …" at bounding box center [1210, 458] width 560 height 390
click at [1058, 524] on p "Please ship the below server from Dallas to CoreSite RACK - MB19 Server Serial …" at bounding box center [1210, 458] width 560 height 390
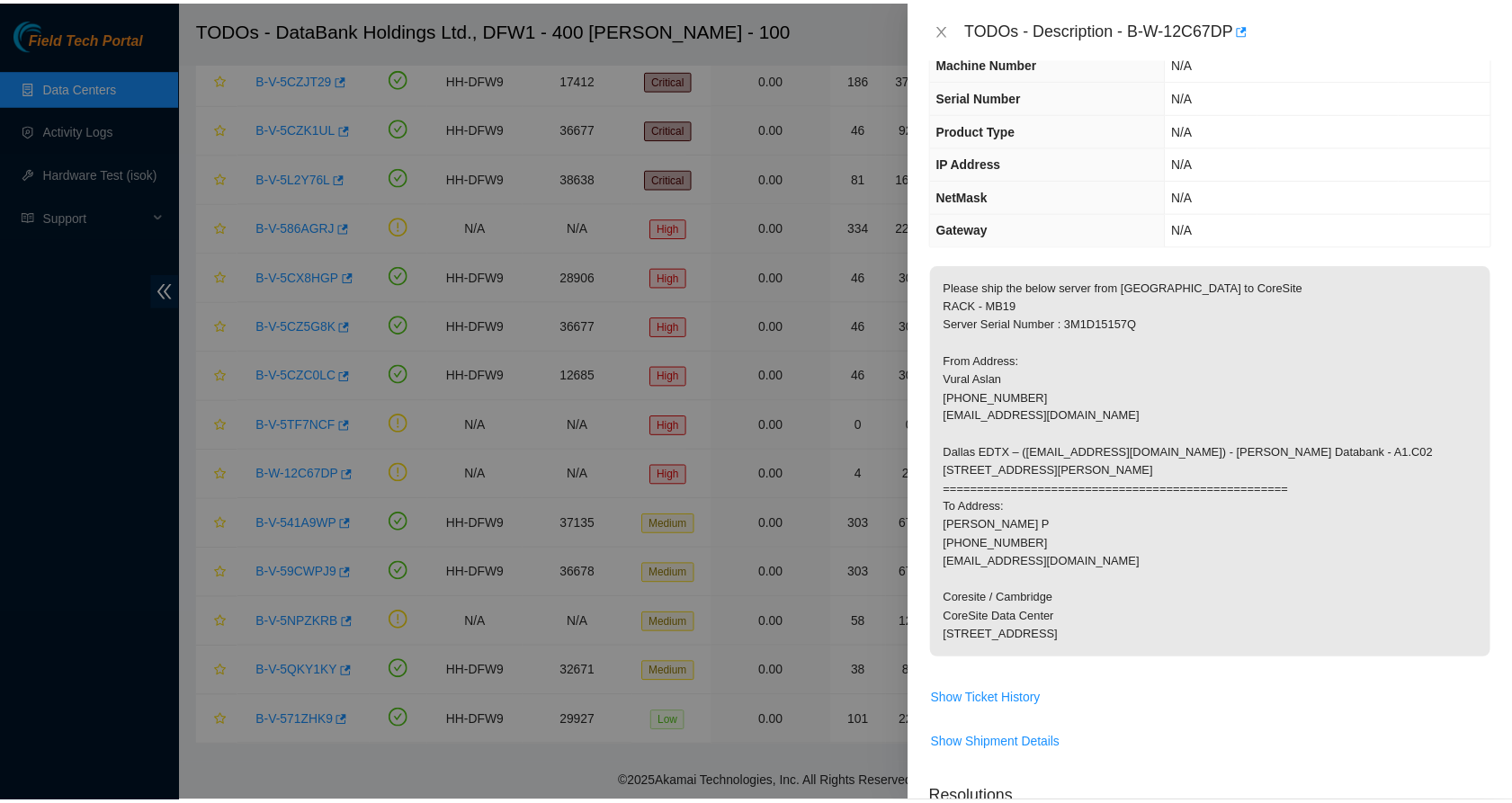
scroll to position [0, 0]
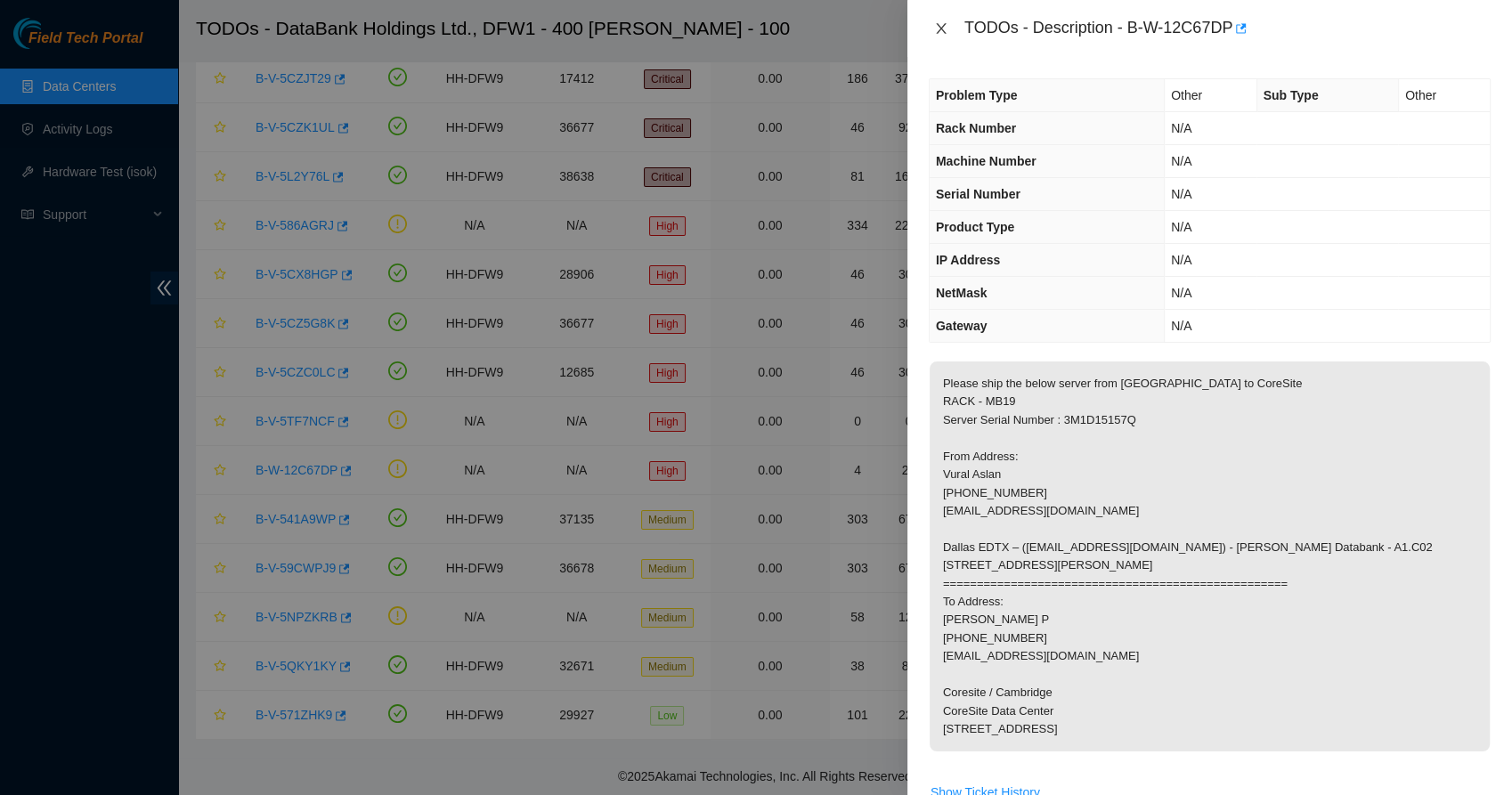
click at [952, 31] on button "Close" at bounding box center [941, 29] width 25 height 17
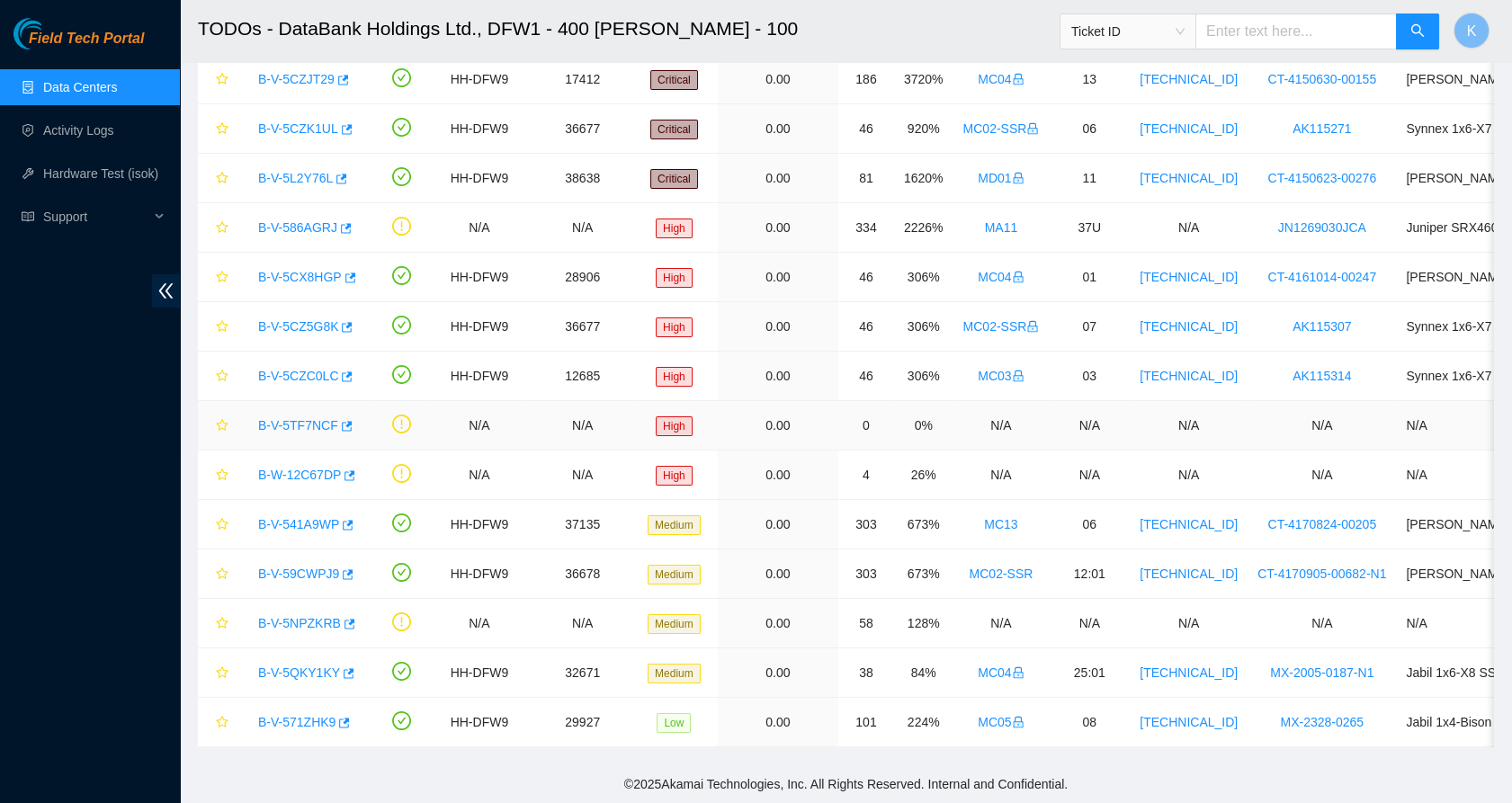
click at [284, 418] on link "B-V-5TF7NCF" at bounding box center [297, 425] width 80 height 14
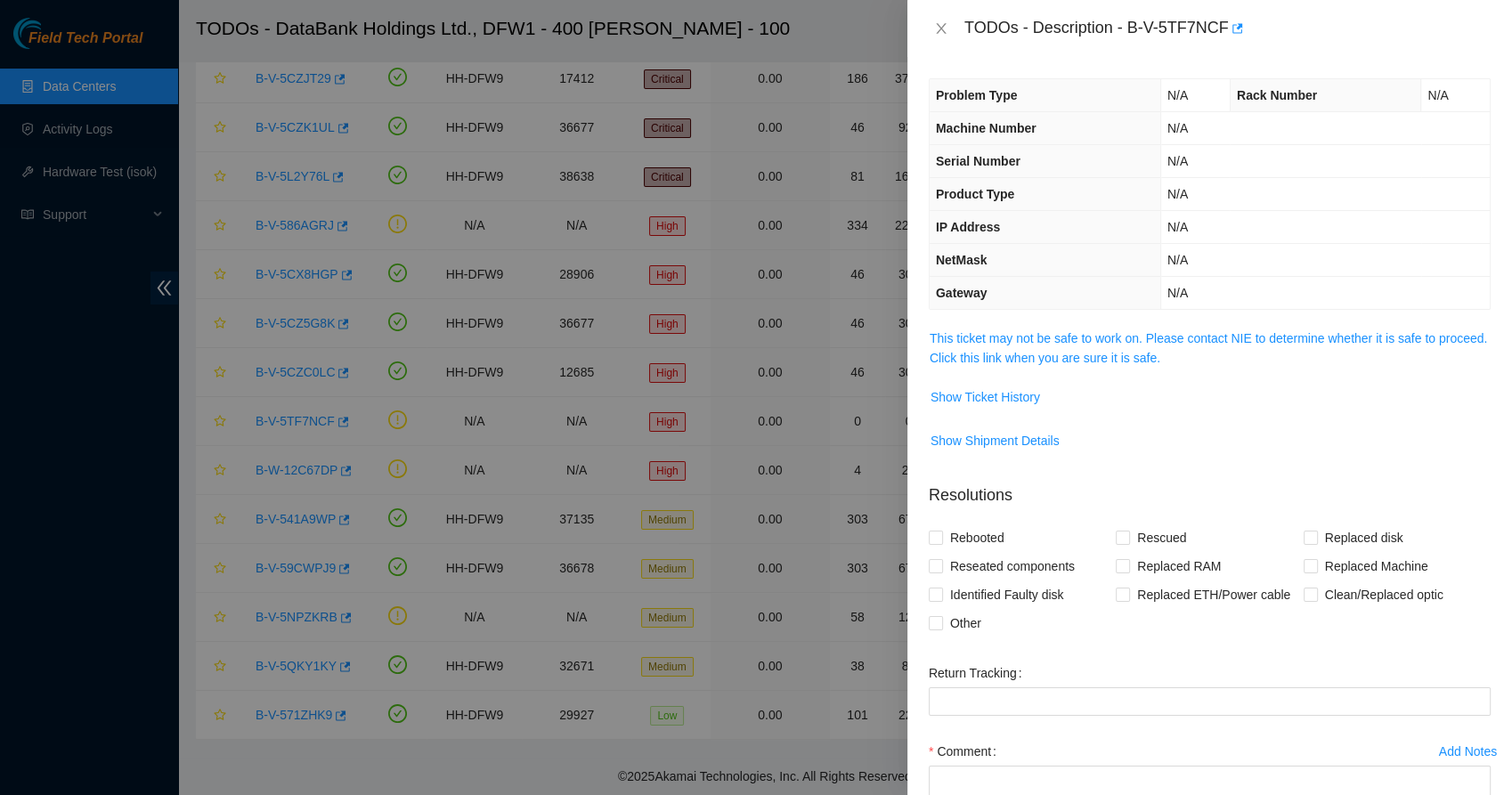
click at [989, 347] on span "This ticket may not be safe to work on. Please contact NIE to determine whether…" at bounding box center [1210, 349] width 560 height 39
click at [1033, 350] on link "This ticket may not be safe to work on. Please contact NIE to determine whether…" at bounding box center [1209, 348] width 558 height 33
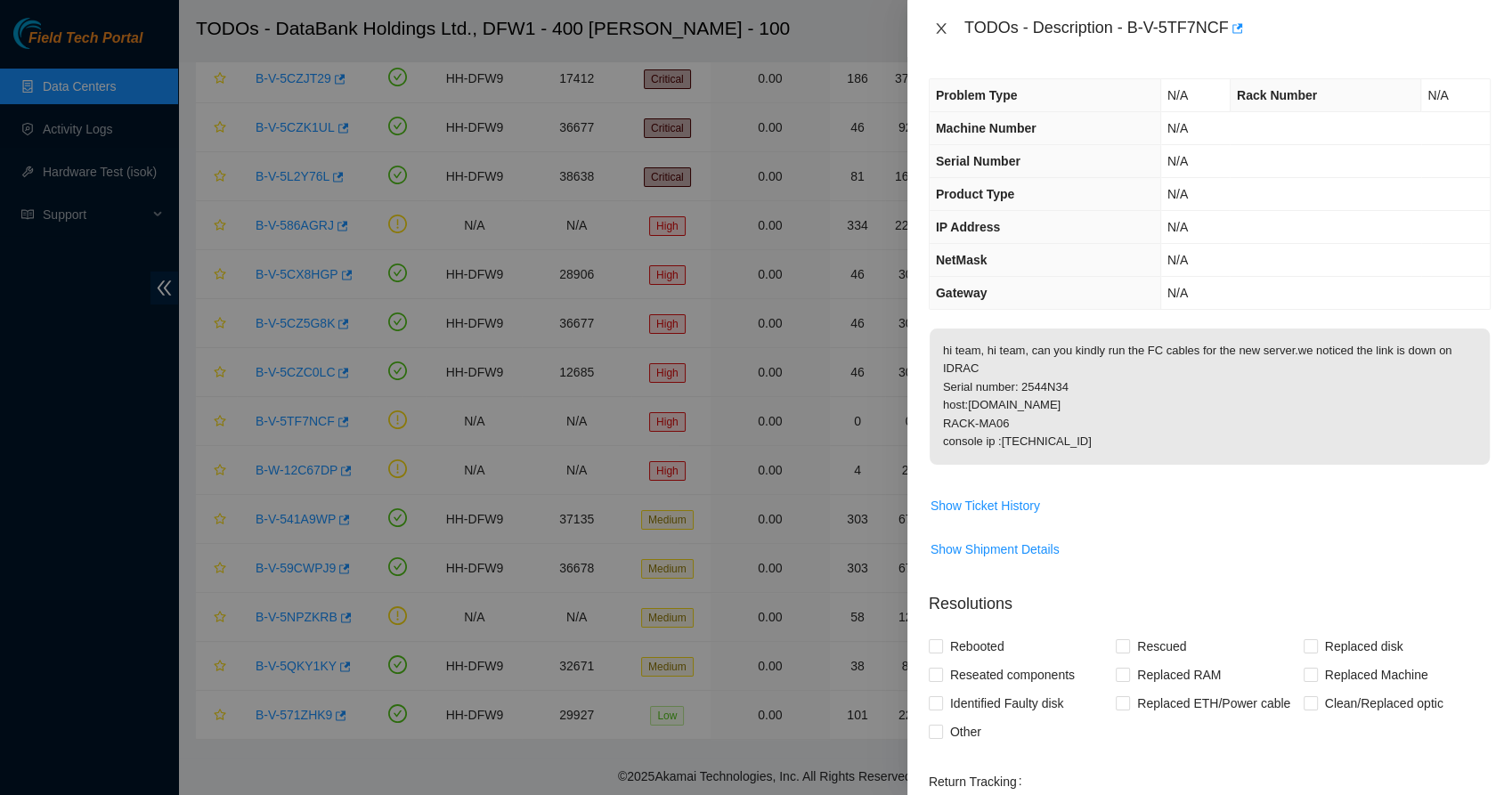
click at [938, 29] on icon "close" at bounding box center [941, 29] width 14 height 14
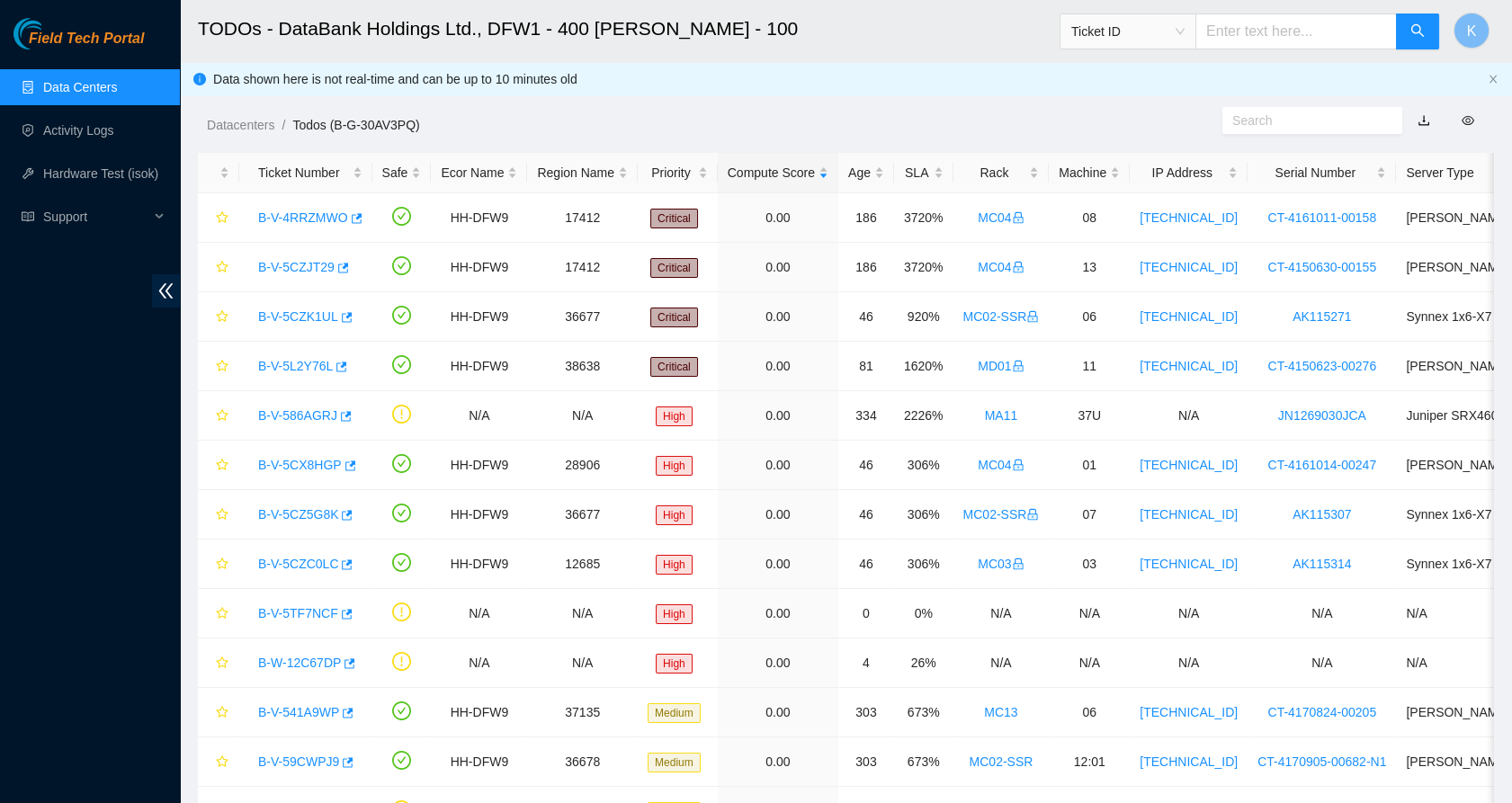
click at [61, 94] on link "Data Centers" at bounding box center [80, 87] width 74 height 14
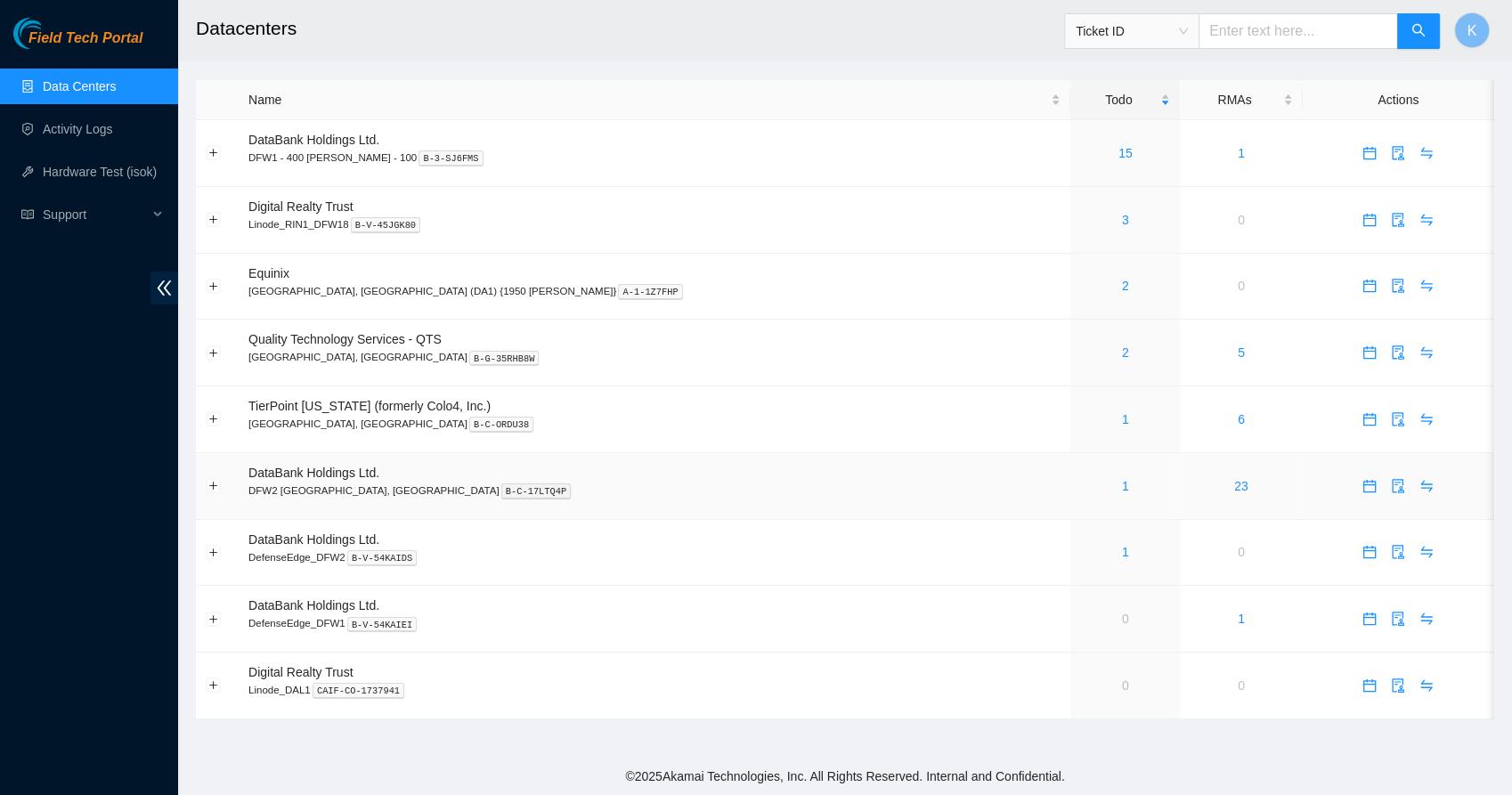
click at [1081, 482] on div "1" at bounding box center [1125, 487] width 90 height 20
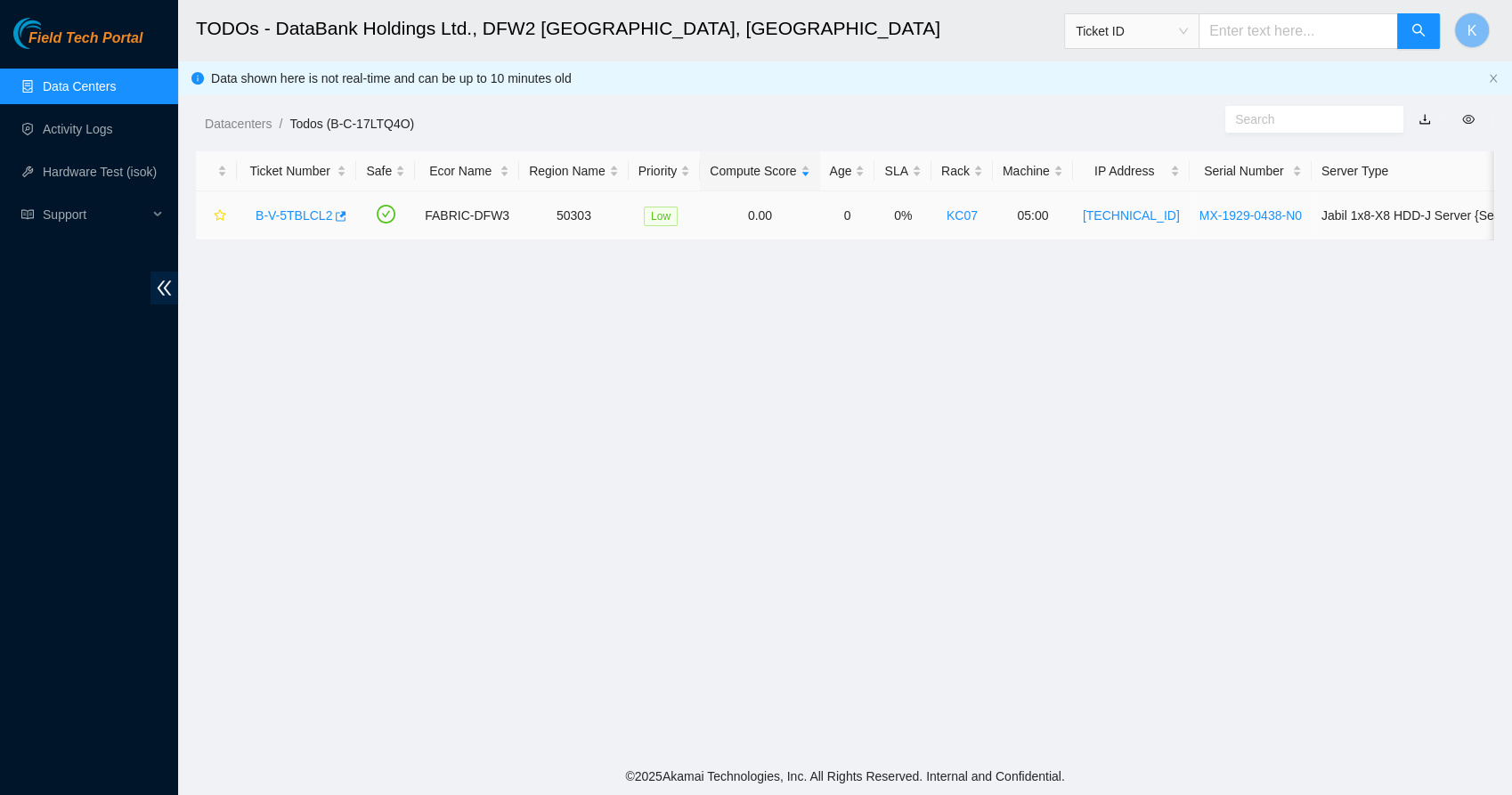
click at [306, 214] on link "B-V-5TBLCL2" at bounding box center [294, 216] width 77 height 14
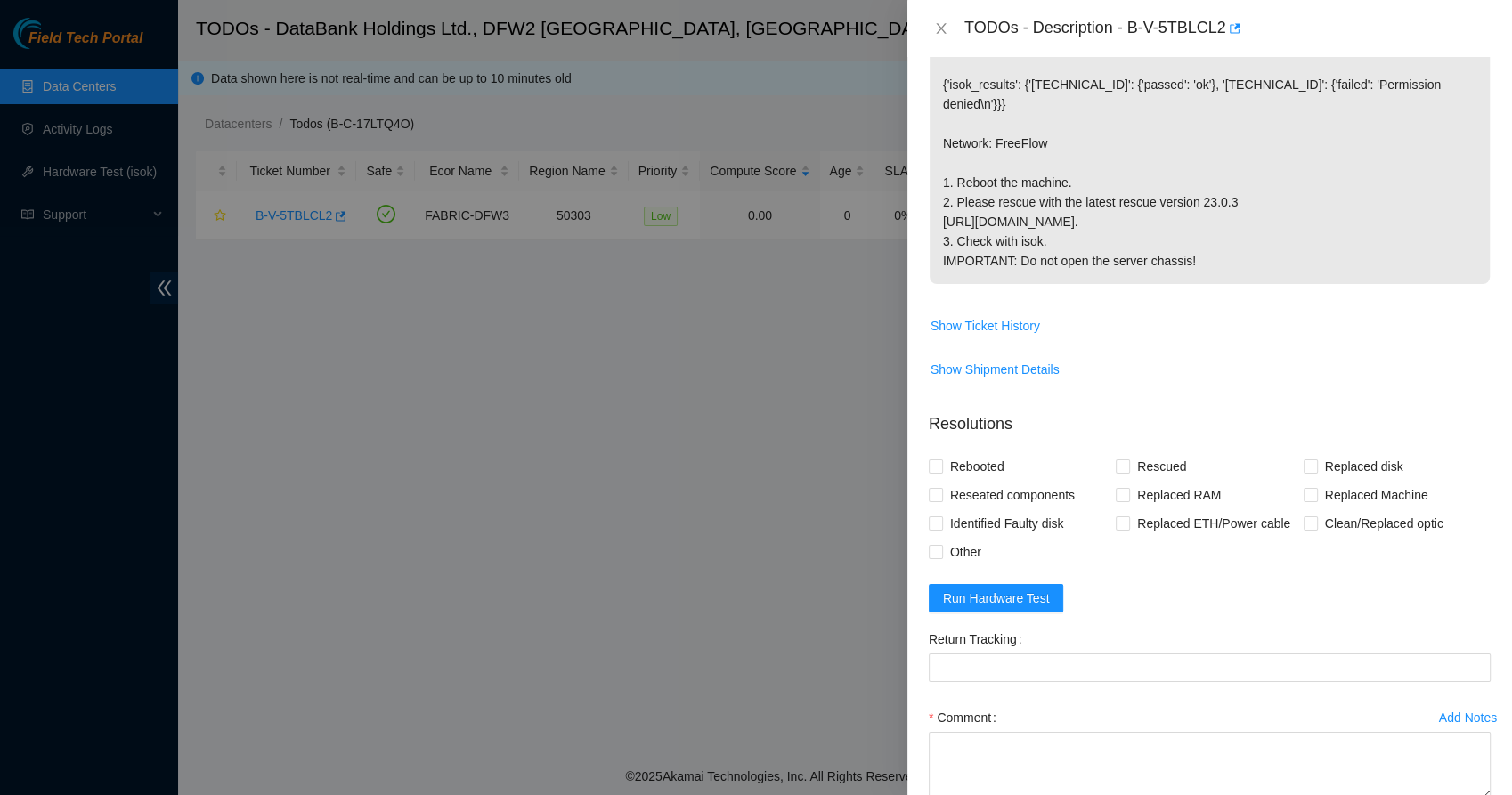
scroll to position [315, 0]
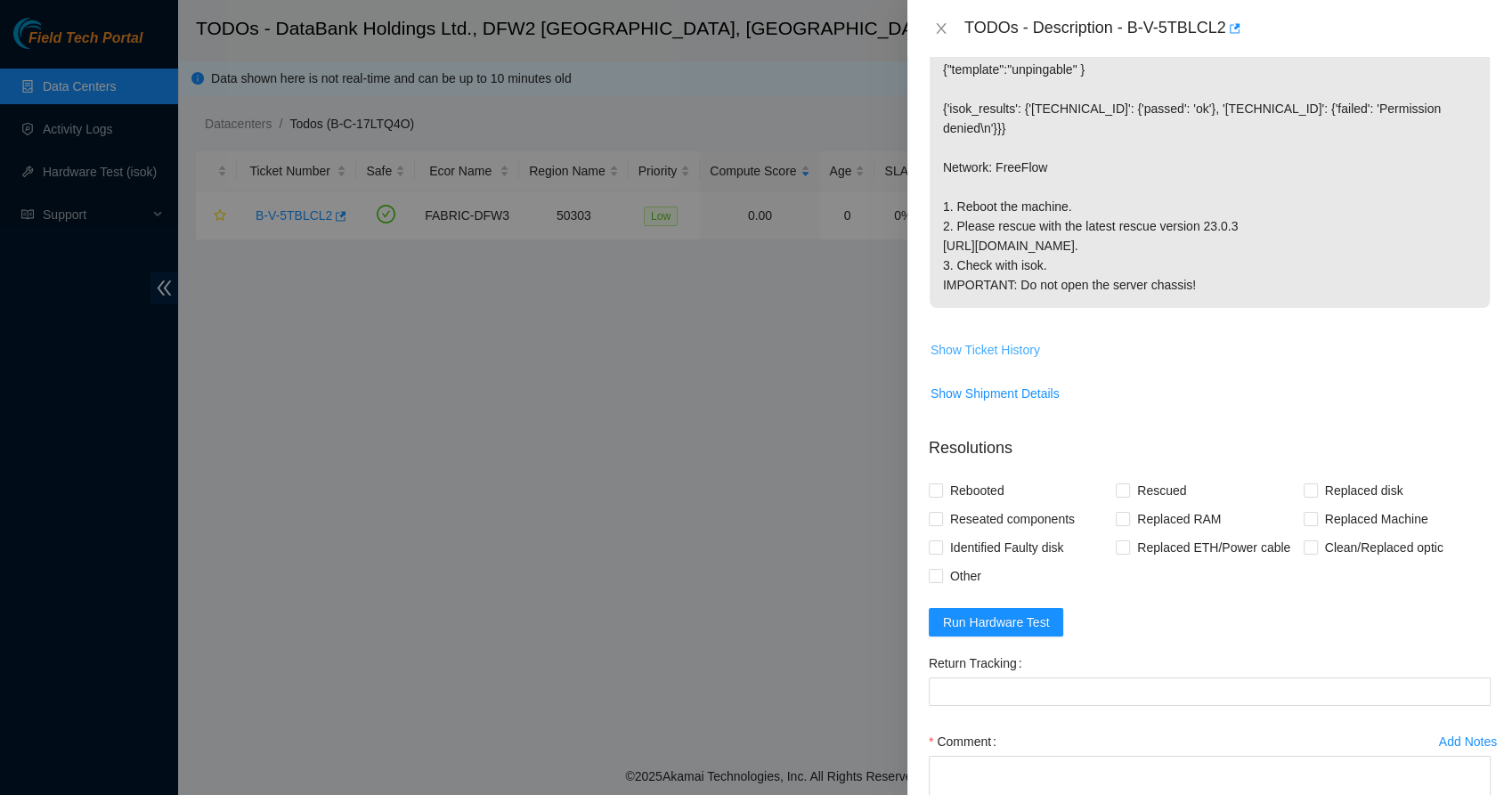
click at [1012, 360] on span "Show Ticket History" at bounding box center [985, 350] width 109 height 20
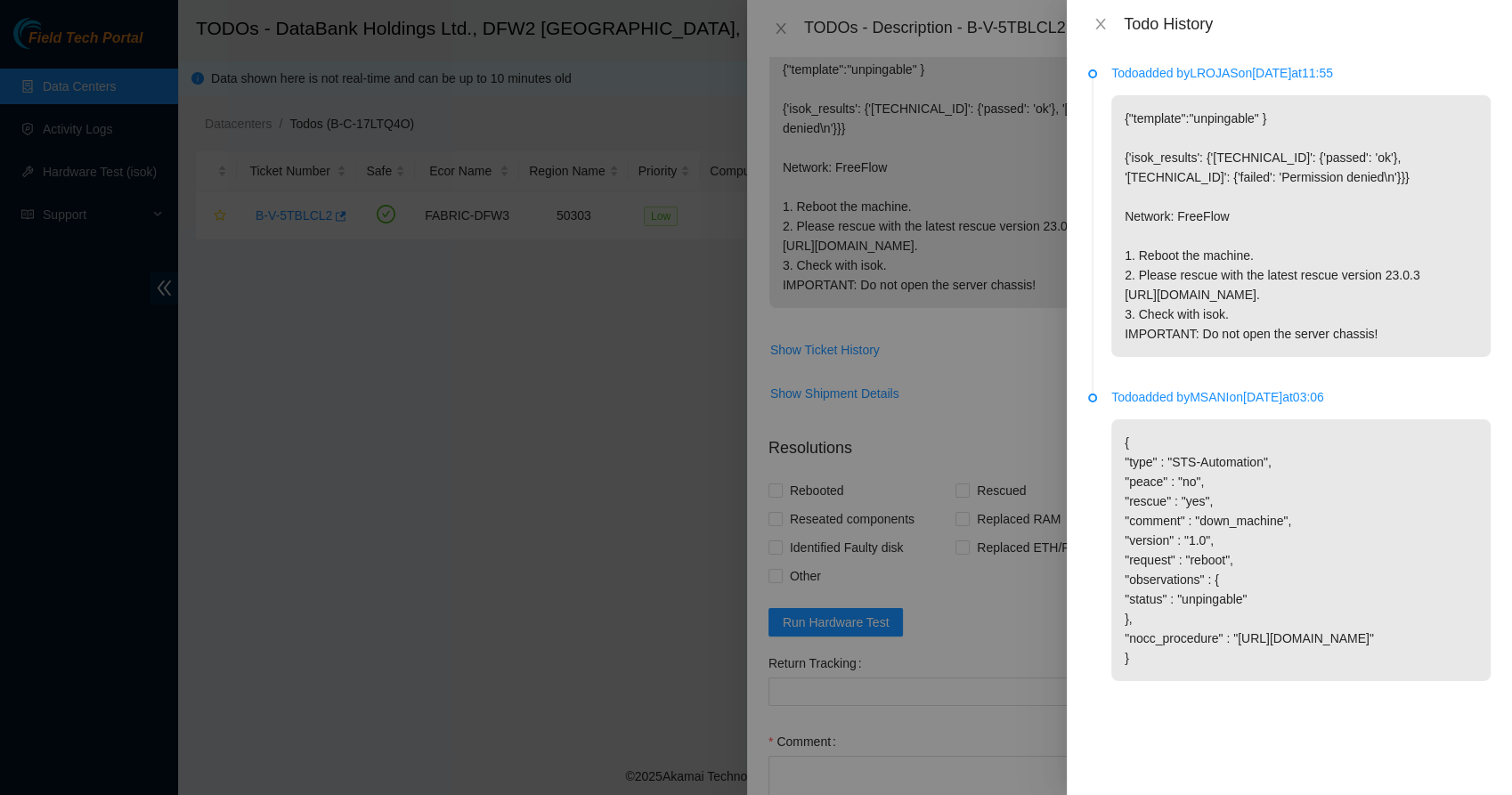
scroll to position [0, 0]
click at [1097, 29] on icon "close" at bounding box center [1100, 24] width 14 height 14
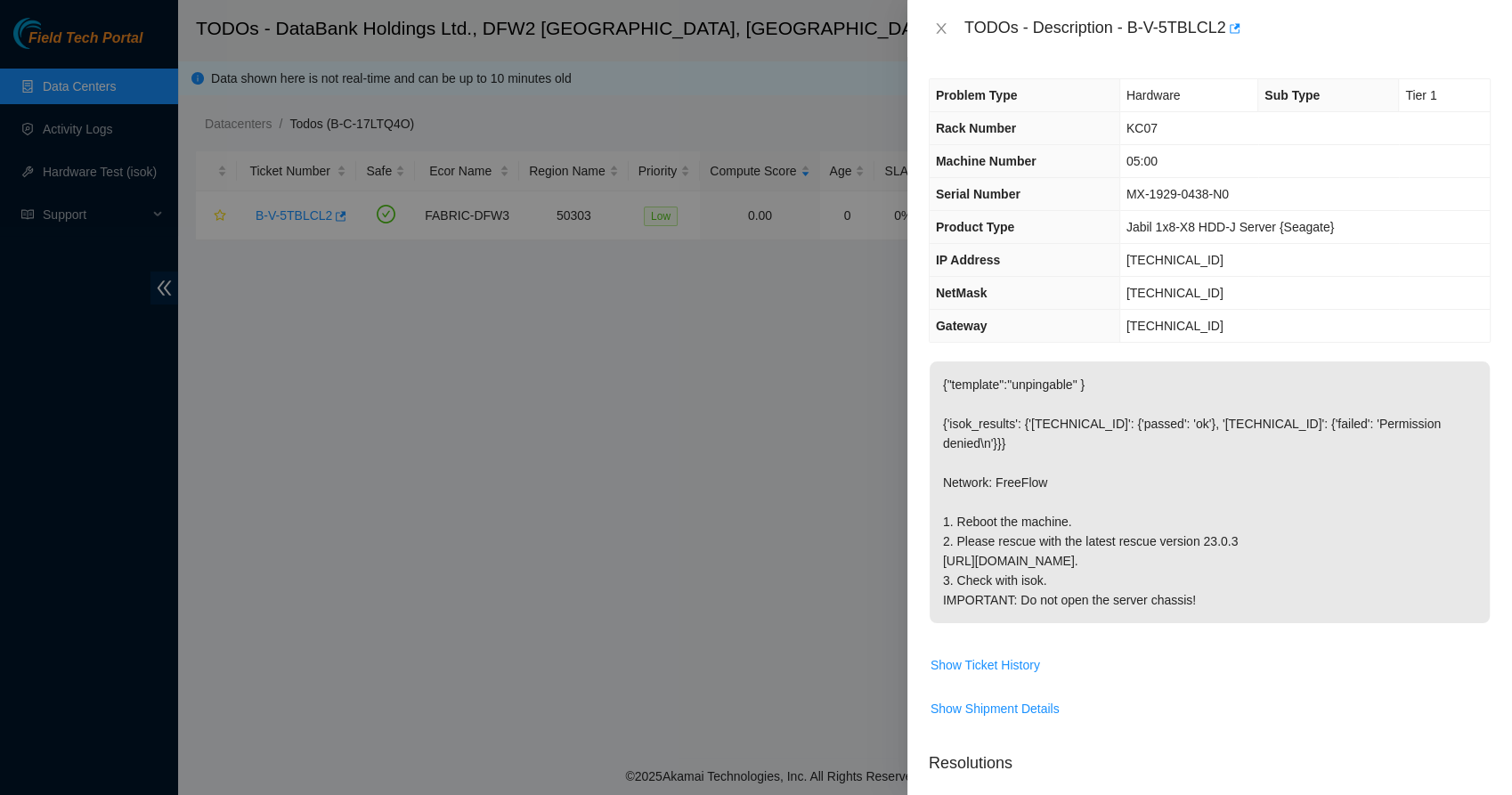
click at [460, 395] on div at bounding box center [756, 397] width 1512 height 795
drag, startPoint x: 1043, startPoint y: 364, endPoint x: 1126, endPoint y: 210, distance: 174.9
click at [1054, 330] on div "Problem Type Hardware Sub Type Tier 1 Rack Number KC07 Machine Number 05:00 Ser…" at bounding box center [1210, 426] width 605 height 738
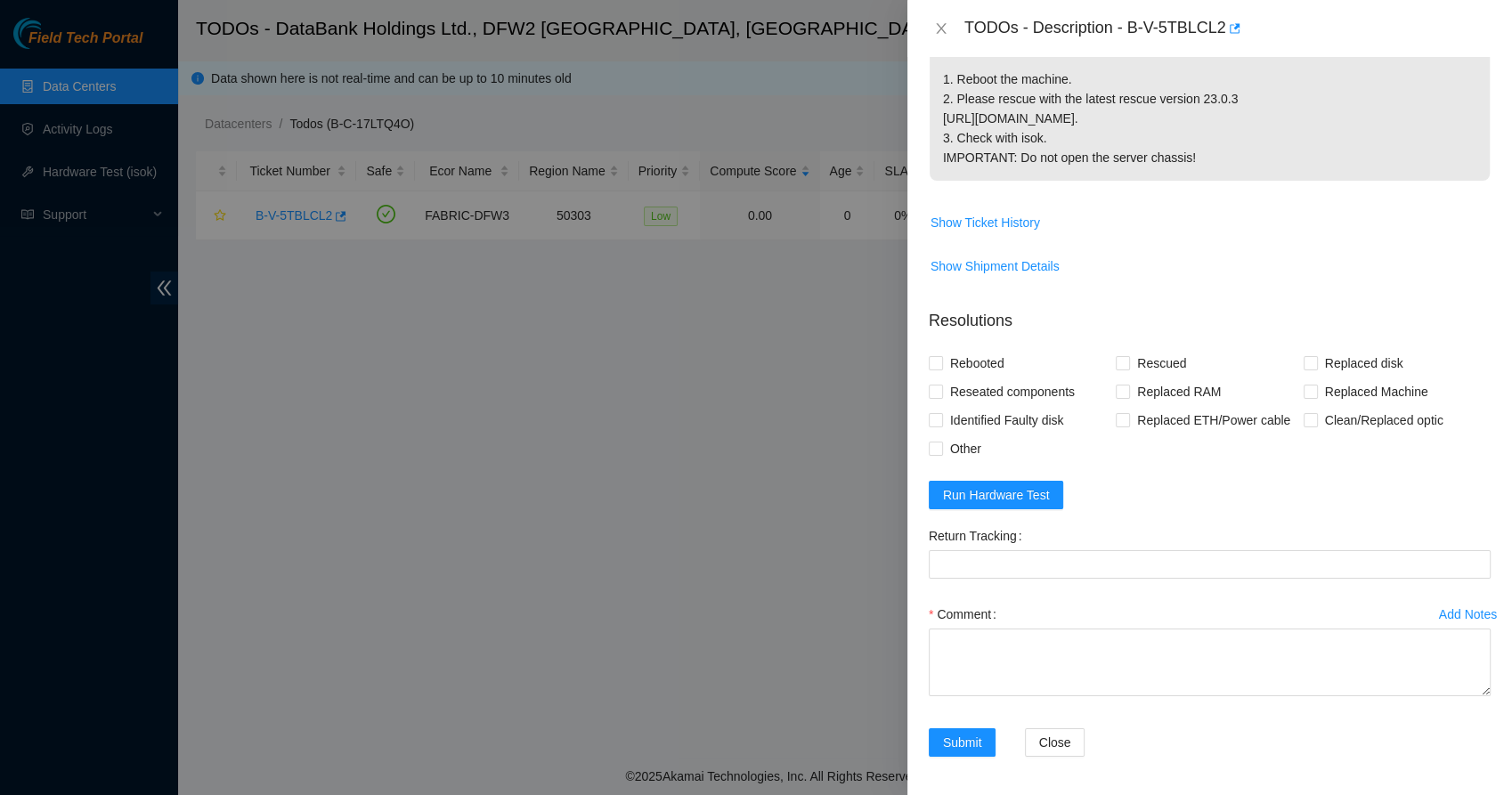
scroll to position [454, 0]
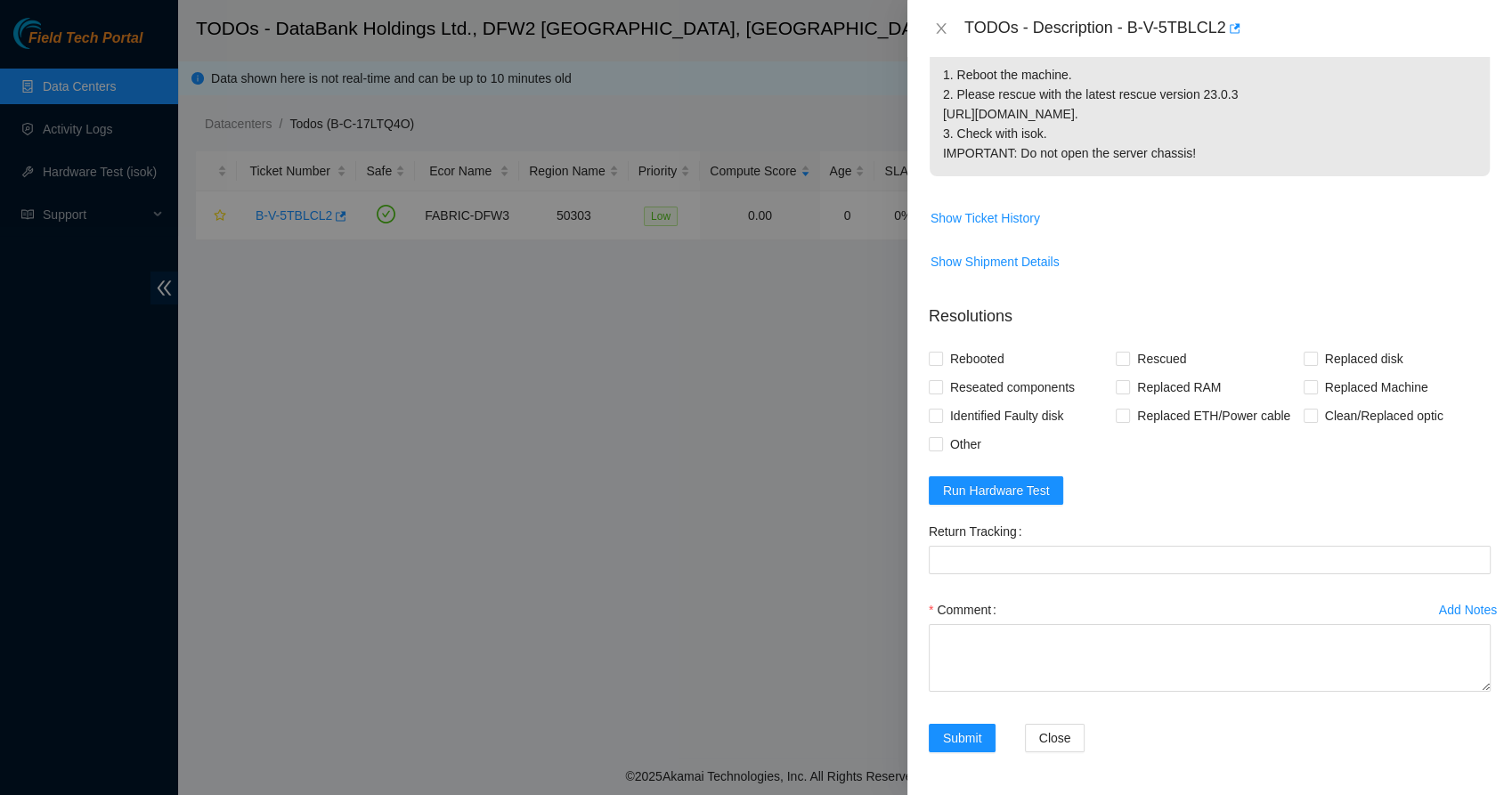
drag, startPoint x: 1126, startPoint y: 210, endPoint x: 1101, endPoint y: 496, distance: 287.1
click at [1101, 496] on form "Resolutions Rebooted Rescued Replaced disk Reseated components Replaced RAM Rep…" at bounding box center [1210, 532] width 561 height 484
click at [1028, 489] on button "Run Hardware Test" at bounding box center [996, 491] width 135 height 29
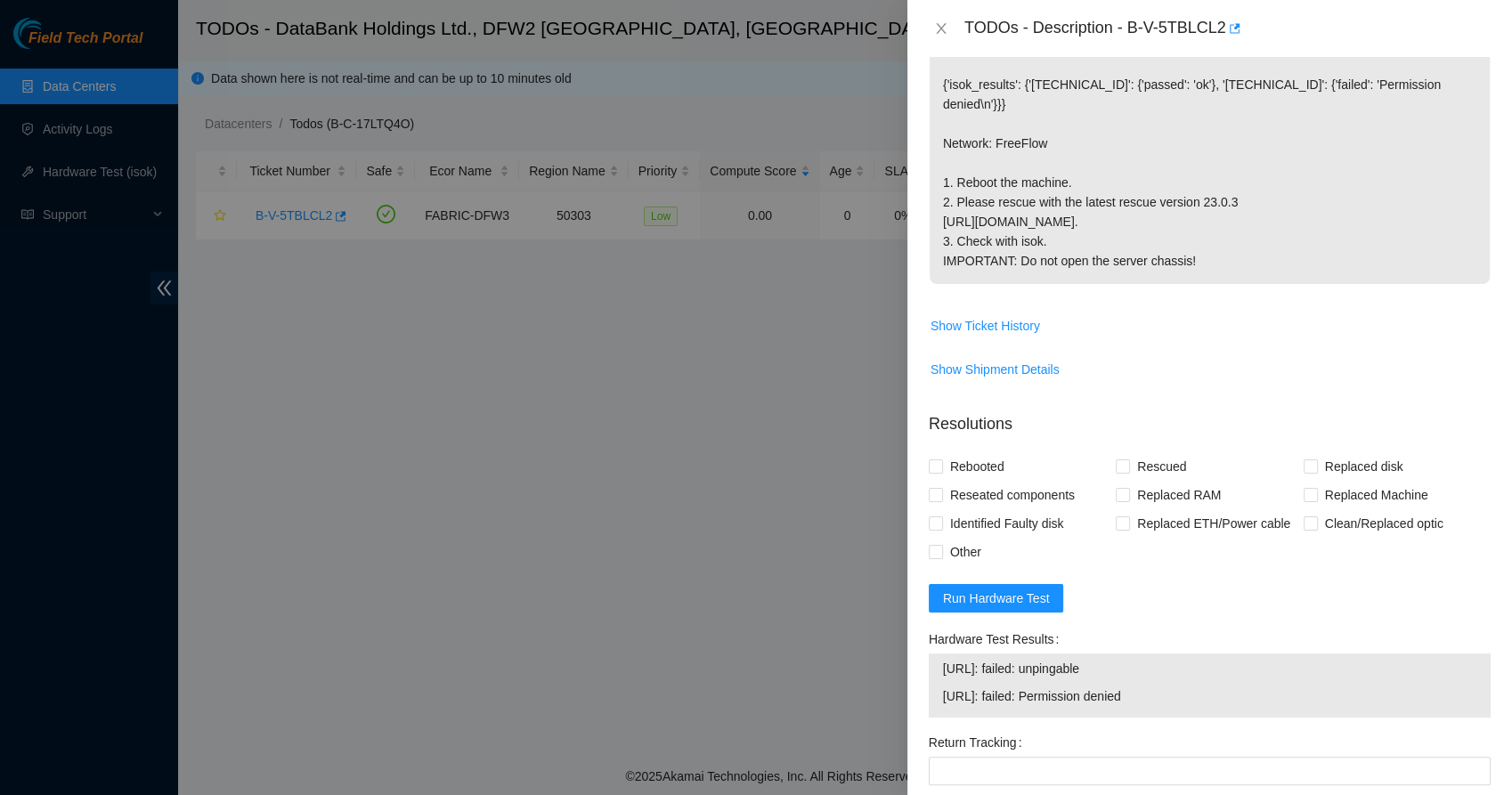
scroll to position [445, 0]
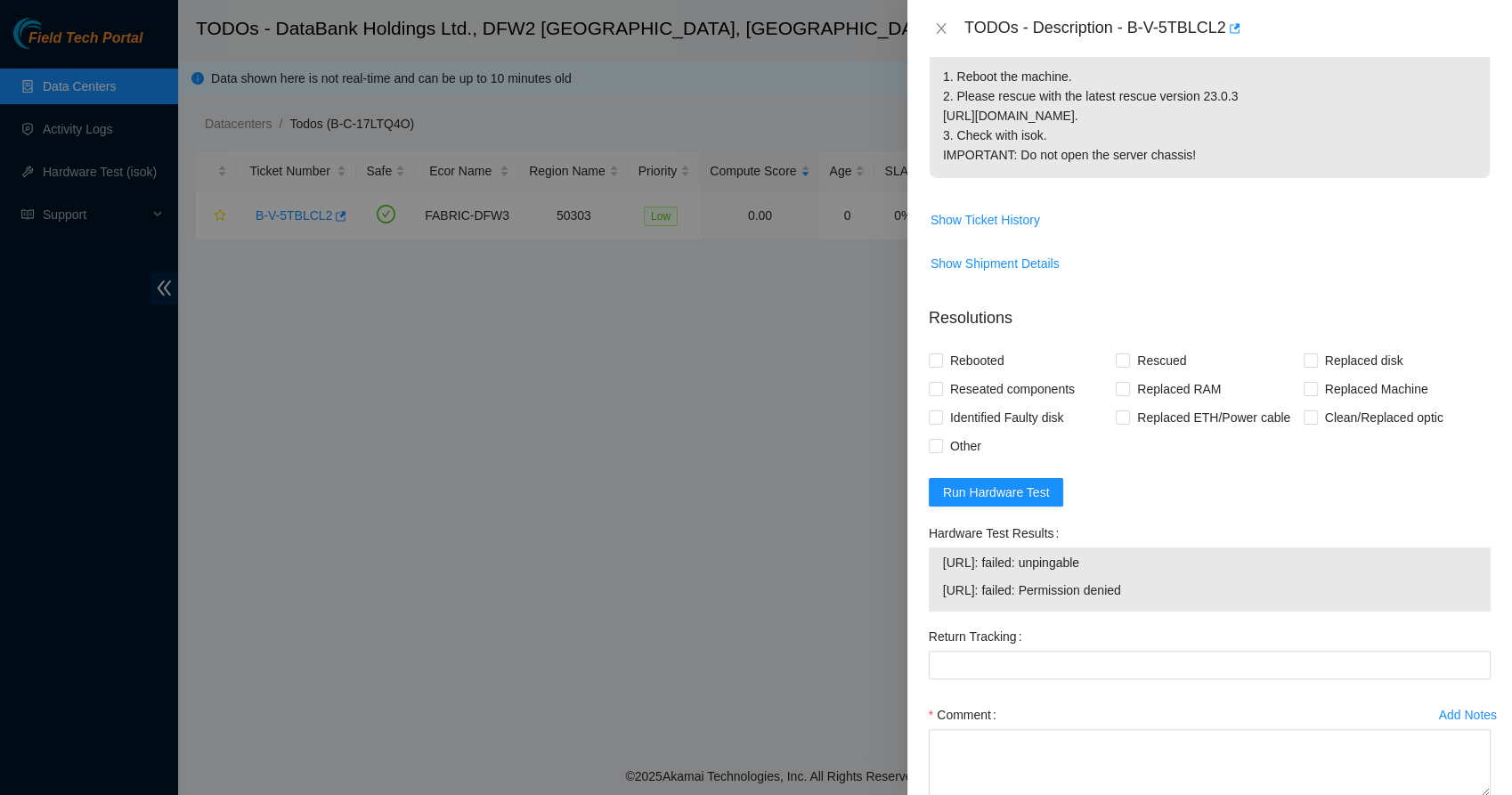
click at [1162, 600] on span "23.55.177.141: failed: Permission denied" at bounding box center [1210, 590] width 534 height 20
drag, startPoint x: 1162, startPoint y: 612, endPoint x: 1104, endPoint y: 621, distance: 58.7
click at [1104, 608] on td "23.55.177.141: failed: Permission denied" at bounding box center [1210, 594] width 535 height 28
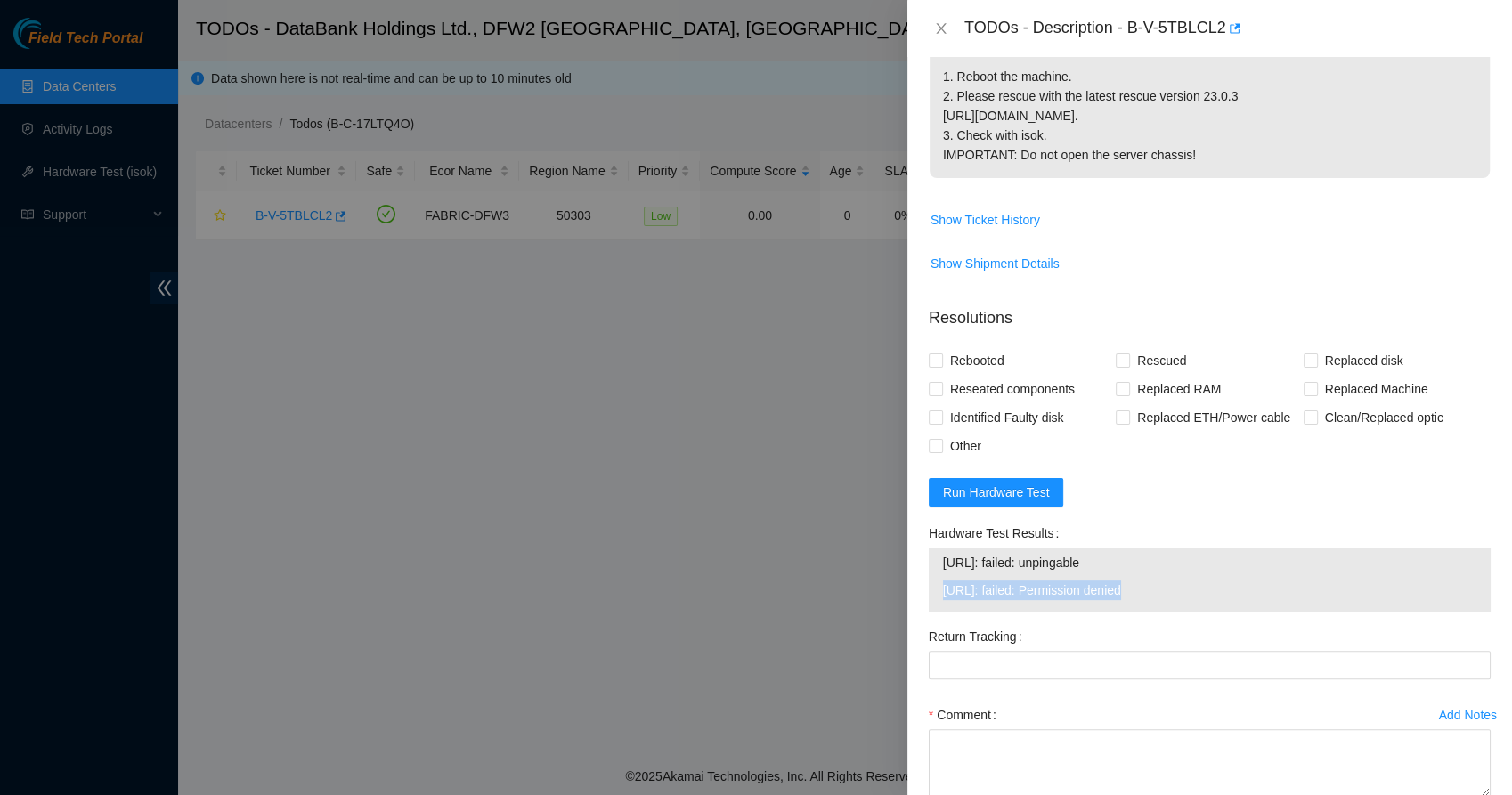
click at [1088, 600] on span "23.55.177.141: failed: Permission denied" at bounding box center [1210, 590] width 534 height 20
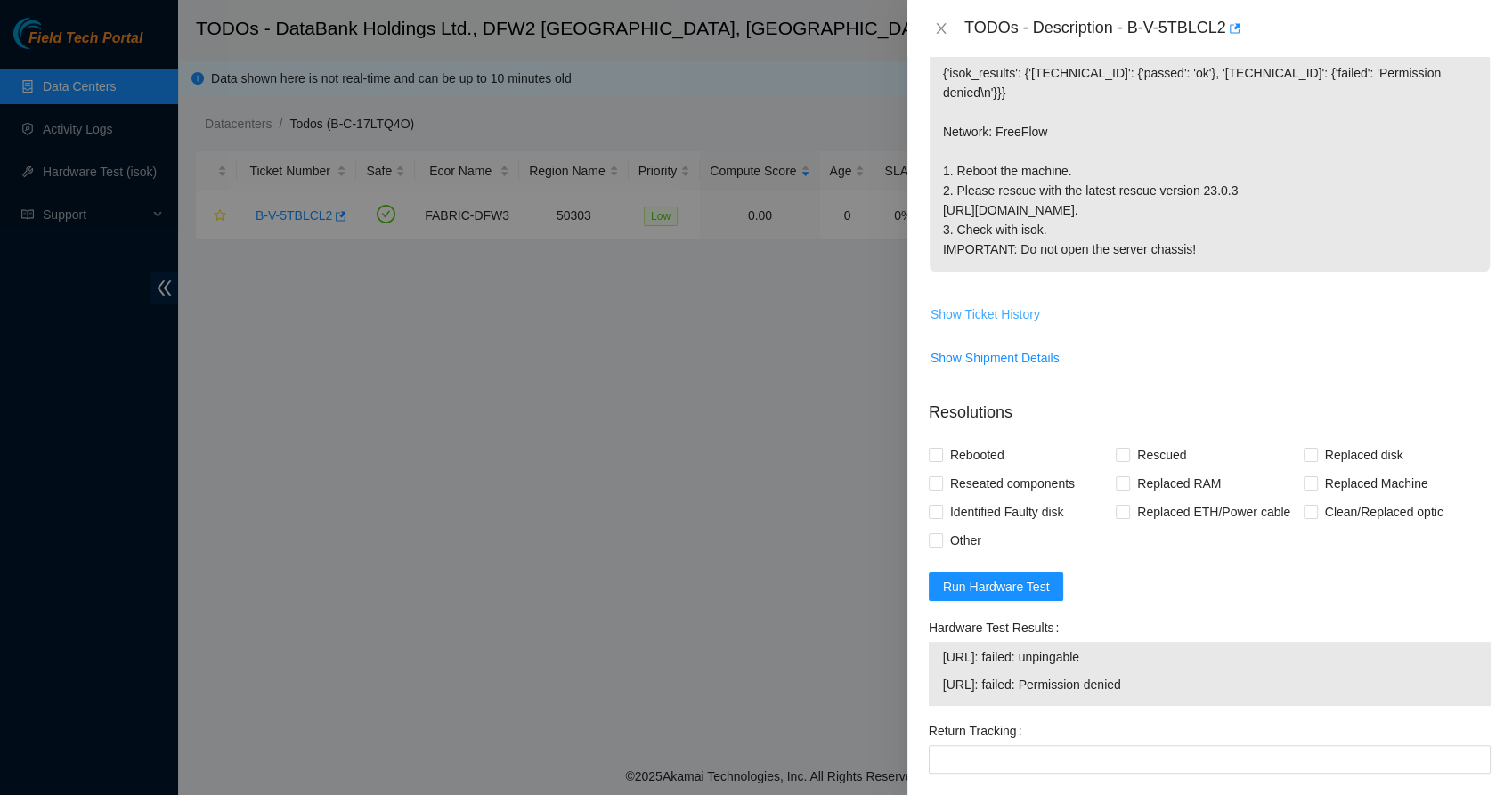
scroll to position [395, 0]
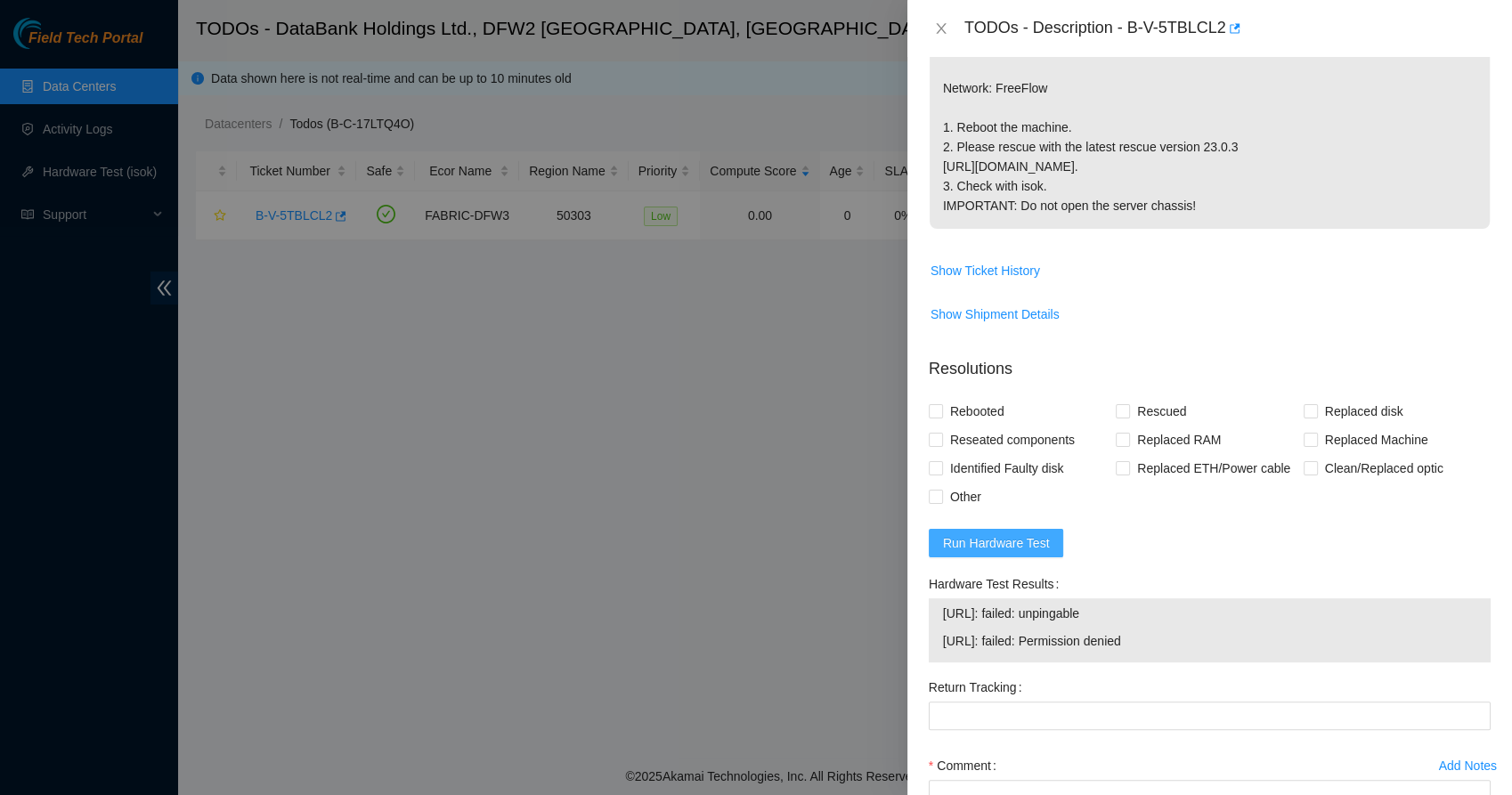
click at [1007, 553] on span "Run Hardware Test" at bounding box center [996, 544] width 106 height 20
click at [1093, 200] on p "{"template":"unpingable" } {'isok_results': {'23.55.177.140': {'passed': 'ok'},…" at bounding box center [1210, 99] width 560 height 262
click at [79, 86] on div at bounding box center [756, 397] width 1512 height 795
click at [940, 23] on icon "close" at bounding box center [941, 29] width 14 height 14
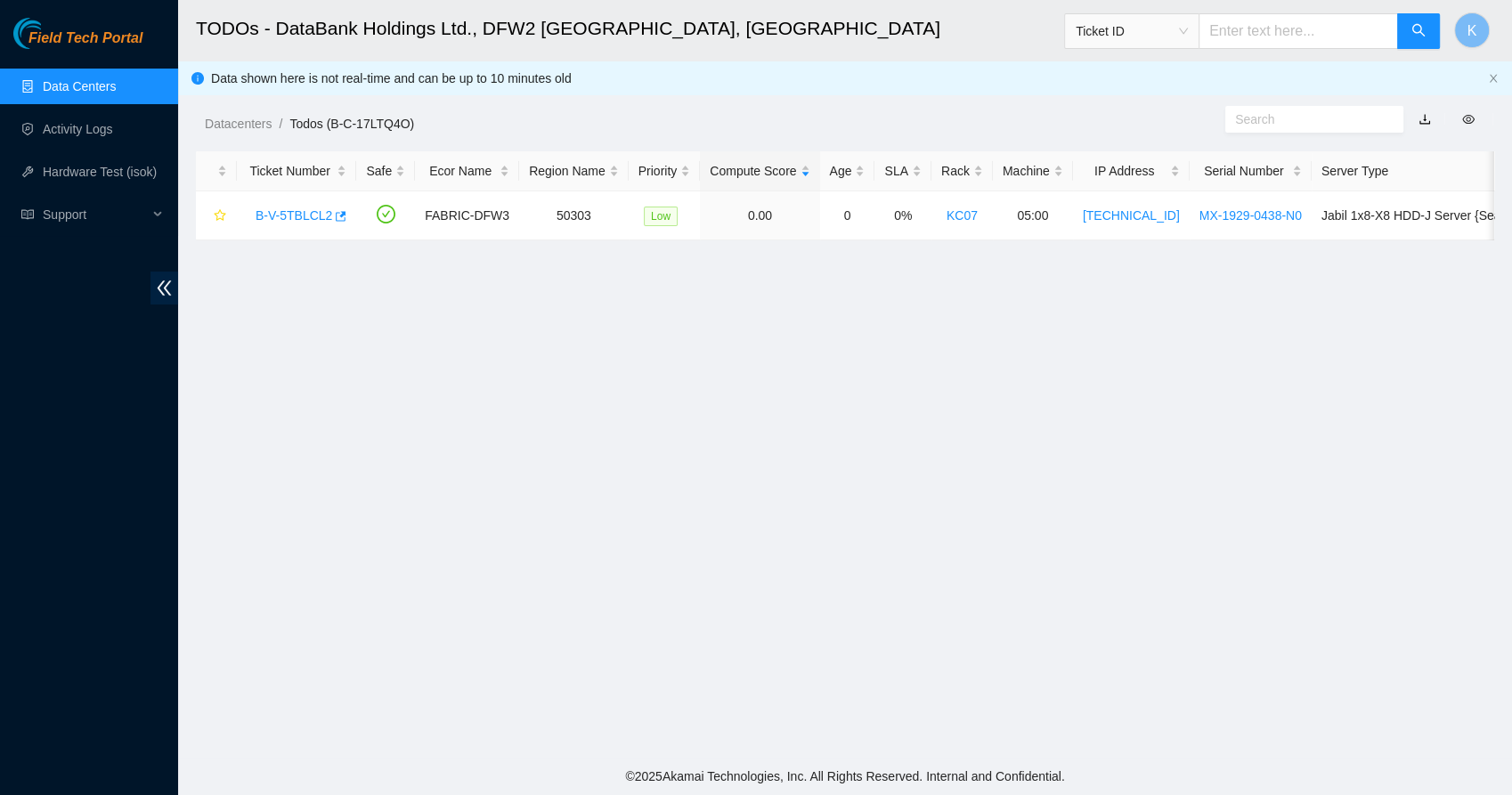
scroll to position [402, 0]
click at [44, 84] on link "Data Centers" at bounding box center [79, 86] width 73 height 14
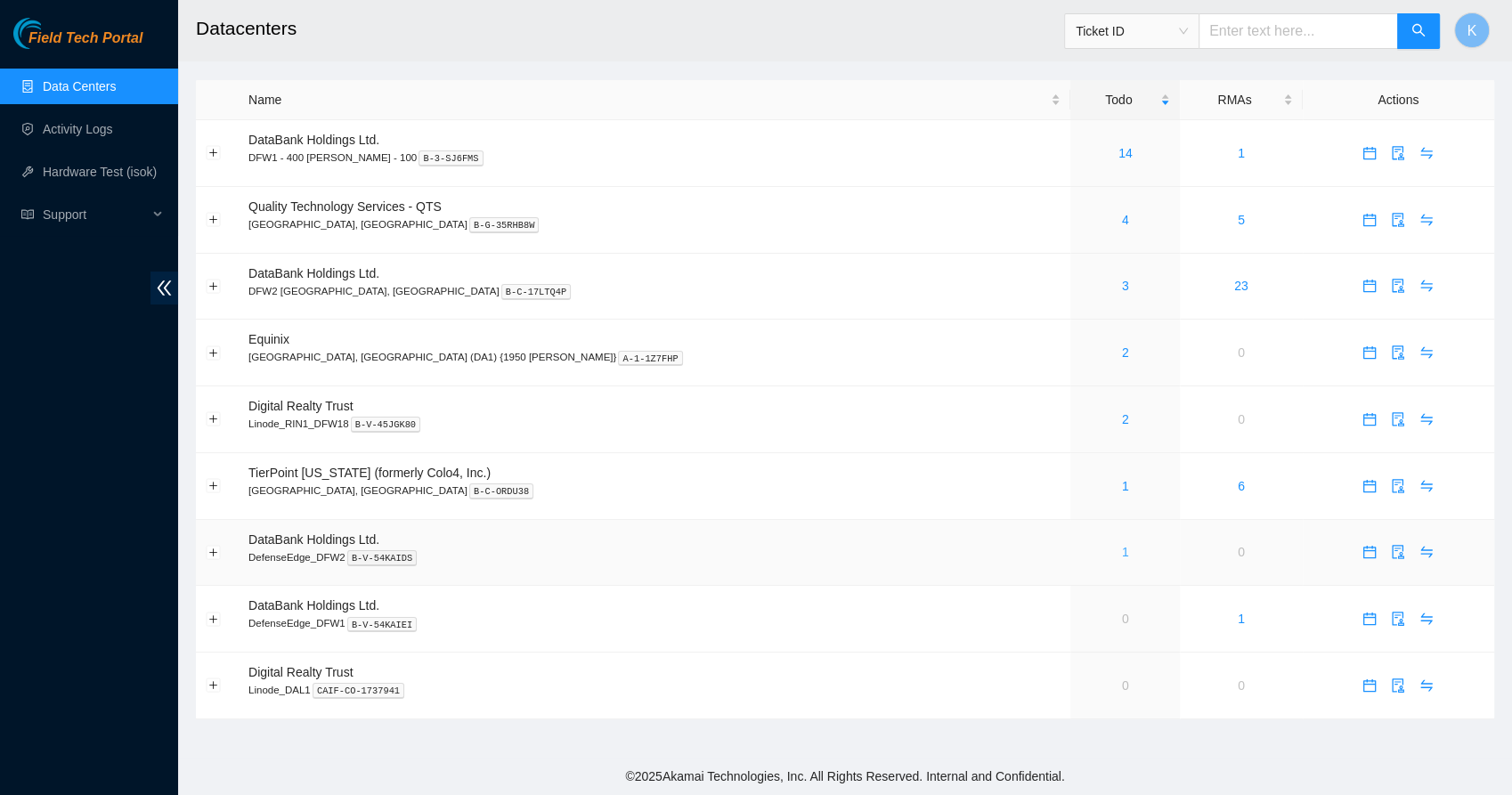
click at [1122, 549] on link "1" at bounding box center [1125, 552] width 7 height 14
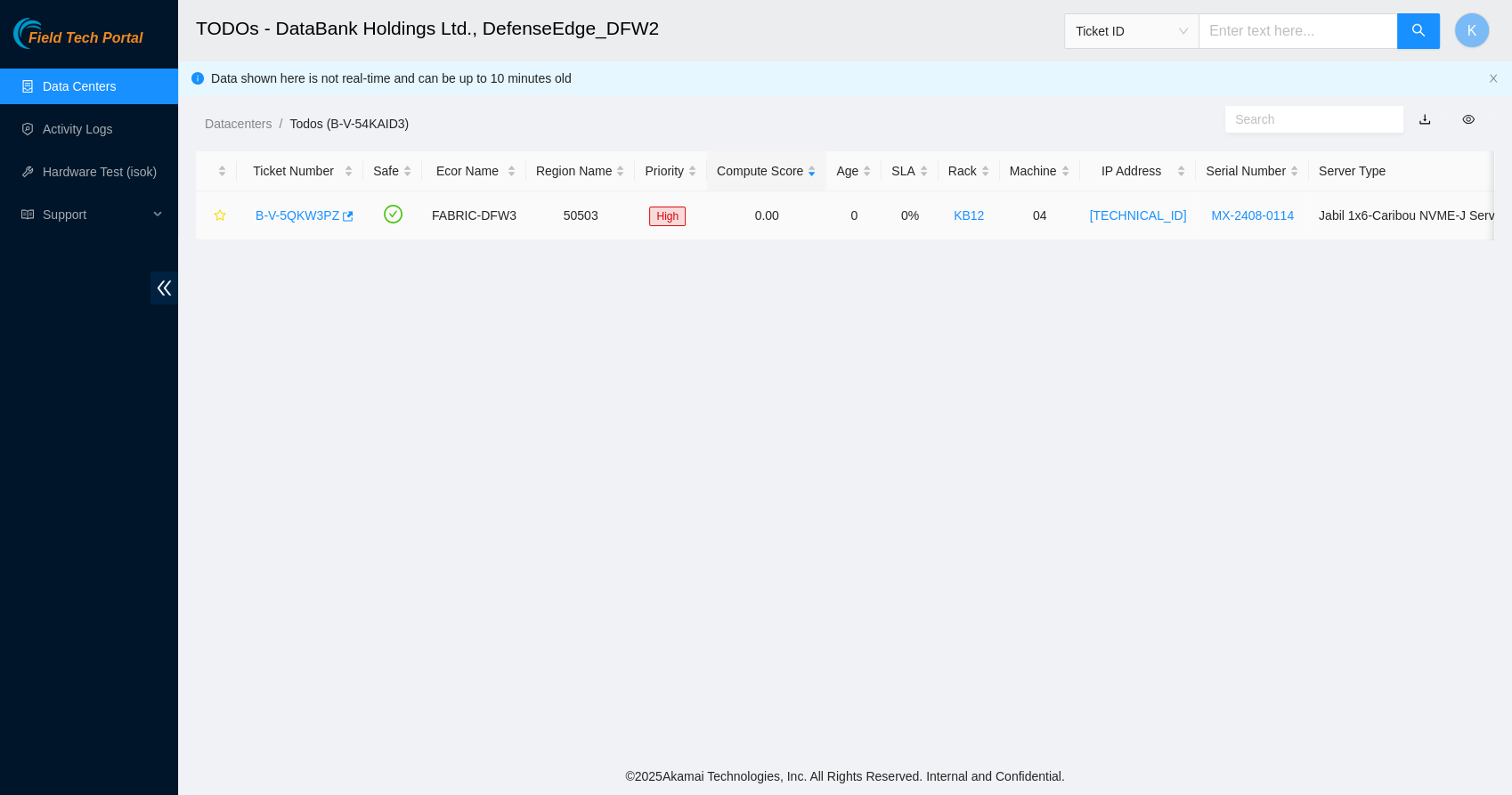
click at [293, 213] on link "B-V-5QKW3PZ" at bounding box center [296, 216] width 84 height 14
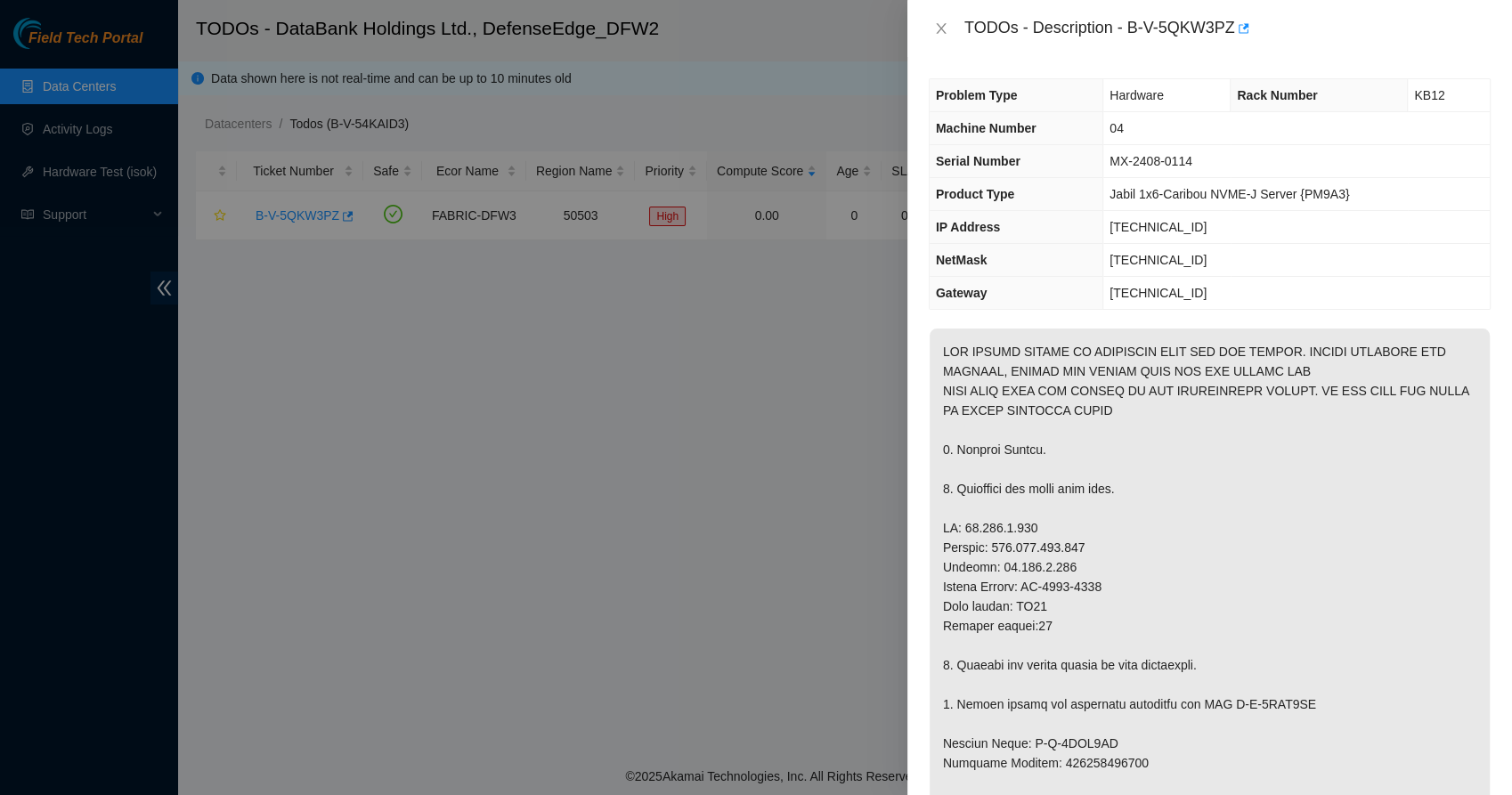
click at [1035, 509] on p at bounding box center [1210, 763] width 560 height 869
click at [1100, 629] on p at bounding box center [1210, 763] width 560 height 869
click at [936, 29] on icon "close" at bounding box center [941, 29] width 14 height 14
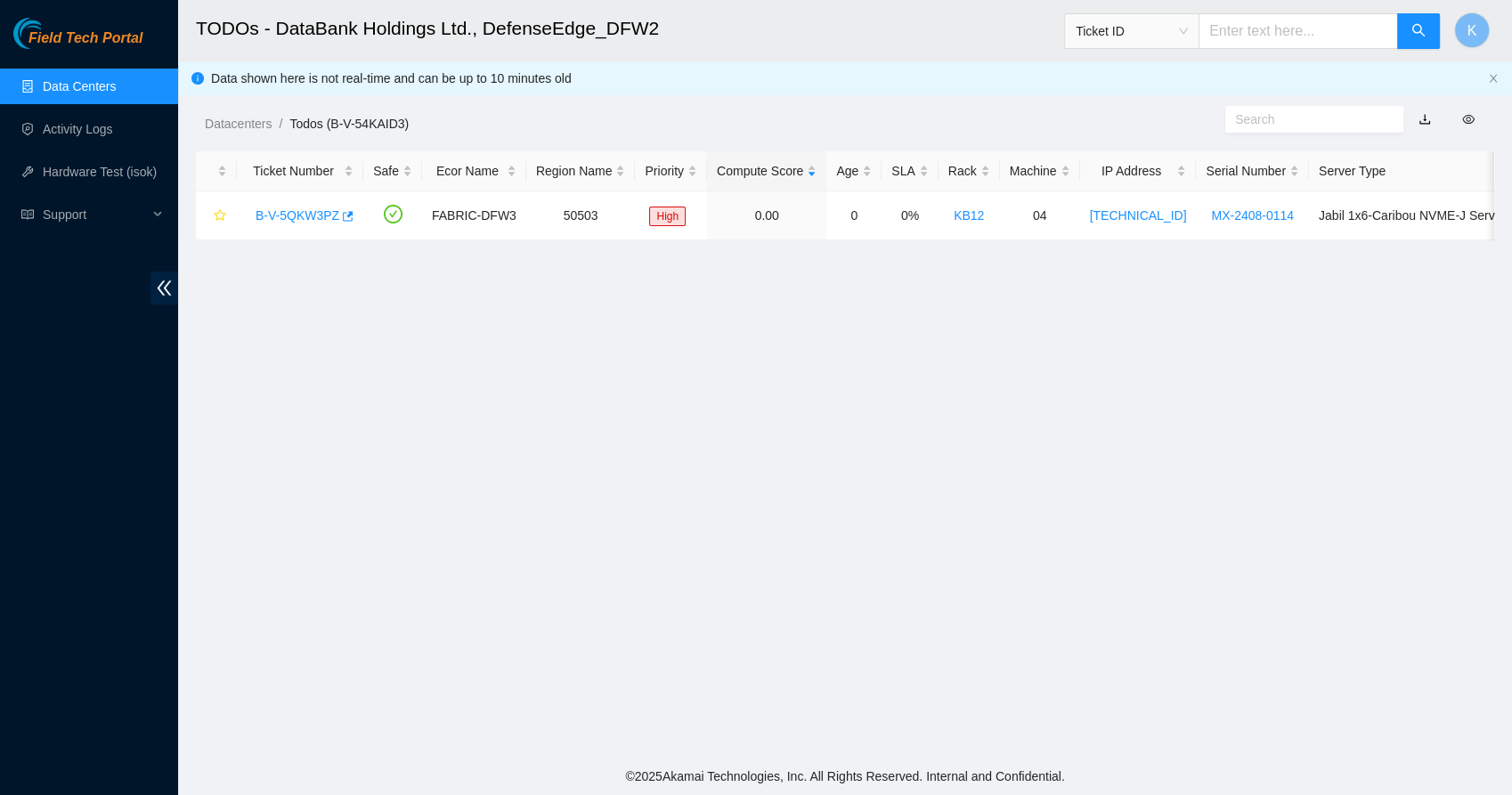
click at [91, 92] on link "Data Centers" at bounding box center [79, 86] width 73 height 14
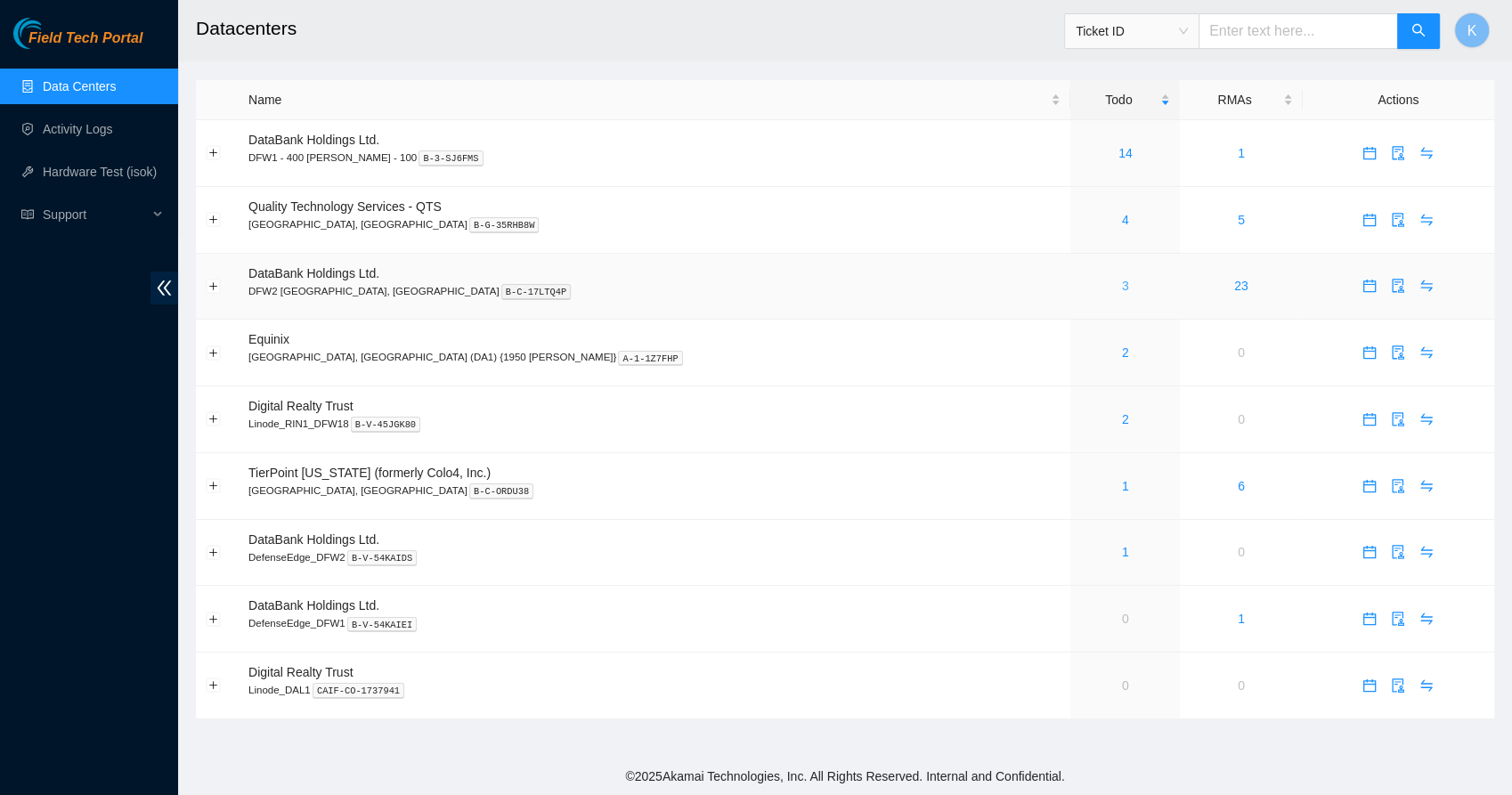
click at [1122, 288] on link "3" at bounding box center [1125, 286] width 7 height 14
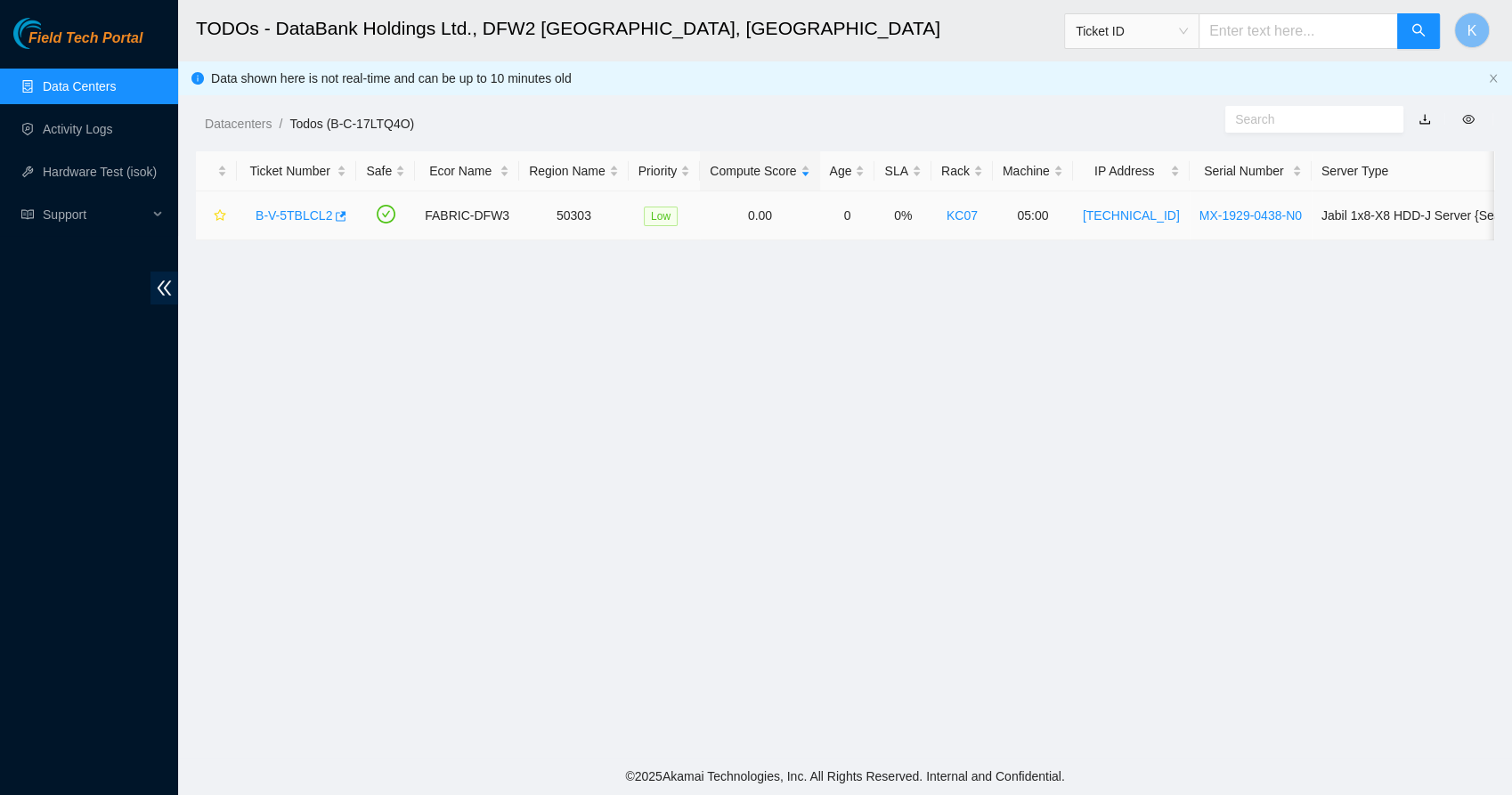
click at [293, 216] on link "B-V-5TBLCL2" at bounding box center [294, 216] width 77 height 14
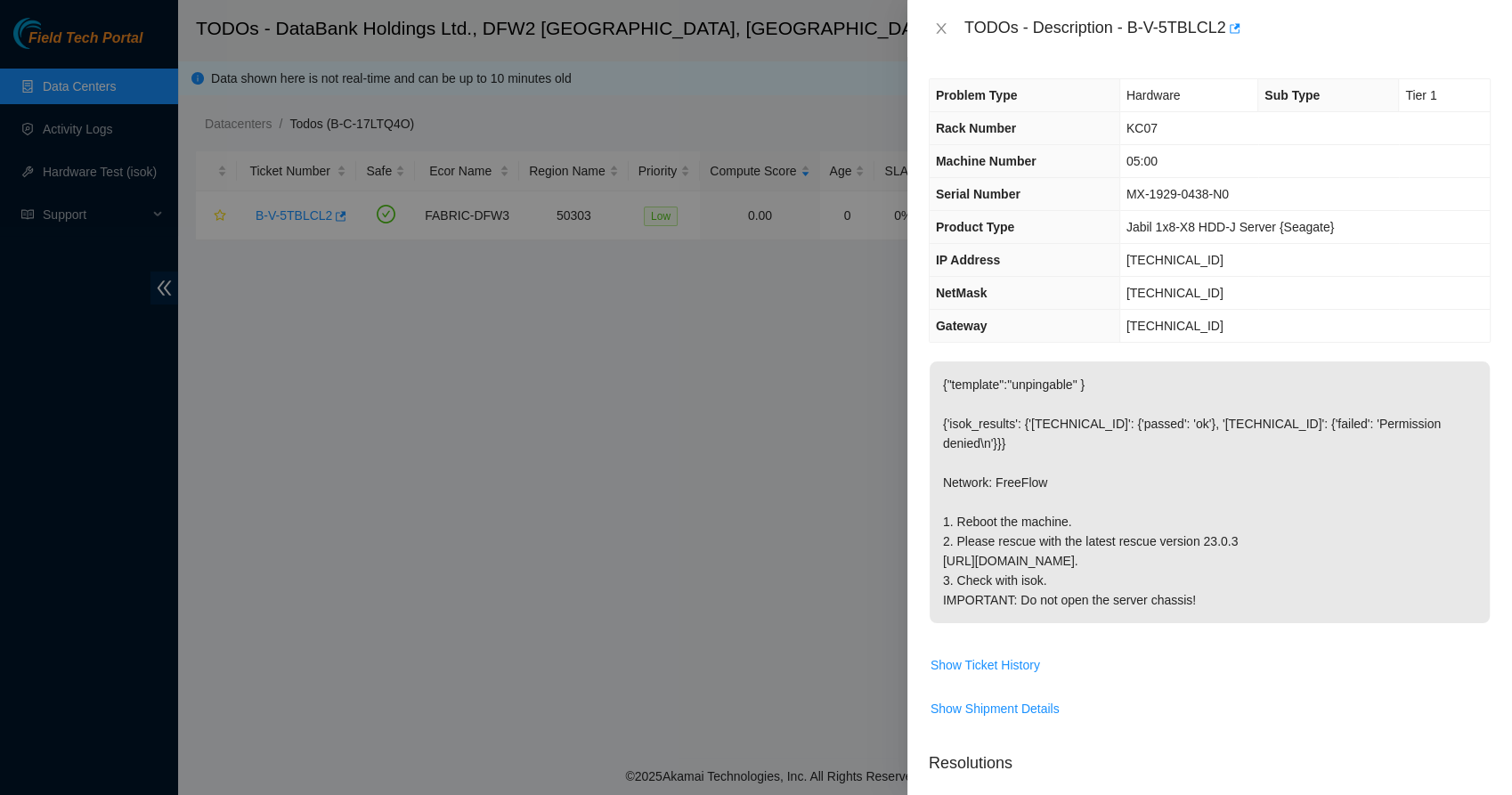
scroll to position [1, 0]
click at [1020, 342] on div "Problem Type Hardware Sub Type Tier 1 Rack Number KC07 Machine Number 05:00 Ser…" at bounding box center [1210, 426] width 605 height 738
click at [1027, 332] on th "Gateway" at bounding box center [1024, 325] width 190 height 33
click at [1025, 334] on th "Gateway" at bounding box center [1024, 325] width 190 height 33
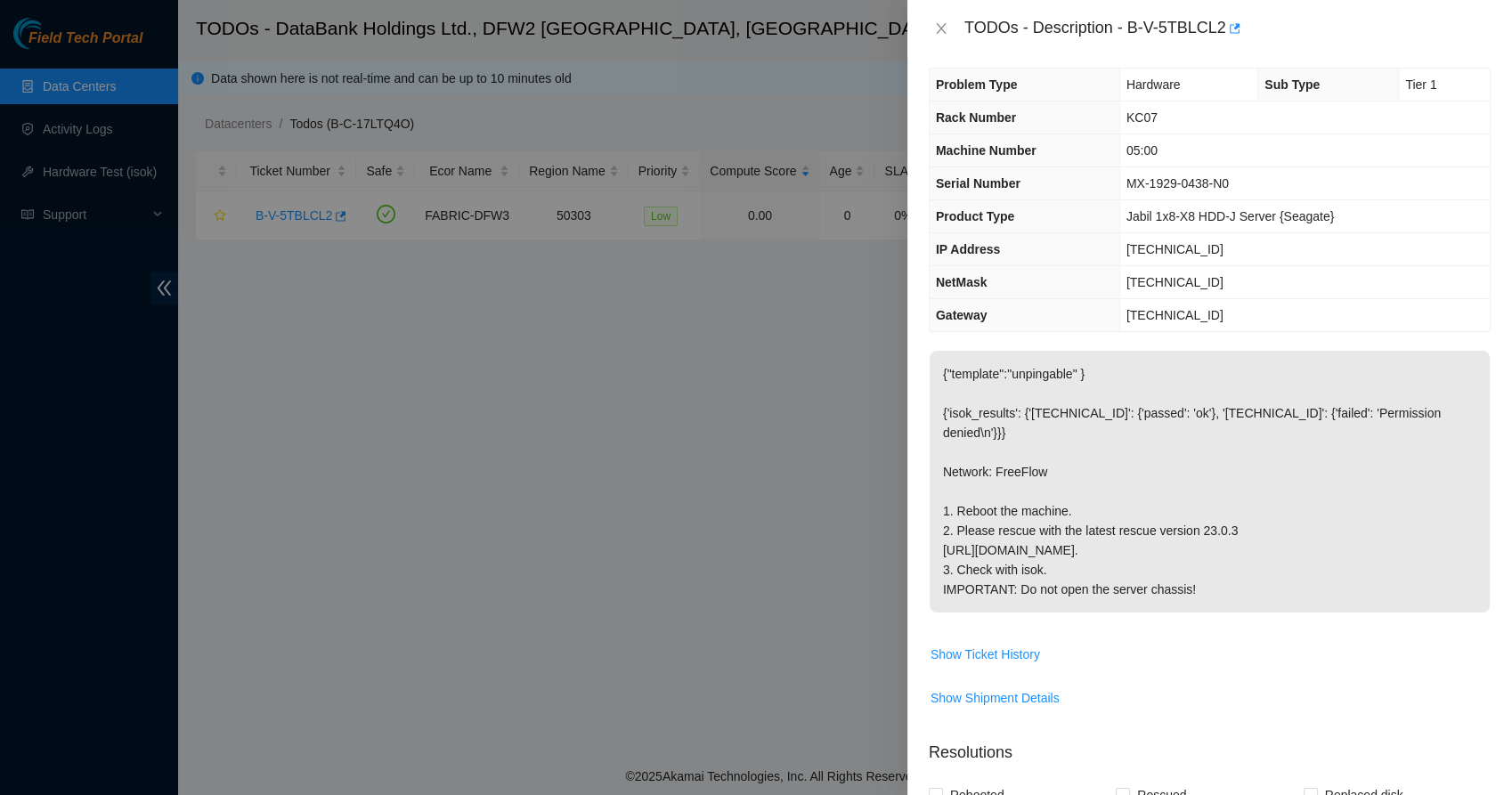
scroll to position [8, 0]
click at [1025, 334] on div "Problem Type Hardware Sub Type Tier 1 Rack Number KC07 Machine Number 05:00 Ser…" at bounding box center [1210, 426] width 605 height 738
click at [1031, 328] on th "Gateway" at bounding box center [1024, 317] width 190 height 33
click at [1148, 422] on p "{"template":"unpingable" } {'isok_results': {'23.55.177.140': {'passed': 'ok'},…" at bounding box center [1210, 485] width 560 height 262
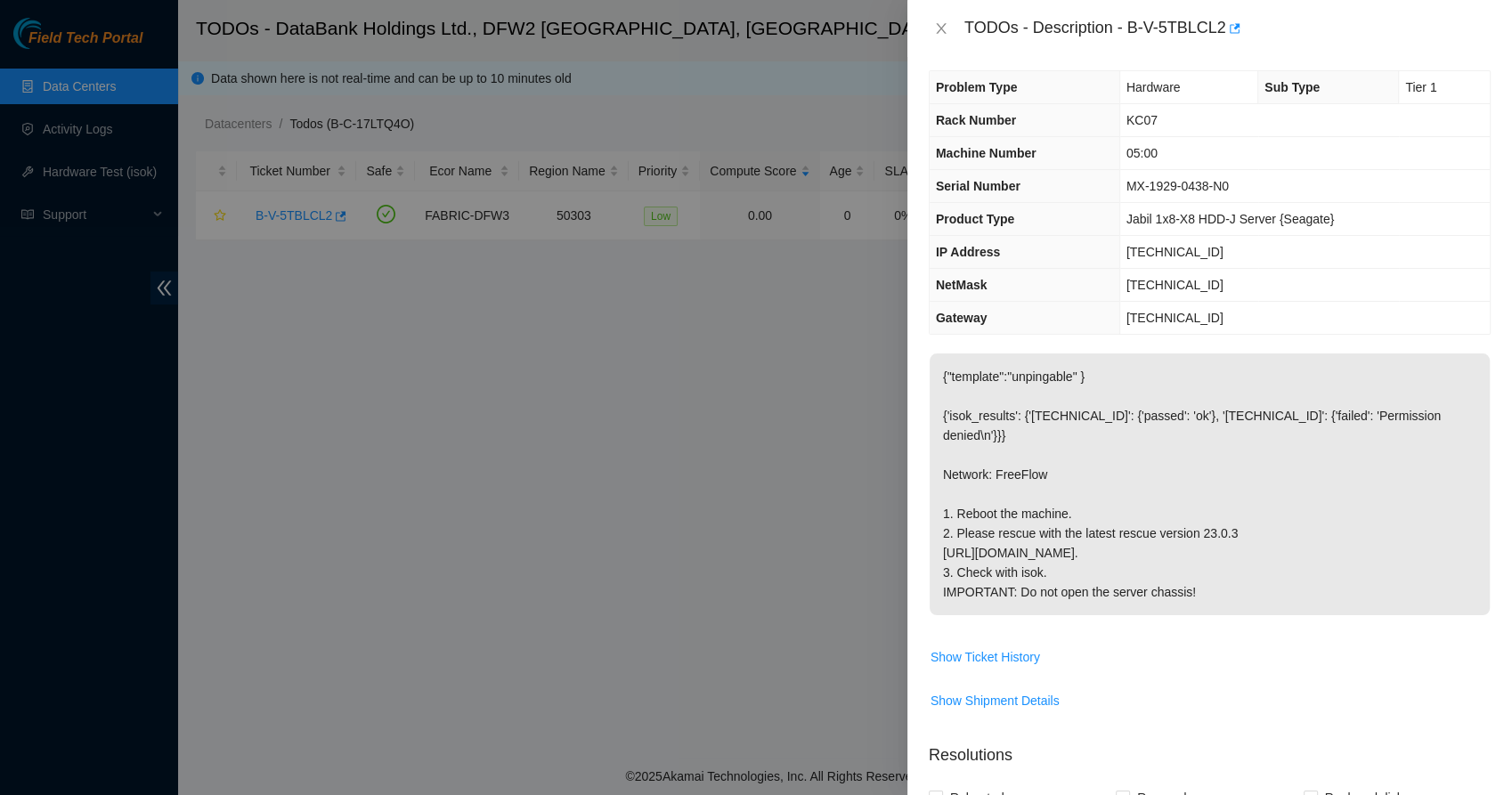
scroll to position [3, 0]
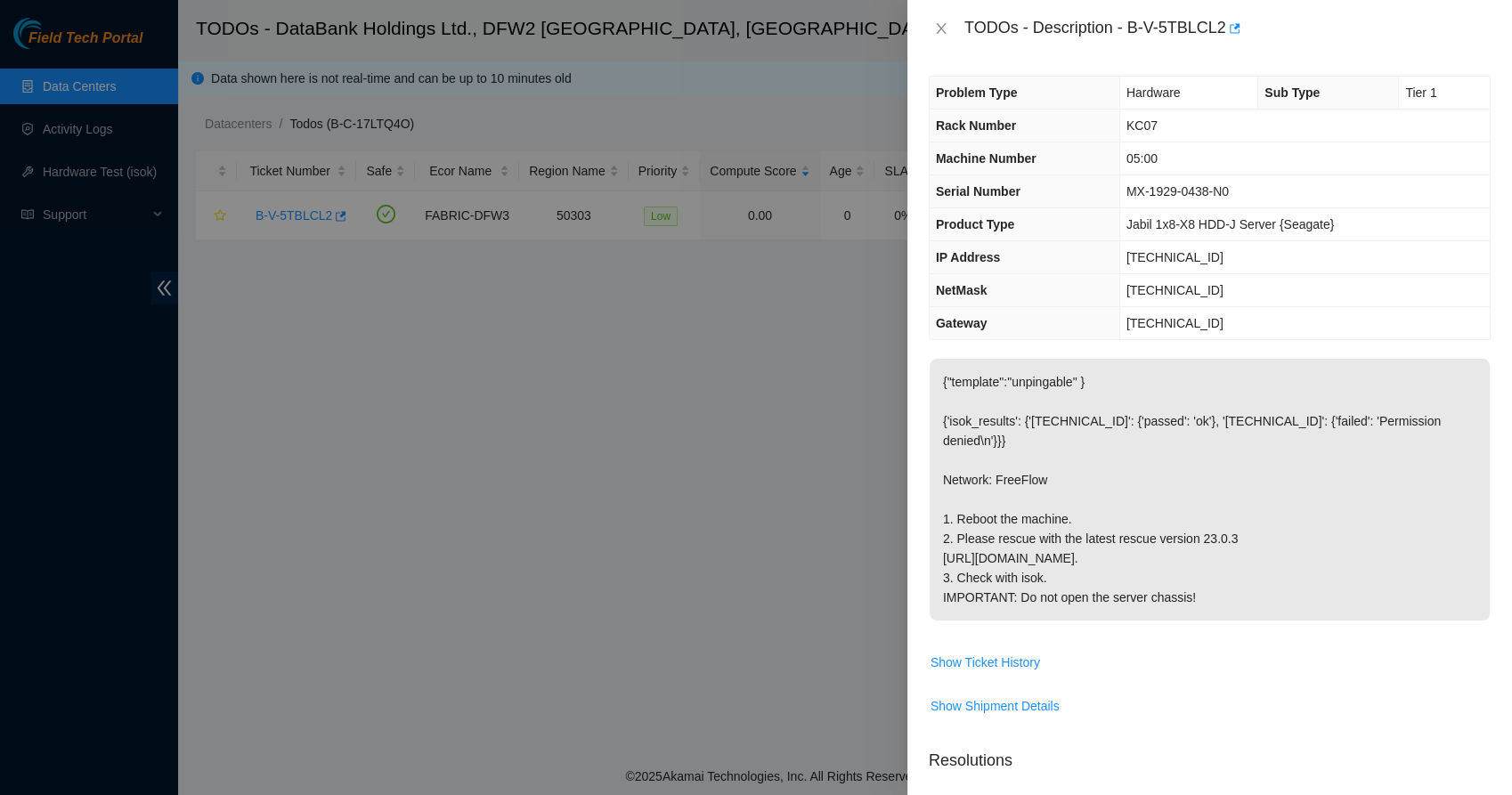
click at [959, 431] on p "{"template":"unpingable" } {'isok_results': {'23.55.177.140': {'passed': 'ok'},…" at bounding box center [1210, 490] width 560 height 262
click at [943, 24] on icon "close" at bounding box center [941, 29] width 10 height 11
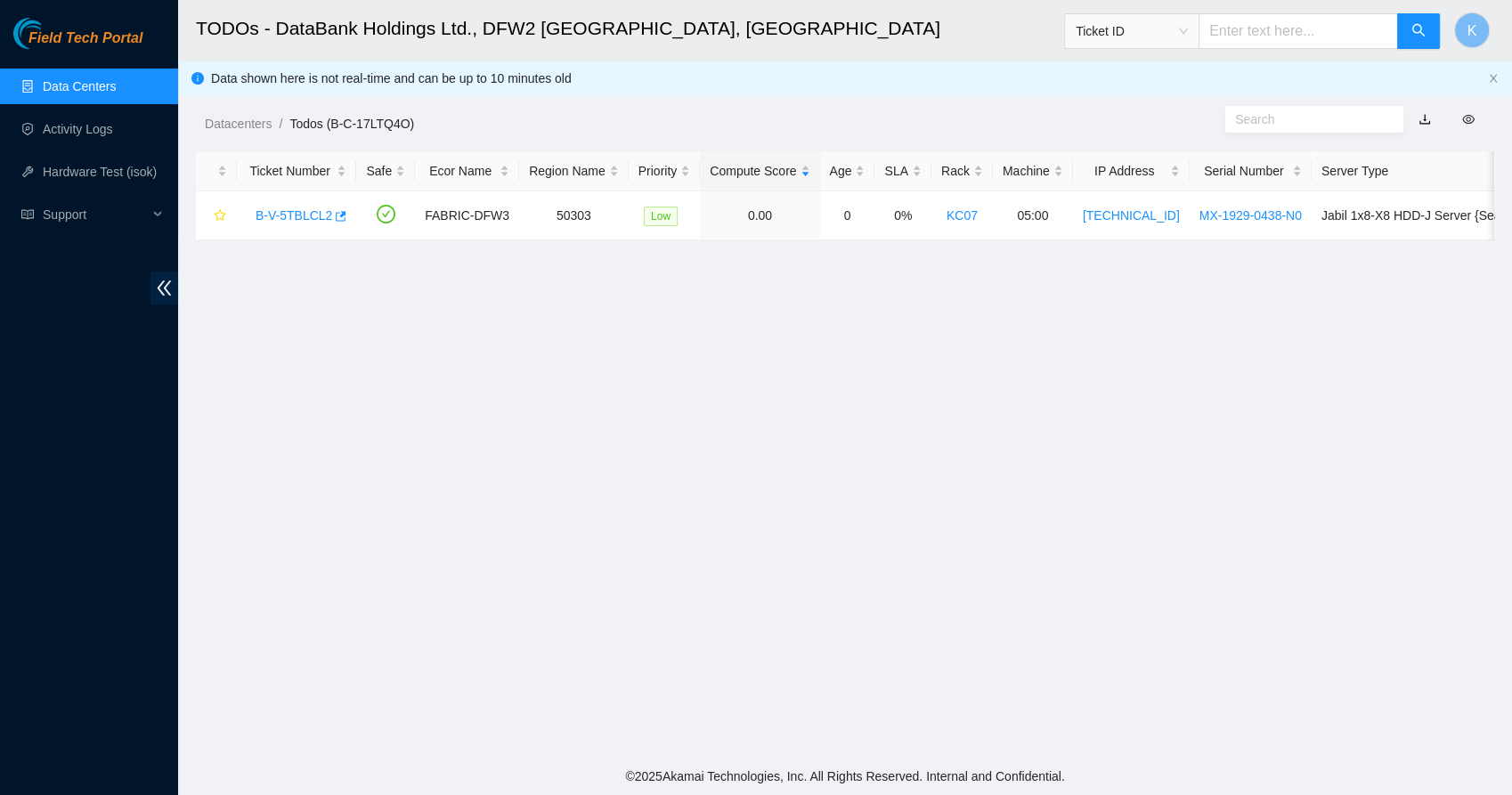
click at [95, 86] on link "Data Centers" at bounding box center [79, 86] width 73 height 14
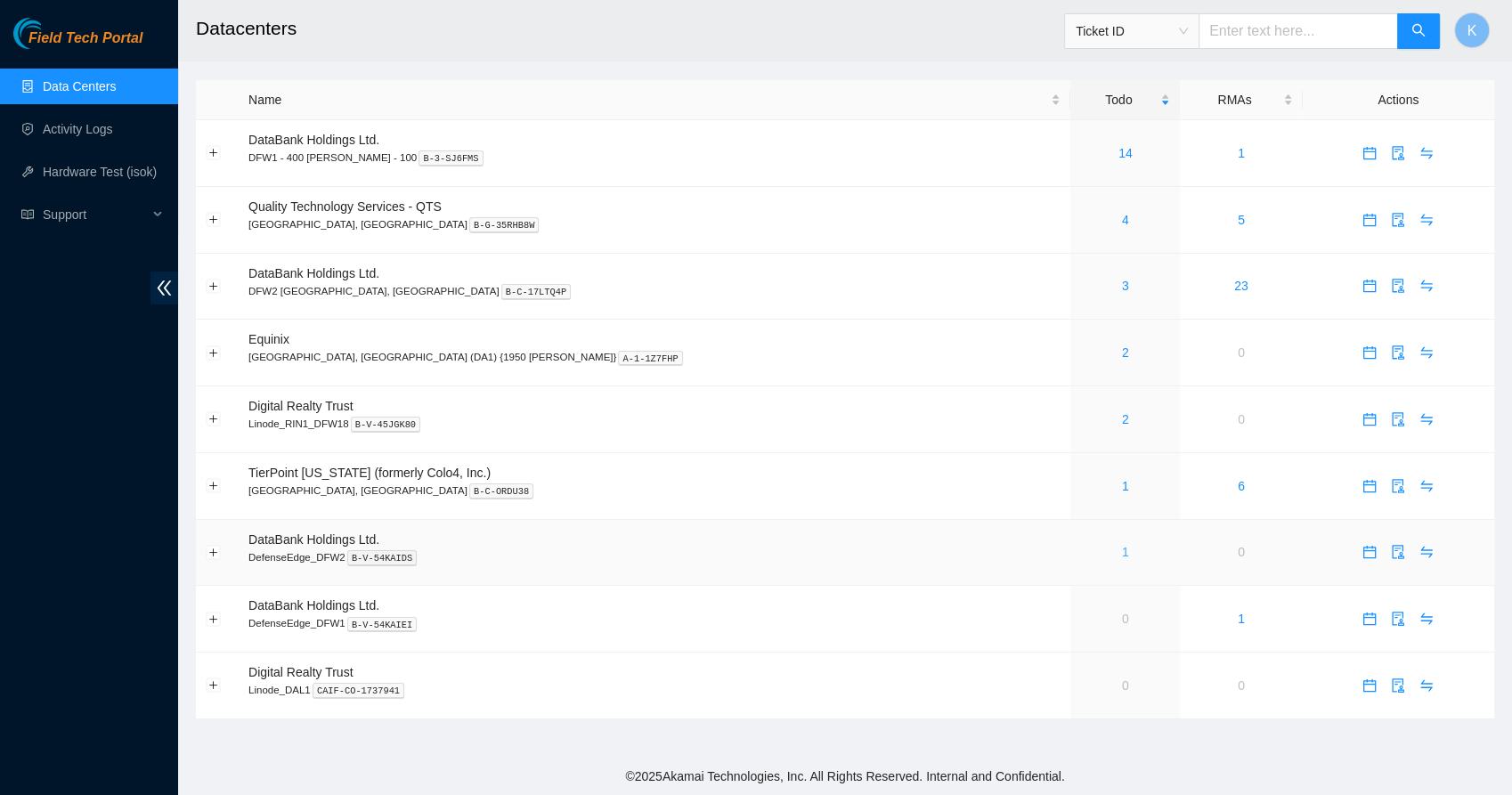
click at [1122, 548] on link "1" at bounding box center [1125, 552] width 7 height 14
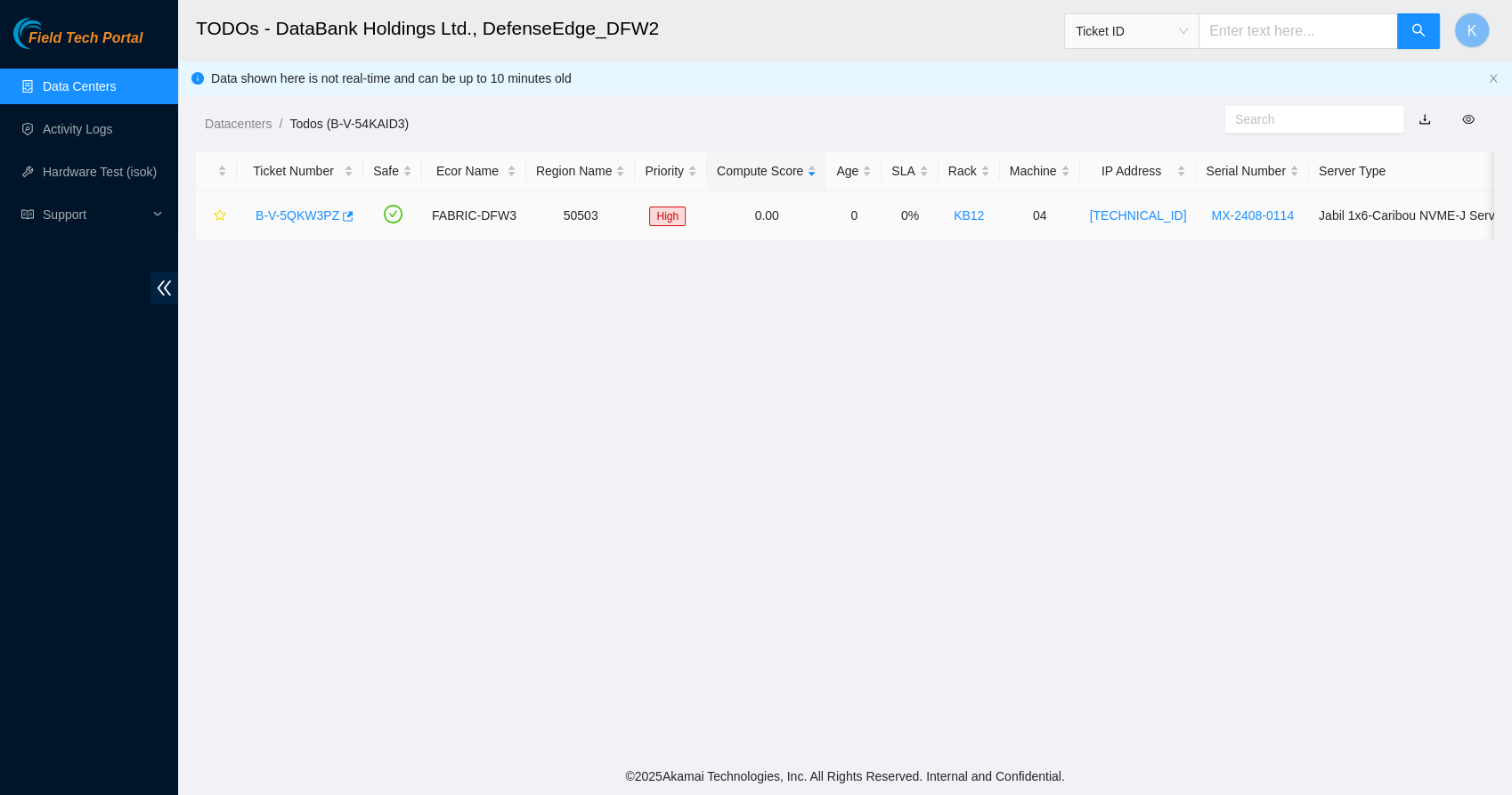
click at [300, 218] on link "B-V-5QKW3PZ" at bounding box center [296, 216] width 84 height 14
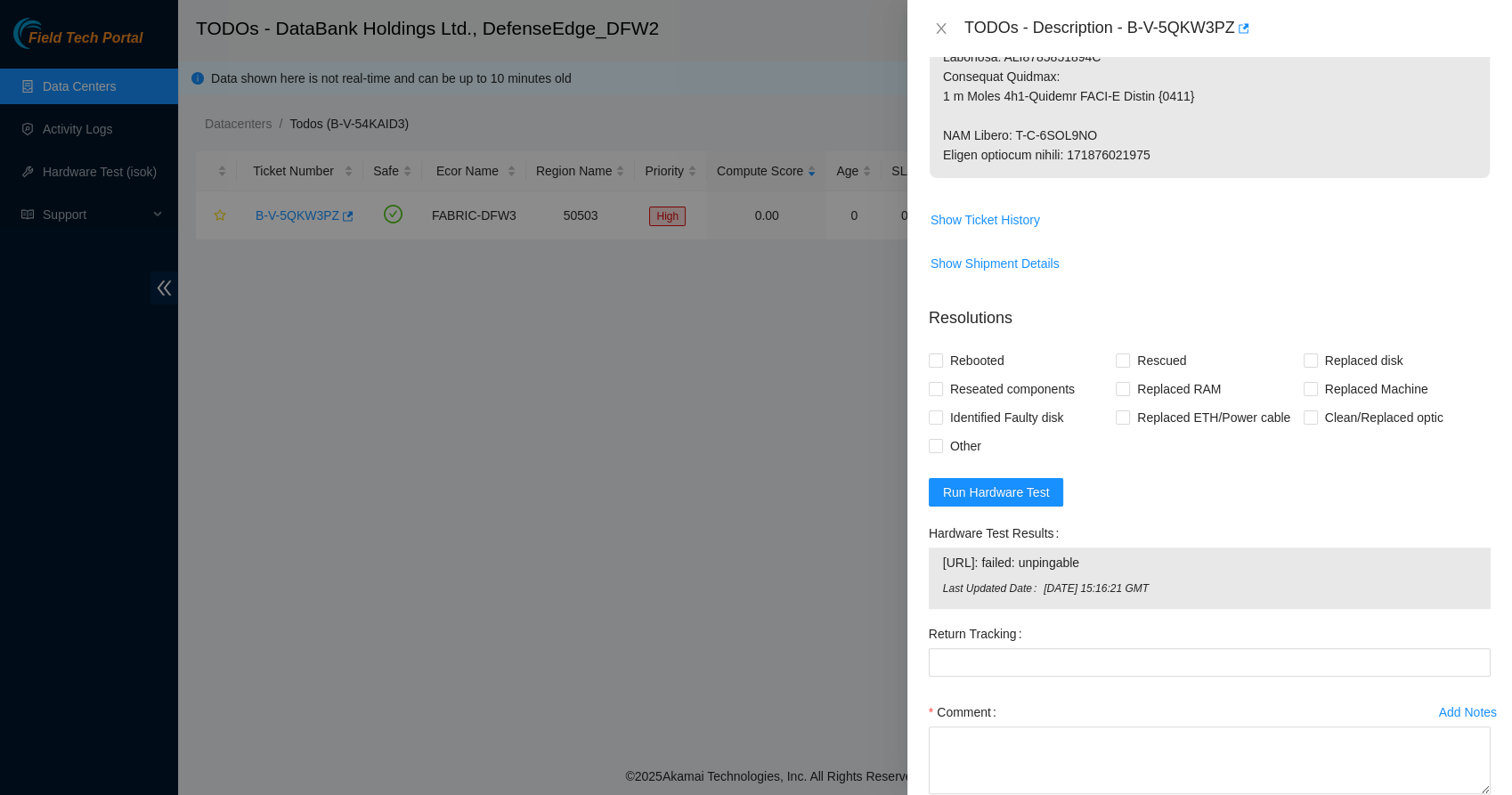
scroll to position [1021, 0]
click at [1008, 501] on span "Run Hardware Test" at bounding box center [996, 492] width 106 height 20
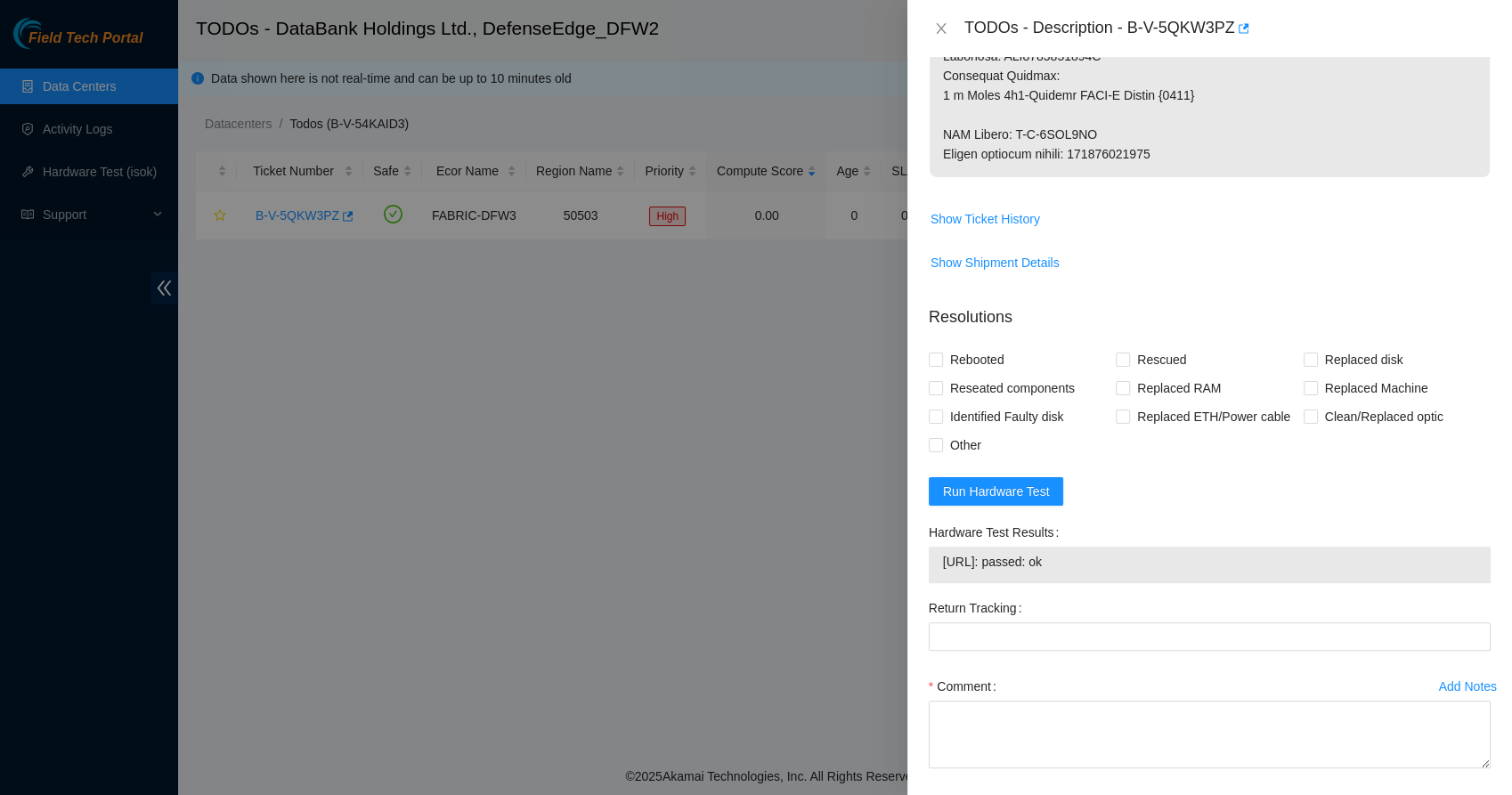
click at [1431, 594] on div "Hardware Test Results 23.196.5.199: passed: ok" at bounding box center [1210, 556] width 576 height 76
click at [1416, 571] on span "23.196.5.199: passed: ok" at bounding box center [1210, 563] width 534 height 20
click at [749, 654] on div at bounding box center [756, 397] width 1512 height 795
click at [934, 28] on icon "close" at bounding box center [941, 29] width 14 height 14
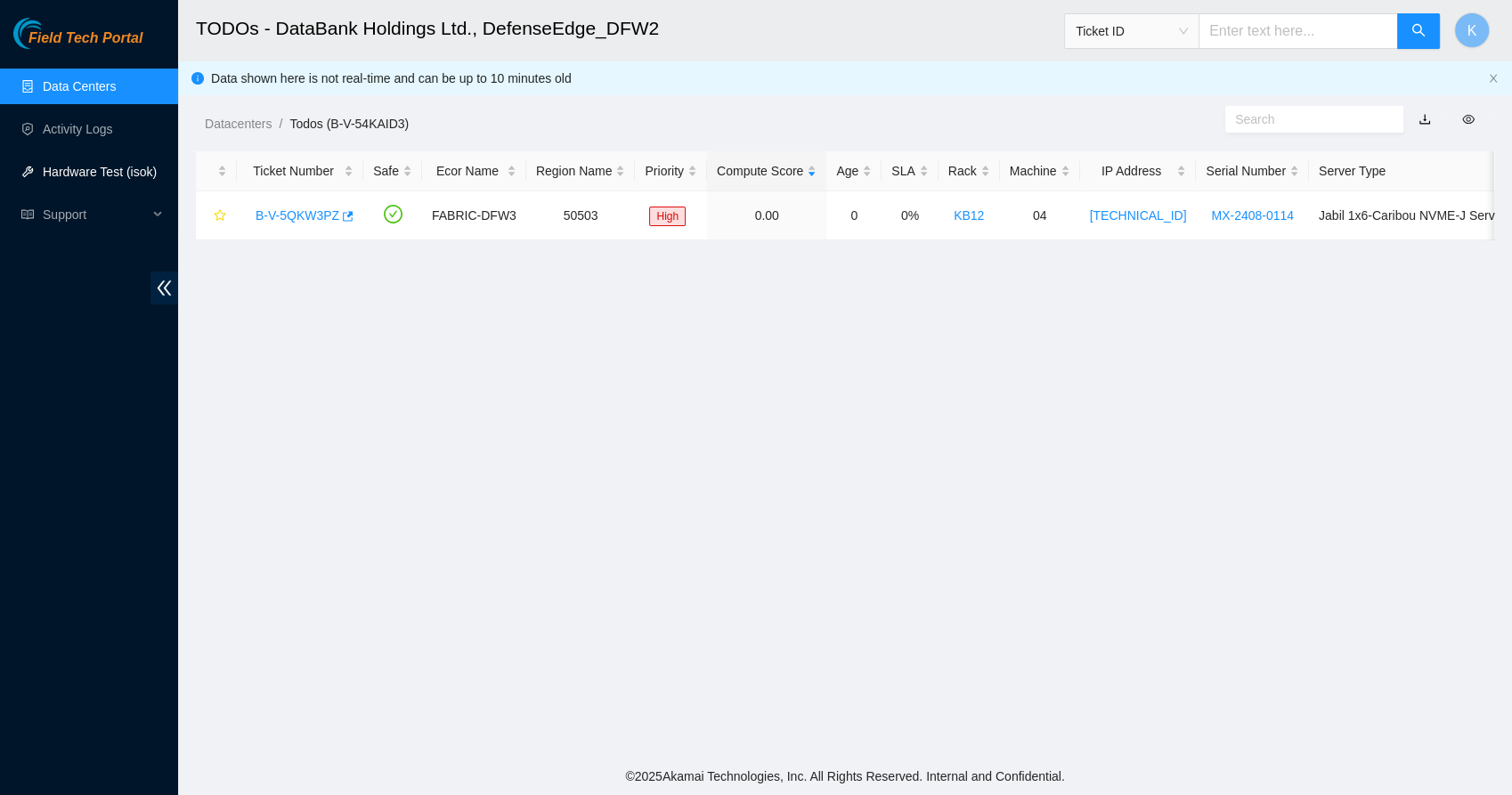
scroll to position [402, 0]
click at [59, 89] on link "Data Centers" at bounding box center [79, 86] width 73 height 14
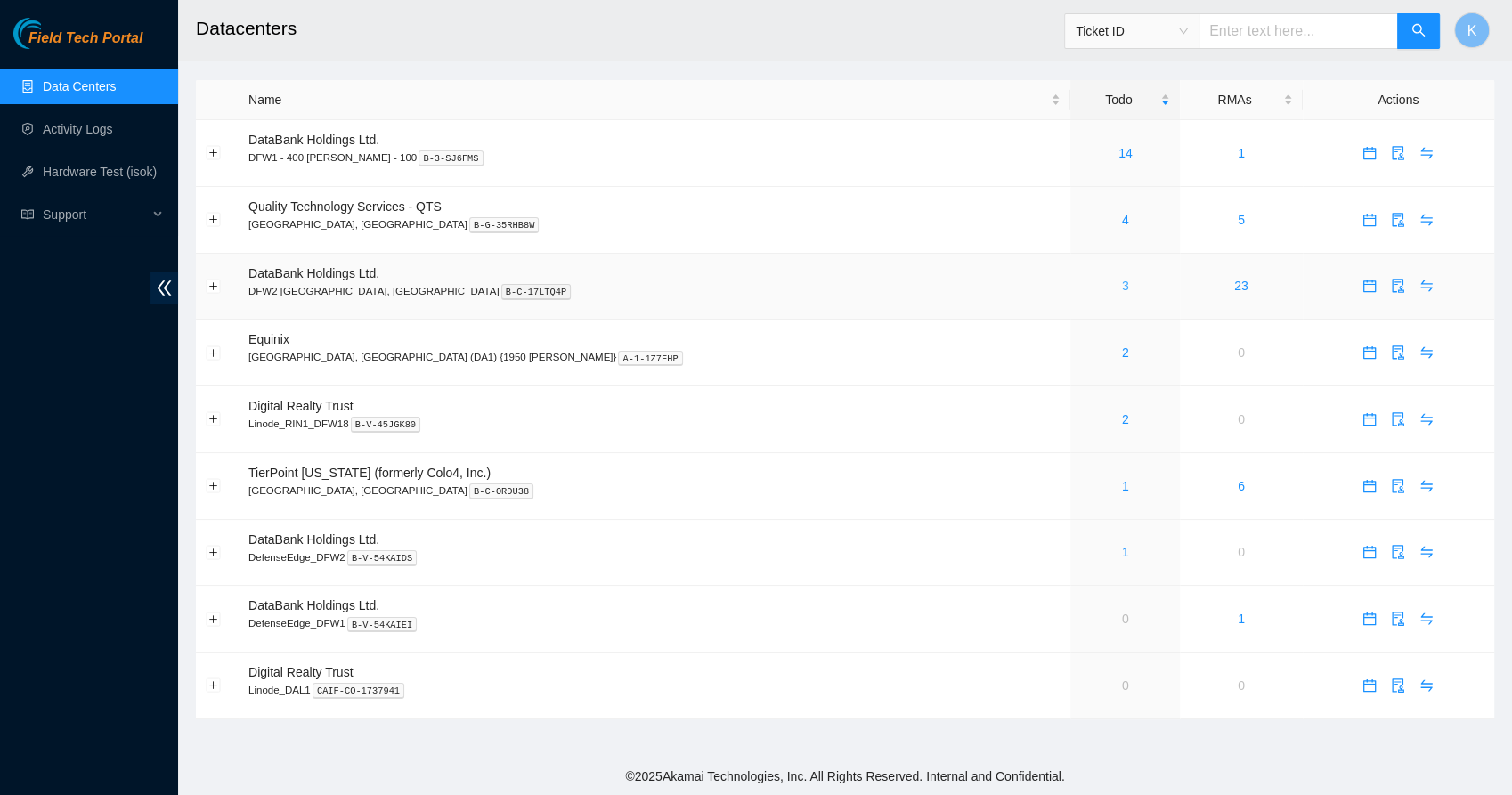
click at [1122, 286] on link "3" at bounding box center [1125, 286] width 7 height 14
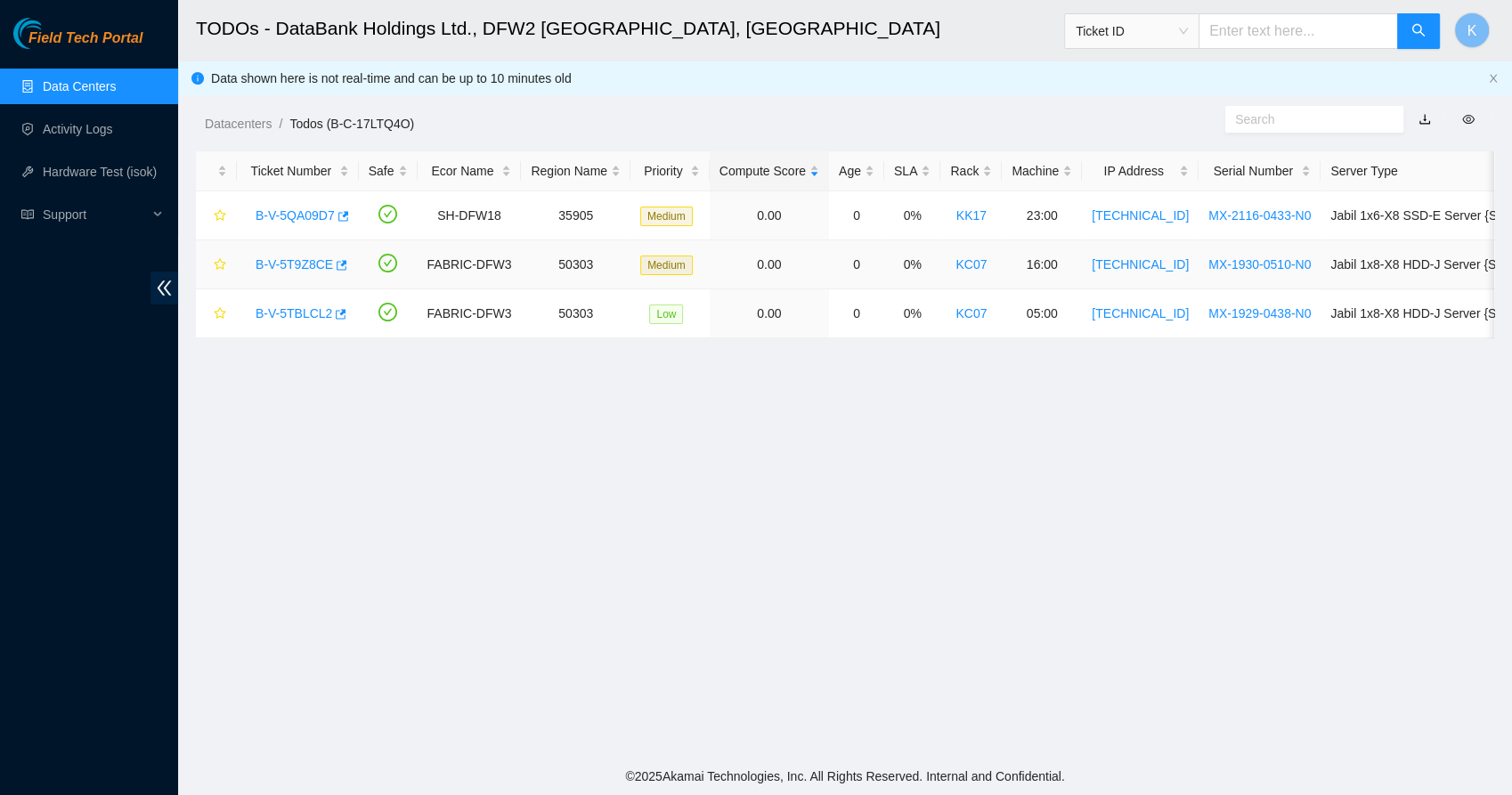
click at [295, 269] on link "B-V-5T9Z8CE" at bounding box center [294, 264] width 78 height 14
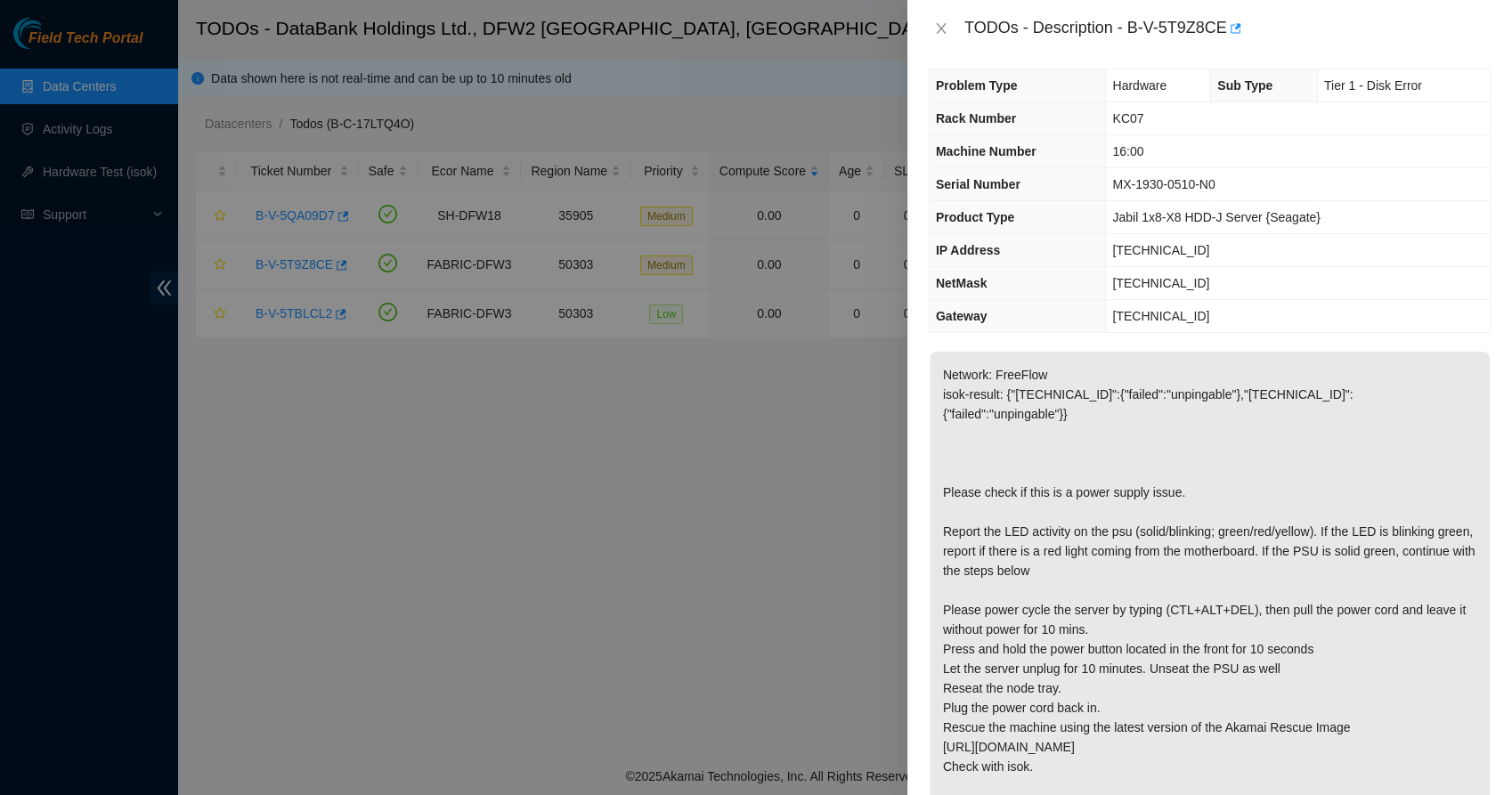
scroll to position [11, 0]
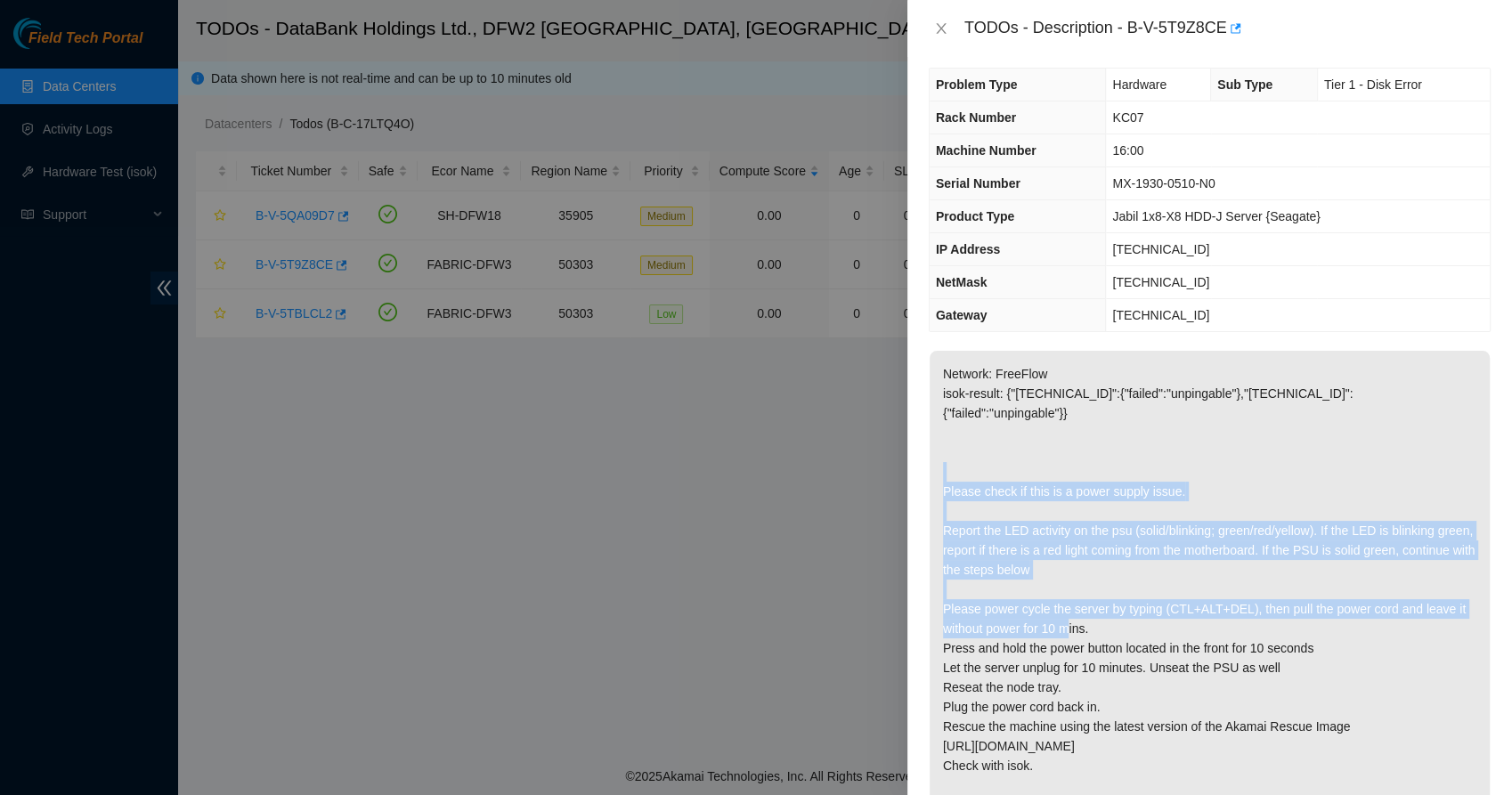
drag, startPoint x: 1013, startPoint y: 450, endPoint x: 1082, endPoint y: 608, distance: 172.4
click at [1082, 608] on p "Network: FreeFlow isok-result: {"23.55.177.163":{"failed":"unpingable"},"23.55.…" at bounding box center [1210, 609] width 560 height 516
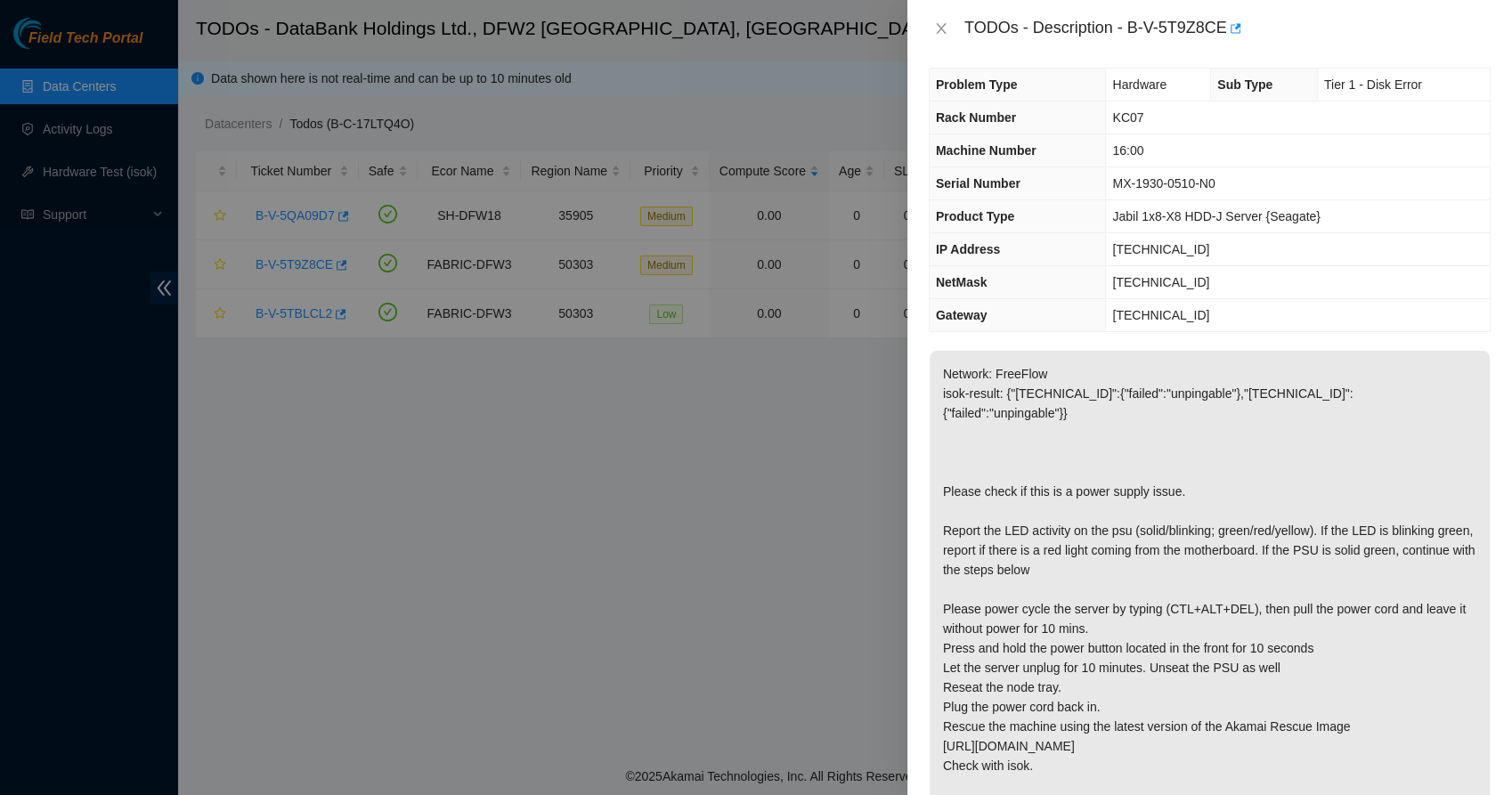
click at [998, 623] on p "Network: FreeFlow isok-result: {"23.55.177.163":{"failed":"unpingable"},"23.55.…" at bounding box center [1210, 609] width 560 height 516
click at [942, 24] on icon "close" at bounding box center [941, 29] width 14 height 14
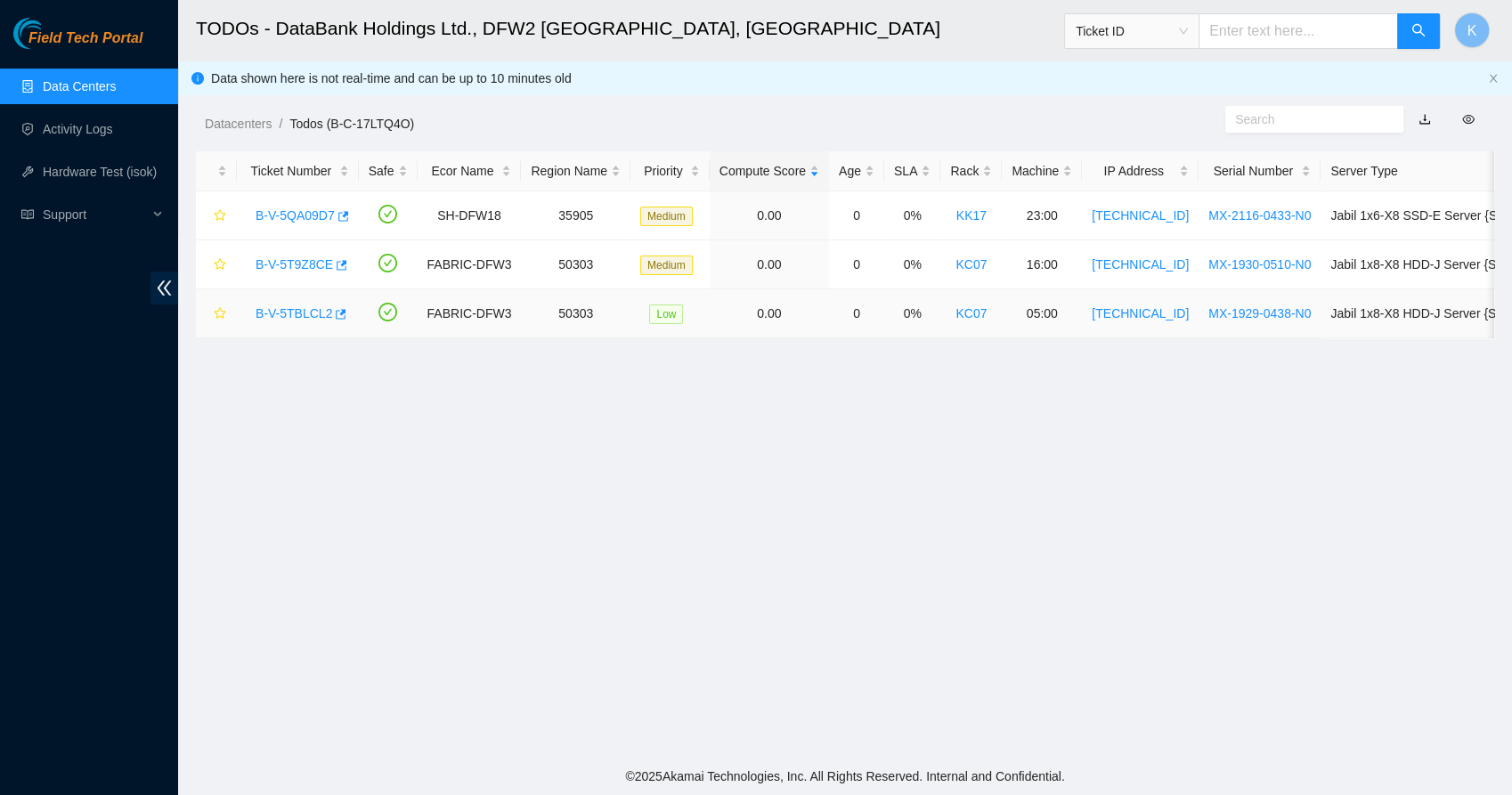
click at [293, 318] on link "B-V-5TBLCL2" at bounding box center [294, 313] width 77 height 14
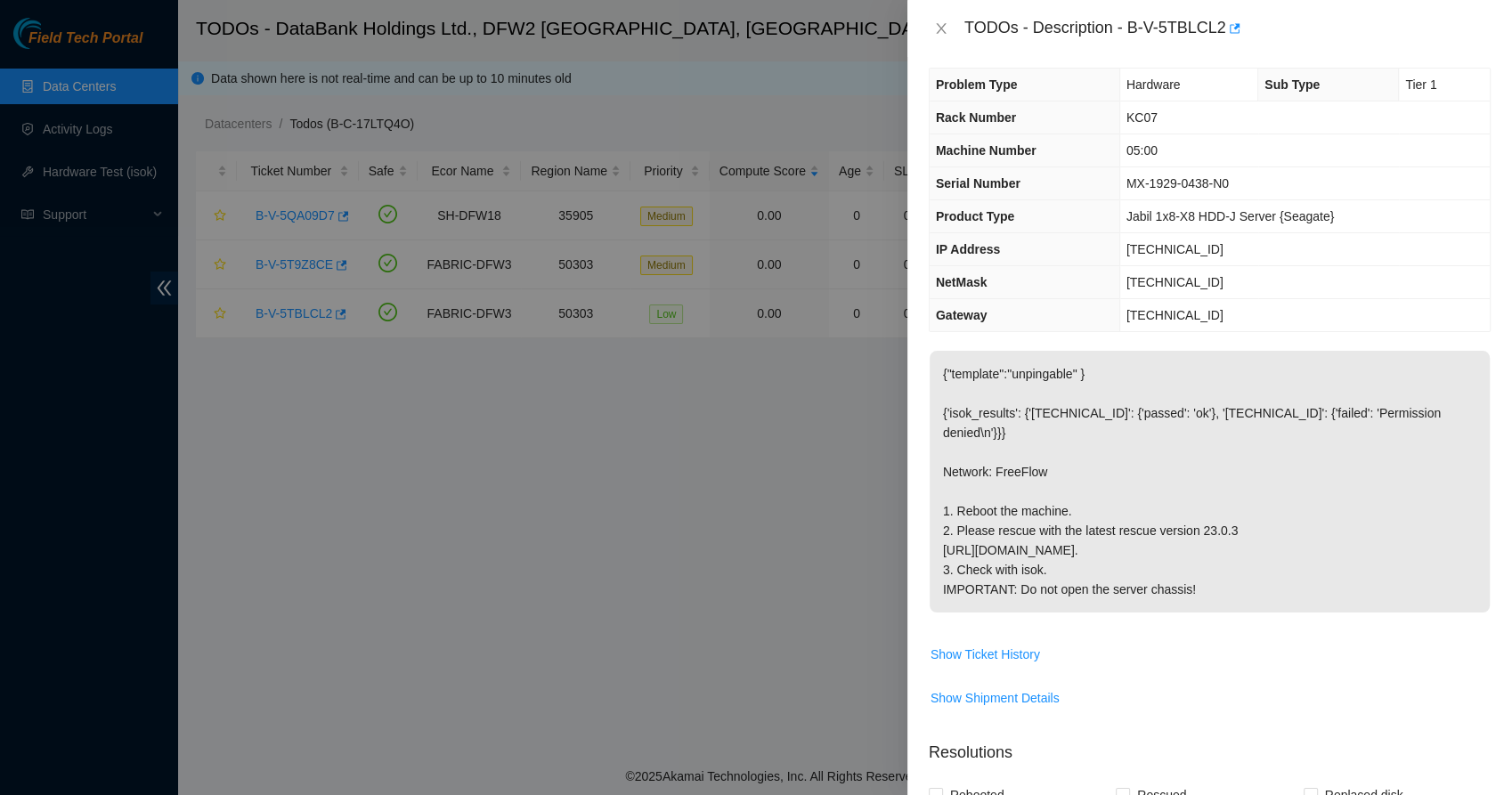
drag, startPoint x: 1019, startPoint y: 429, endPoint x: 1048, endPoint y: 598, distance: 171.5
click at [1048, 598] on p "{"template":"unpingable" } {'isok_results': {'23.55.177.140': {'passed': 'ok'},…" at bounding box center [1210, 482] width 560 height 262
click at [1027, 591] on p "{"template":"unpingable" } {'isok_results': {'23.55.177.140': {'passed': 'ok'},…" at bounding box center [1210, 482] width 560 height 262
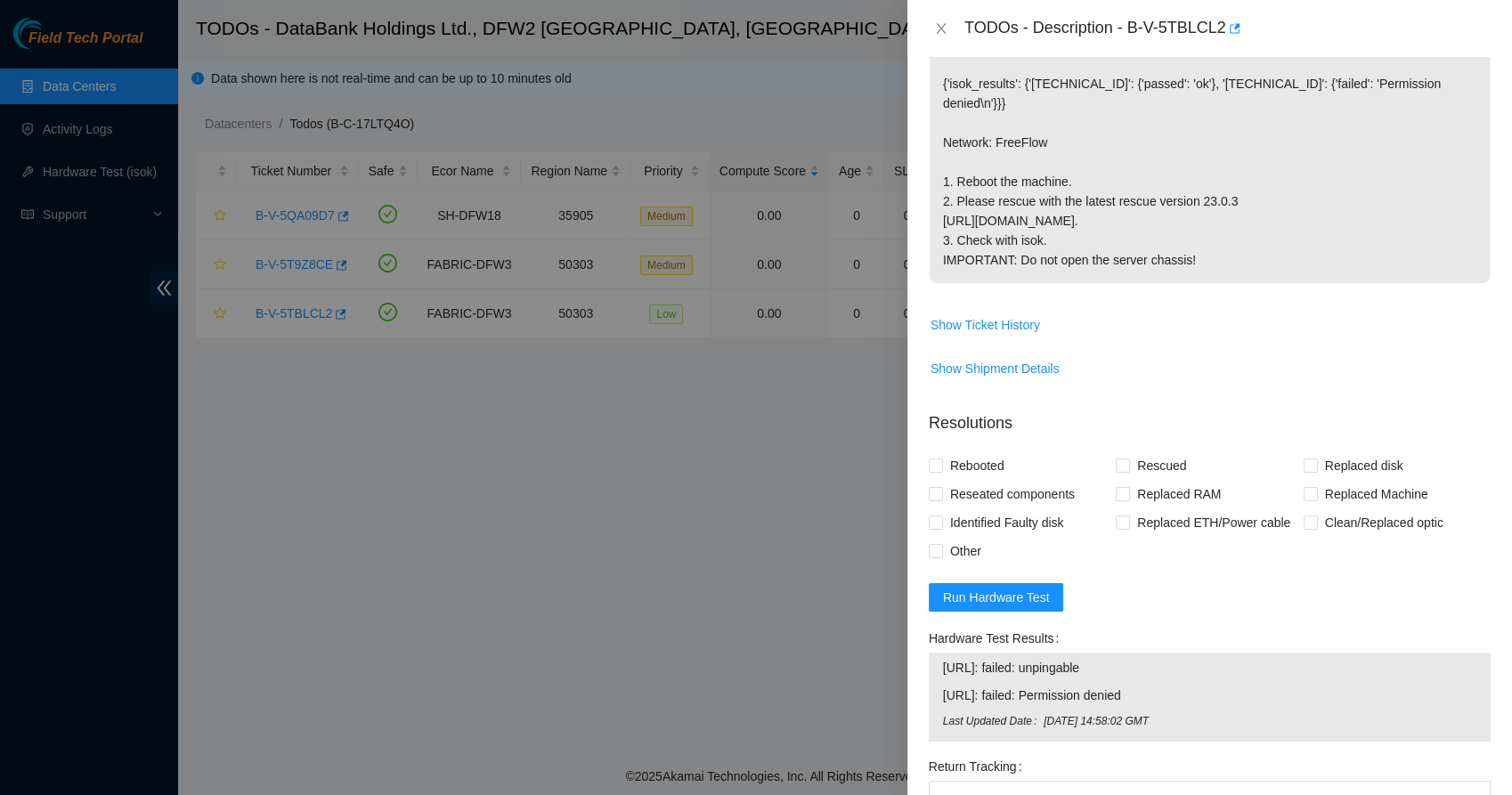
scroll to position [343, 0]
click at [1015, 600] on button "Run Hardware Test" at bounding box center [996, 594] width 135 height 29
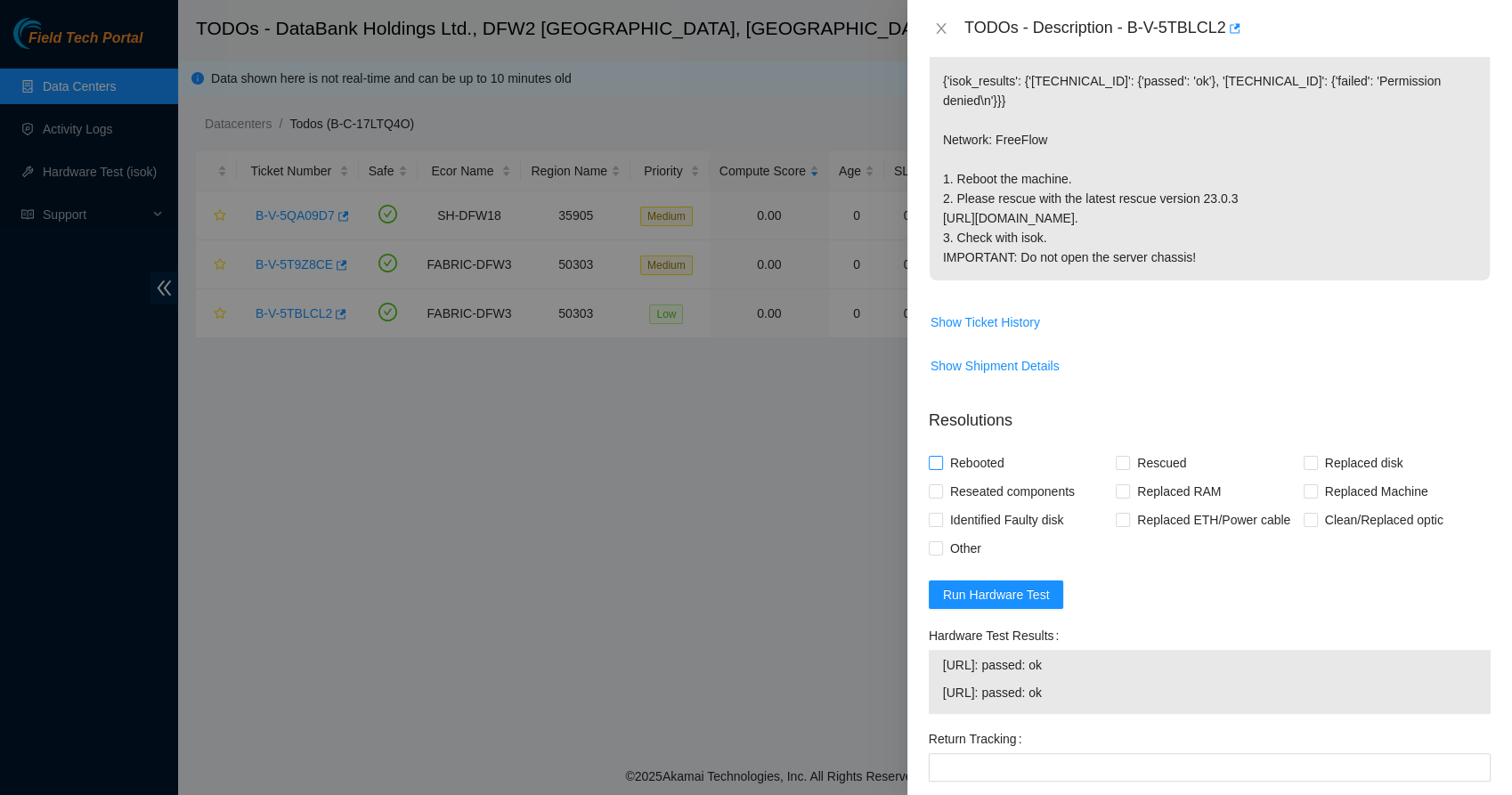
click at [941, 469] on input "Rebooted" at bounding box center [935, 462] width 13 height 13
checkbox input "true"
click at [1125, 470] on span at bounding box center [1123, 463] width 14 height 14
click at [1125, 469] on input "Rescued" at bounding box center [1122, 462] width 13 height 13
checkbox input "true"
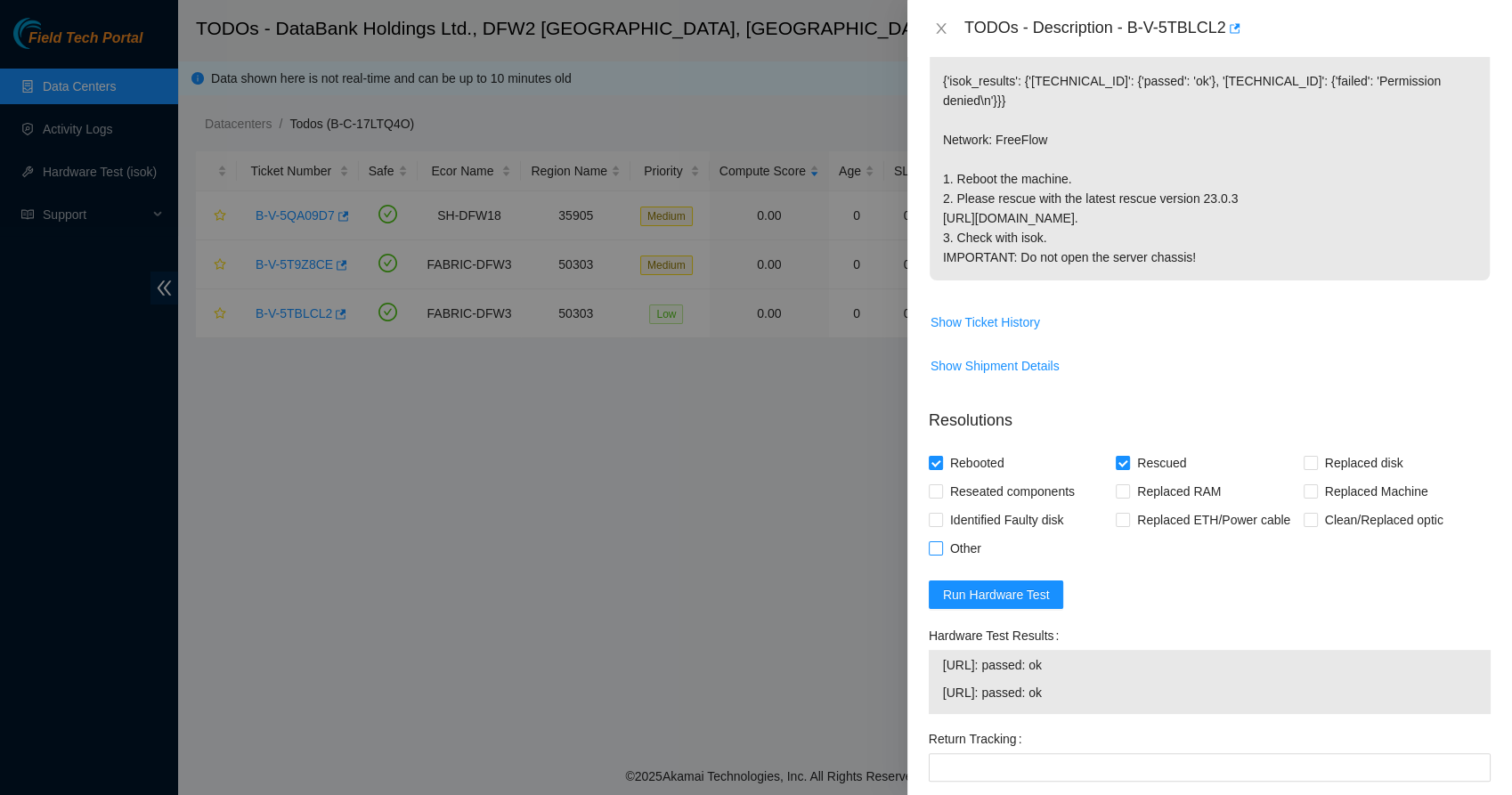
click at [933, 554] on input "Other" at bounding box center [935, 548] width 13 height 13
checkbox input "true"
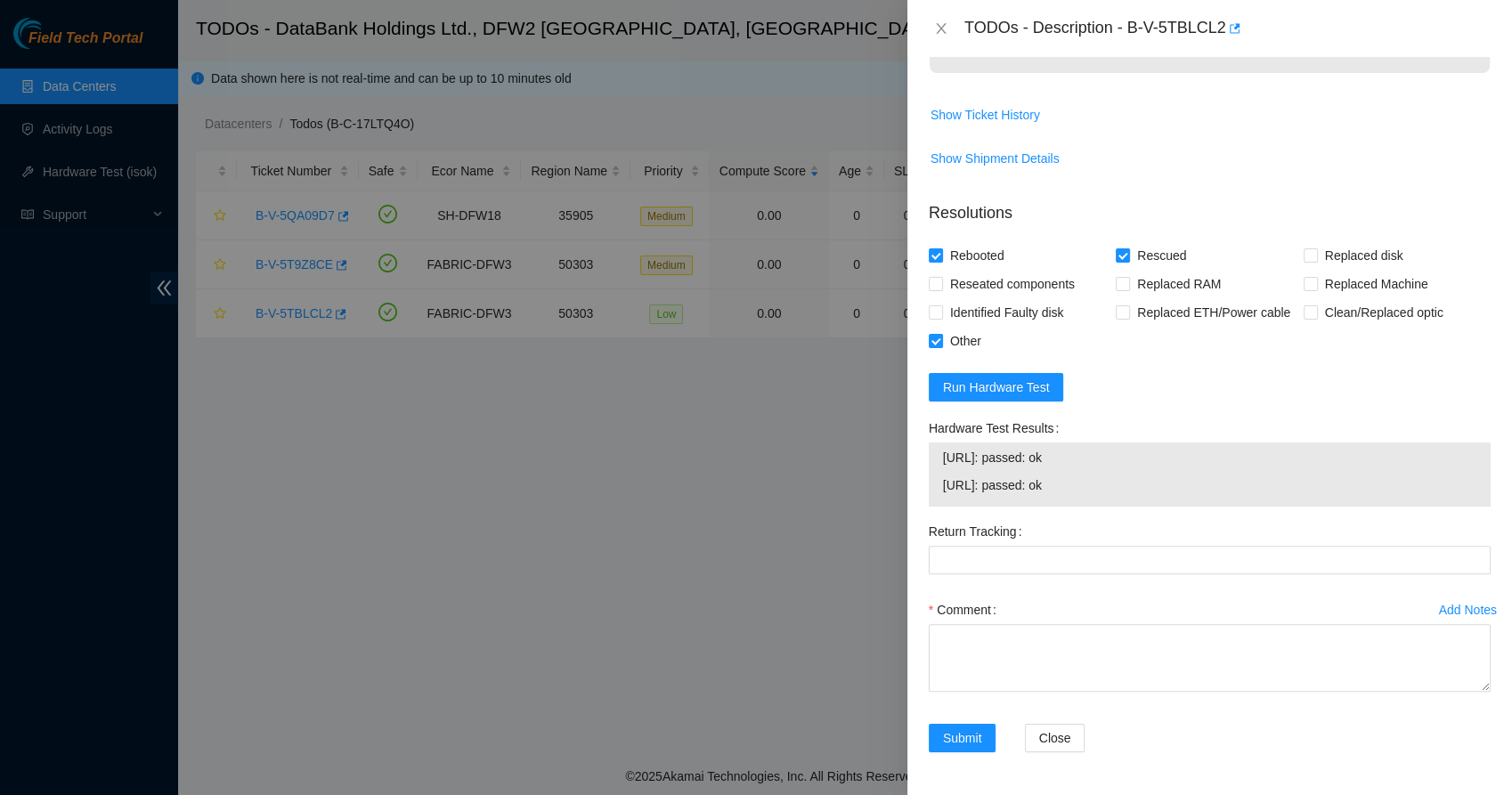
drag, startPoint x: 1090, startPoint y: 486, endPoint x: 935, endPoint y: 462, distance: 156.8
click at [935, 462] on div "23.55.177.140: passed: ok 23.55.177.141: passed: ok" at bounding box center [1210, 474] width 561 height 64
copy tbody "23.55.177.140: passed: ok 23.55.177.141: passed: ok"
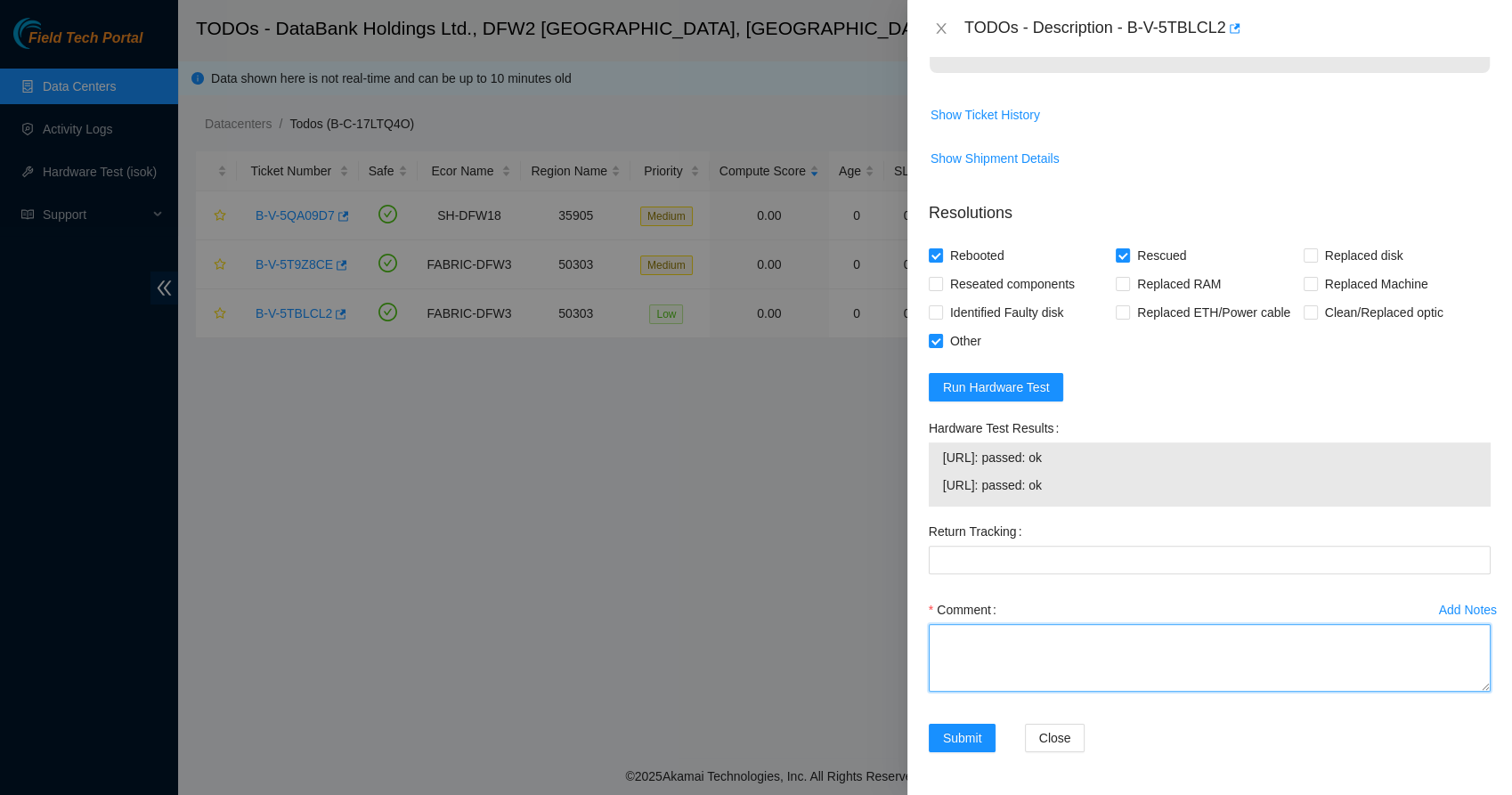
click at [953, 677] on textarea "Comment" at bounding box center [1210, 658] width 561 height 68
paste textarea "23.55.177.140: passed: ok 23.55.177.141: passed: ok"
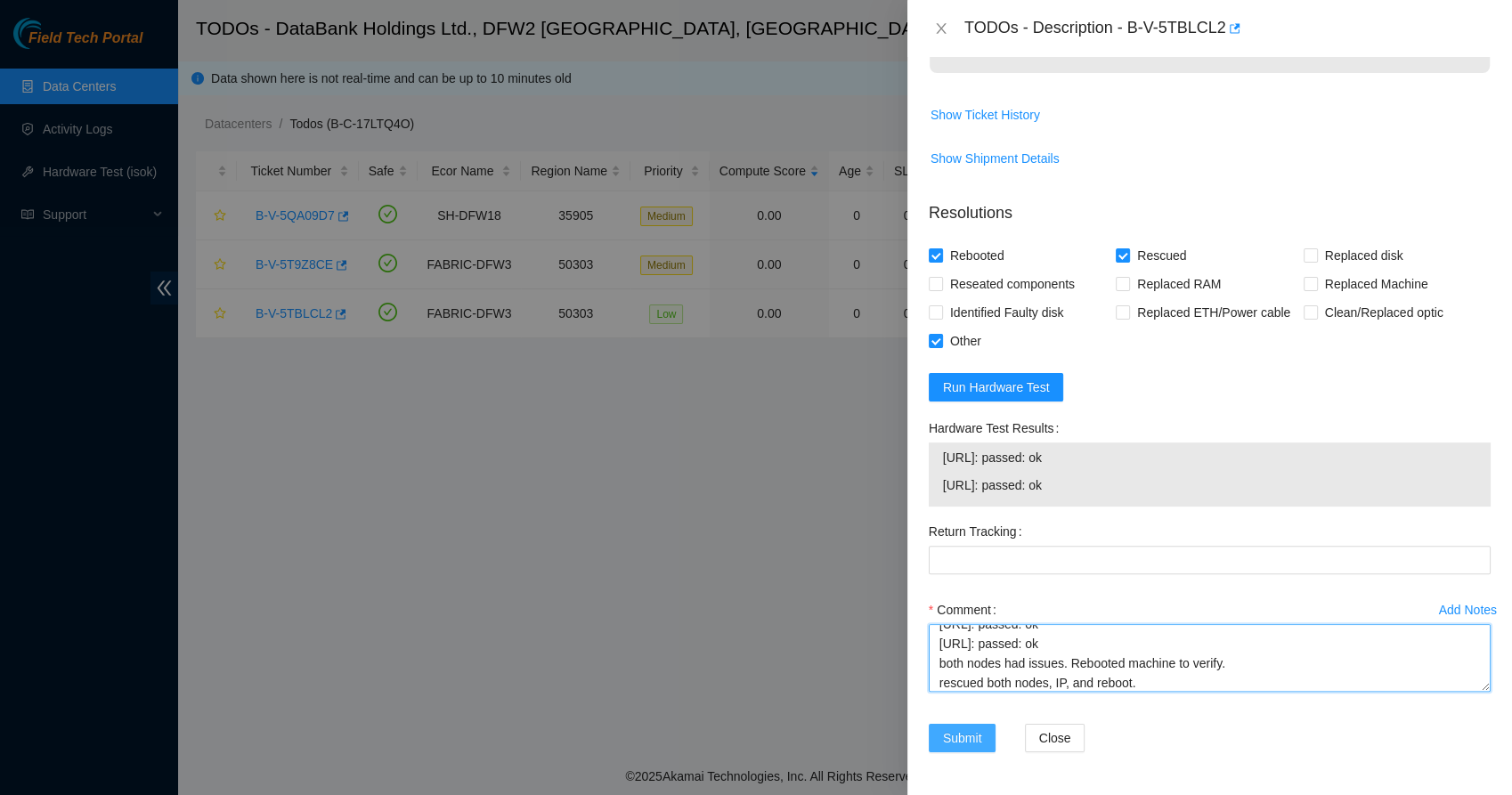
type textarea "23.55.177.140: passed: ok 23.55.177.141: passed: ok both nodes had issues. Rebo…"
click at [948, 740] on span "Submit" at bounding box center [962, 739] width 39 height 20
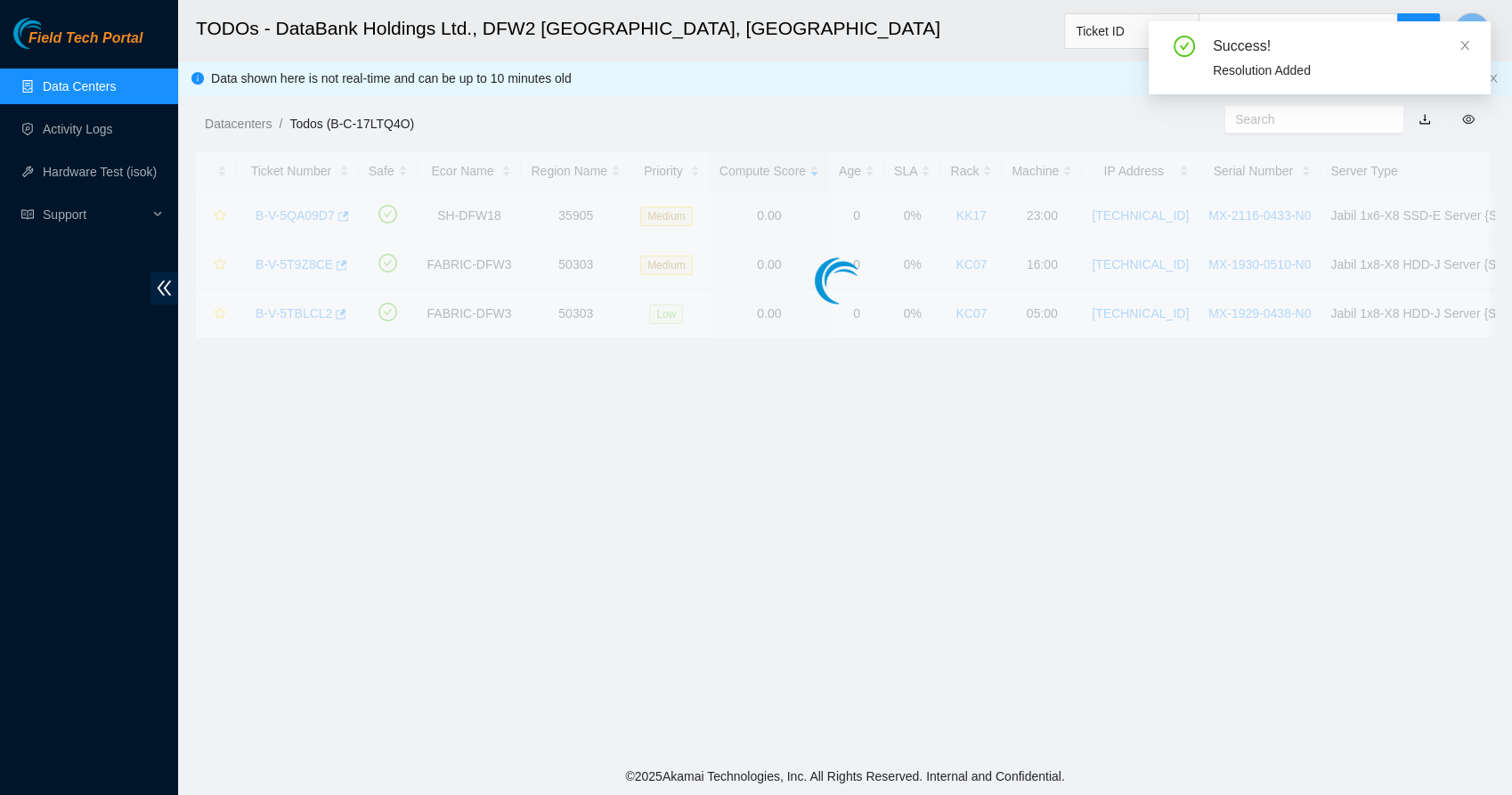
scroll to position [402, 0]
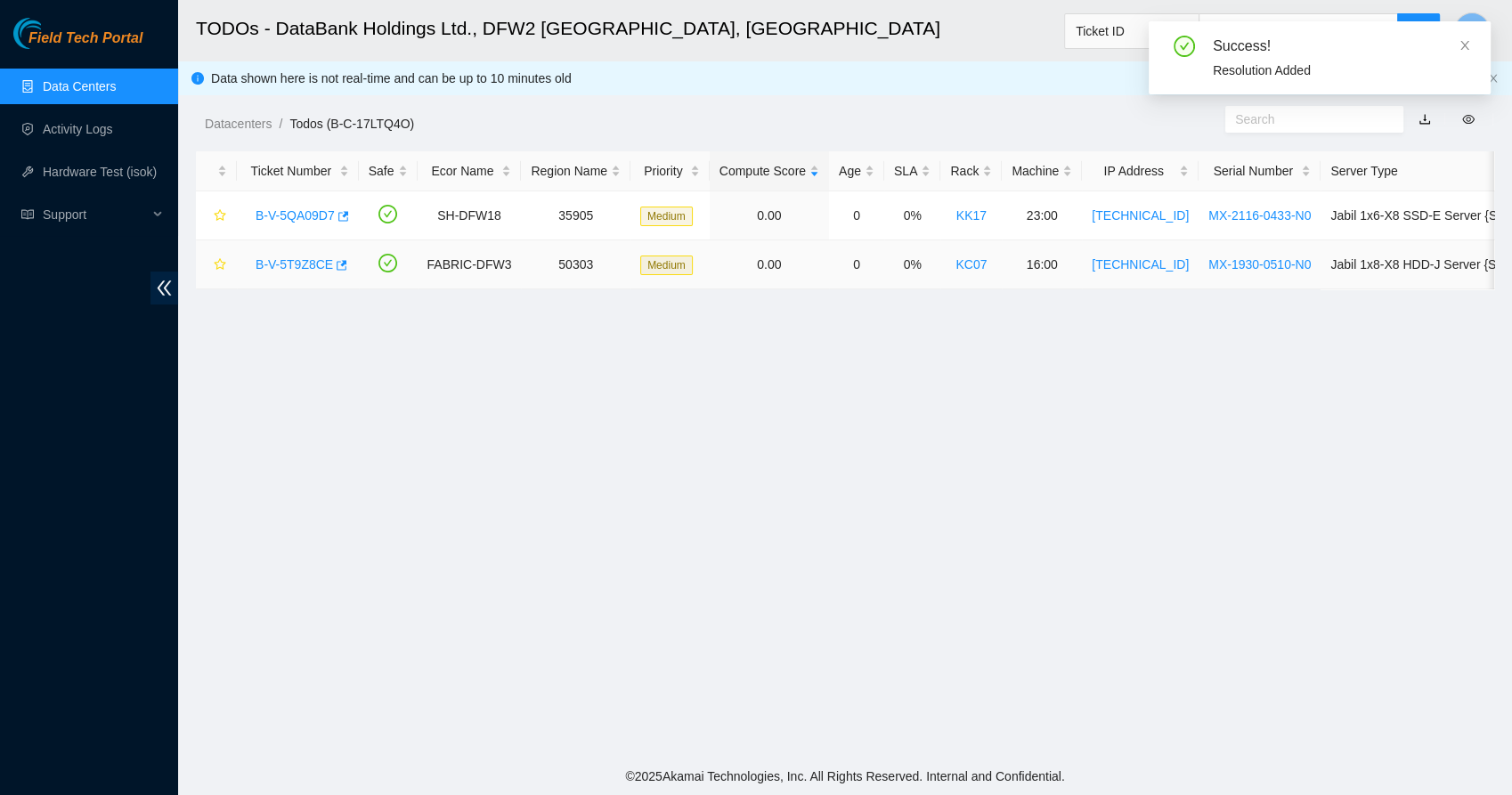
click at [300, 265] on link "B-V-5T9Z8CE" at bounding box center [294, 264] width 78 height 14
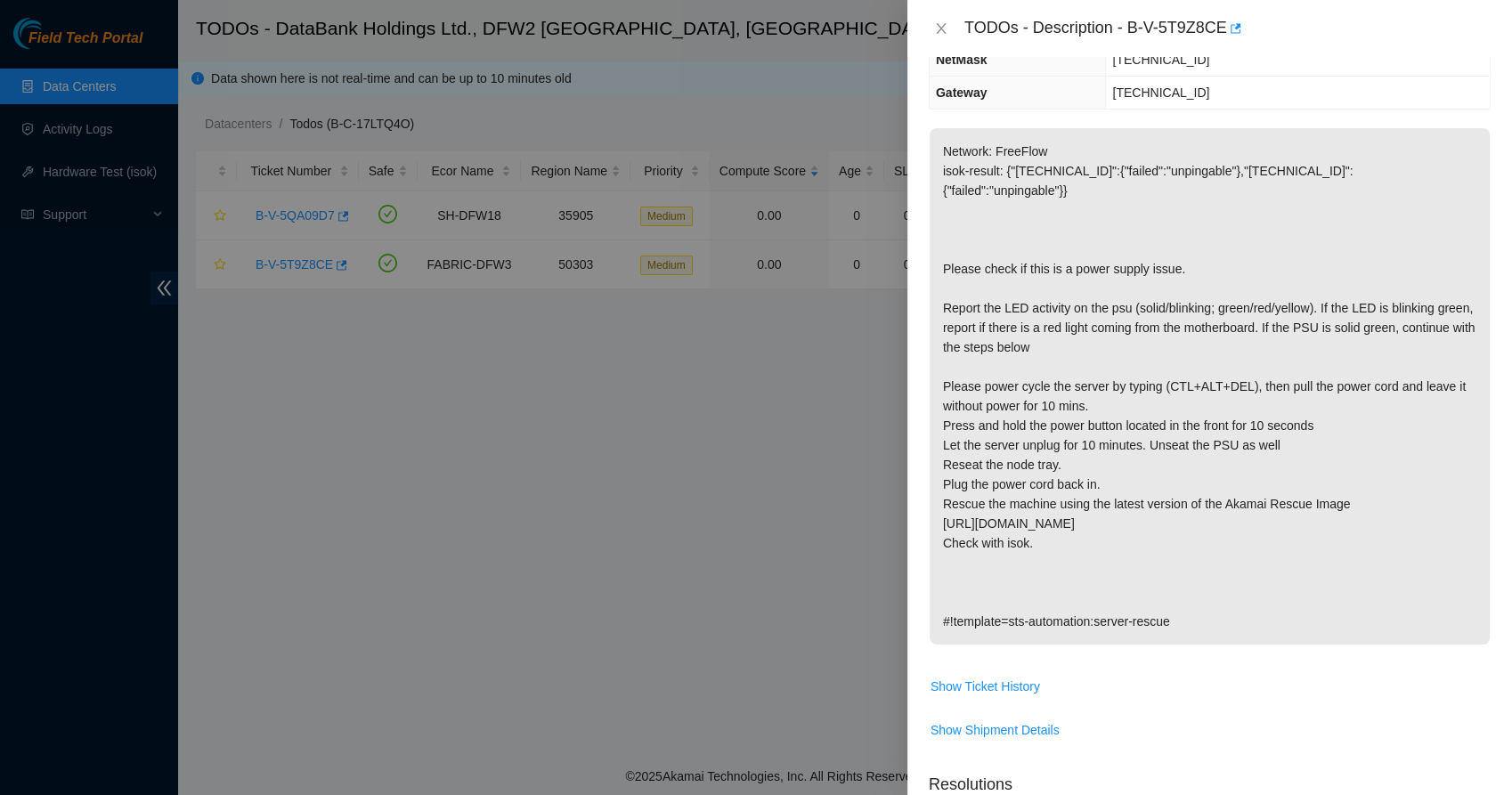
scroll to position [0, 0]
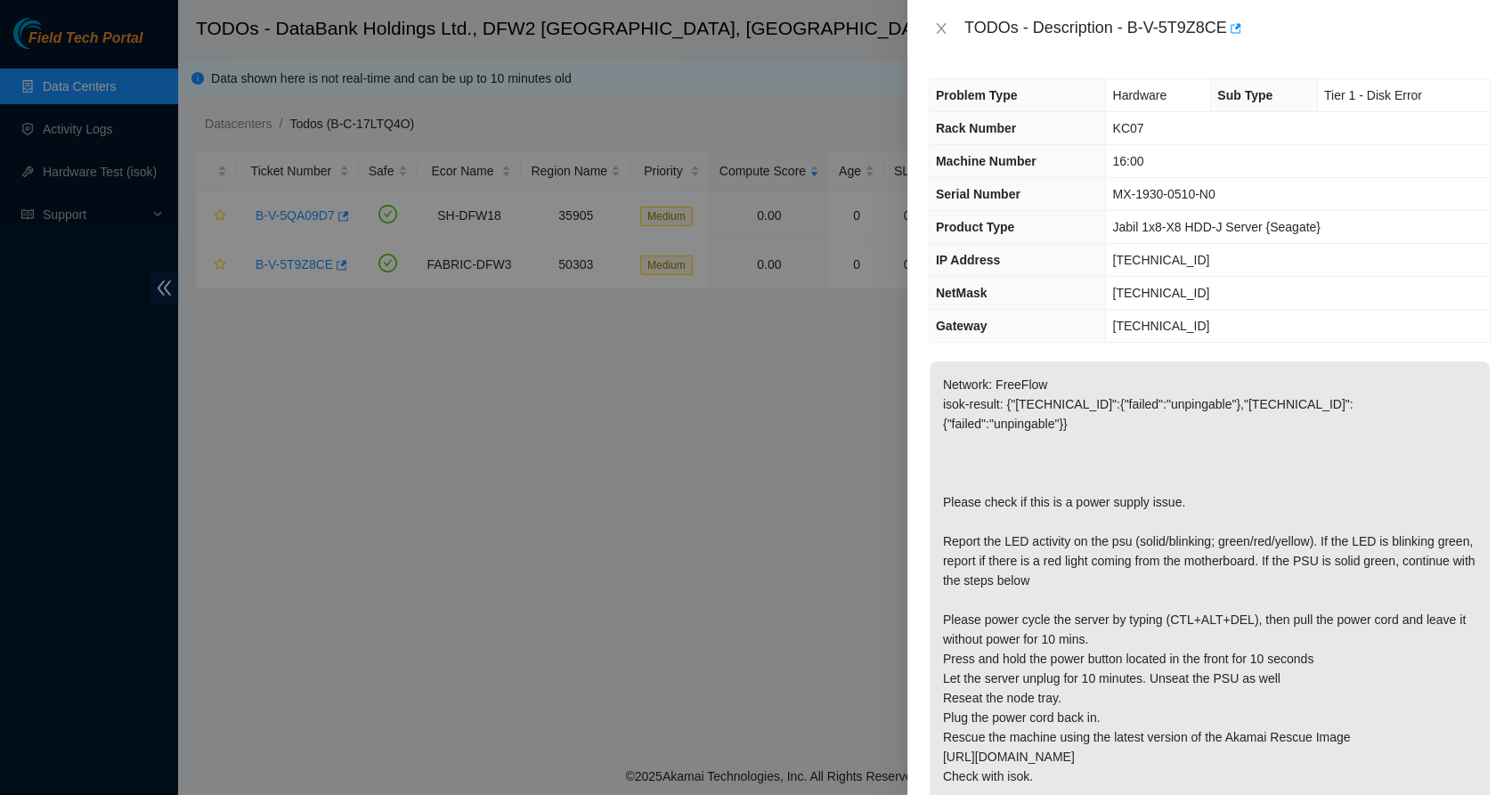
click at [1295, 544] on p "Network: FreeFlow isok-result: {"23.55.177.163":{"failed":"unpingable"},"23.55.…" at bounding box center [1210, 620] width 560 height 516
click at [74, 94] on div at bounding box center [756, 397] width 1512 height 795
click at [81, 92] on div at bounding box center [756, 397] width 1512 height 795
click at [943, 32] on icon "close" at bounding box center [941, 29] width 10 height 11
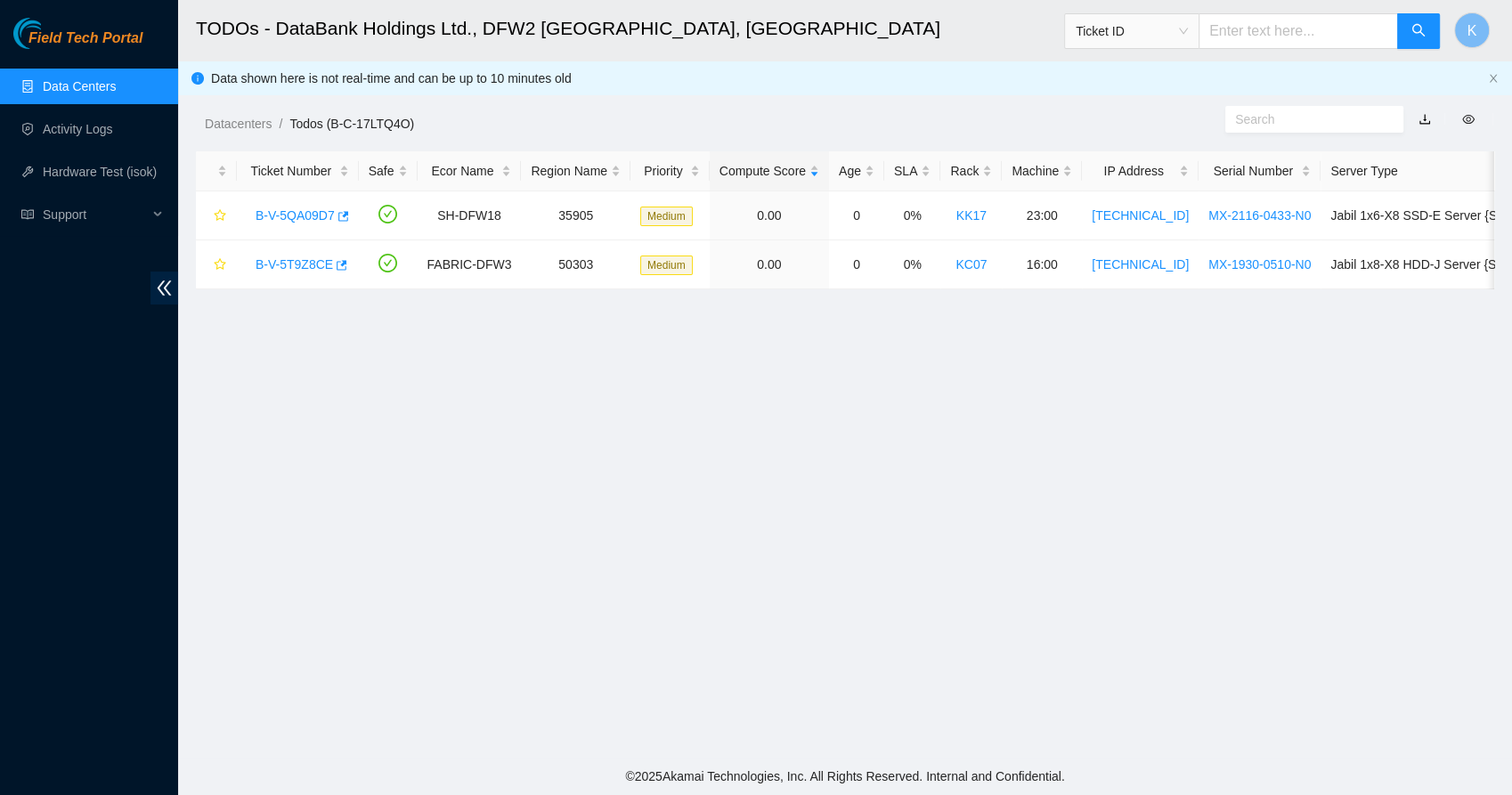
click at [73, 79] on link "Data Centers" at bounding box center [79, 86] width 73 height 14
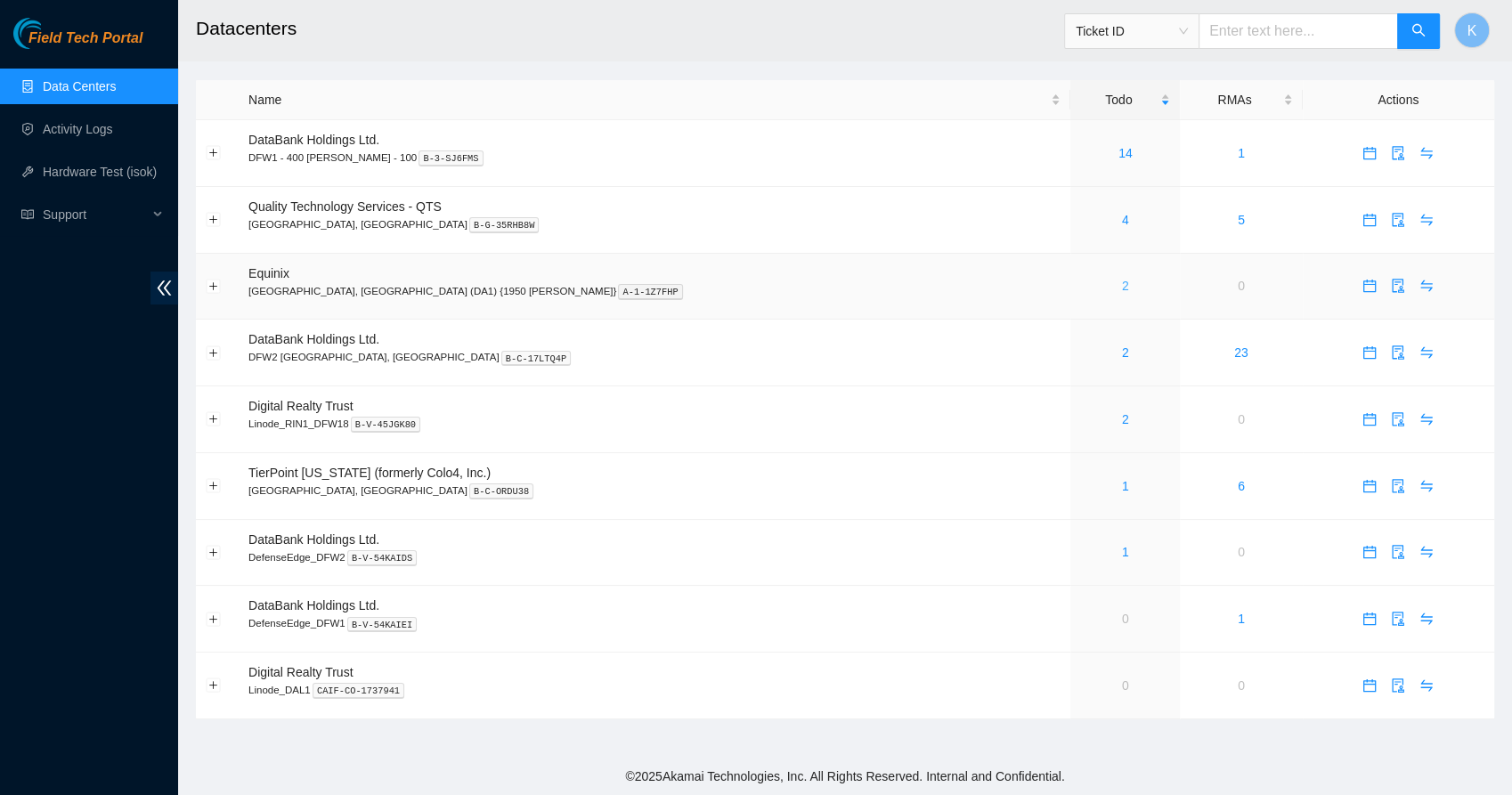
click at [1122, 285] on link "2" at bounding box center [1125, 286] width 7 height 14
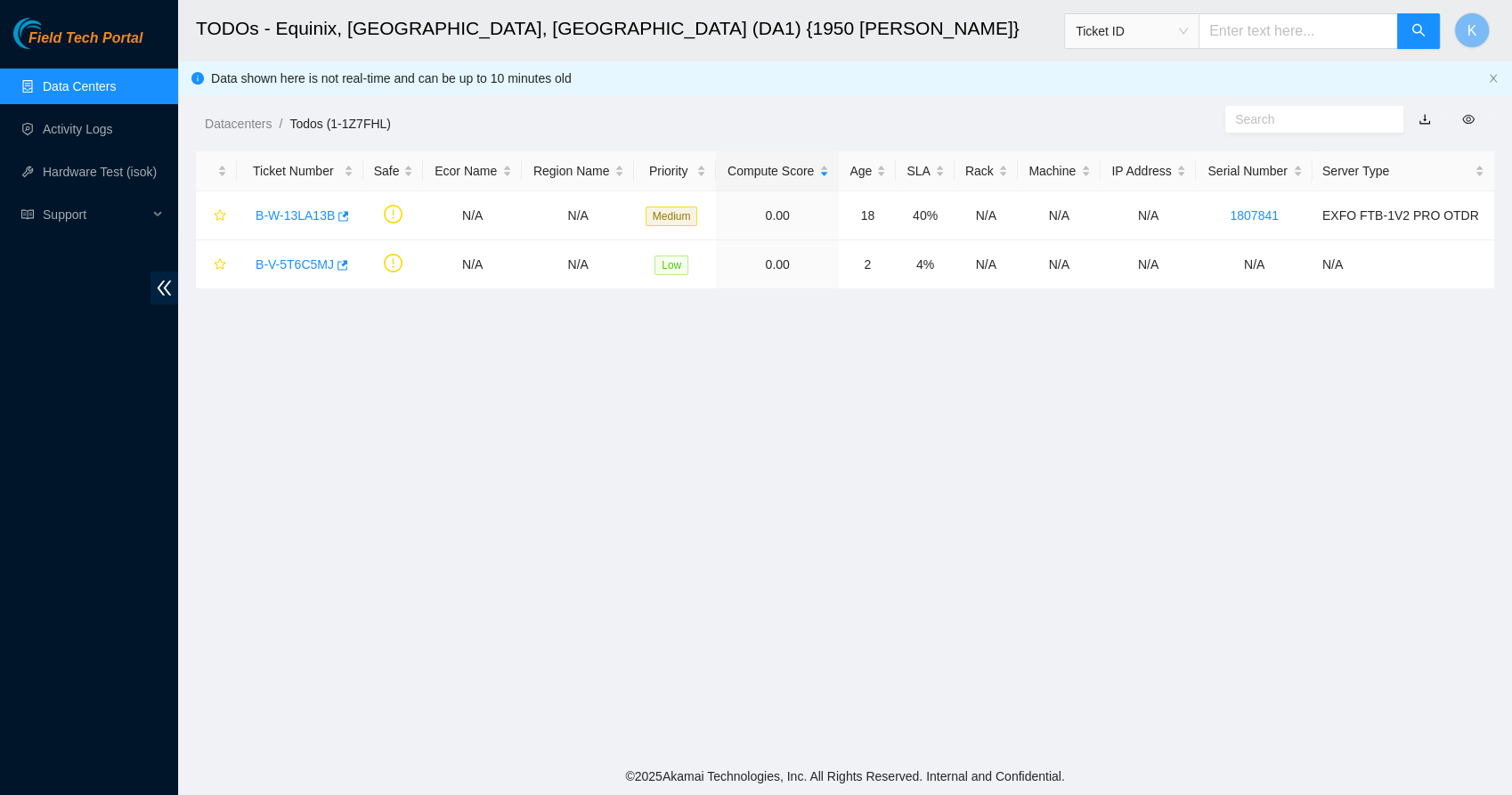
click at [307, 26] on h2 "TODOs - Equinix, Dallas, TX (DA1) {1950 N. Stemmons}" at bounding box center [713, 29] width 1034 height 57
click at [285, 26] on h2 "TODOs - Equinix, Dallas, TX (DA1) {1950 N. Stemmons}" at bounding box center [713, 29] width 1034 height 57
click at [305, 29] on h2 "TODOs - Equinix, Dallas, TX (DA1) {1950 N. Stemmons}" at bounding box center [713, 29] width 1034 height 57
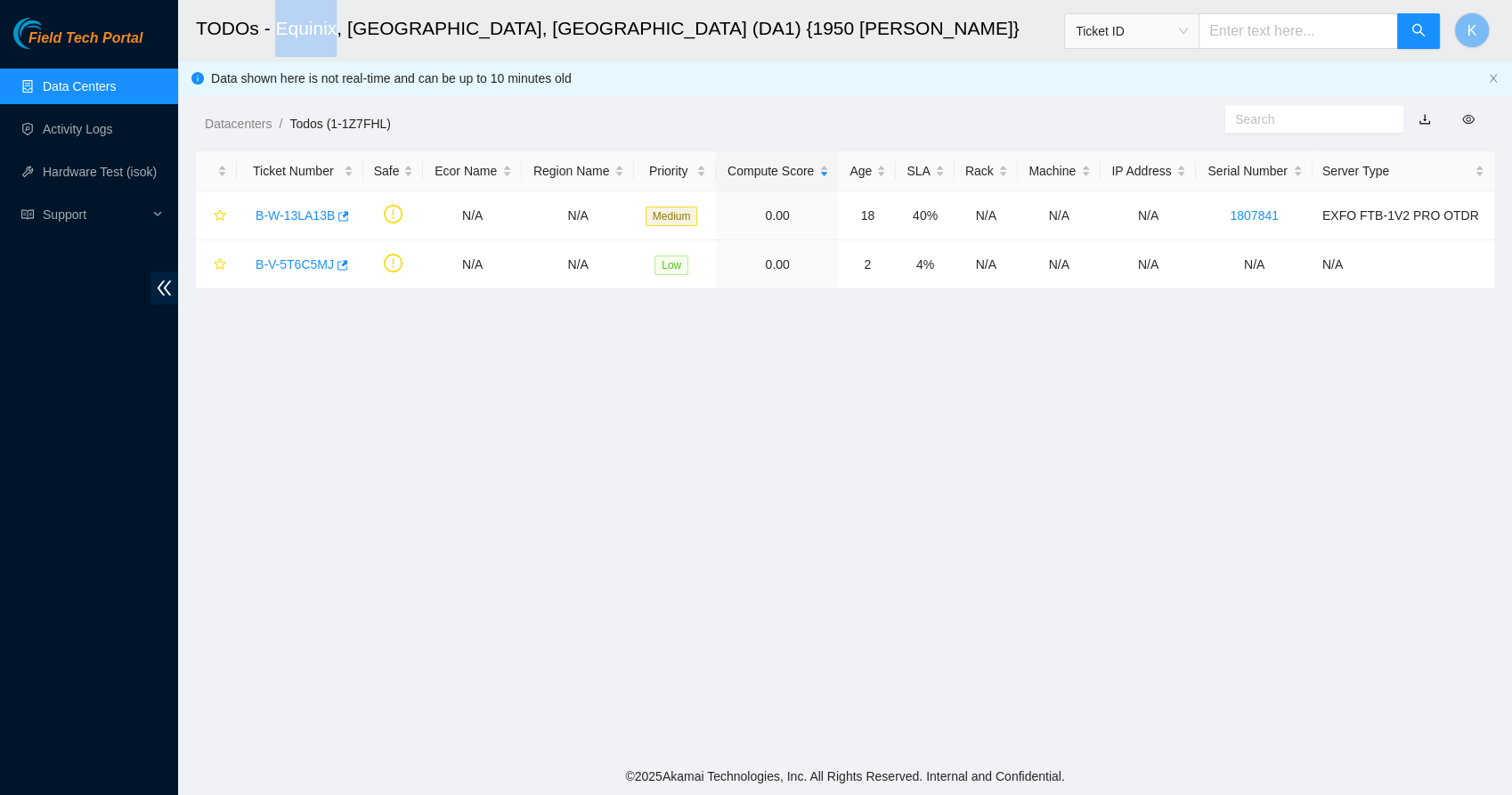
click at [305, 29] on h2 "TODOs - Equinix, Dallas, TX (DA1) {1950 N. Stemmons}" at bounding box center [713, 29] width 1034 height 57
copy h2 "Equinix"
click at [299, 262] on link "B-V-5T6C5MJ" at bounding box center [295, 264] width 79 height 14
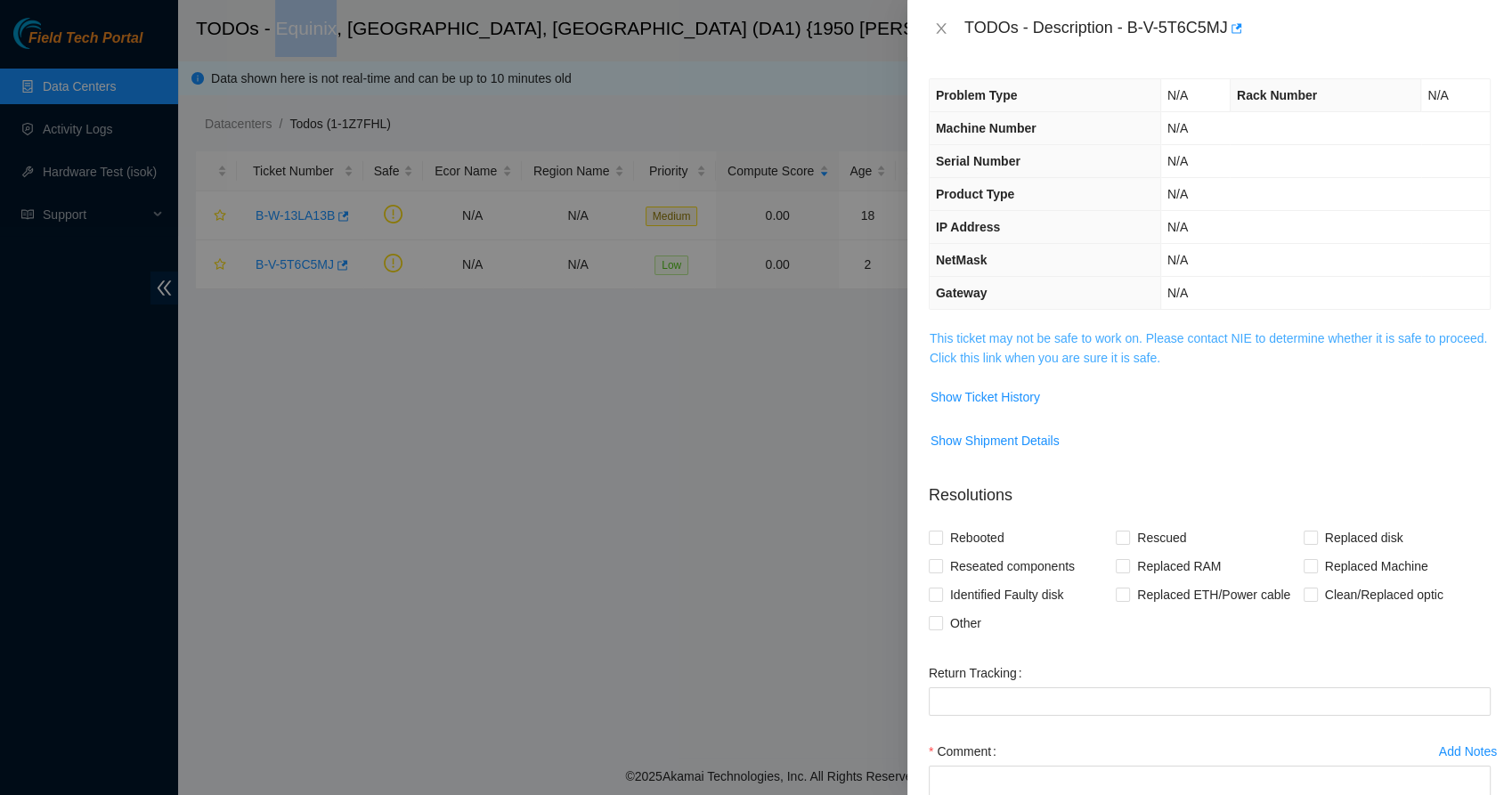
click at [998, 361] on link "This ticket may not be safe to work on. Please contact NIE to determine whether…" at bounding box center [1209, 348] width 558 height 33
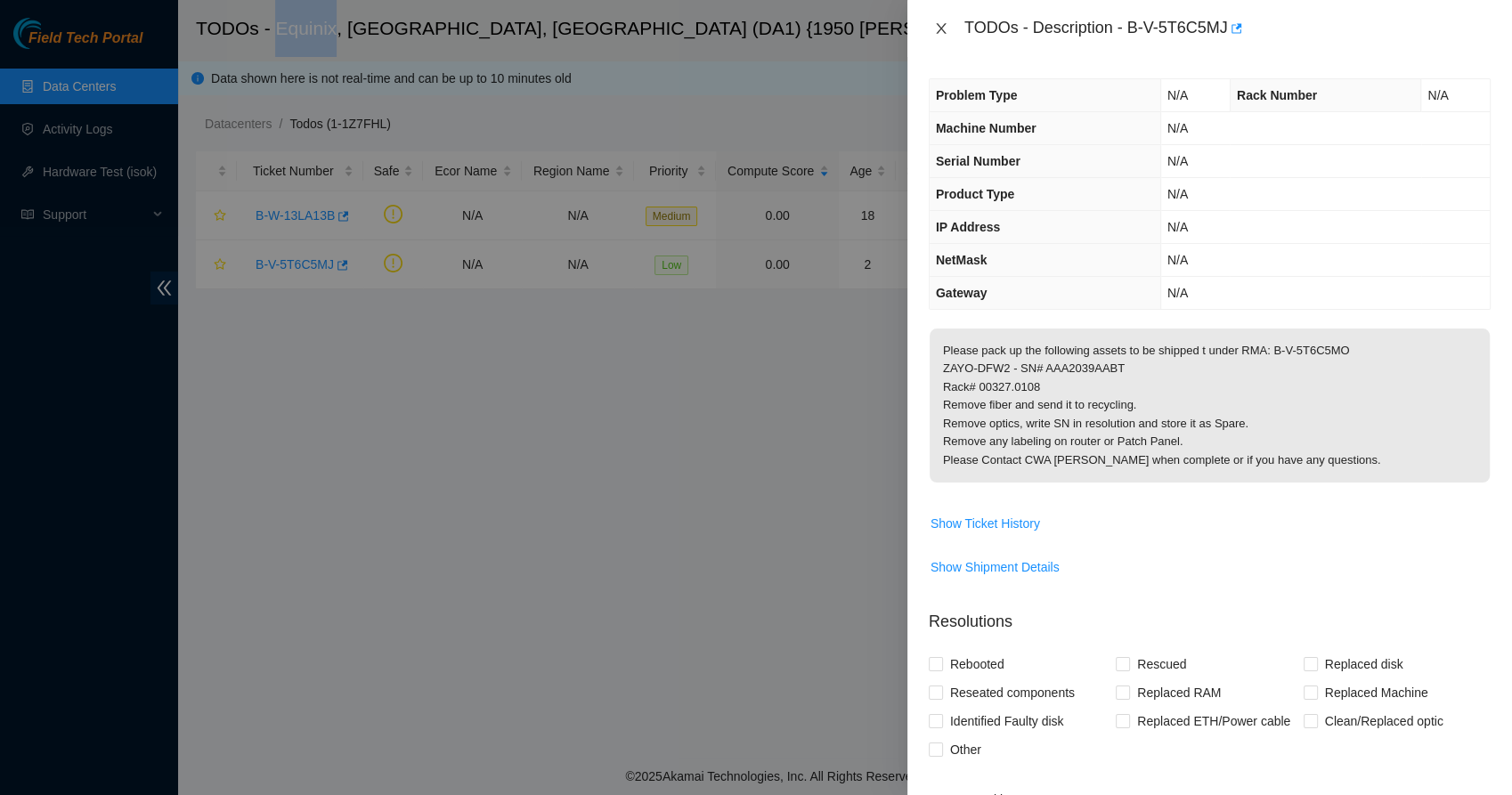
click at [941, 27] on icon "close" at bounding box center [941, 29] width 10 height 11
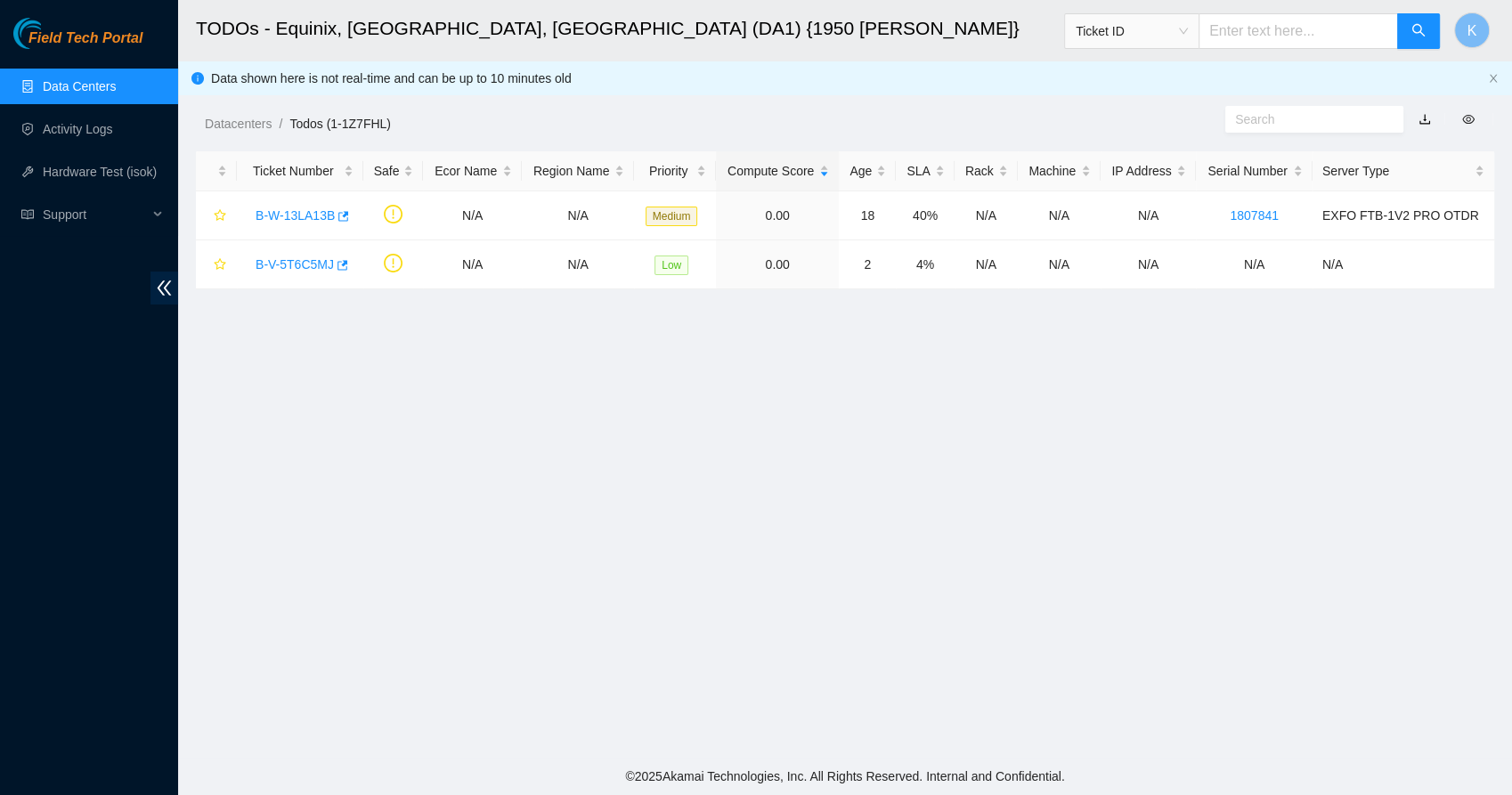
click at [508, 394] on main "TODOs - Equinix, Dallas, TX (DA1) {1950 N. Stemmons} Ticket ID K Data shown her…" at bounding box center [845, 378] width 1334 height 758
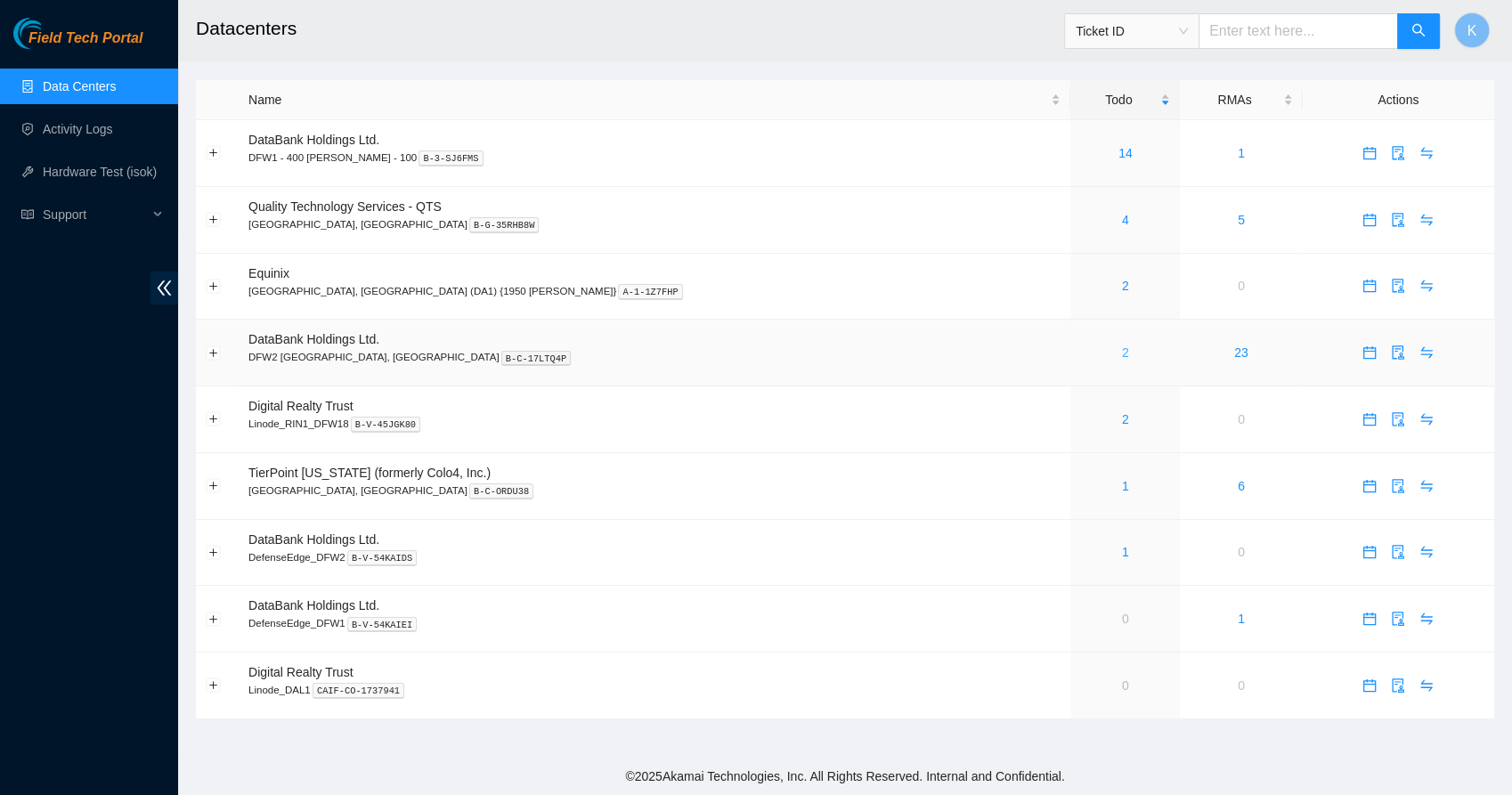
click at [1122, 350] on link "2" at bounding box center [1125, 353] width 7 height 14
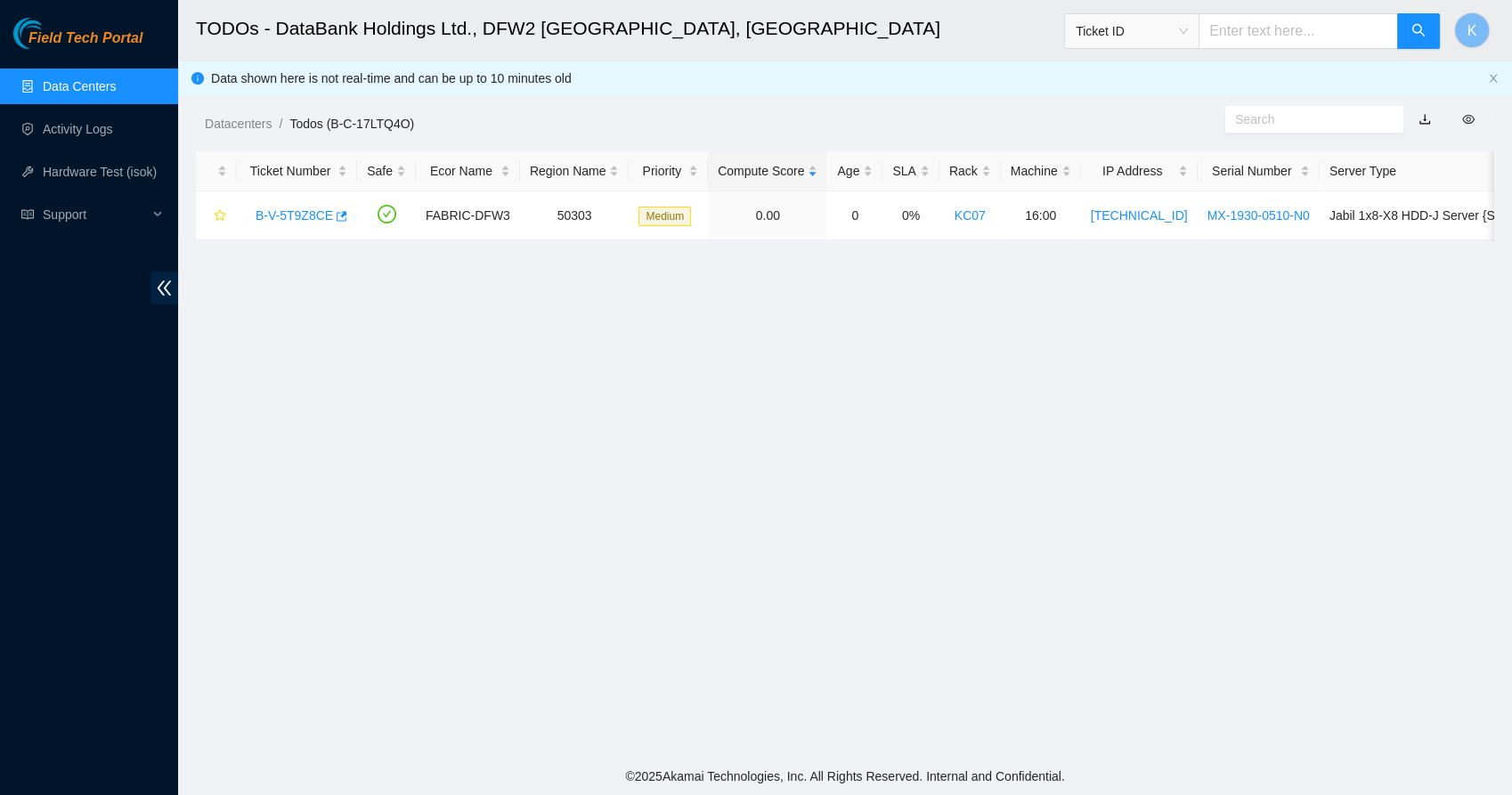
click at [609, 322] on main "TODOs - DataBank Holdings Ltd., DFW2 [GEOGRAPHIC_DATA], [GEOGRAPHIC_DATA] Ticke…" at bounding box center [845, 378] width 1334 height 758
click at [305, 219] on link "B-V-5T9Z8CE" at bounding box center [294, 216] width 78 height 14
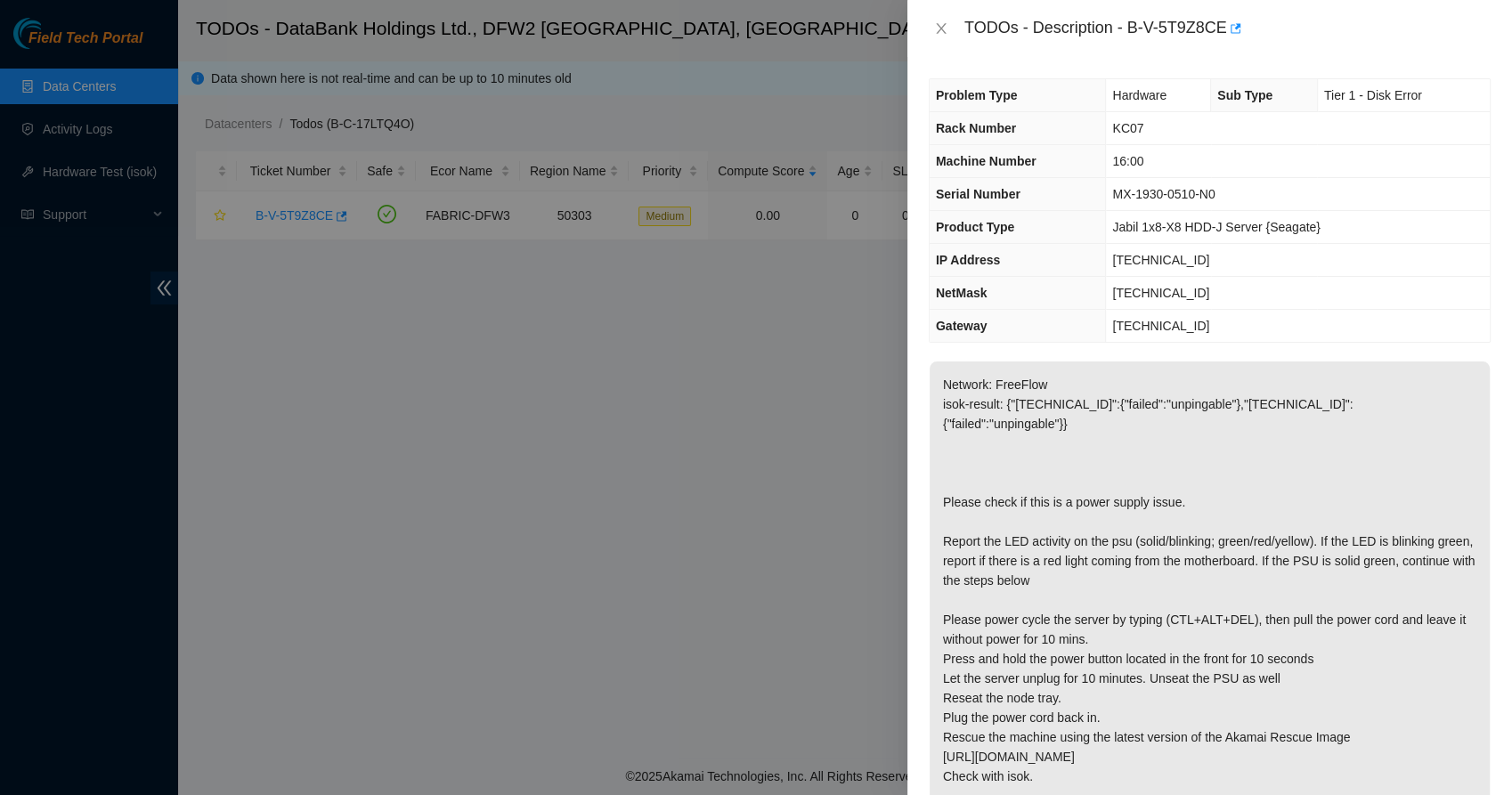
click at [1050, 465] on p "Network: FreeFlow isok-result: {"[TECHNICAL_ID]":{"failed":"unpingable"},"[TECH…" at bounding box center [1210, 620] width 560 height 516
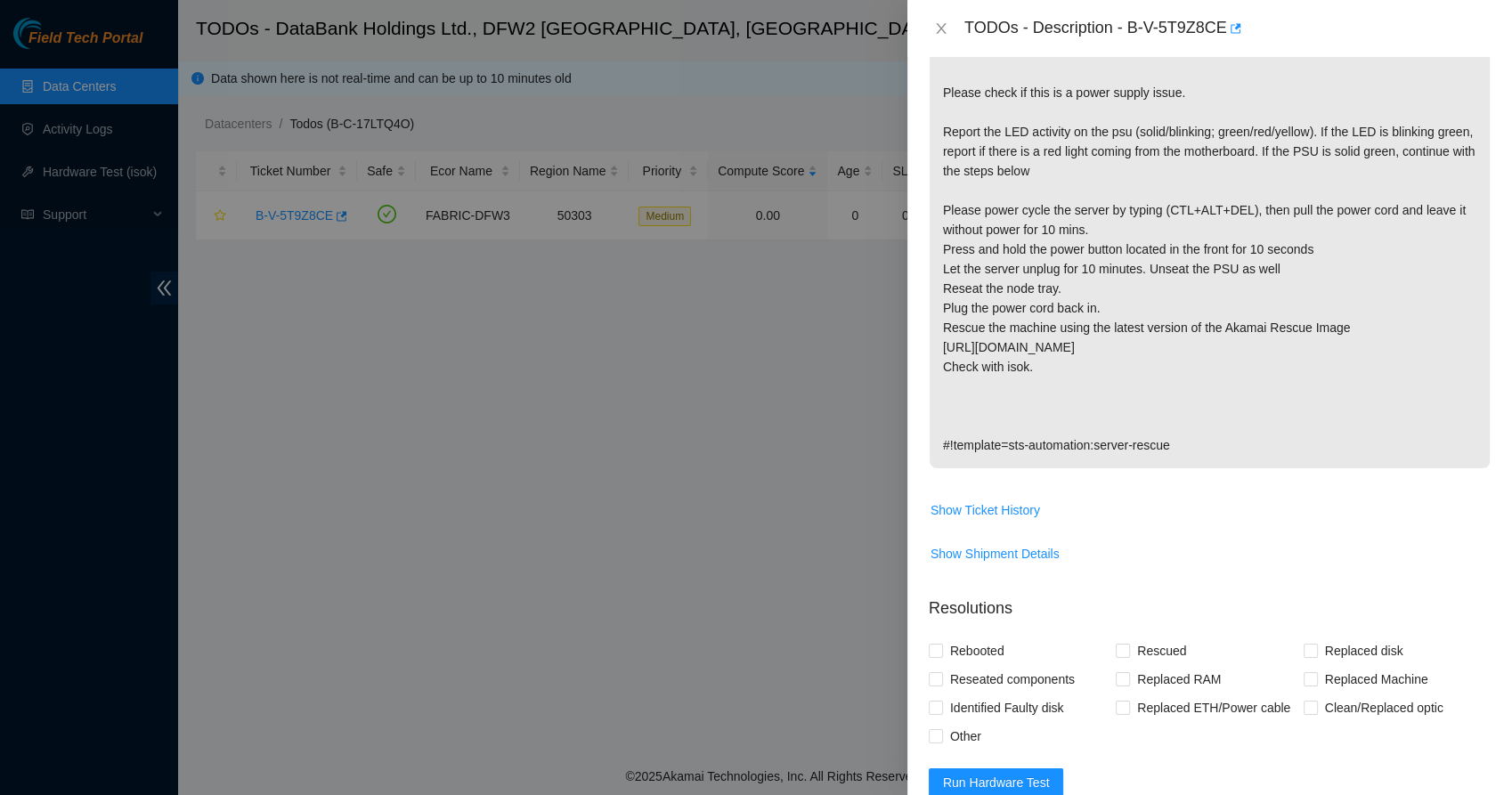
scroll to position [511, 0]
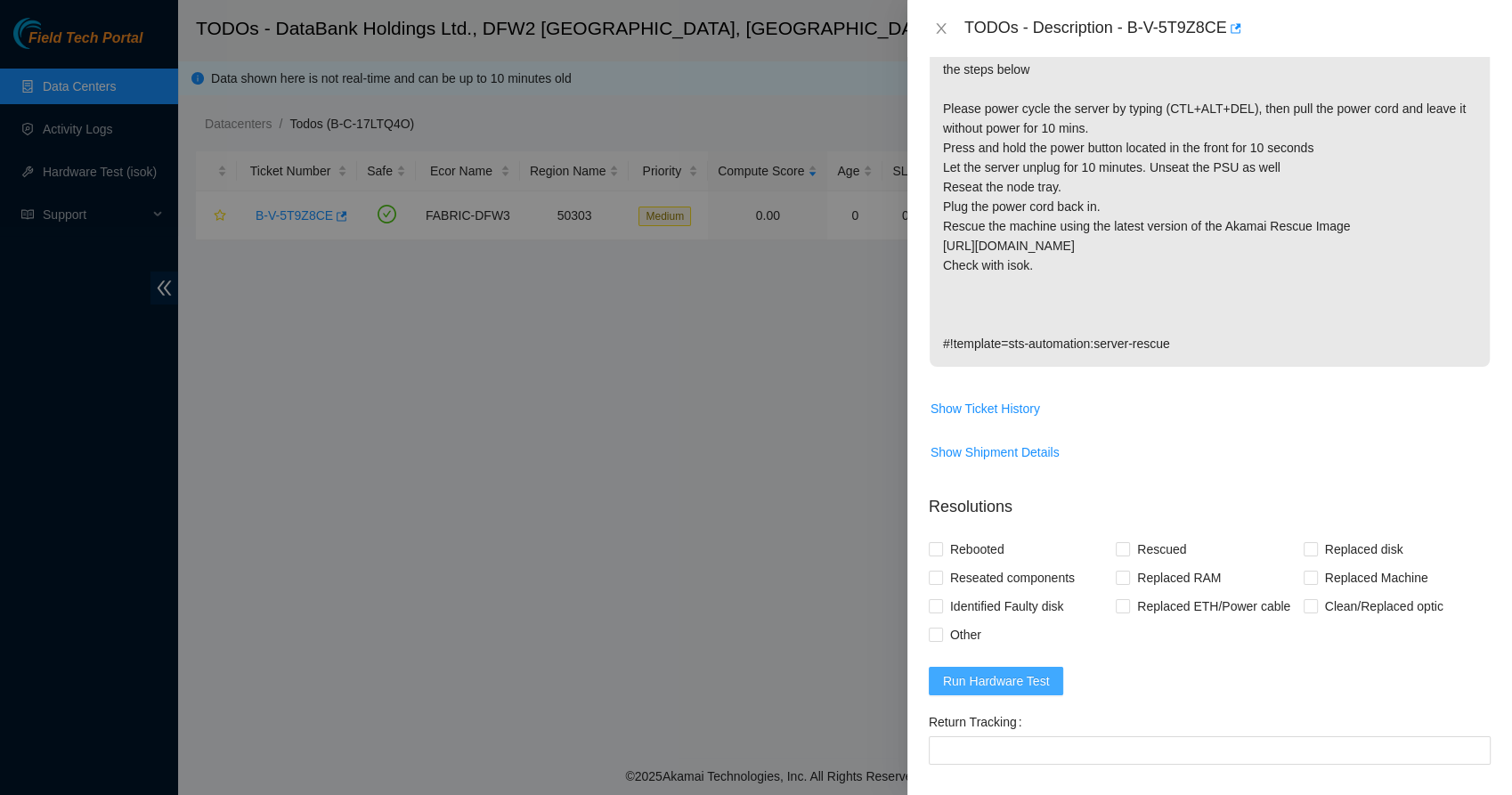
click at [998, 672] on span "Run Hardware Test" at bounding box center [996, 682] width 106 height 20
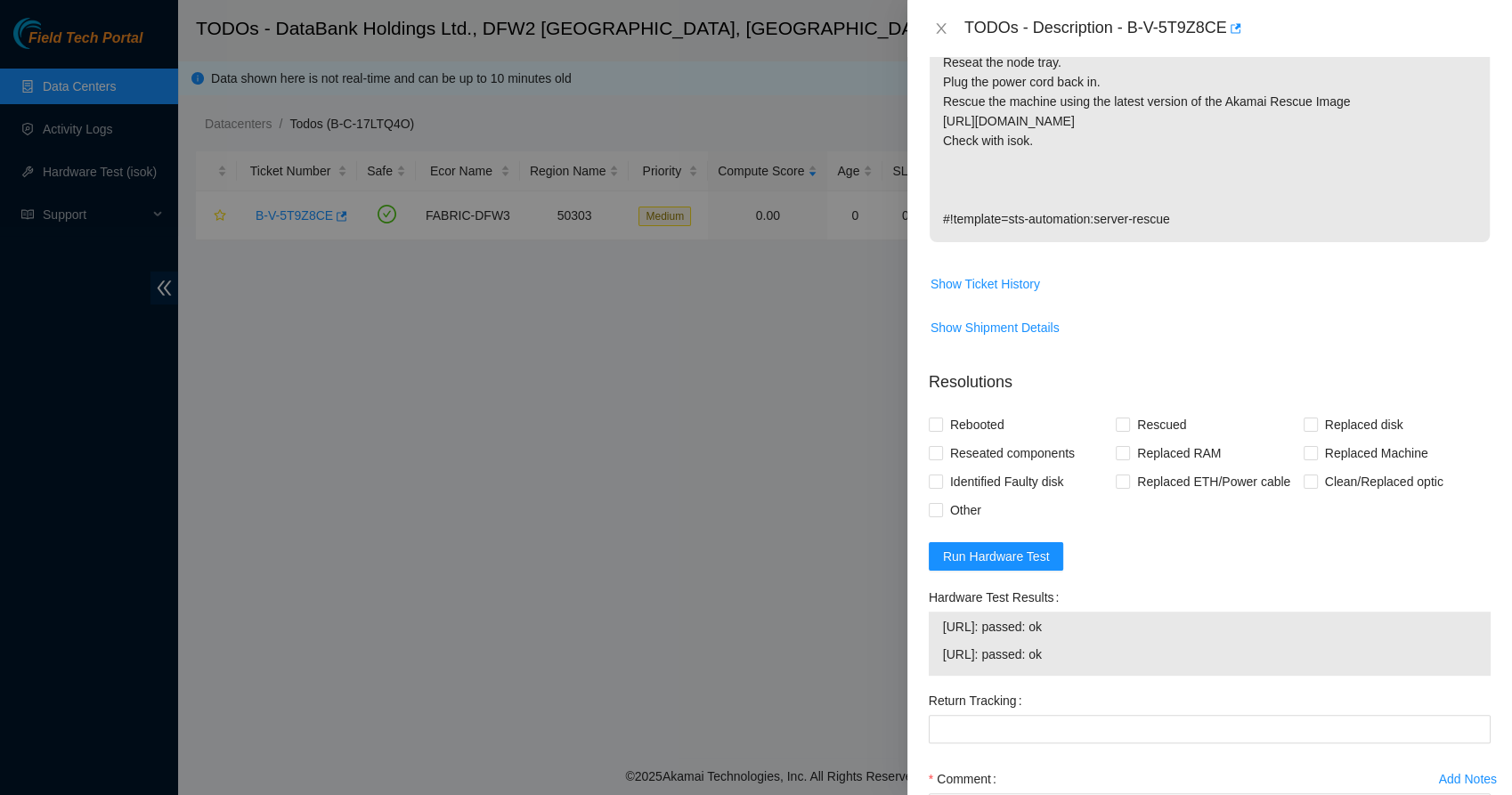
scroll to position [636, 0]
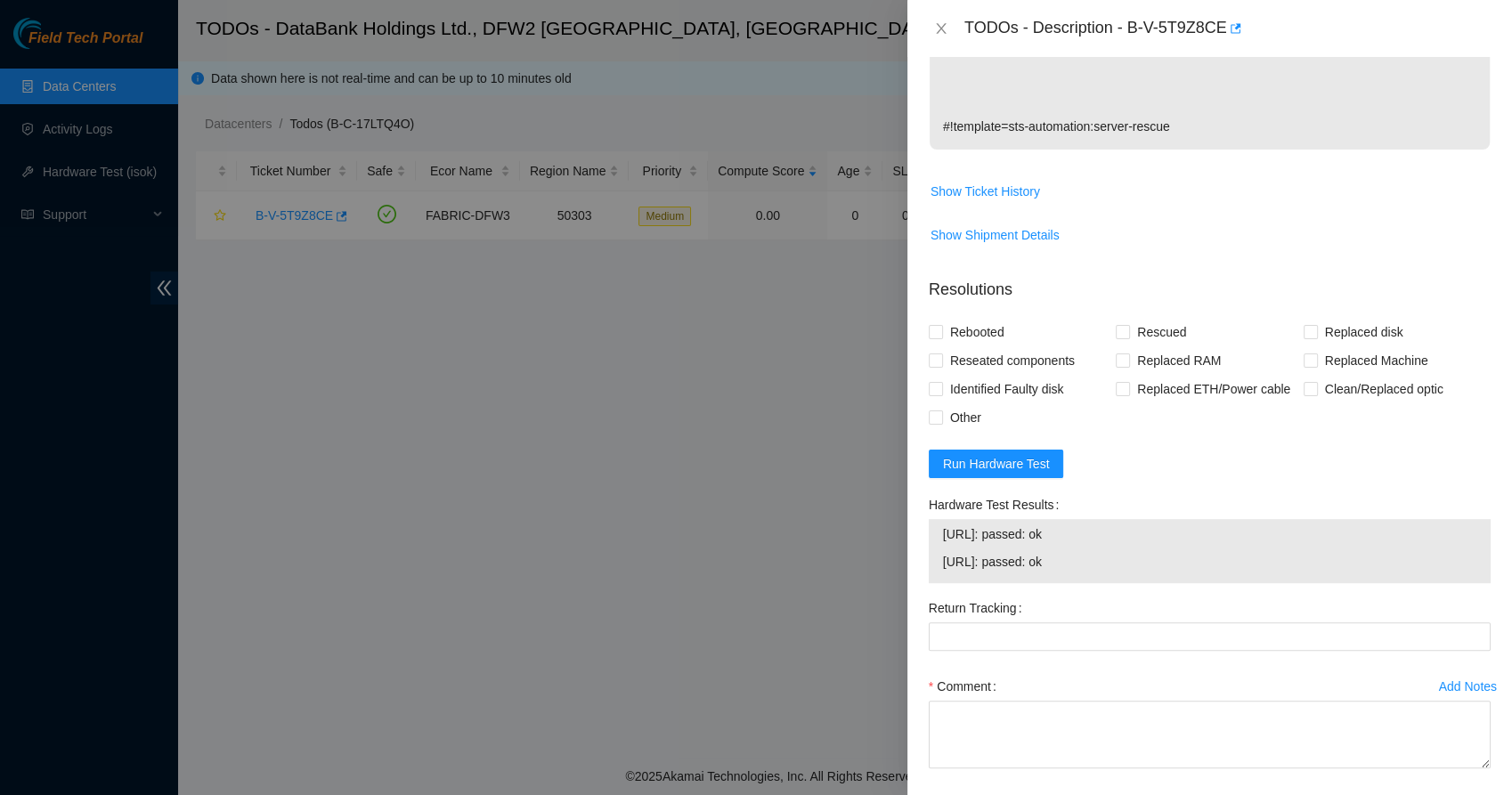
drag, startPoint x: 1084, startPoint y: 542, endPoint x: 944, endPoint y: 514, distance: 142.8
click at [944, 524] on tbody "[URL]: passed: ok [URL]: passed: ok" at bounding box center [1210, 552] width 535 height 55
copy tbody "[URL]: passed: ok [URL]: passed: ok"
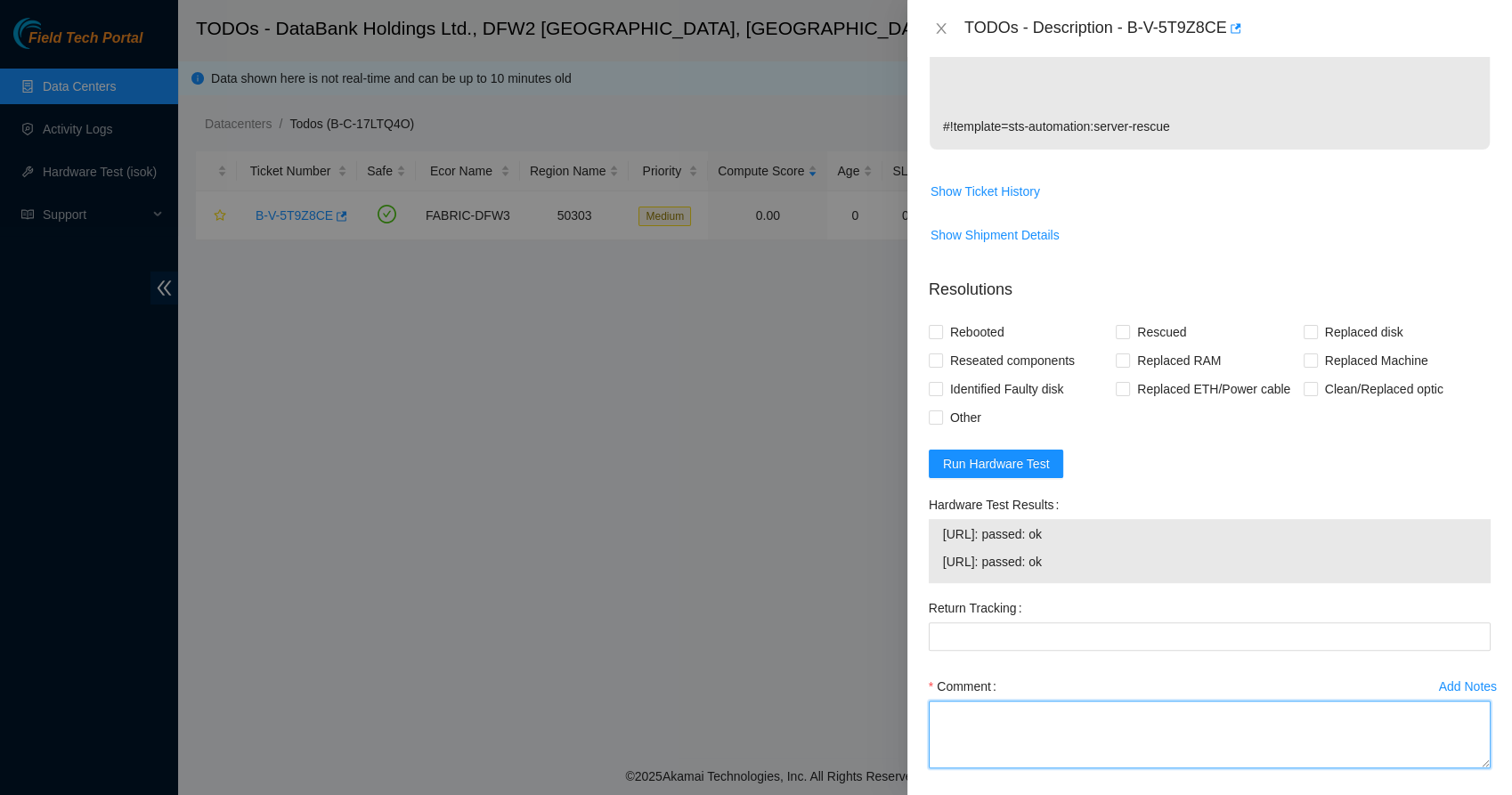
click at [997, 713] on textarea "Comment" at bounding box center [1210, 735] width 561 height 68
paste textarea "[URL]: passed: ok [URL]: passed: ok"
click at [1104, 732] on textarea "[URL]: passed: ok [URL]: passed: ok Powered down machine for 10 mins. Reseated …" at bounding box center [1210, 735] width 561 height 68
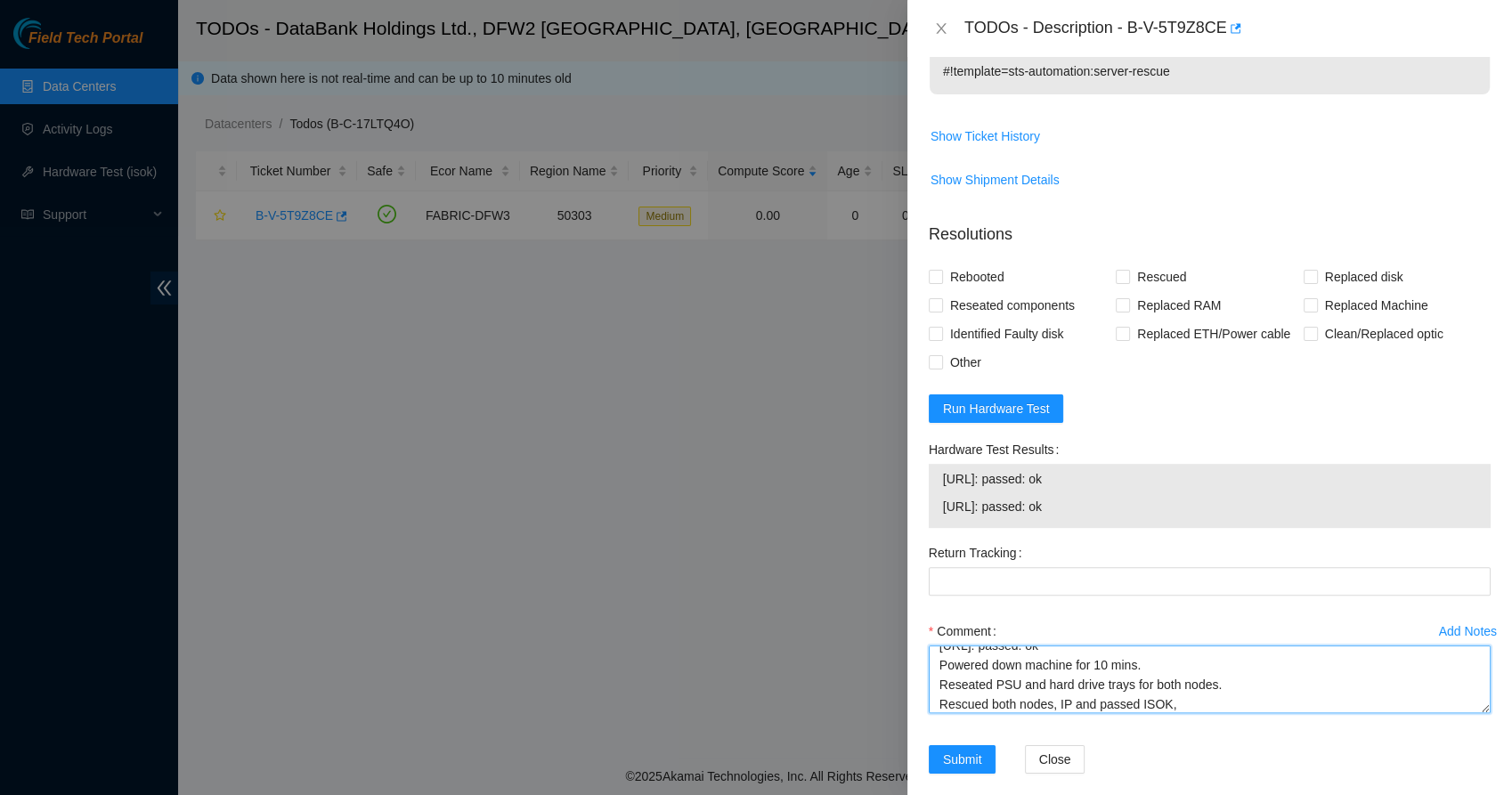
scroll to position [39, 0]
type textarea "[URL]: passed: ok [URL]: passed: ok Powered down machine for 10 mins. Reseated …"
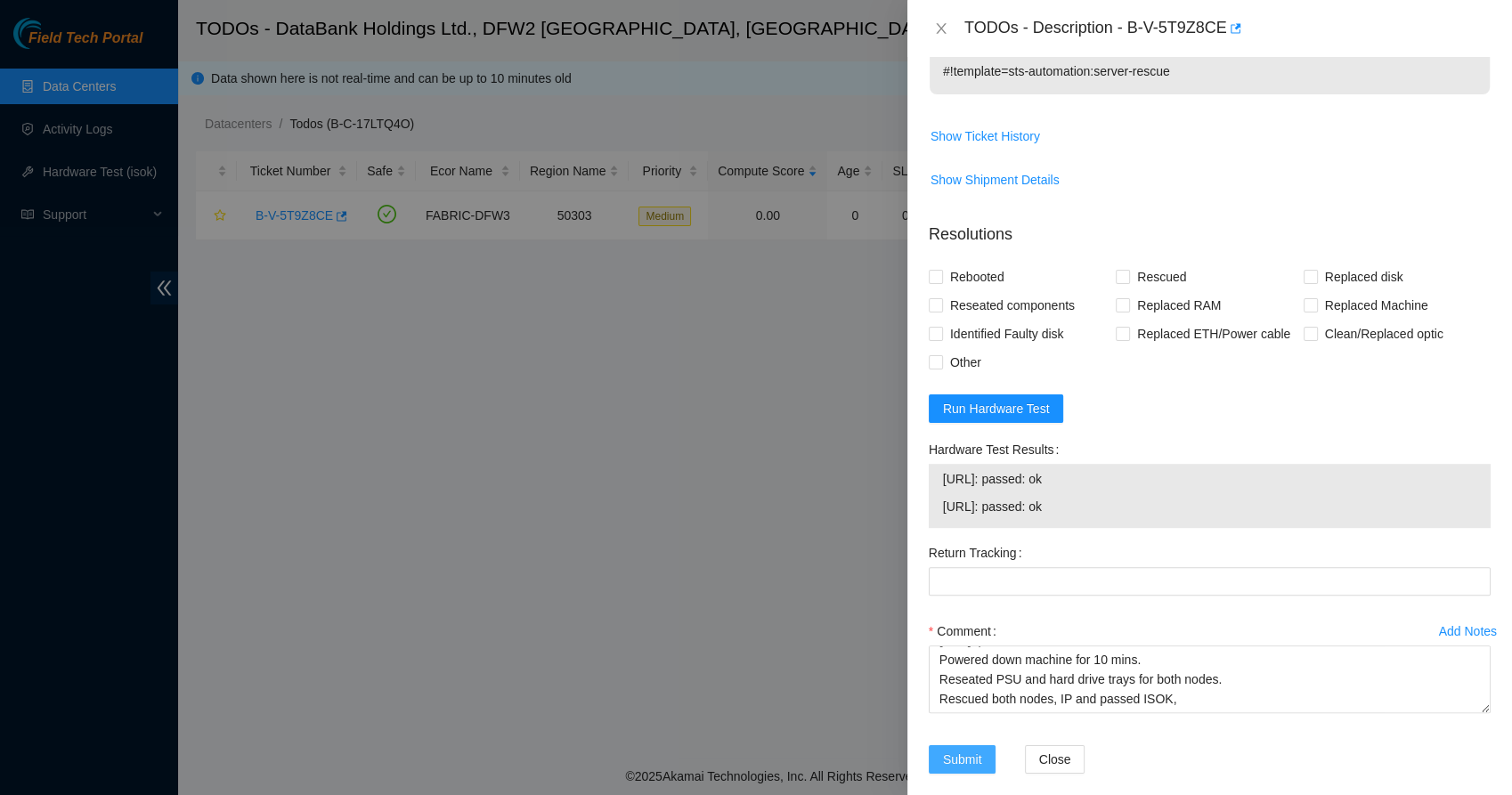
click at [960, 750] on span "Submit" at bounding box center [962, 760] width 39 height 20
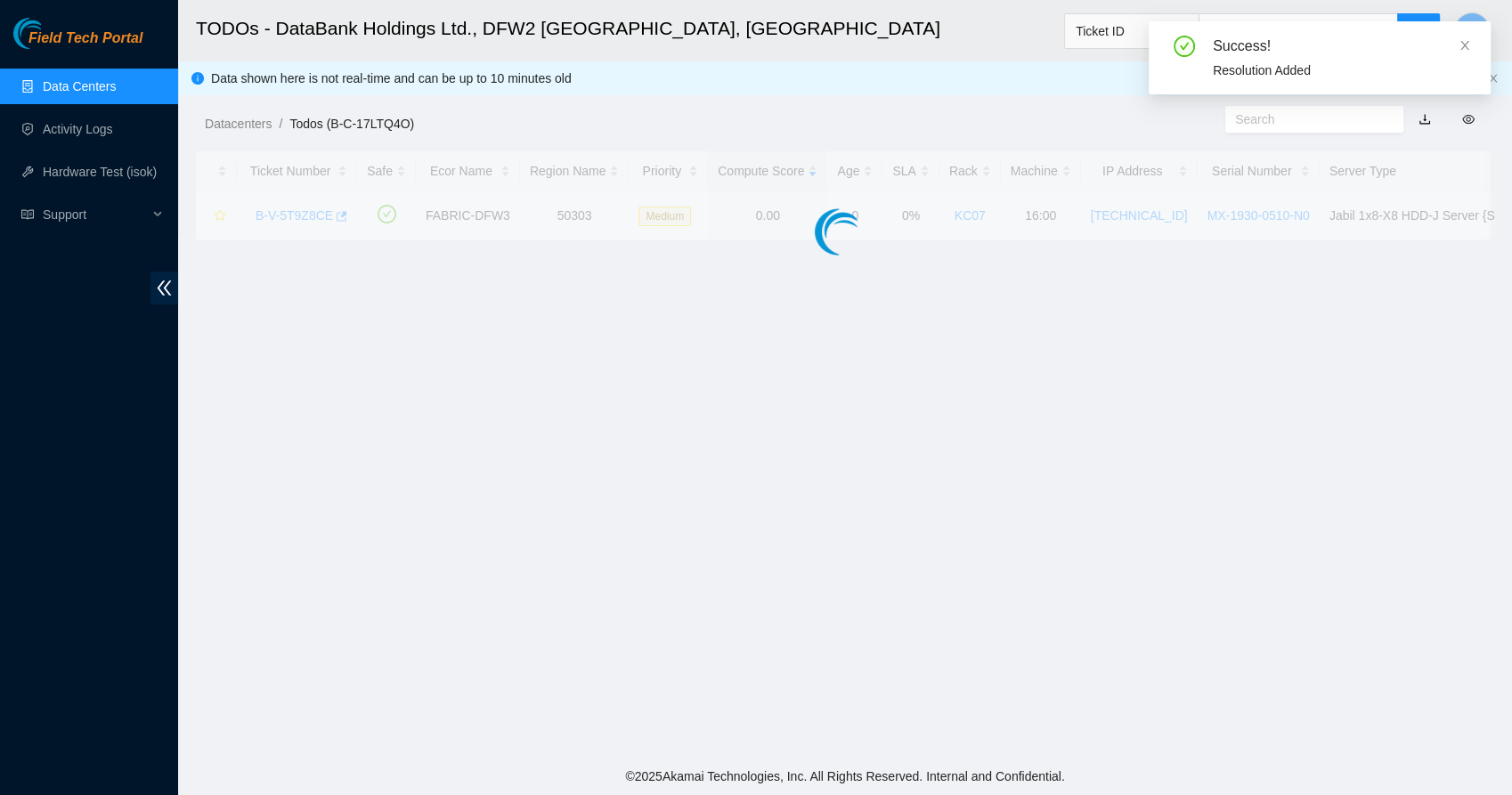
scroll to position [402, 0]
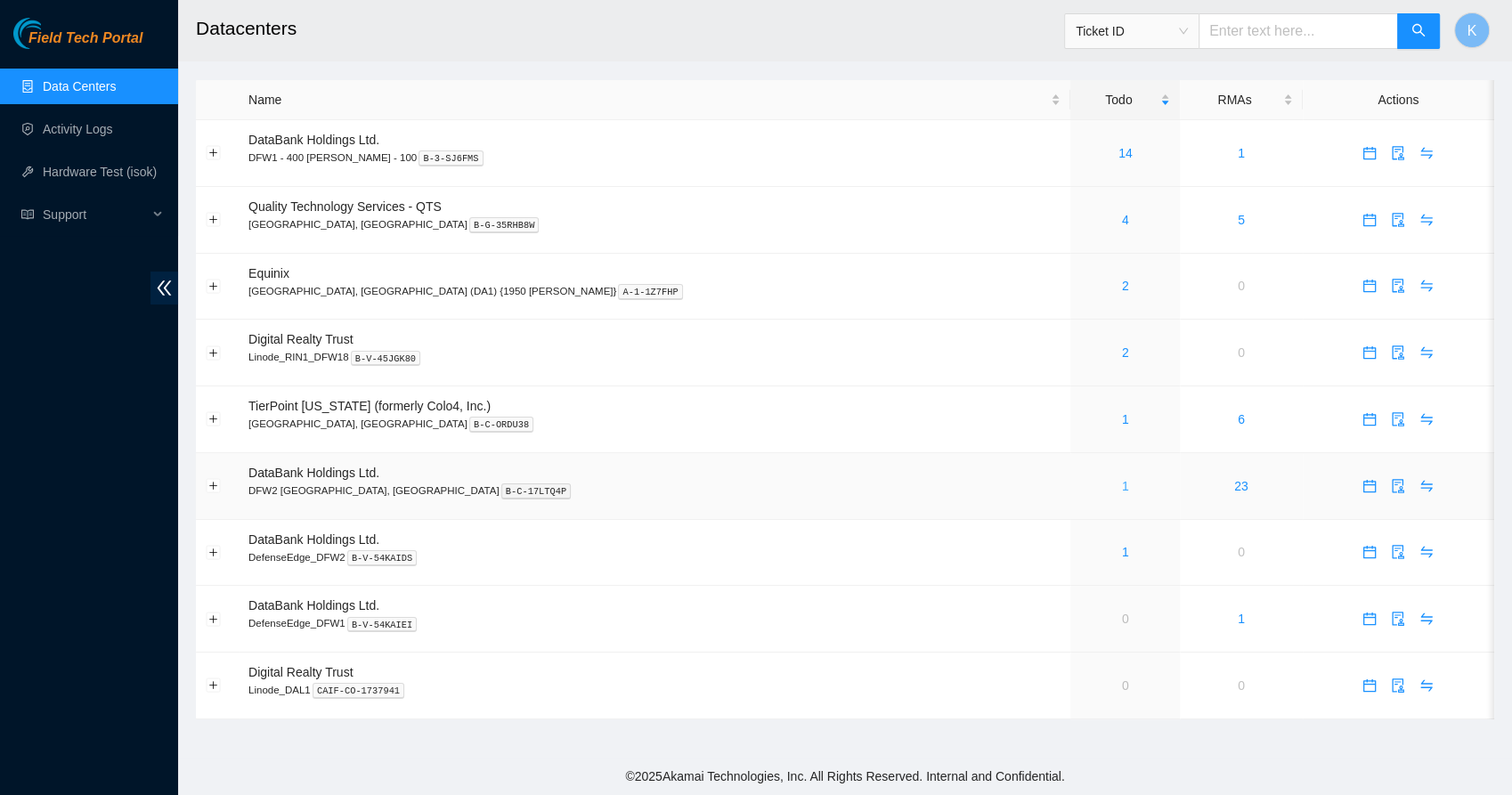
click at [1122, 485] on link "1" at bounding box center [1125, 486] width 7 height 14
click at [74, 79] on link "Data Centers" at bounding box center [79, 86] width 73 height 14
click at [210, 613] on button "Expand row" at bounding box center [214, 619] width 14 height 14
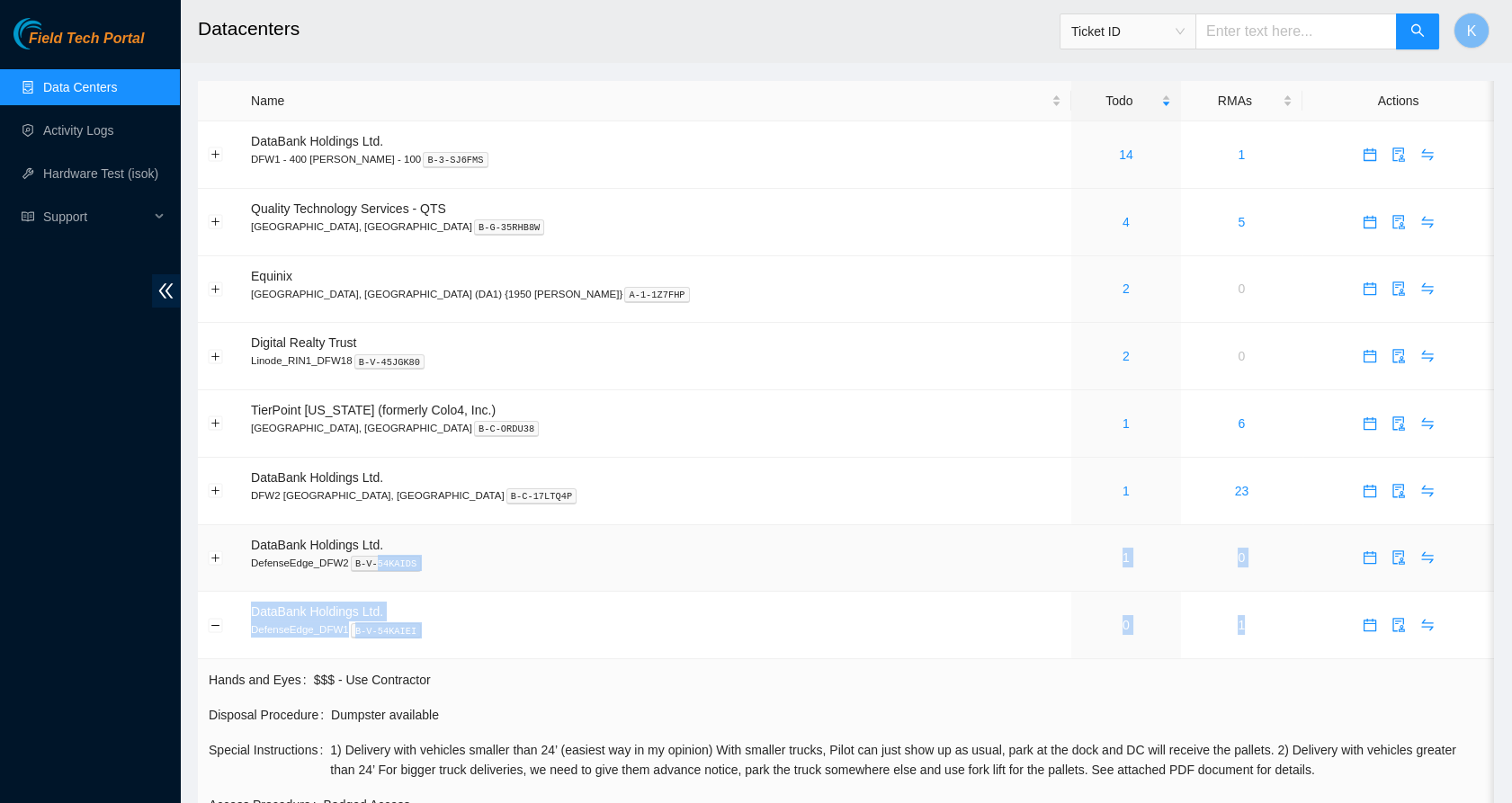
drag, startPoint x: 352, startPoint y: 656, endPoint x: 370, endPoint y: 564, distance: 93.7
click at [370, 564] on tbody "DataBank Holdings Ltd. DFW1 - 400 S. Akard - 100 B-3-SJ6FMS 14 1 Quality Techno…" at bounding box center [846, 587] width 1296 height 931
drag, startPoint x: 370, startPoint y: 564, endPoint x: 414, endPoint y: 654, distance: 100.2
click at [414, 654] on td "DataBank Holdings Ltd. DefenseEdge_DFW1 B-V-54KAIEI" at bounding box center [656, 626] width 830 height 68
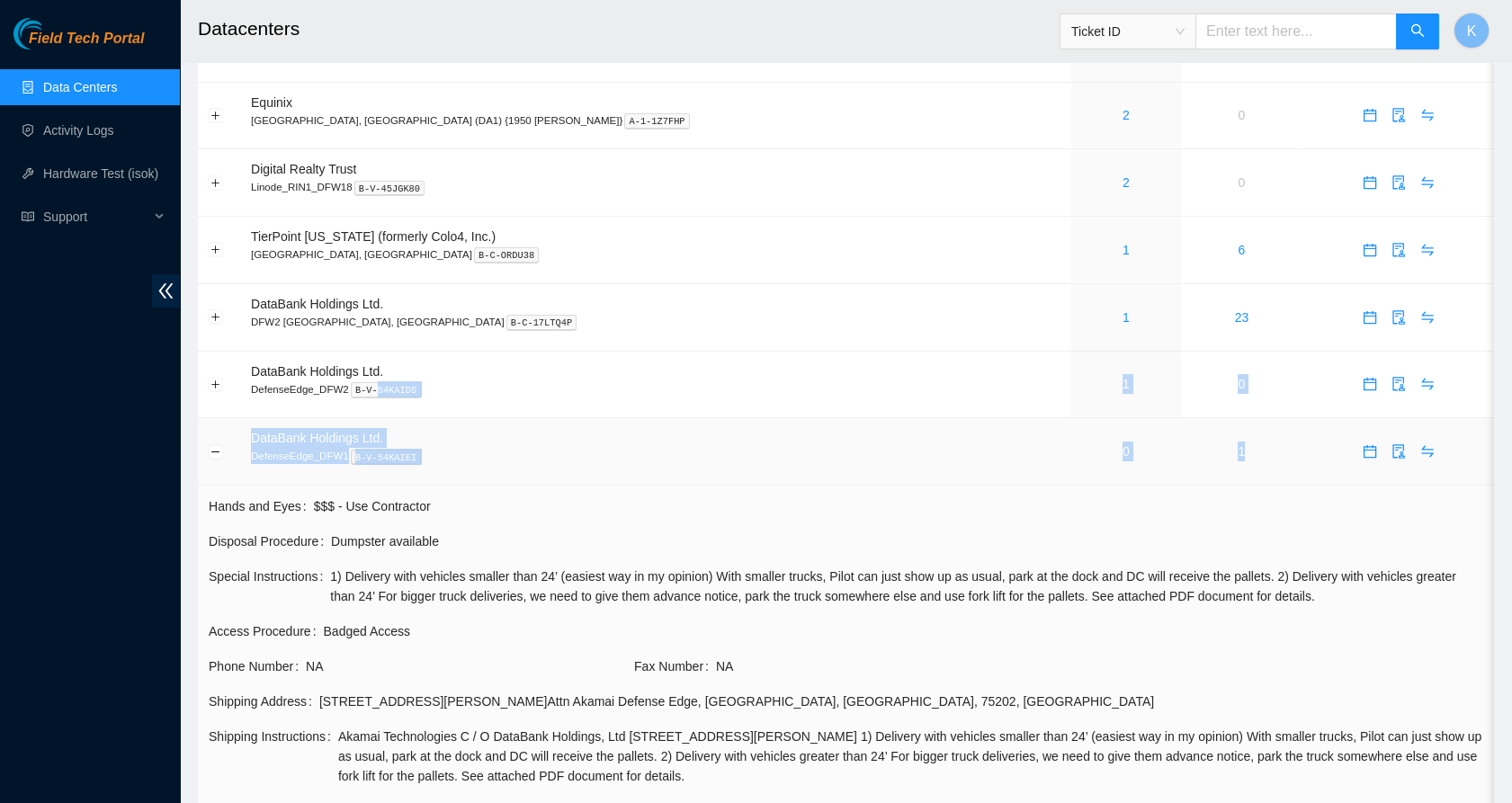
scroll to position [174, 0]
click at [440, 661] on span "NA" at bounding box center [469, 666] width 326 height 20
click at [218, 388] on button "Expand row" at bounding box center [216, 383] width 14 height 14
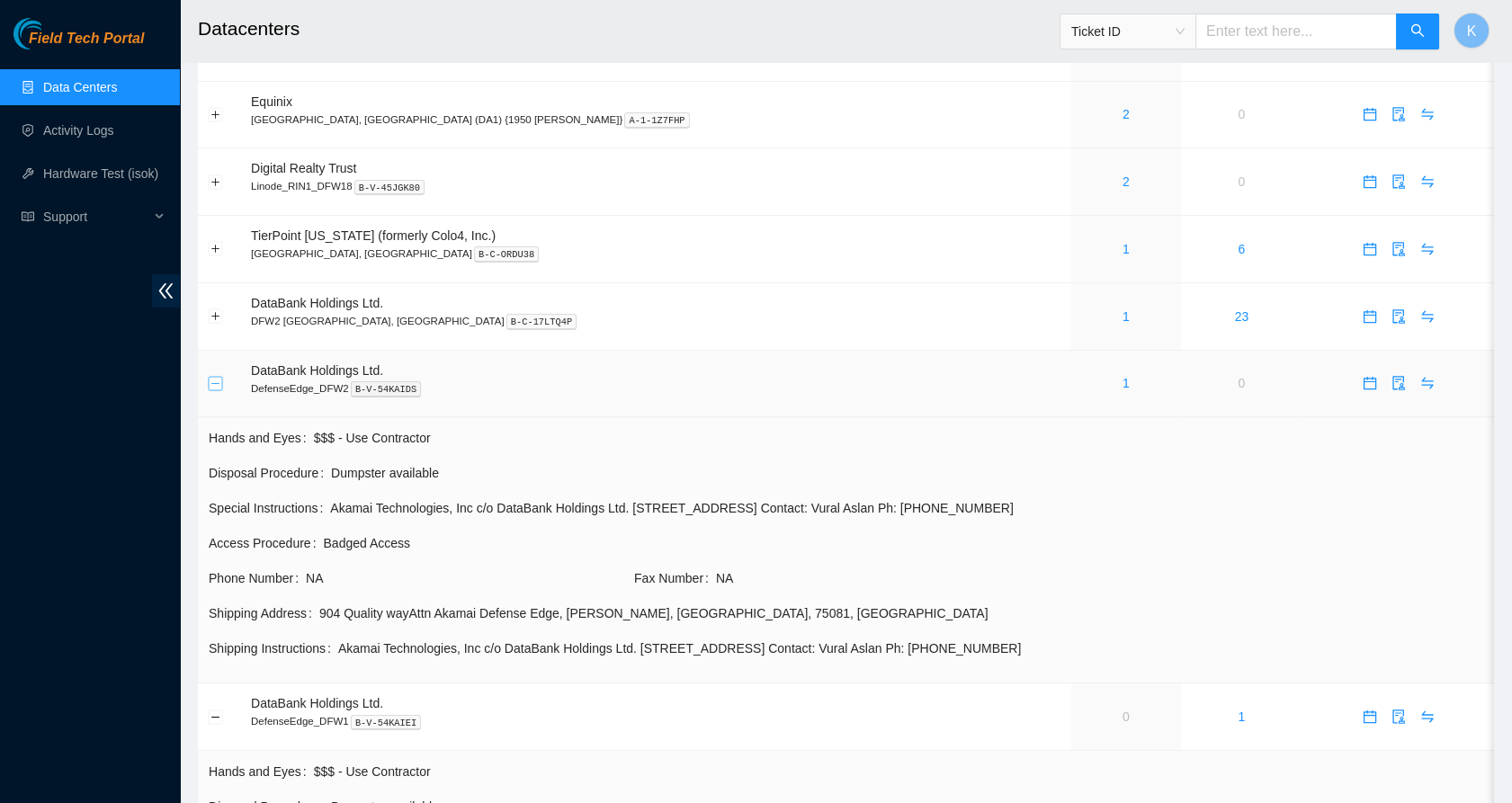
click at [216, 380] on button "Collapse row" at bounding box center [216, 383] width 14 height 14
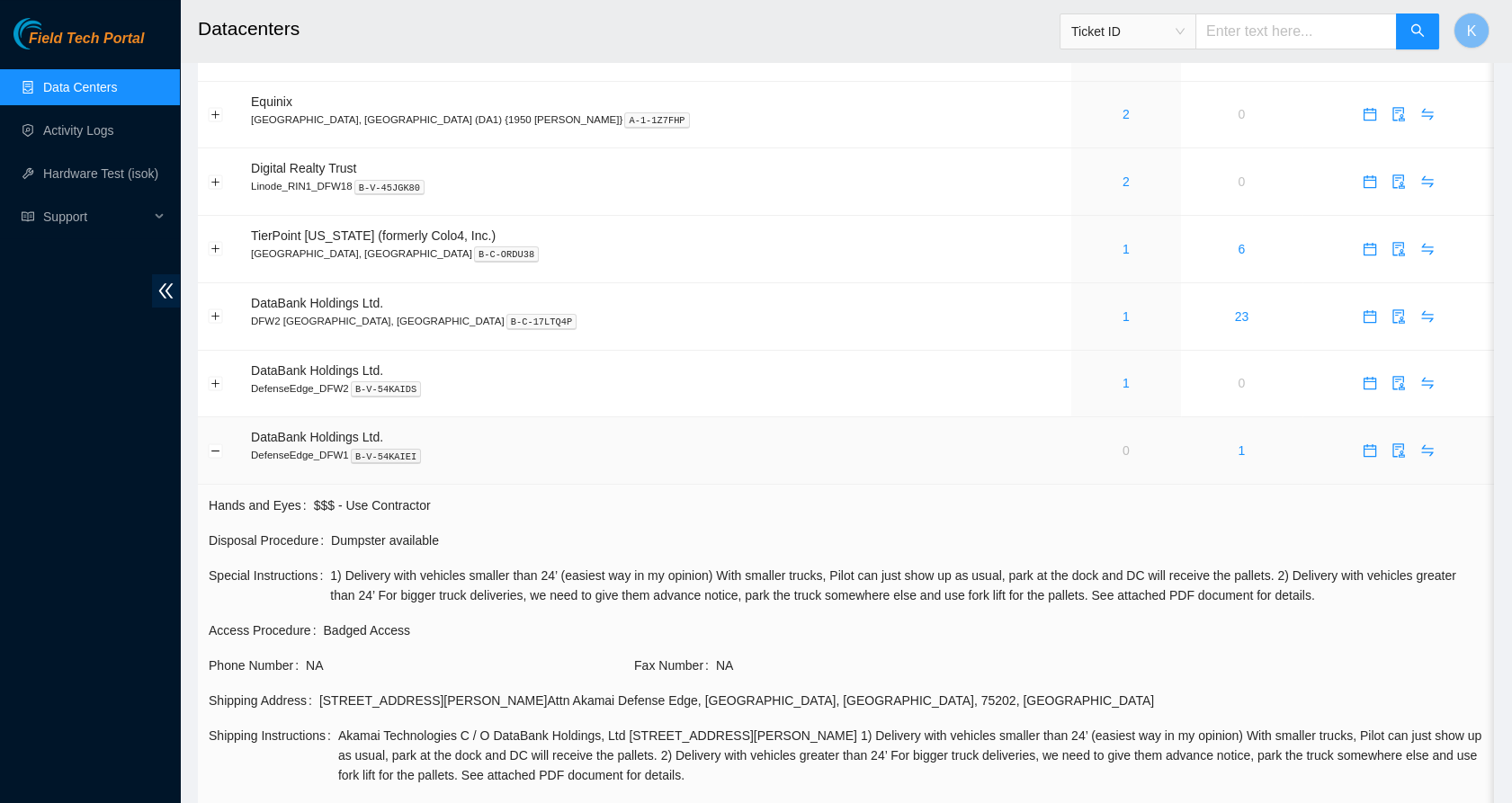
click at [208, 440] on td at bounding box center [219, 451] width 43 height 68
click at [209, 446] on button "Collapse row" at bounding box center [216, 451] width 14 height 14
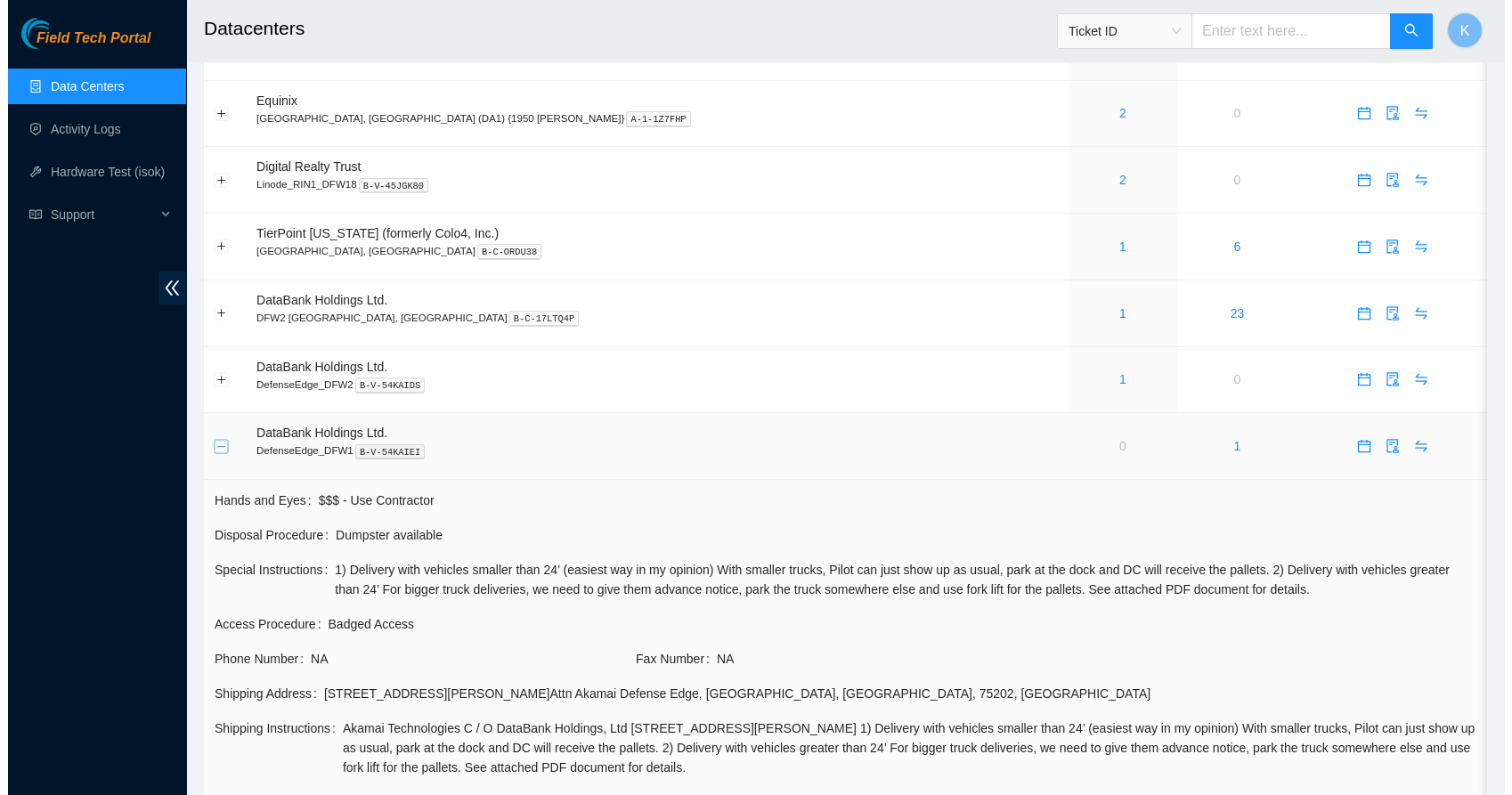
scroll to position [0, 0]
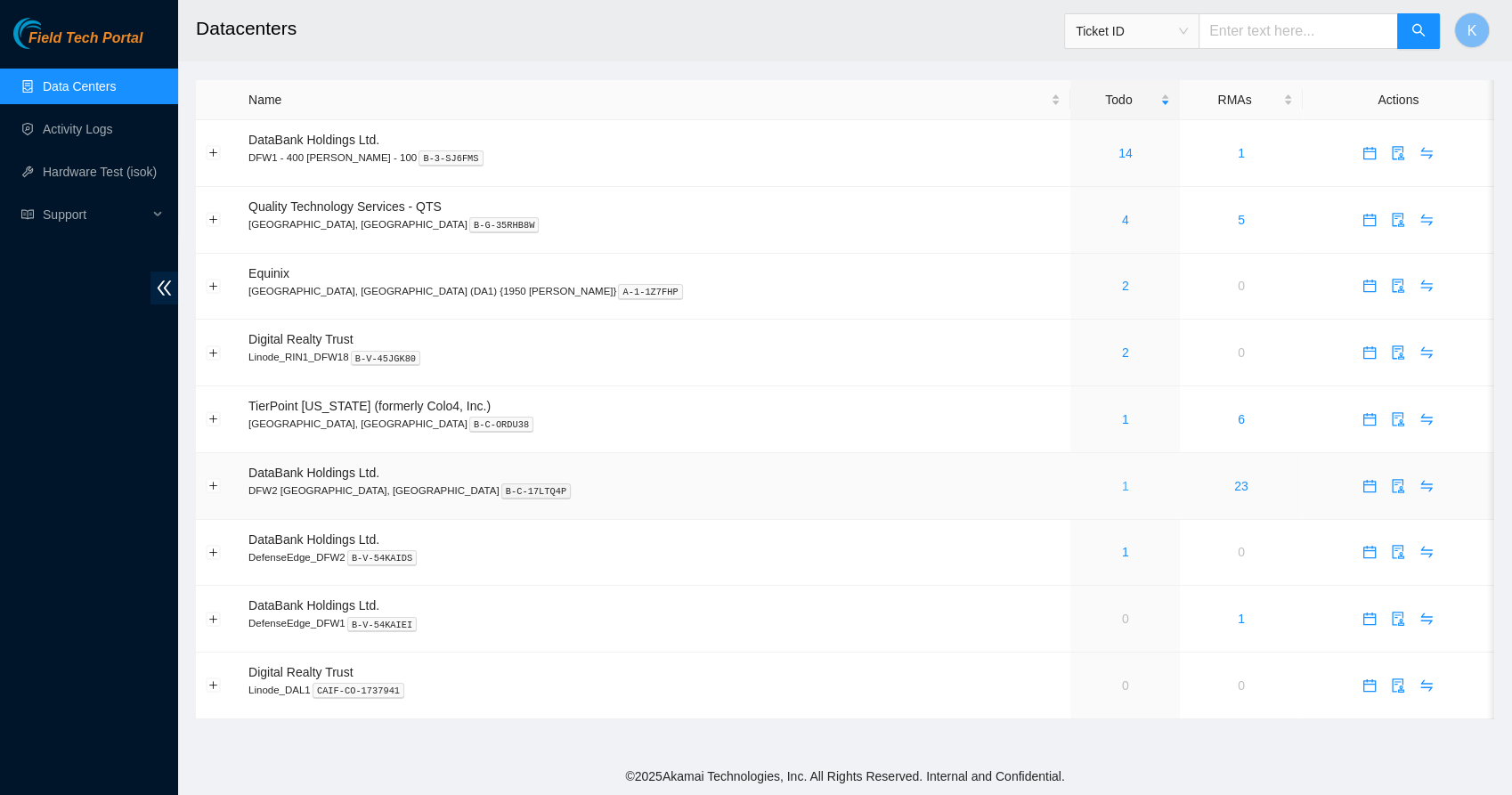
click at [1122, 488] on link "1" at bounding box center [1125, 486] width 7 height 14
click at [1254, 45] on input "text" at bounding box center [1298, 32] width 200 height 35
paste input "B-V-5RCL7HO"
type input "B-V-5RCL7HO"
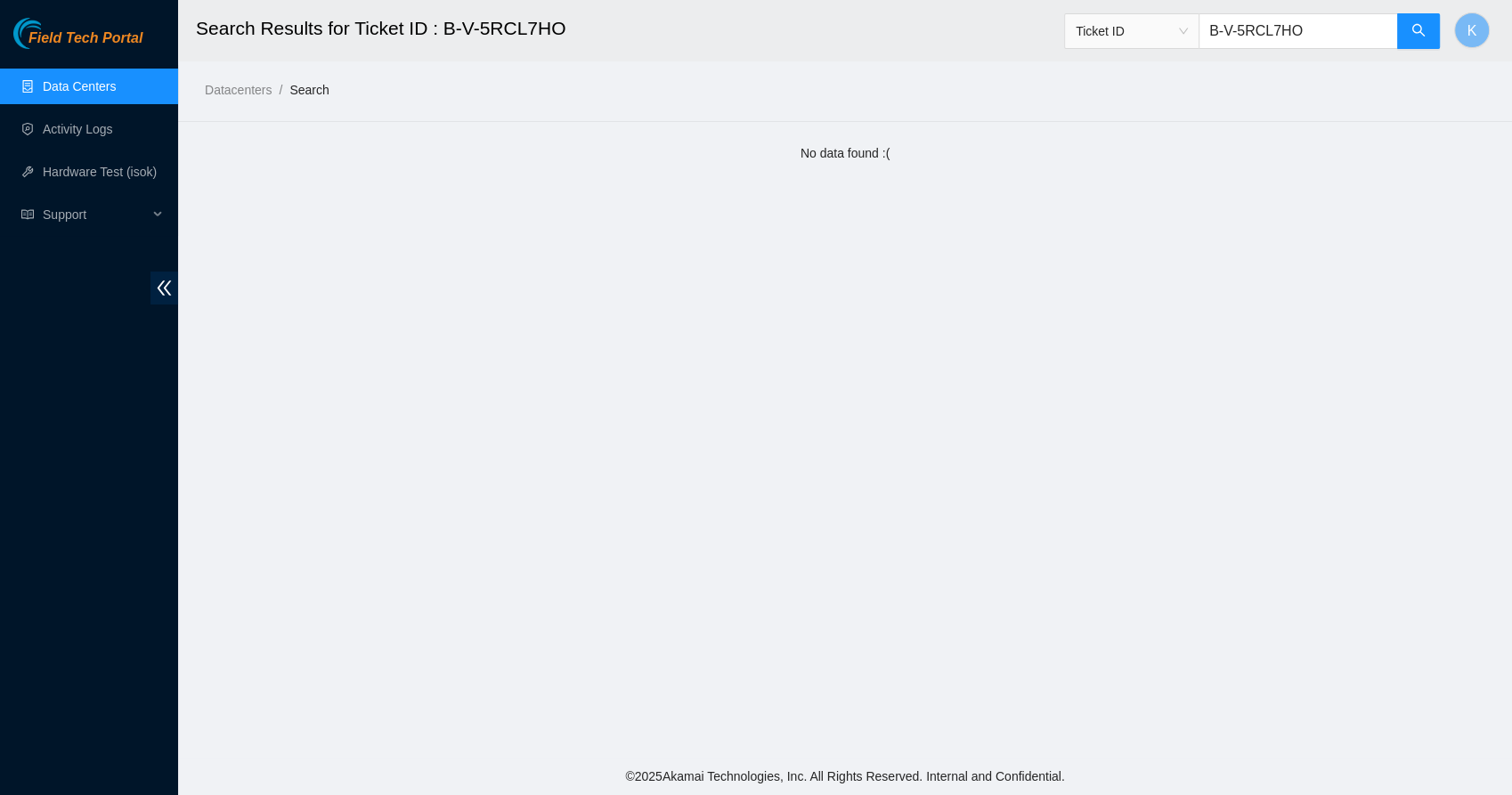
click at [72, 86] on link "Data Centers" at bounding box center [79, 86] width 73 height 14
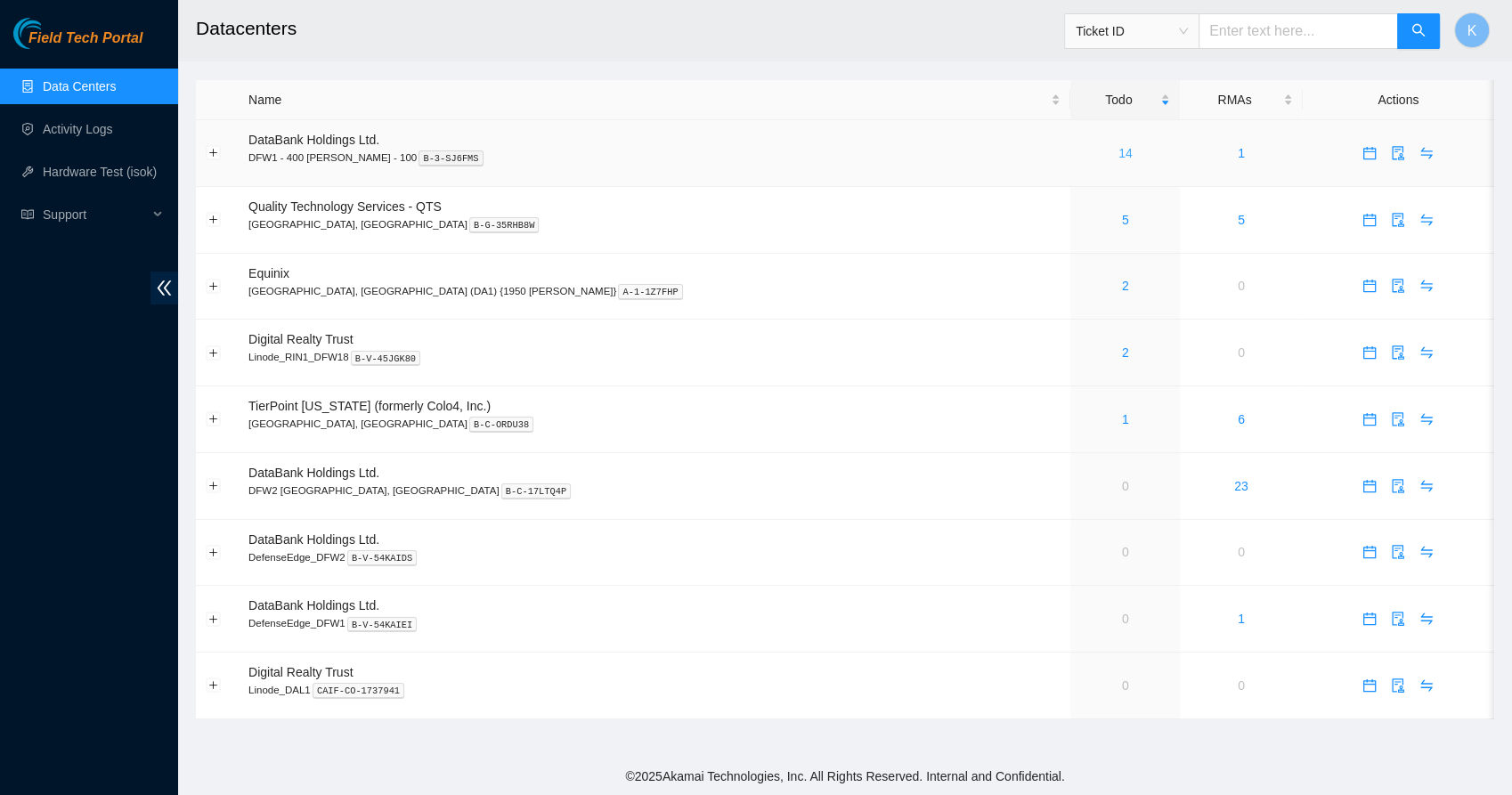
click at [1119, 154] on link "14" at bounding box center [1126, 153] width 14 height 14
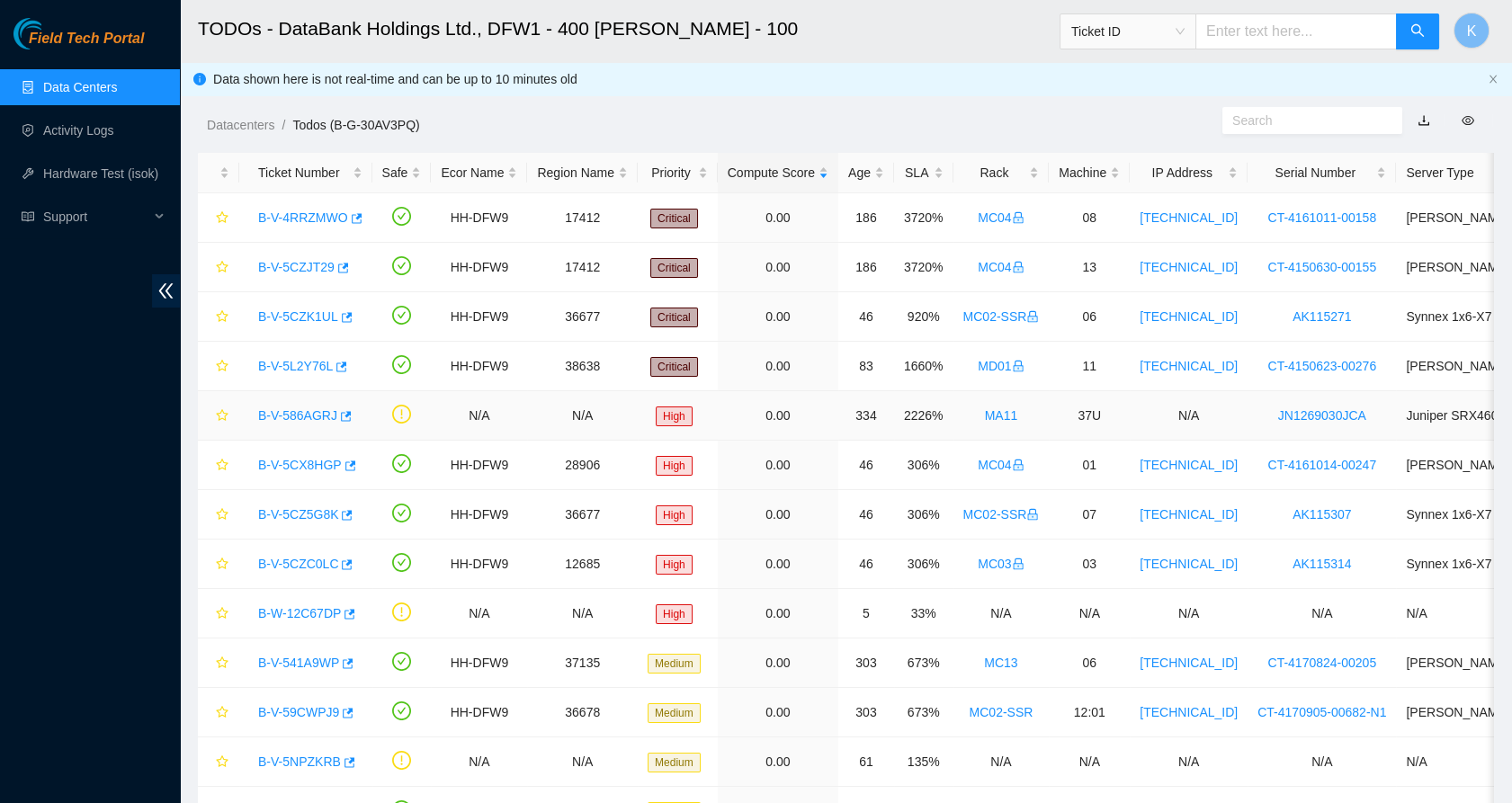
scroll to position [151, 0]
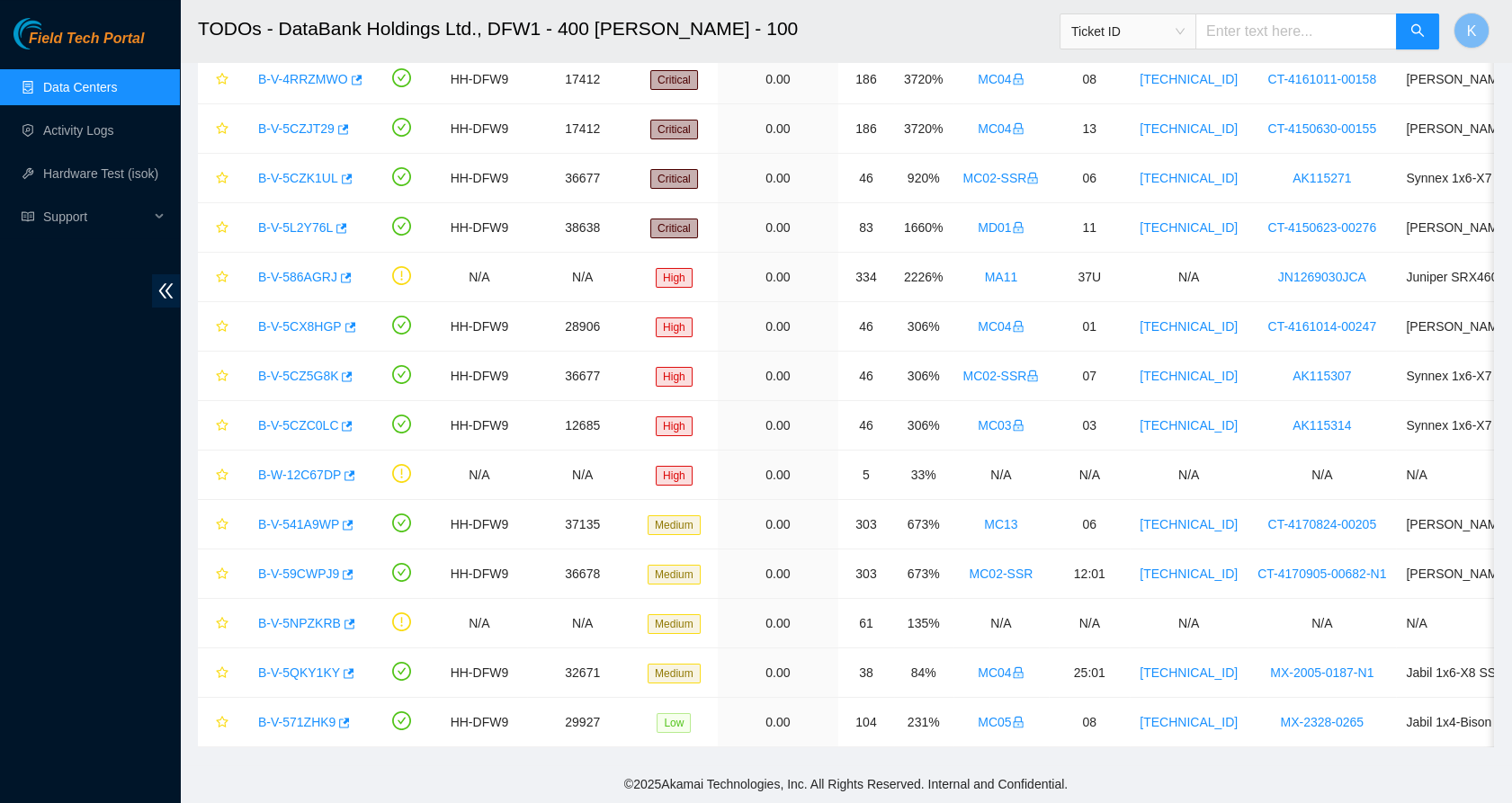
click at [1153, 32] on span "Ticket ID" at bounding box center [1128, 31] width 113 height 27
click at [1307, 31] on input "text" at bounding box center [1296, 32] width 202 height 36
paste input "B-V-5TF7NCF"
type input "B-V-5TF7NCF"
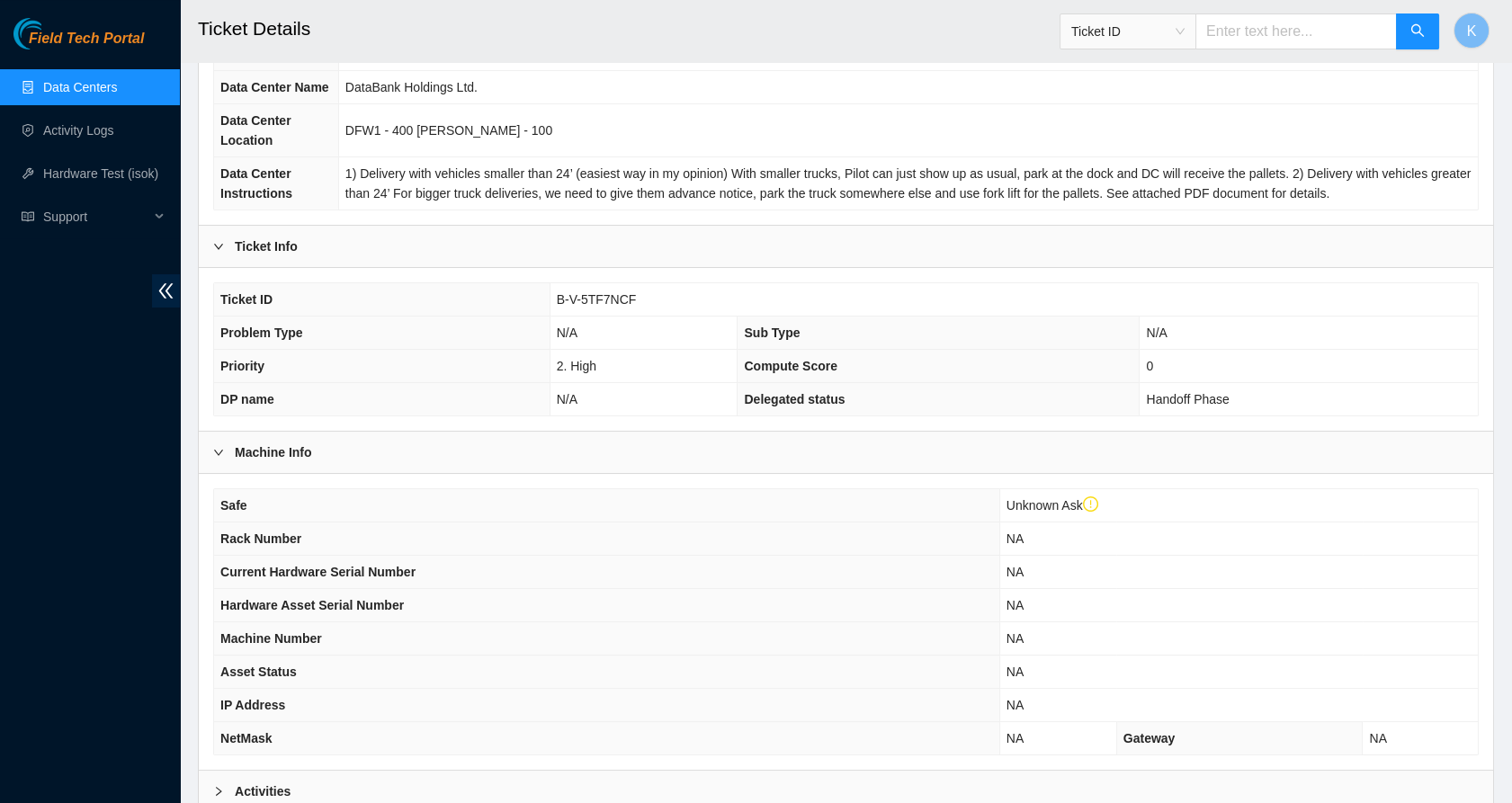
scroll to position [389, 0]
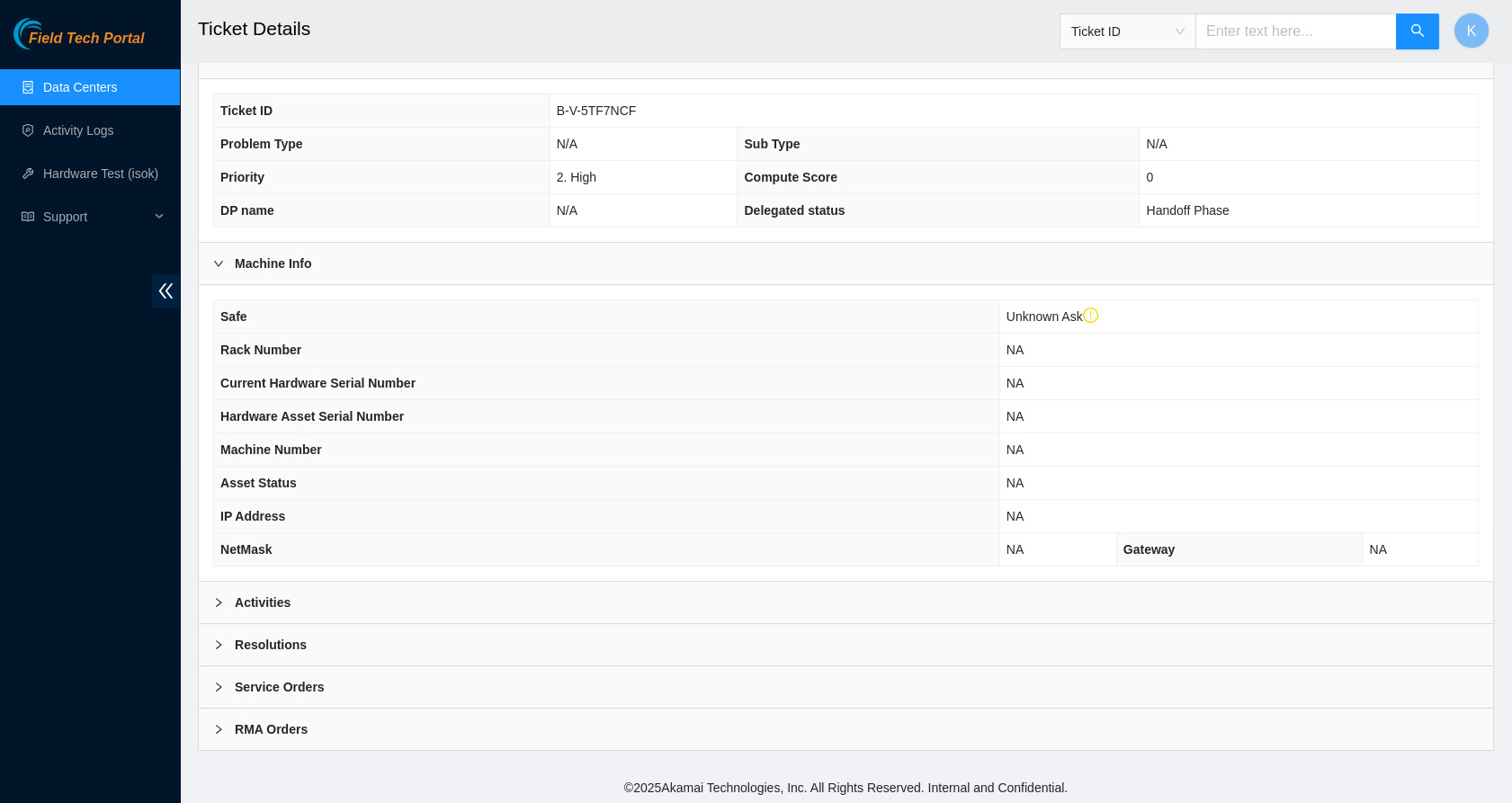
click at [297, 596] on div "Activities" at bounding box center [846, 603] width 1294 height 42
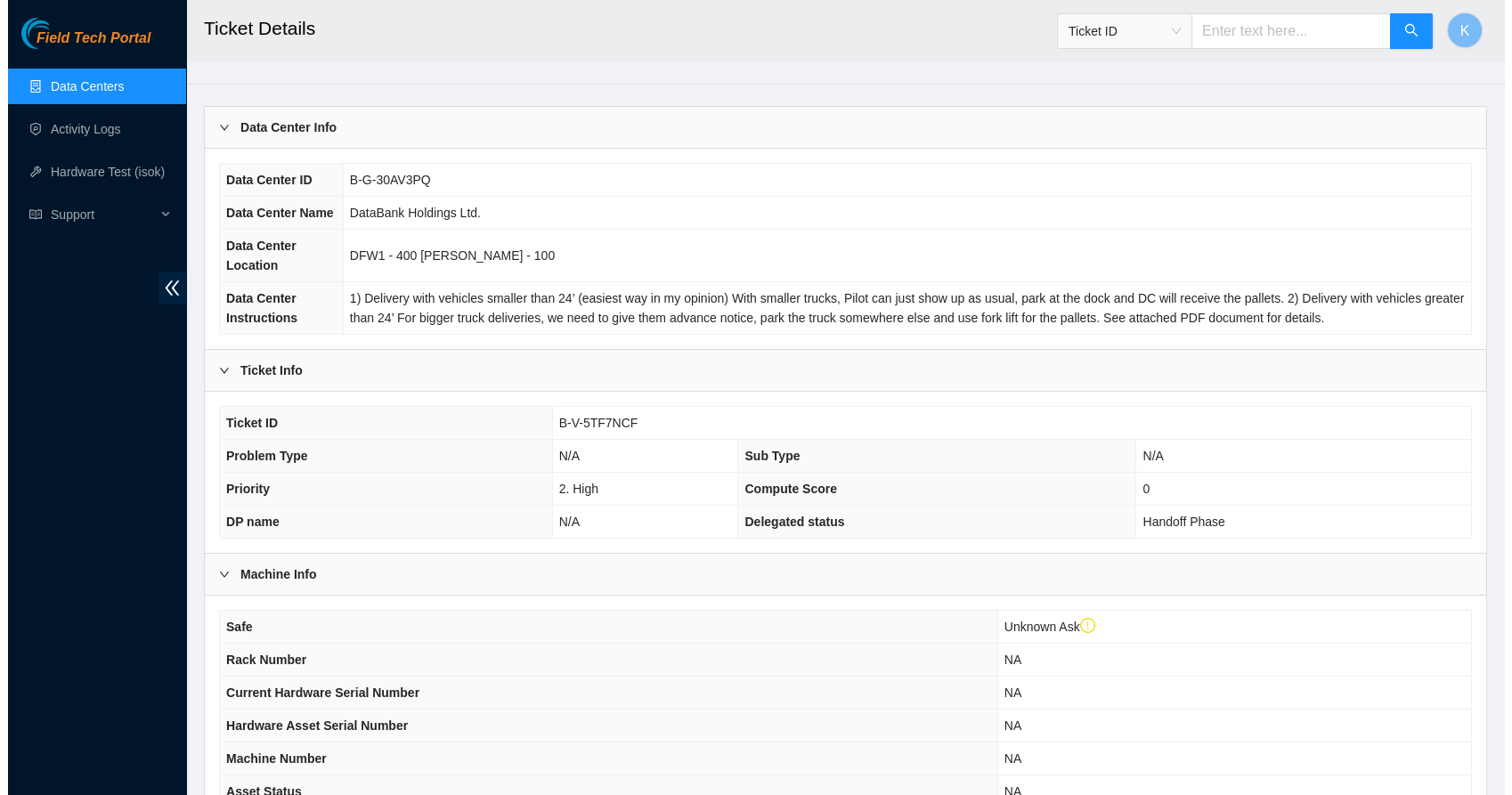
scroll to position [0, 0]
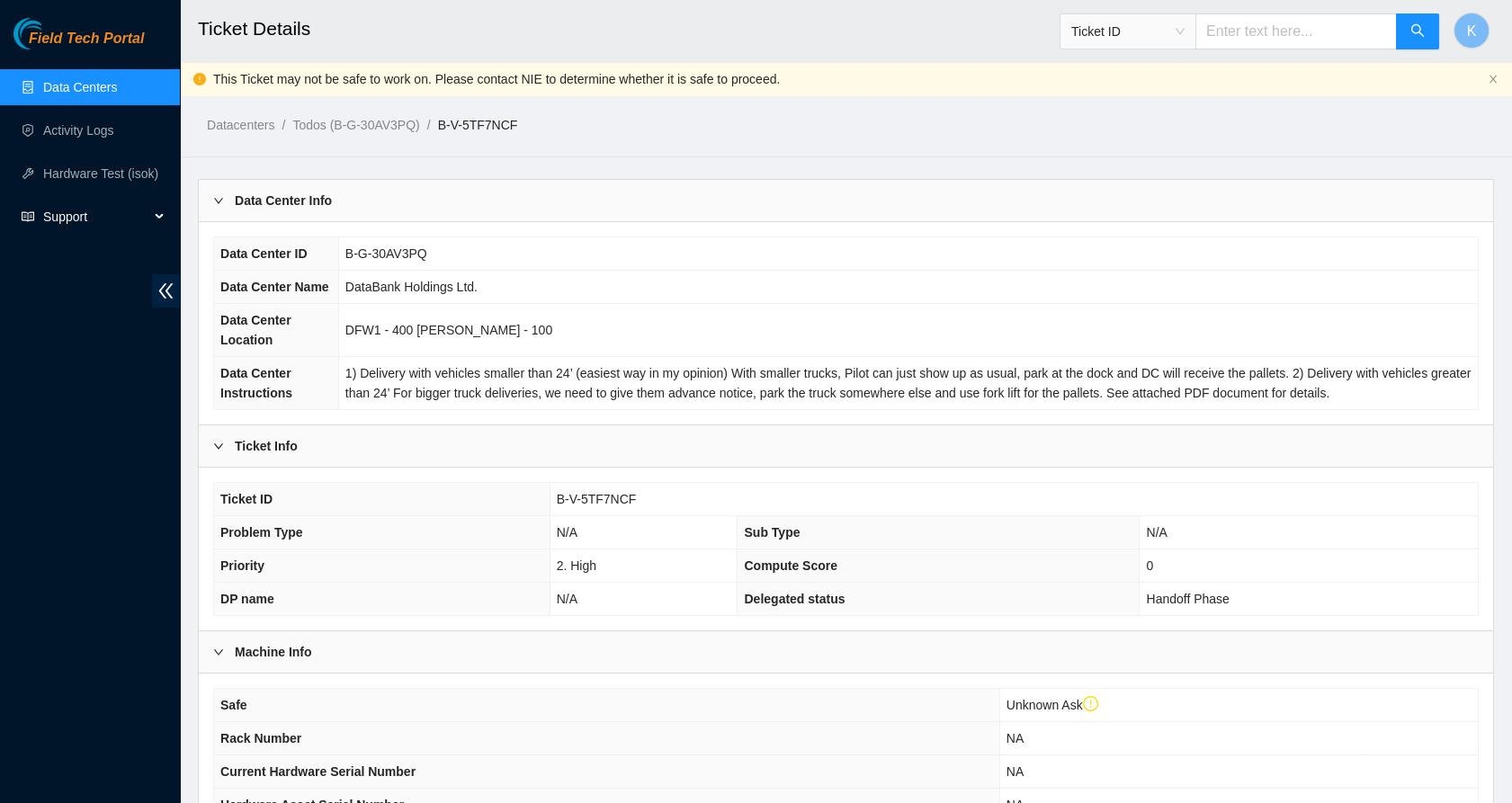
click at [58, 214] on span "Support" at bounding box center [95, 217] width 106 height 36
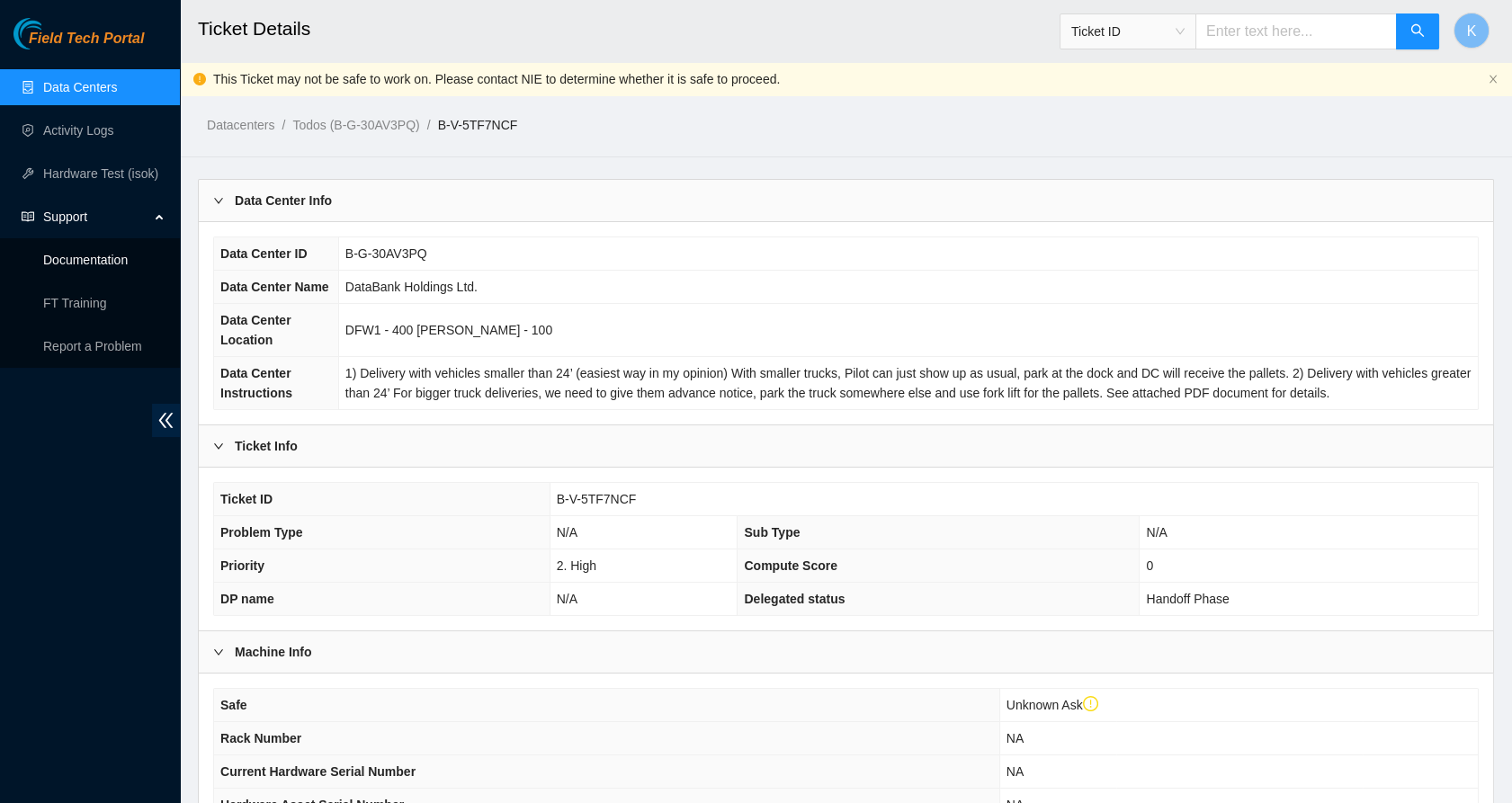
click at [60, 256] on link "Documentation" at bounding box center [85, 260] width 85 height 14
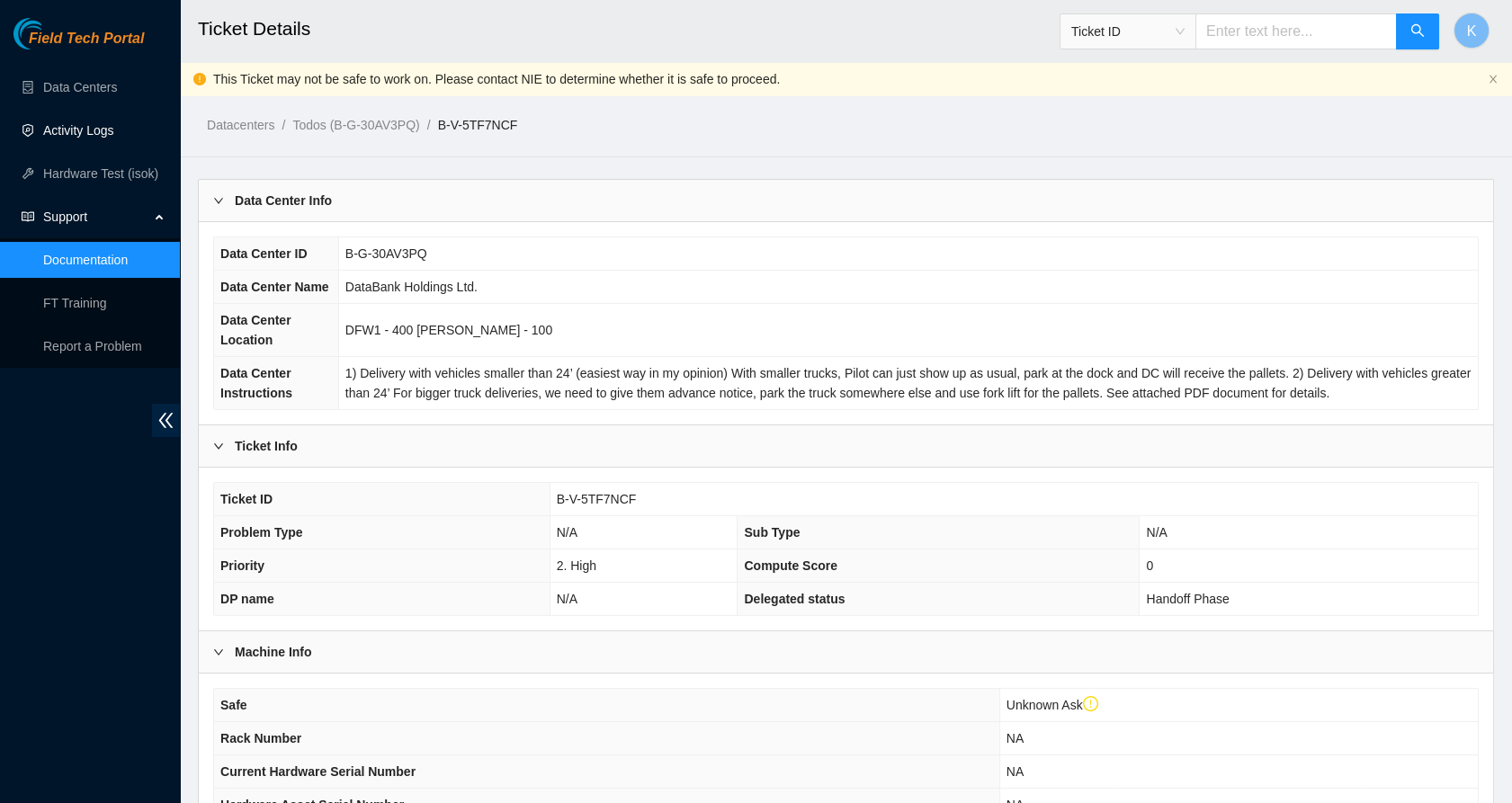
click at [98, 132] on link "Activity Logs" at bounding box center [78, 130] width 71 height 14
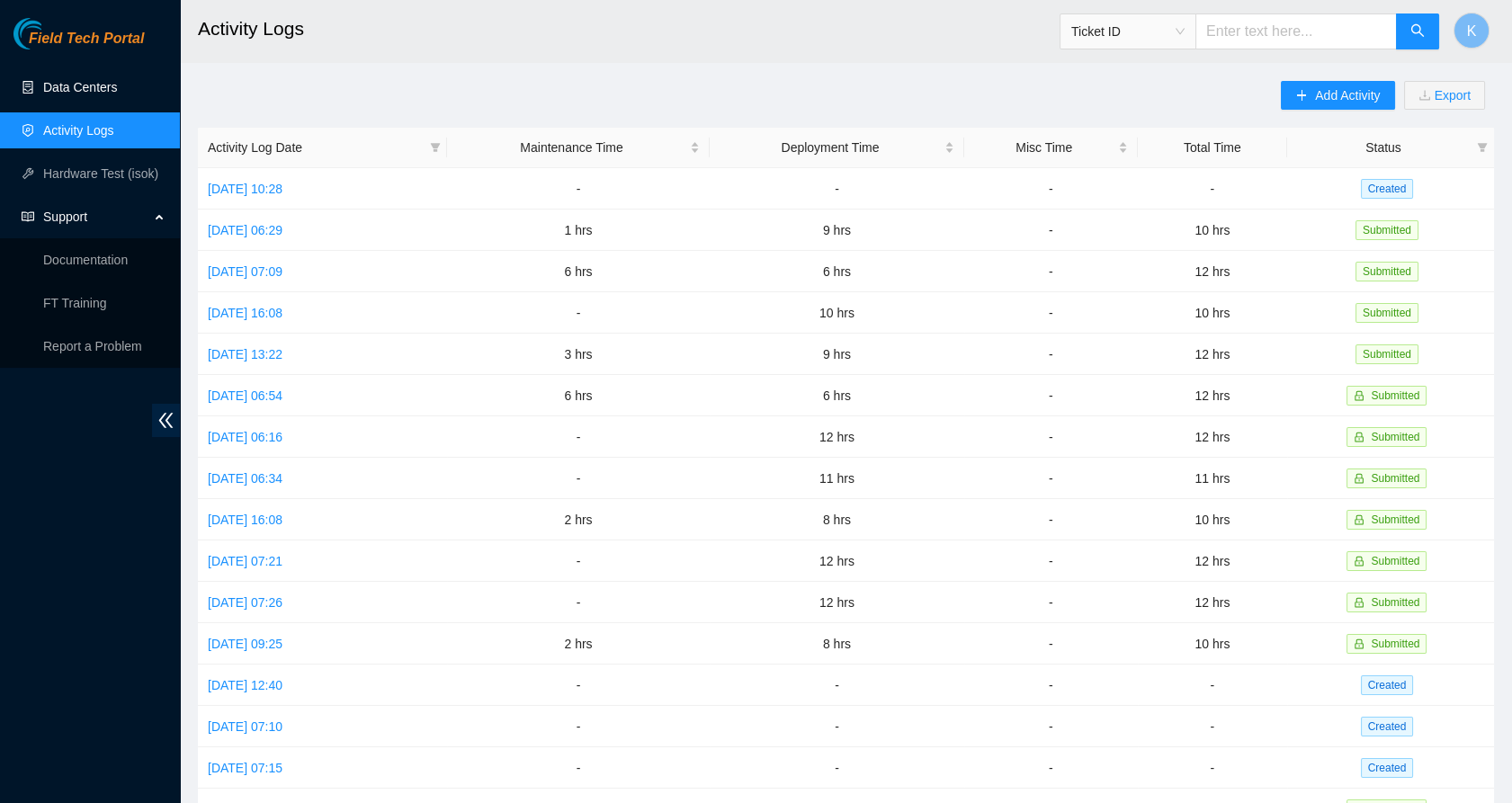
click at [97, 83] on link "Data Centers" at bounding box center [80, 87] width 74 height 14
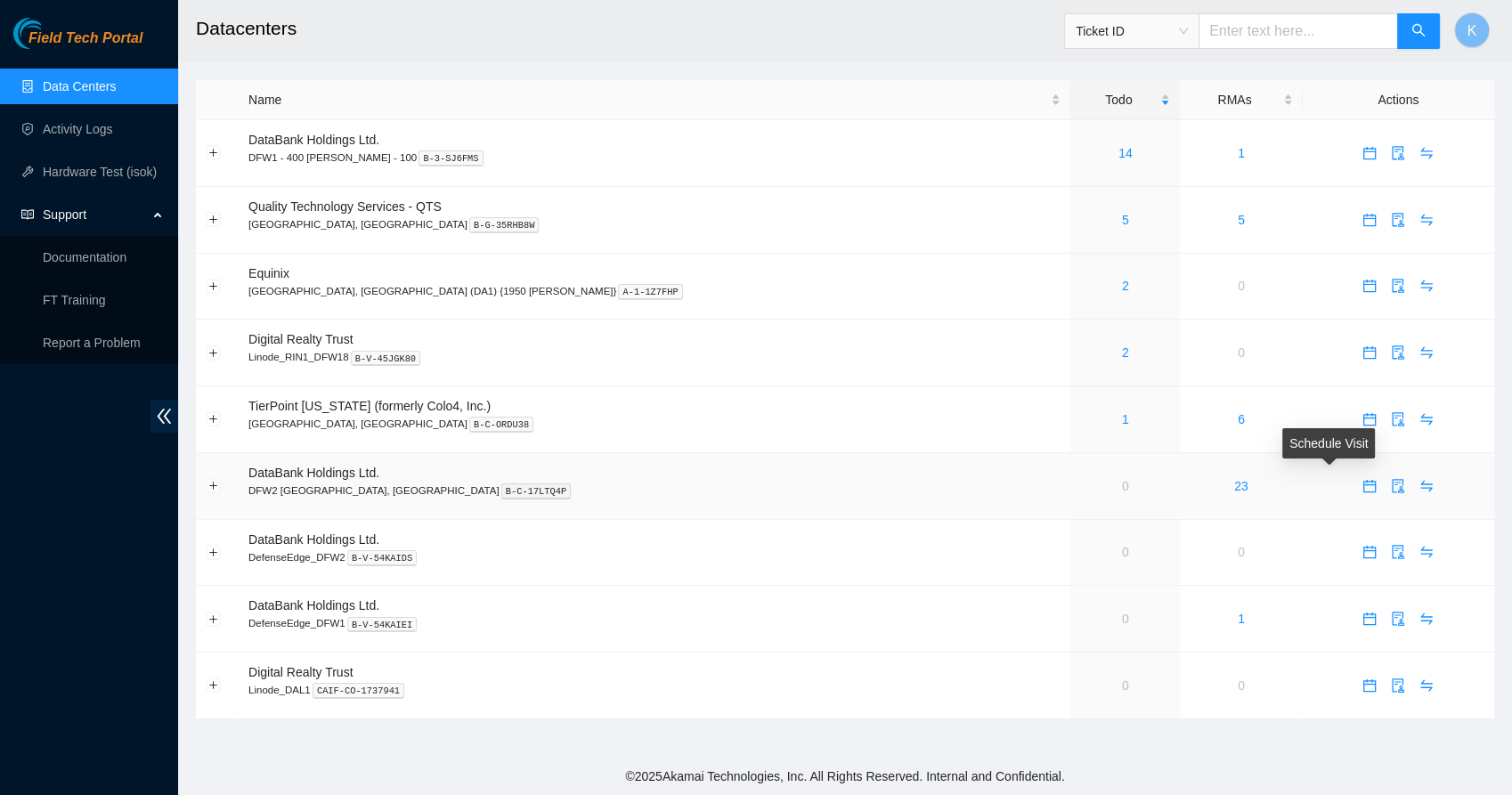
click at [1363, 483] on icon "calendar" at bounding box center [1369, 485] width 13 height 13
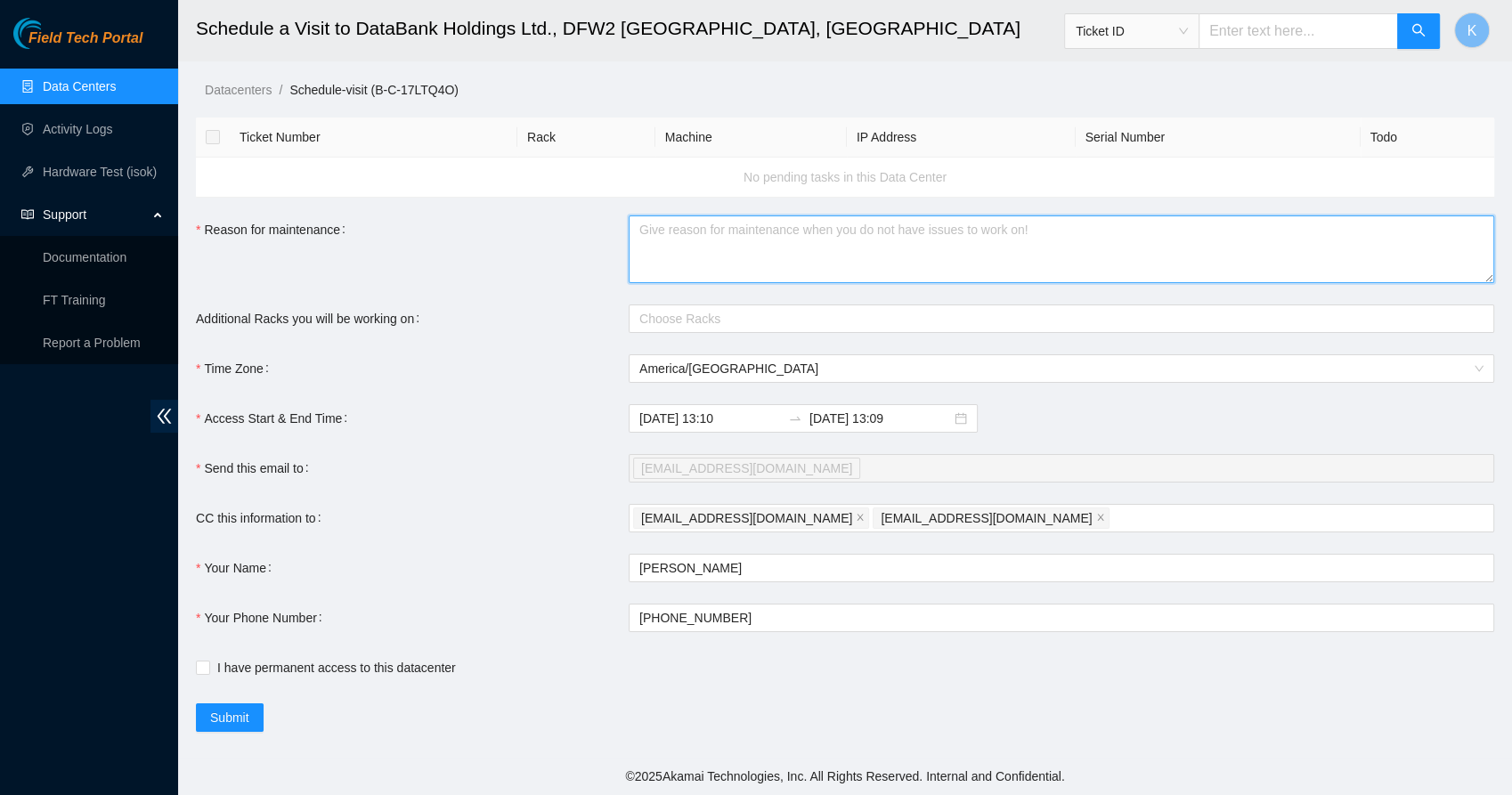
click at [686, 263] on textarea "Reason for maintenance" at bounding box center [1061, 249] width 866 height 68
paste textarea "ticket B-V-5PI0JGG"
paste textarea "(intermediate)(NAW)(USA)[2. High] Sanity Check Request for DP78210 [FABRIC-DFW3…"
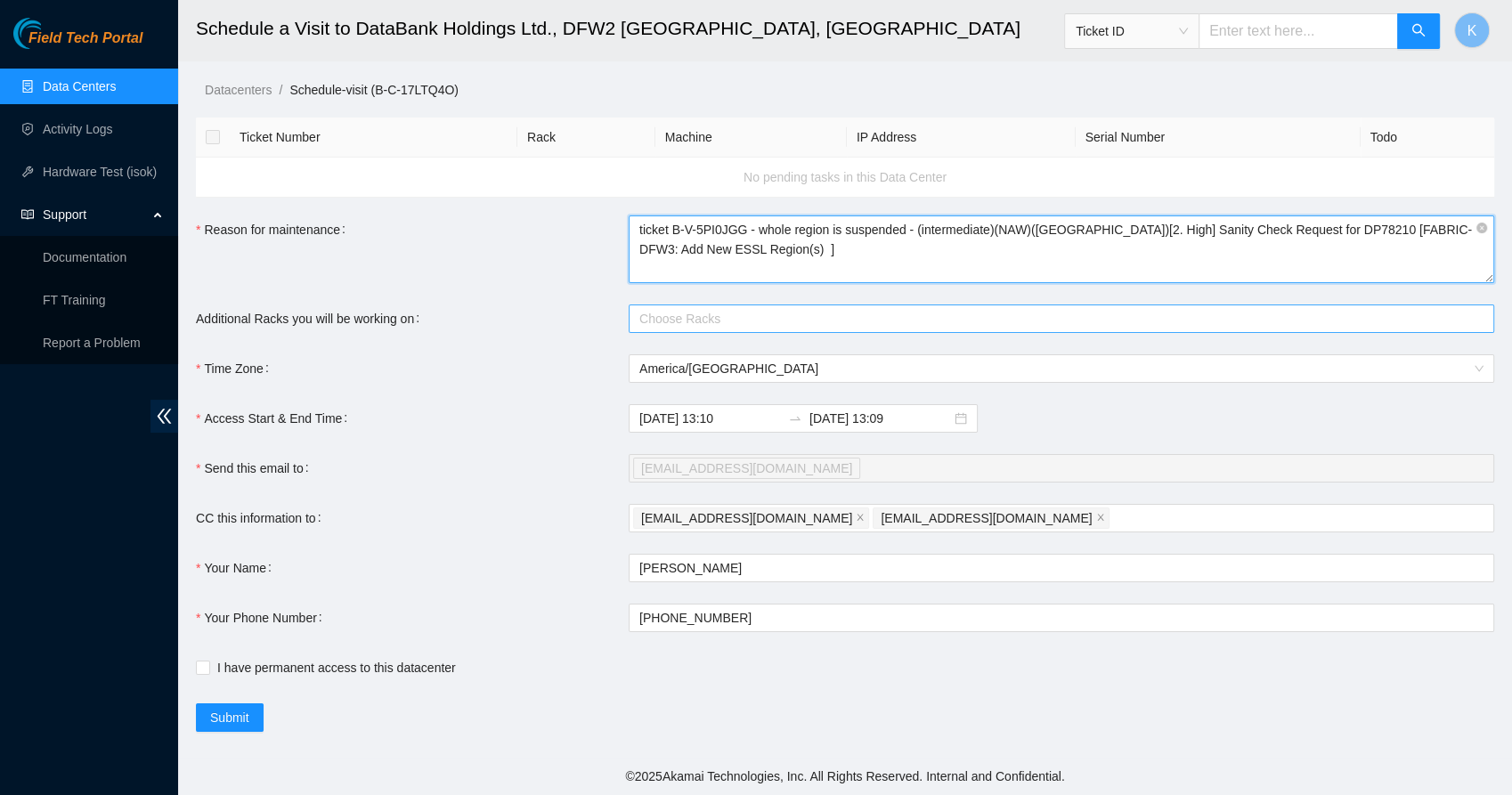
click at [657, 320] on div at bounding box center [1053, 319] width 839 height 22
type textarea "ticket B-V-5PI0JGG - whole region is suspended - (intermediate)(NAW)(USA)[2. Hi…"
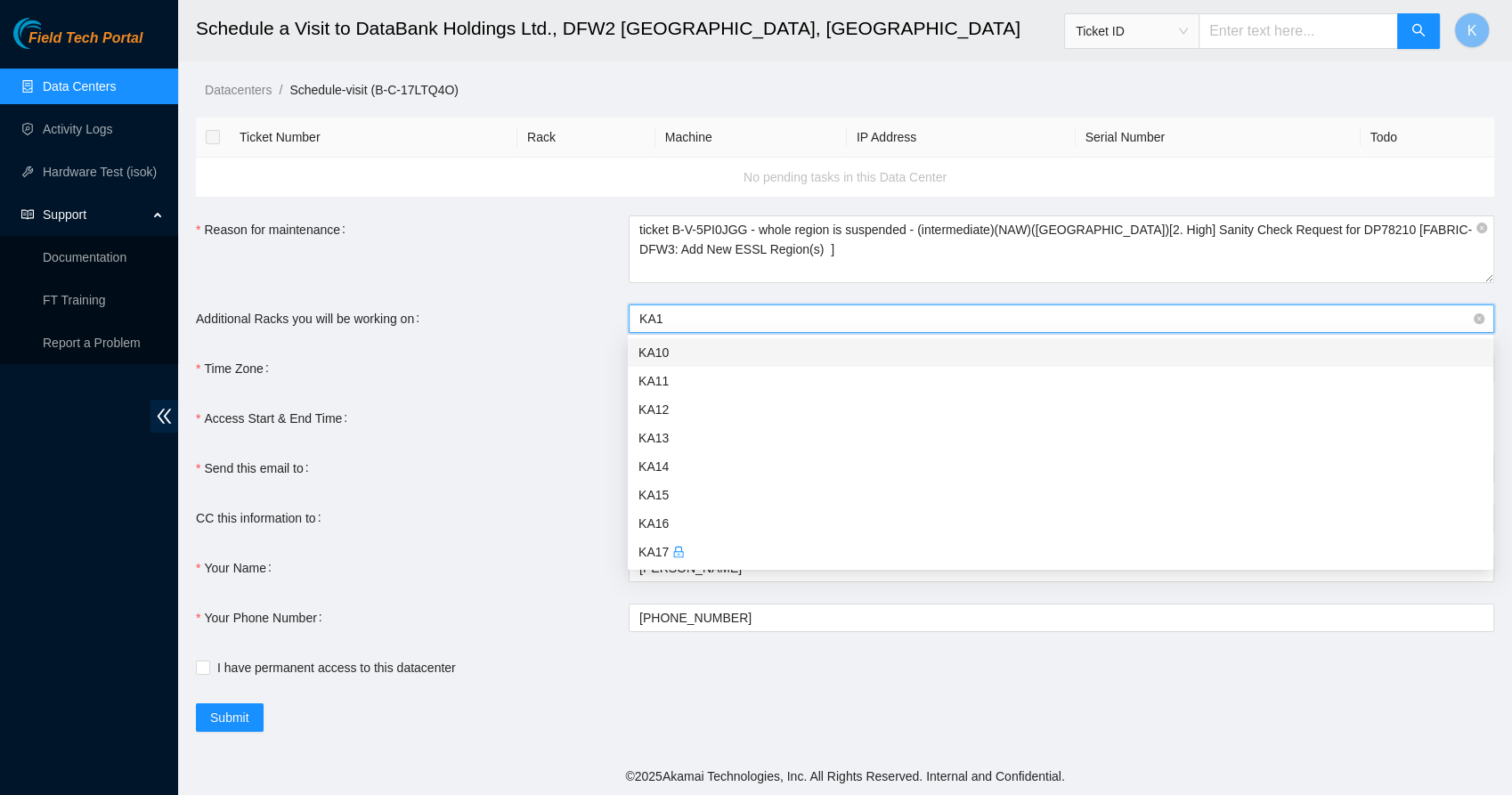
type input "KA17"
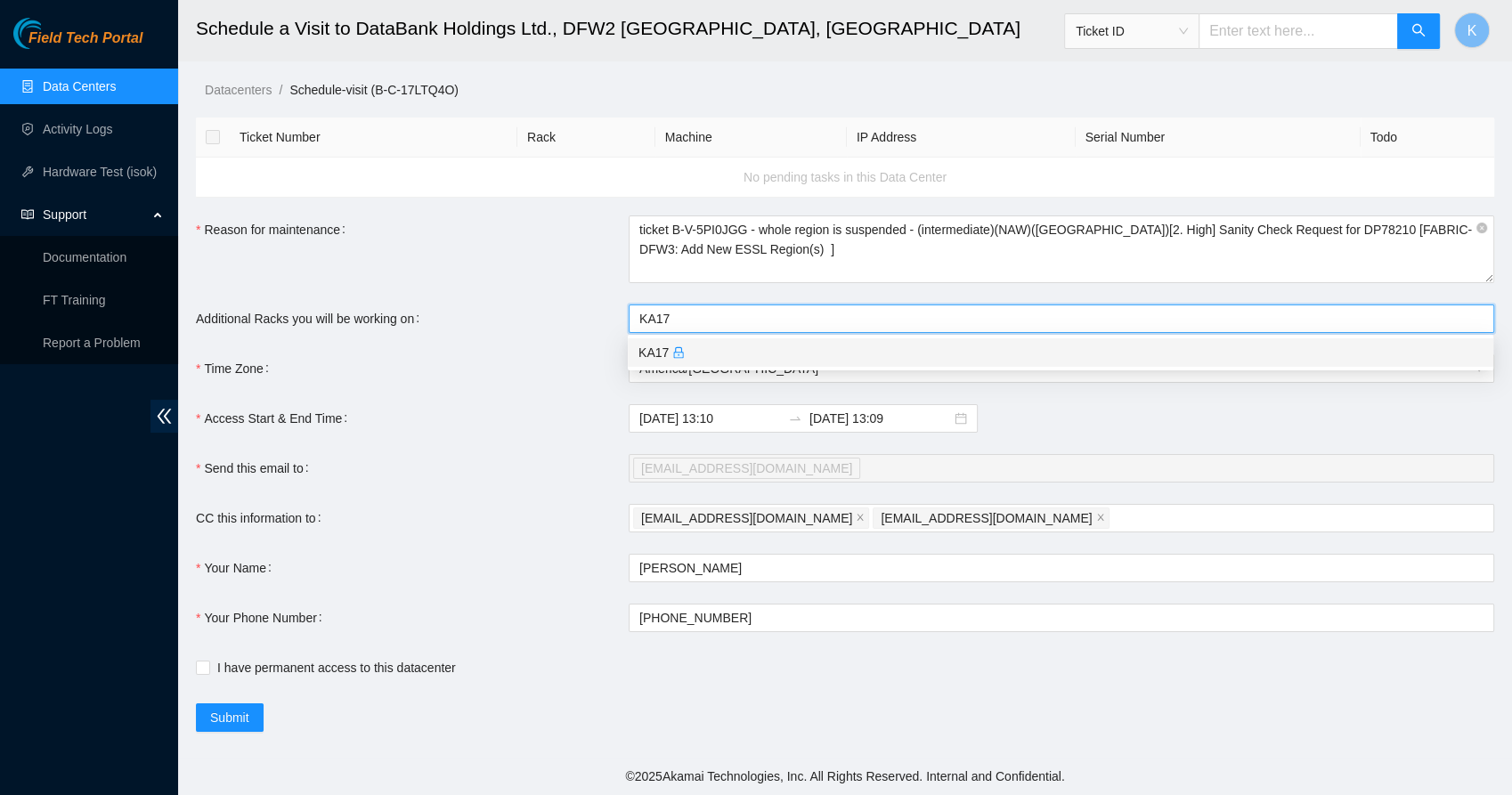
click at [658, 353] on div "KA17" at bounding box center [1060, 353] width 844 height 20
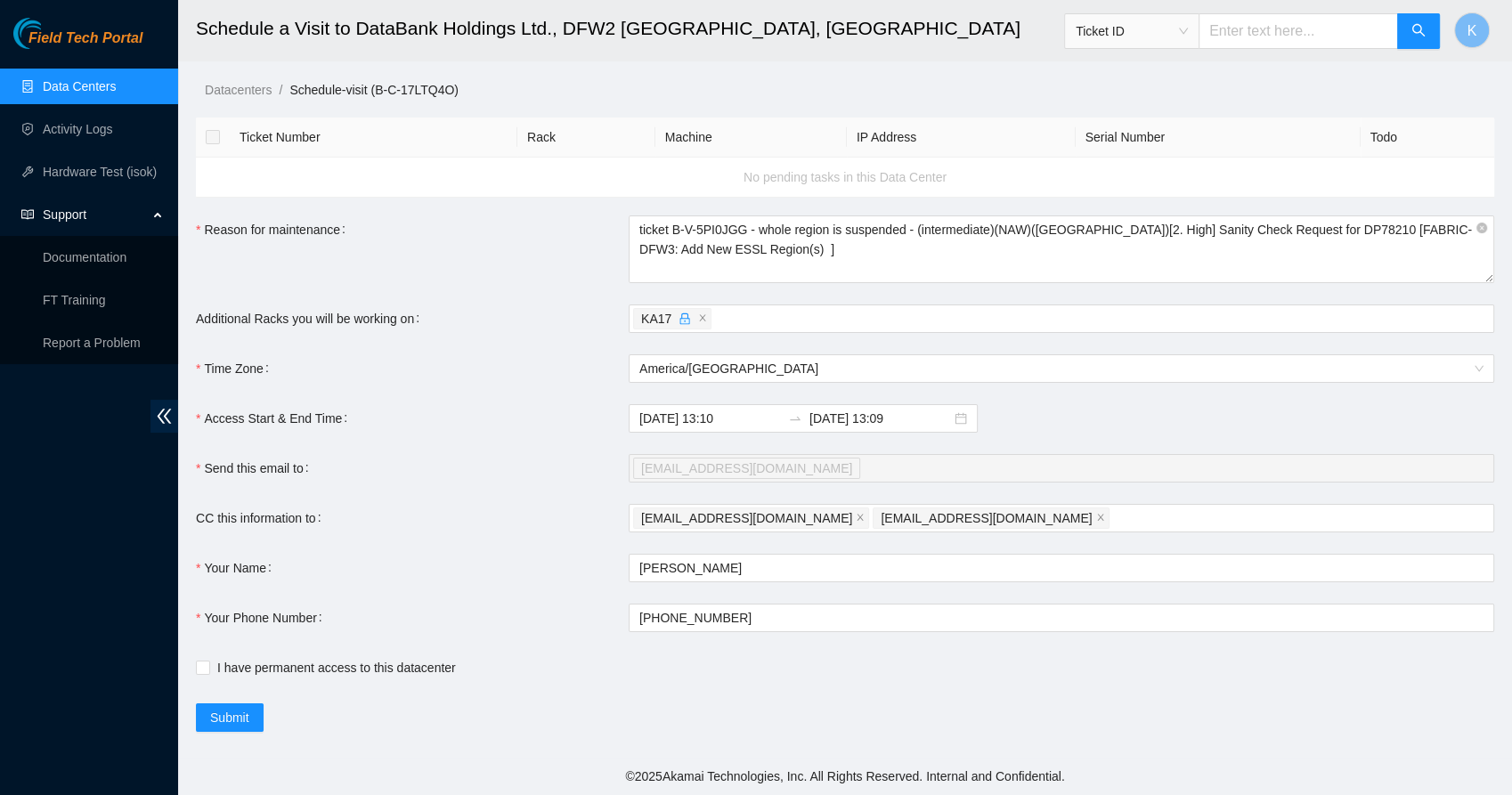
click at [564, 366] on div "Time Zone" at bounding box center [412, 368] width 432 height 29
click at [200, 665] on input "I have permanent access to this datacenter" at bounding box center [202, 667] width 13 height 13
checkbox input "true"
click at [214, 721] on span "Submit" at bounding box center [230, 718] width 39 height 20
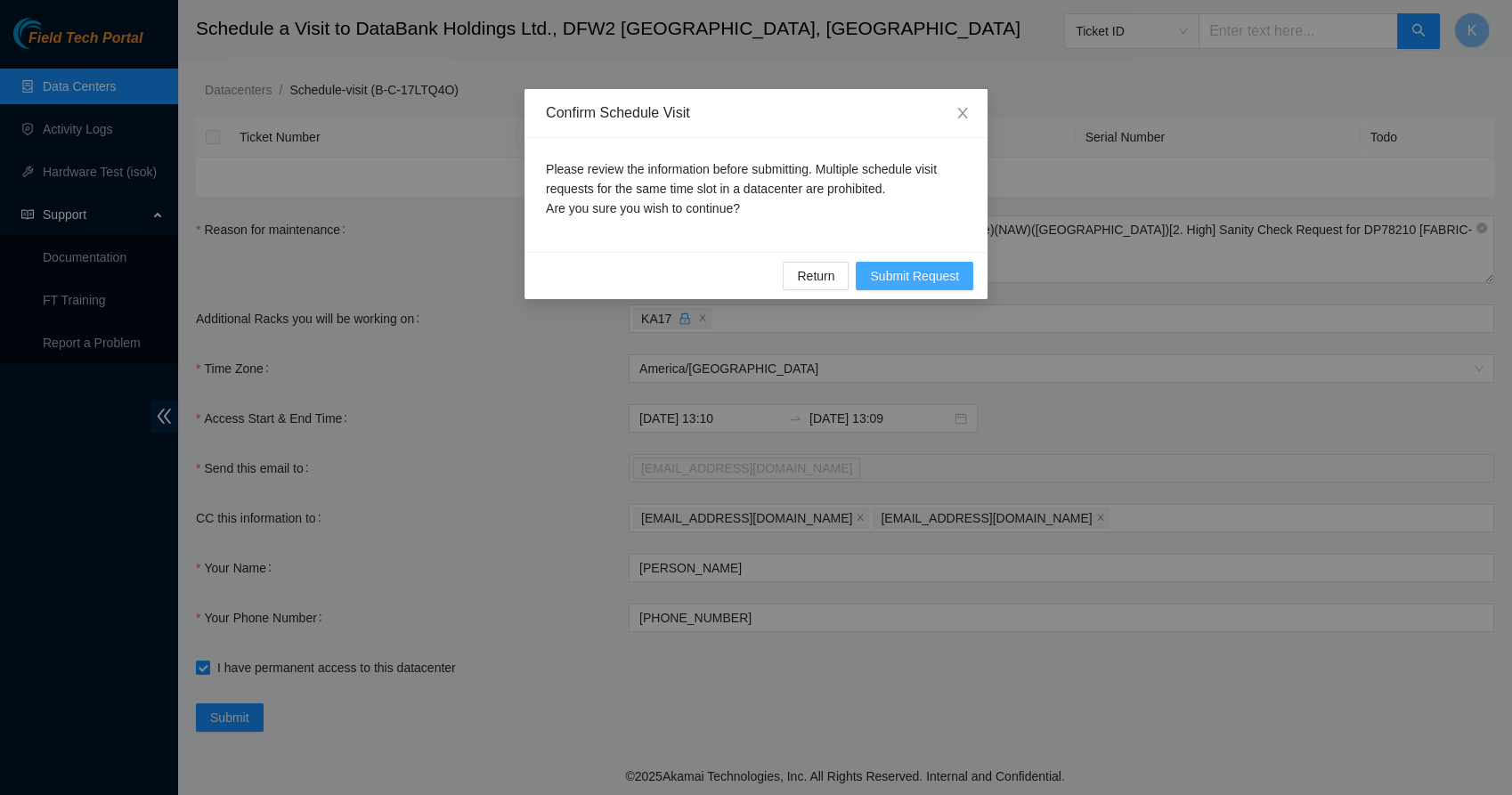
click at [896, 290] on button "Submit Request" at bounding box center [914, 276] width 117 height 29
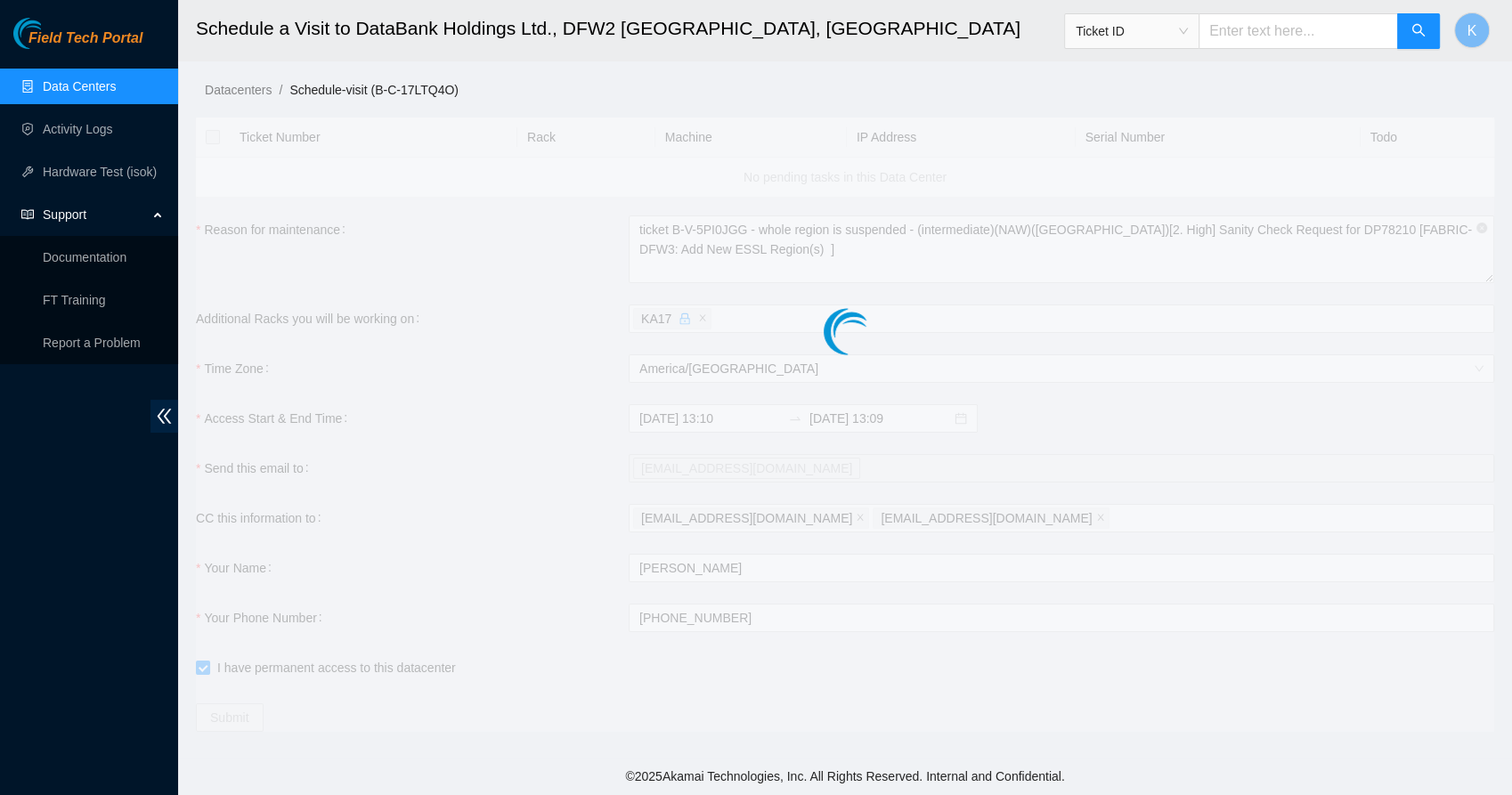
type input "2025-08-11 13:12"
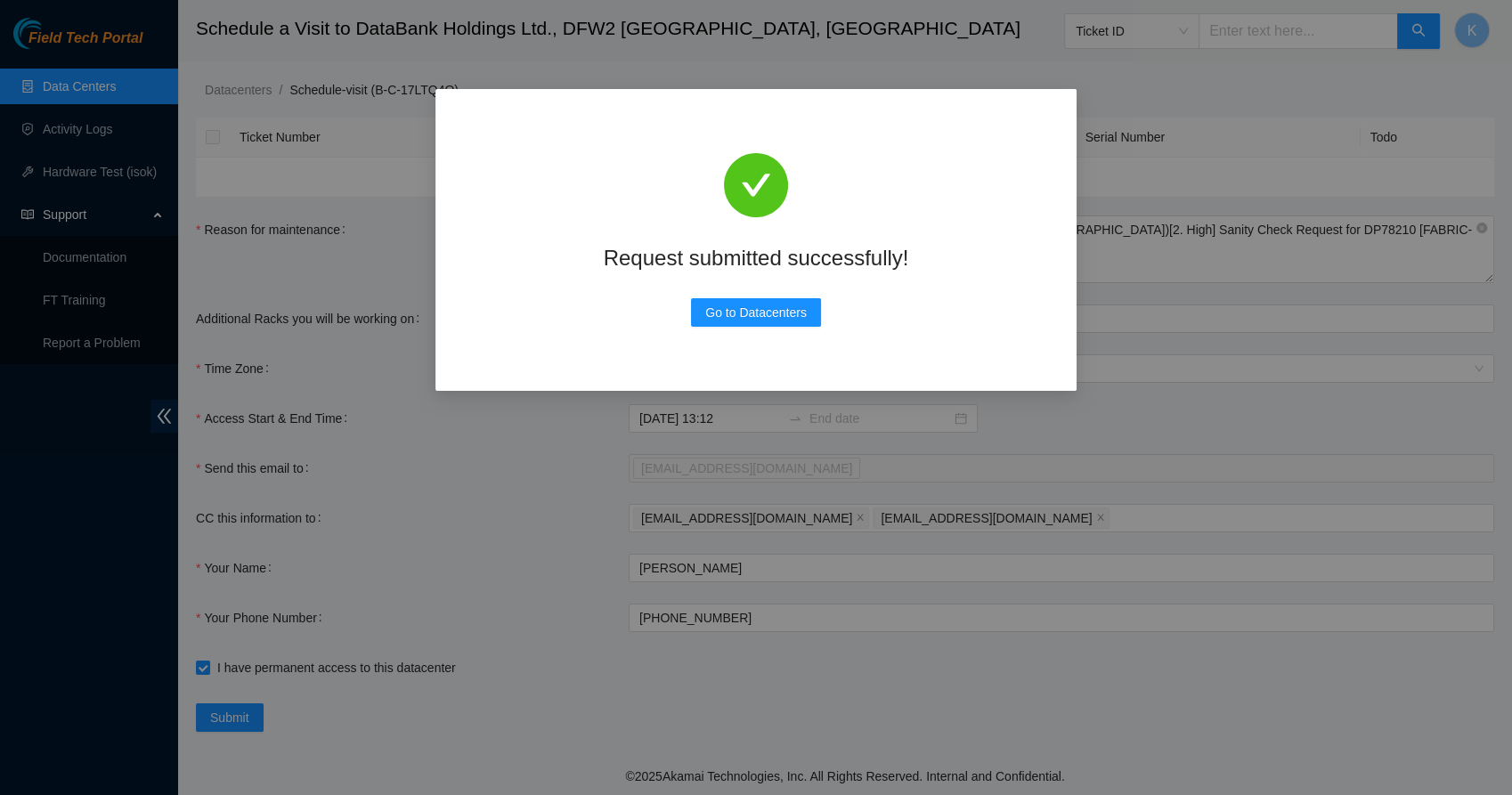
click at [789, 296] on div "Request submitted successfully! Go to Datacenters" at bounding box center [756, 239] width 599 height 259
click at [772, 328] on div "Request submitted successfully! Go to Datacenters" at bounding box center [756, 239] width 599 height 259
click at [756, 310] on span "Go to Datacenters" at bounding box center [756, 312] width 101 height 20
